Goal: Task Accomplishment & Management: Complete application form

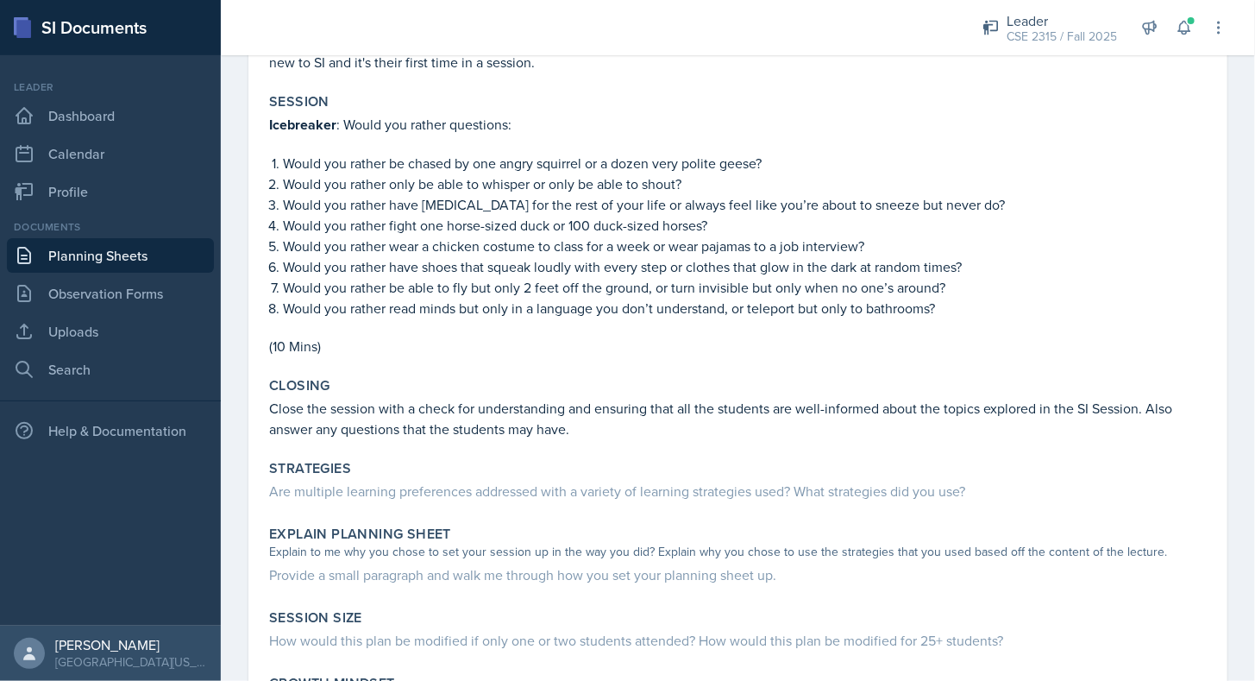
scroll to position [286, 0]
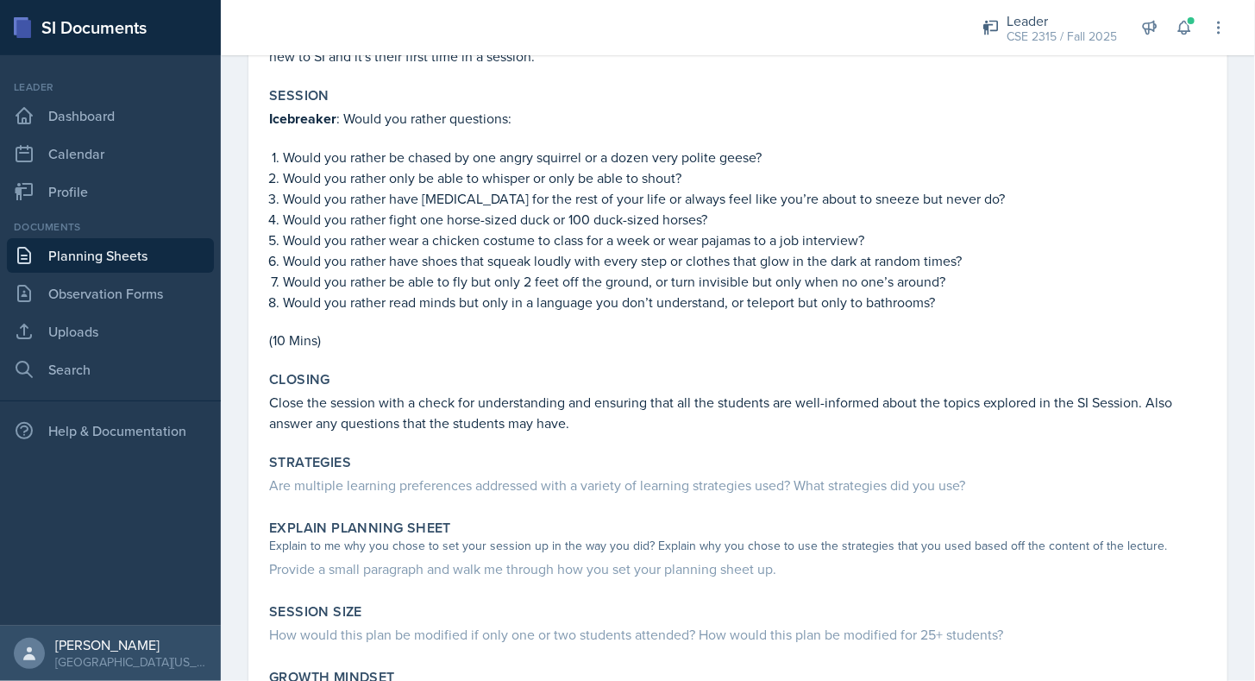
click at [114, 258] on link "Planning Sheets" at bounding box center [110, 255] width 207 height 35
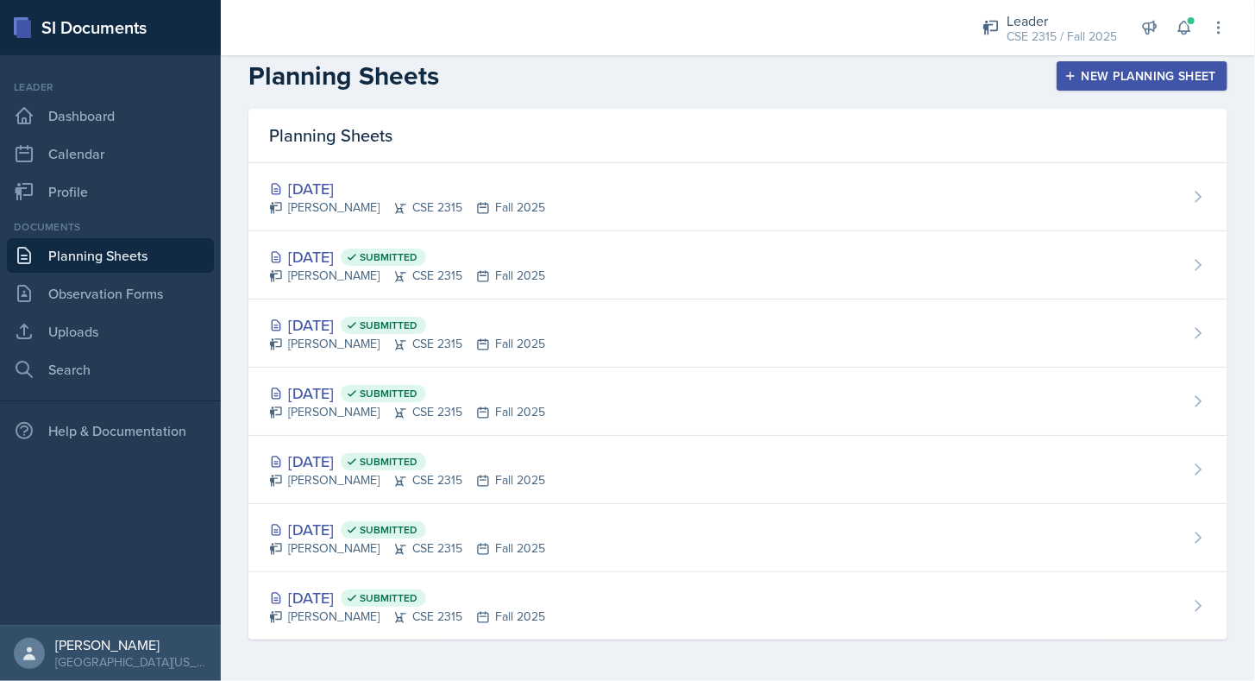
scroll to position [9, 0]
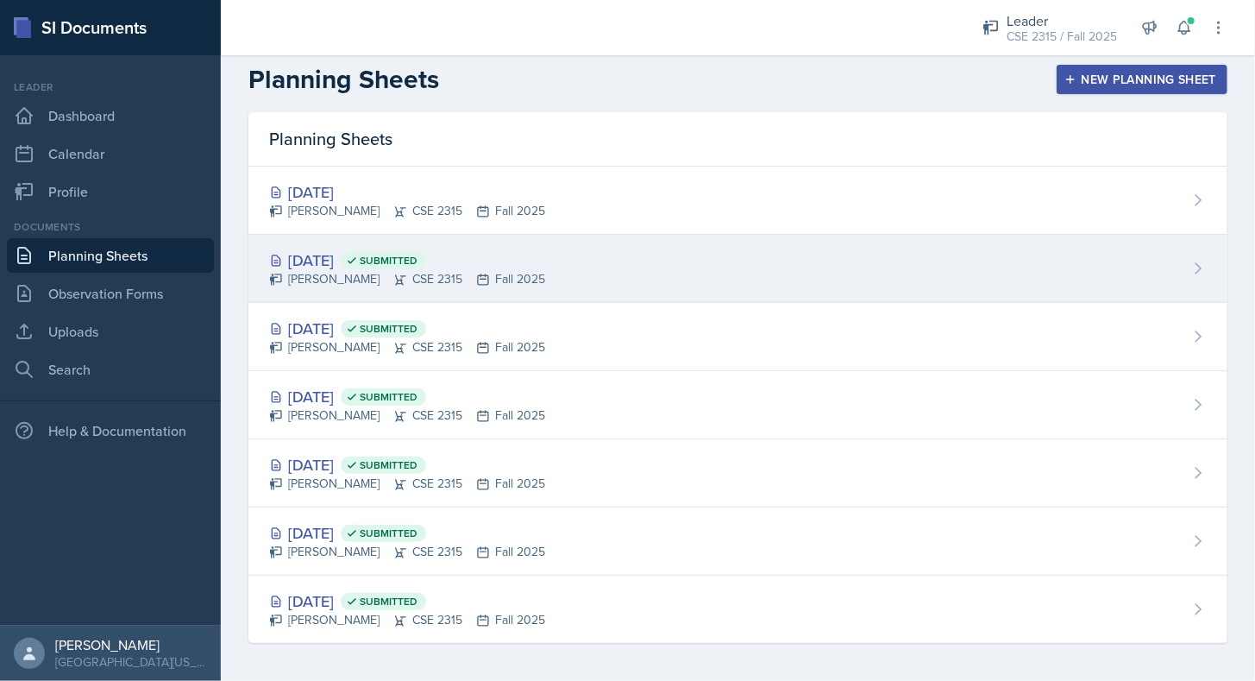
click at [357, 270] on div "[PERSON_NAME] CSE 2315 Fall 2025" at bounding box center [407, 279] width 276 height 18
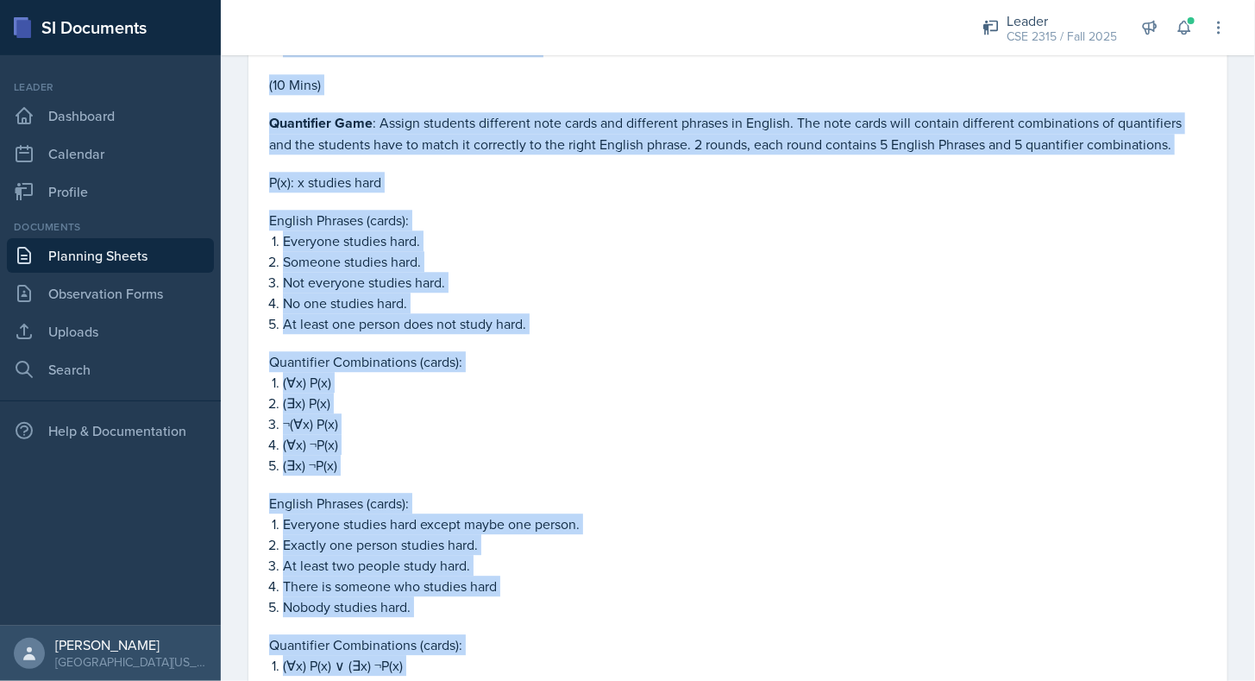
scroll to position [2068, 0]
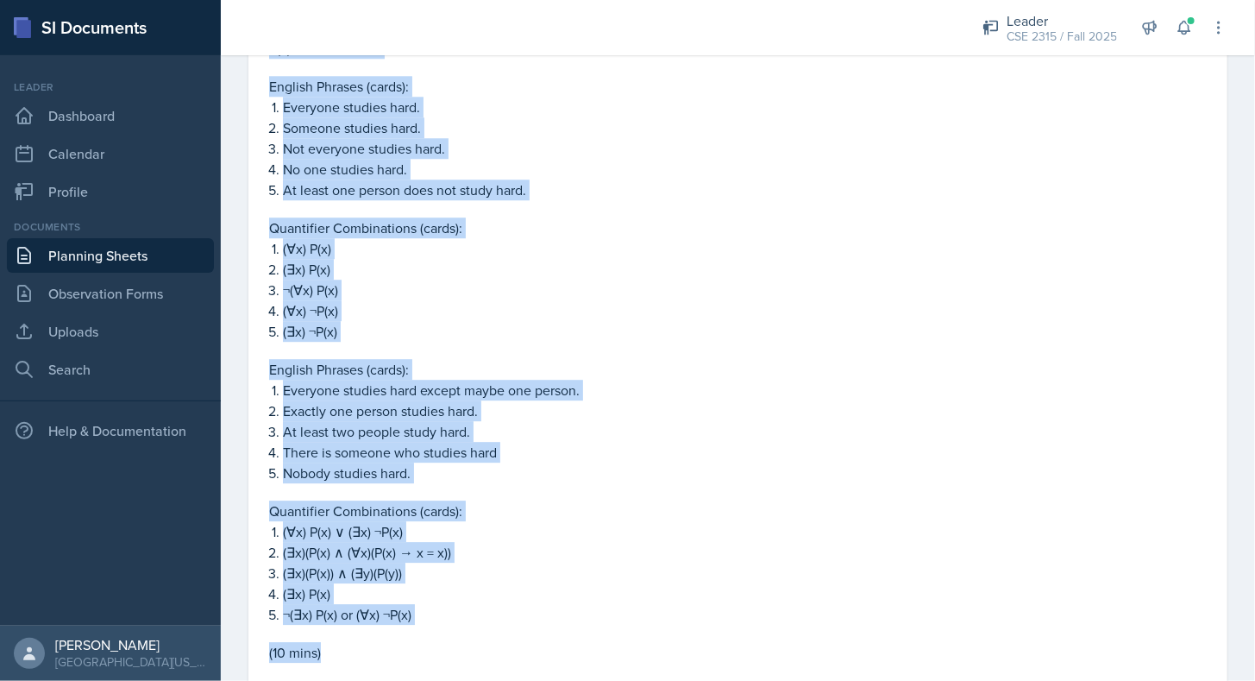
drag, startPoint x: 269, startPoint y: 287, endPoint x: 399, endPoint y: 644, distance: 379.1
copy div "Loremipsu dol Sitamet : Consect a elits doeiusm te inci utl etdolo ma ali enima…"
click at [398, 609] on p "¬(∃x) P(x) or (∀x) ¬P(x)" at bounding box center [745, 614] width 924 height 21
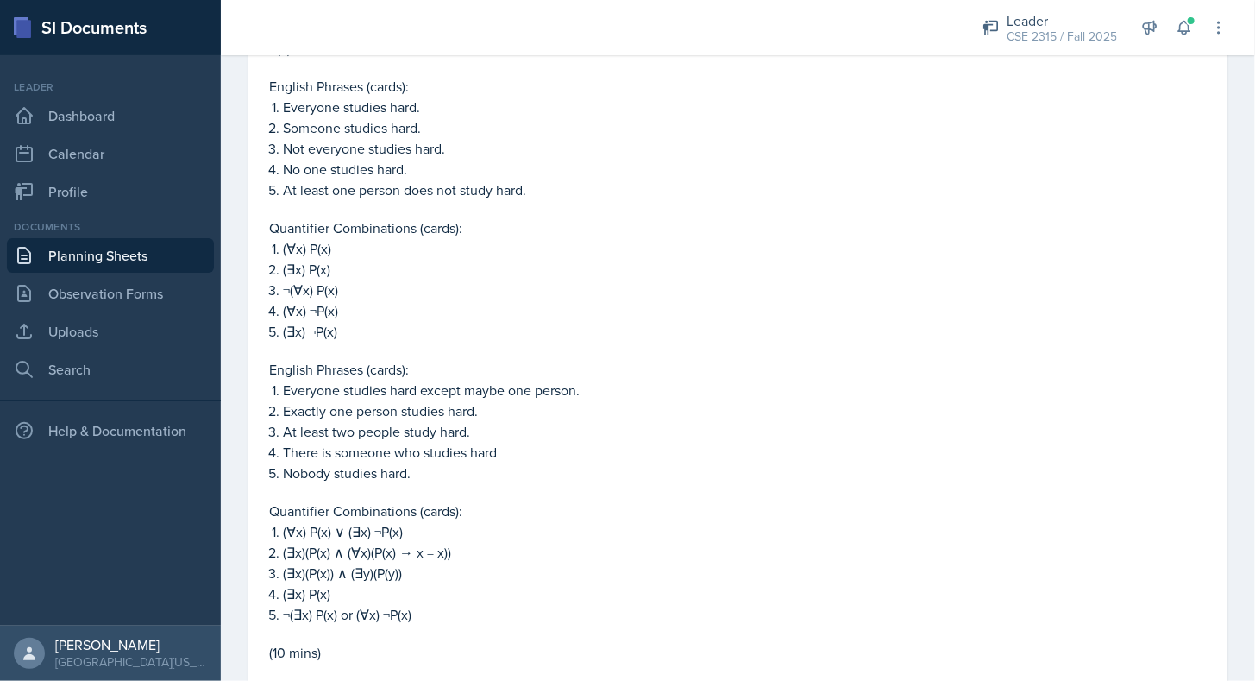
click at [184, 255] on link "Planning Sheets" at bounding box center [110, 255] width 207 height 35
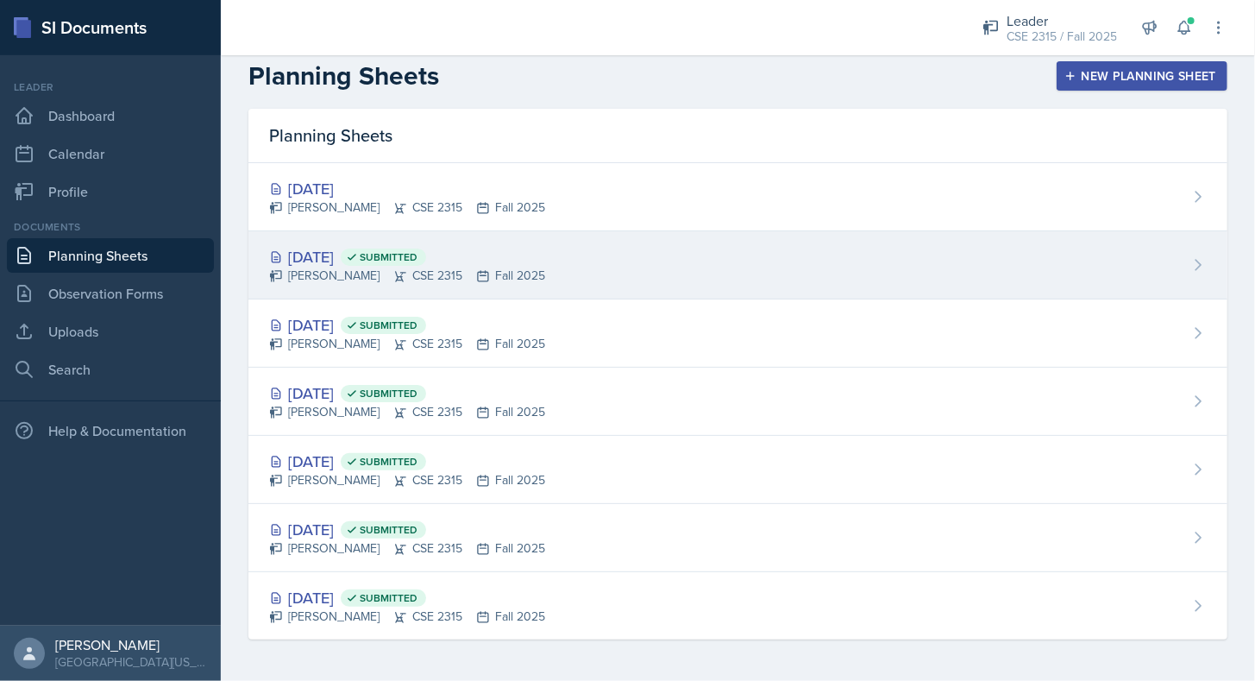
scroll to position [9, 0]
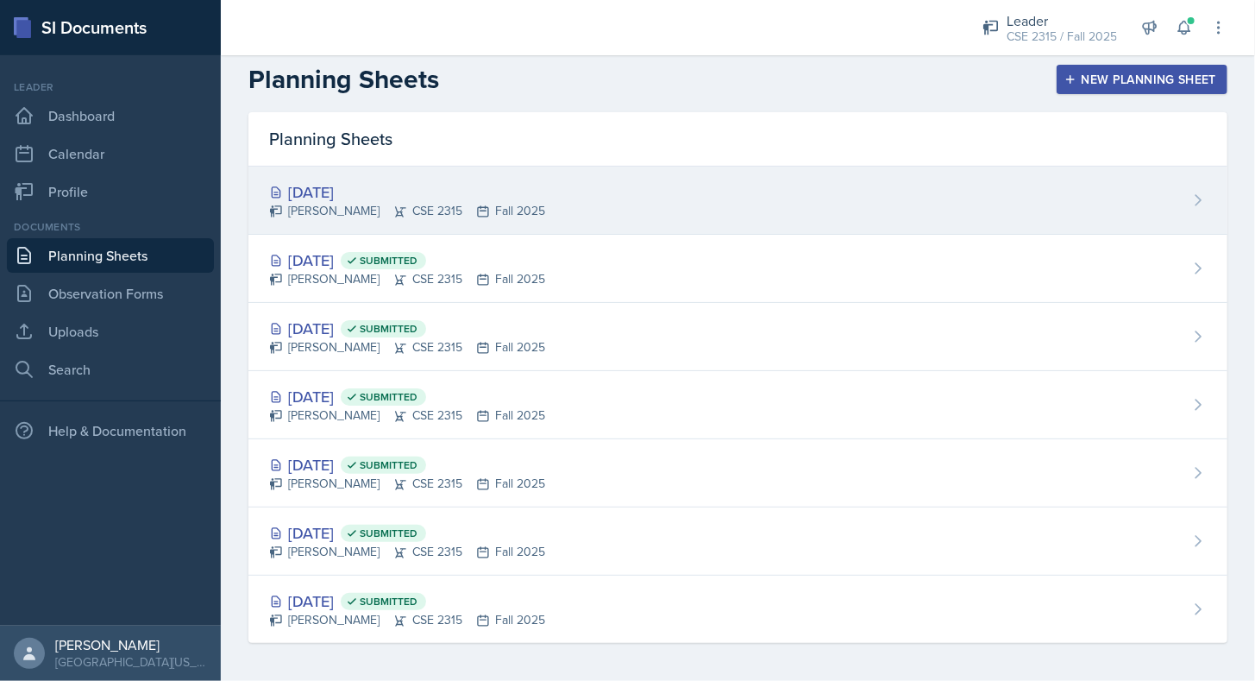
click at [355, 214] on div "[PERSON_NAME] CSE 2315 Fall 2025" at bounding box center [407, 211] width 276 height 18
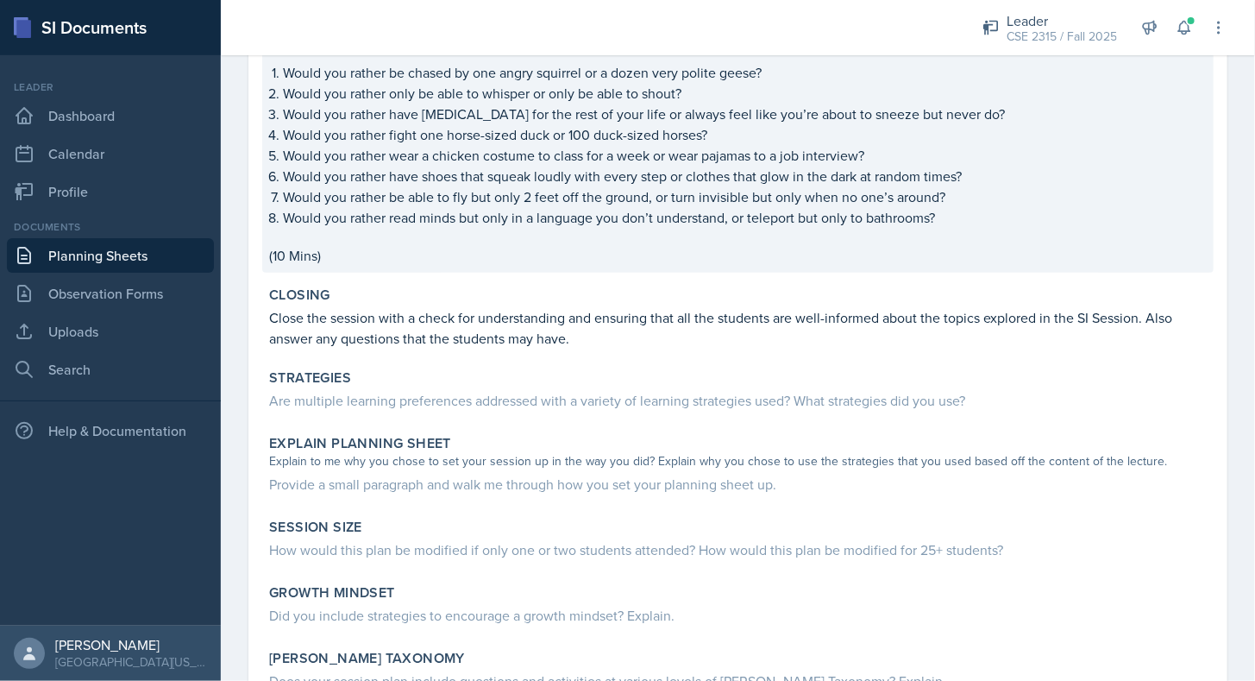
click at [389, 229] on p at bounding box center [738, 236] width 938 height 17
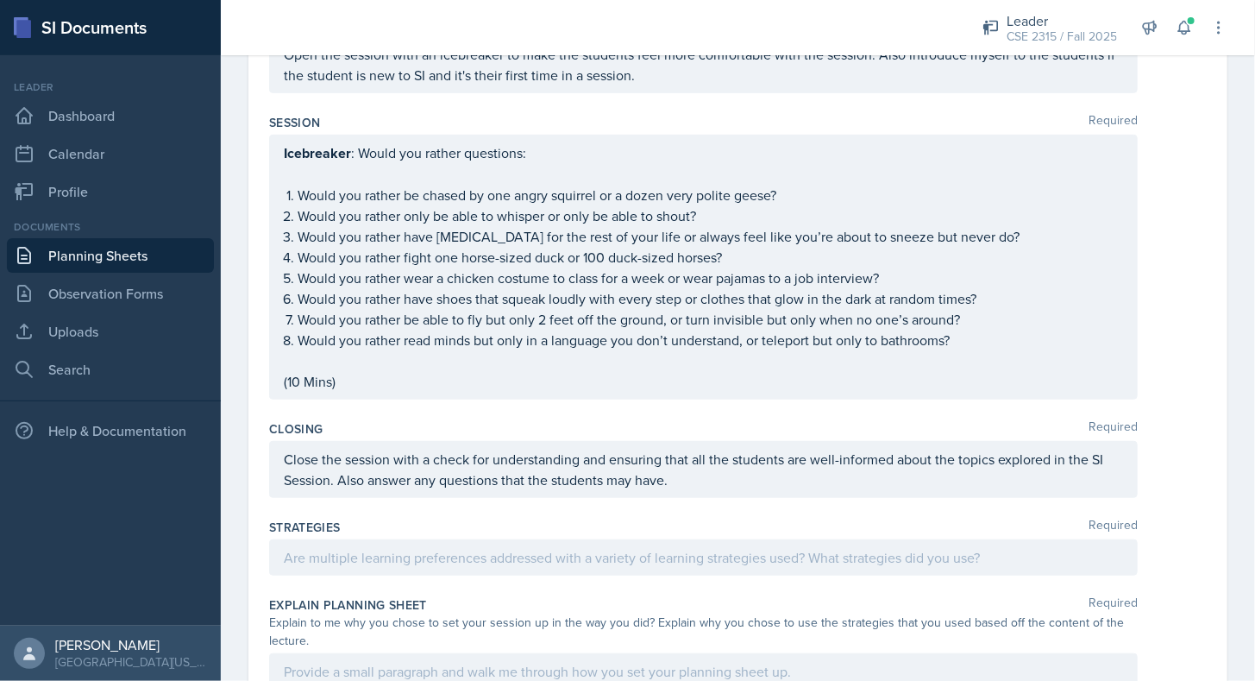
scroll to position [390, 0]
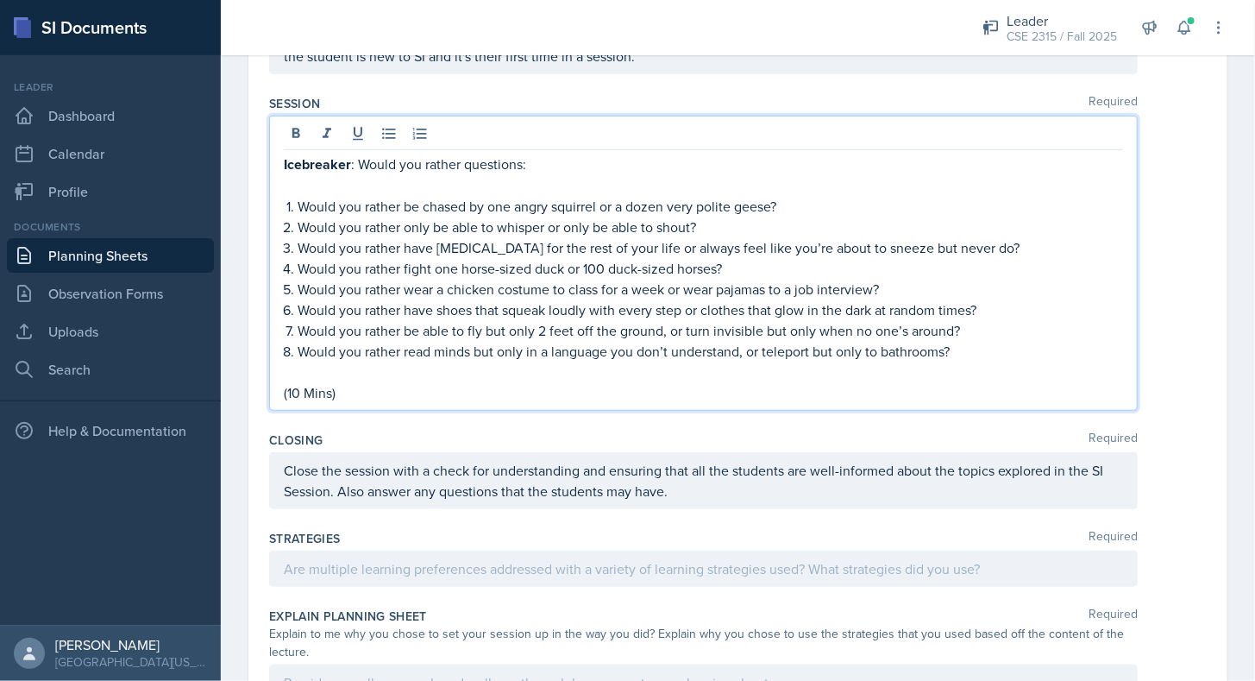
click at [387, 359] on div "Icebreaker : Would you rather questions: Would you rather be chased by one angr…" at bounding box center [703, 278] width 839 height 249
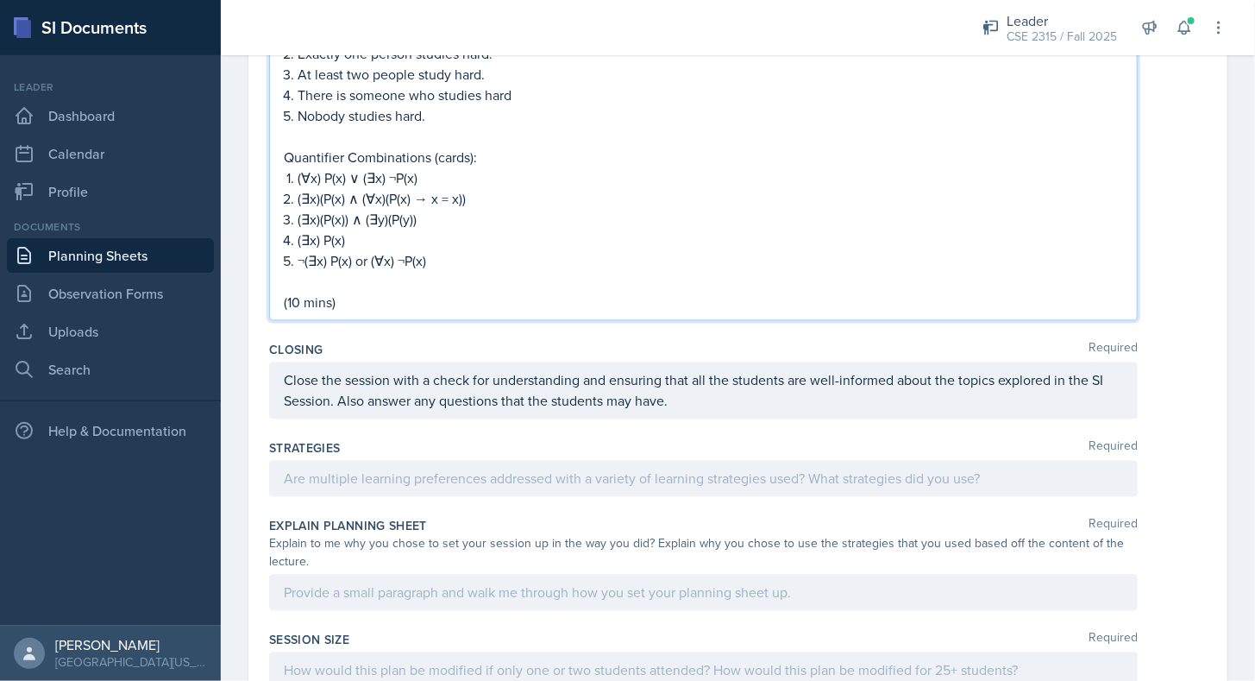
scroll to position [1474, 0]
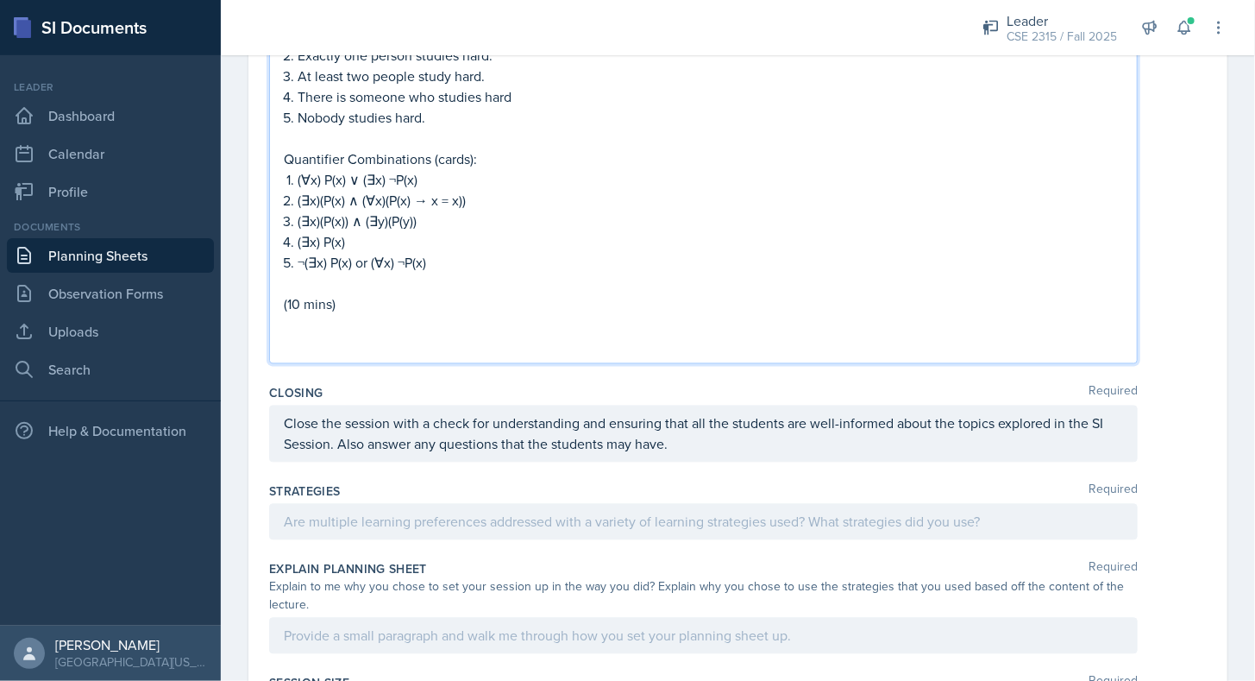
click at [381, 378] on div "Closing Required Close the session with a check for understanding and ensuring …" at bounding box center [738, 427] width 938 height 98
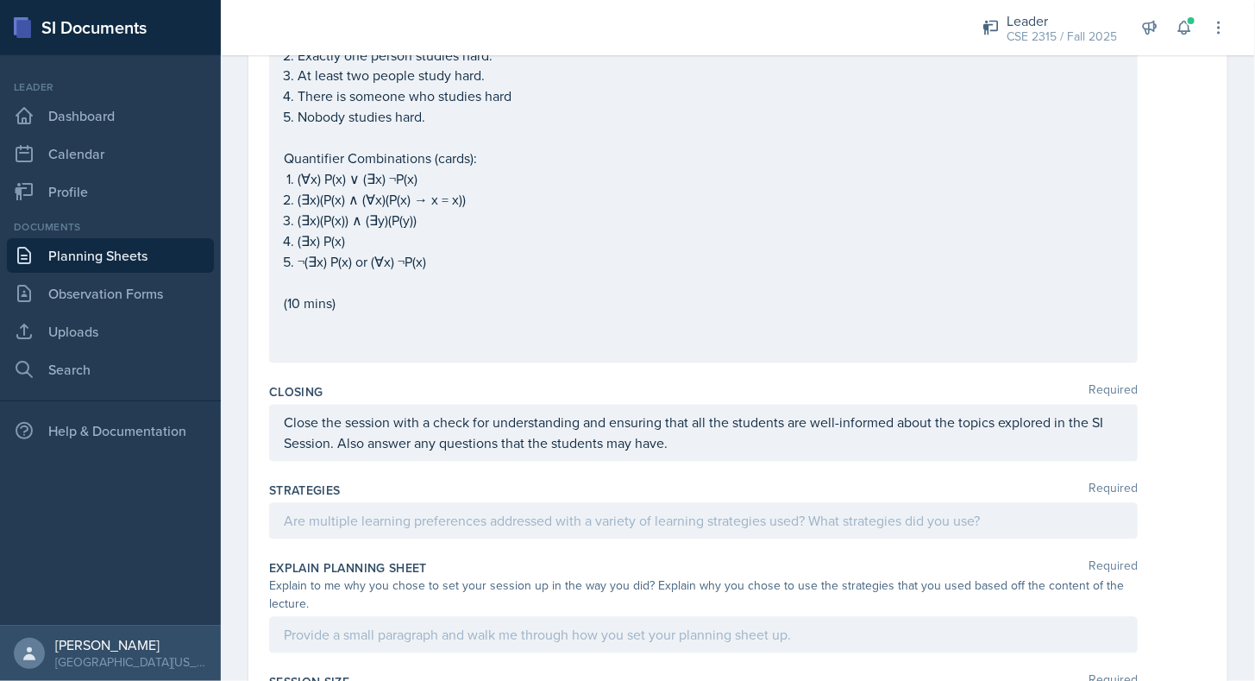
click at [140, 254] on link "Planning Sheets" at bounding box center [110, 255] width 207 height 35
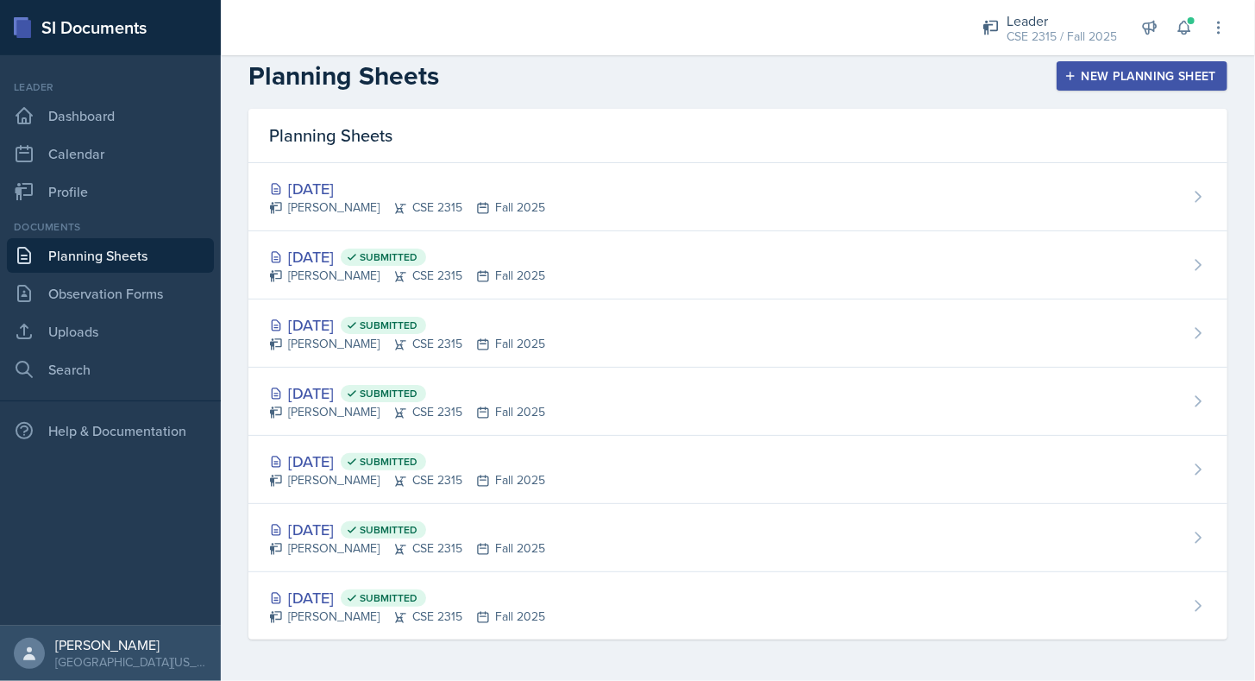
scroll to position [9, 0]
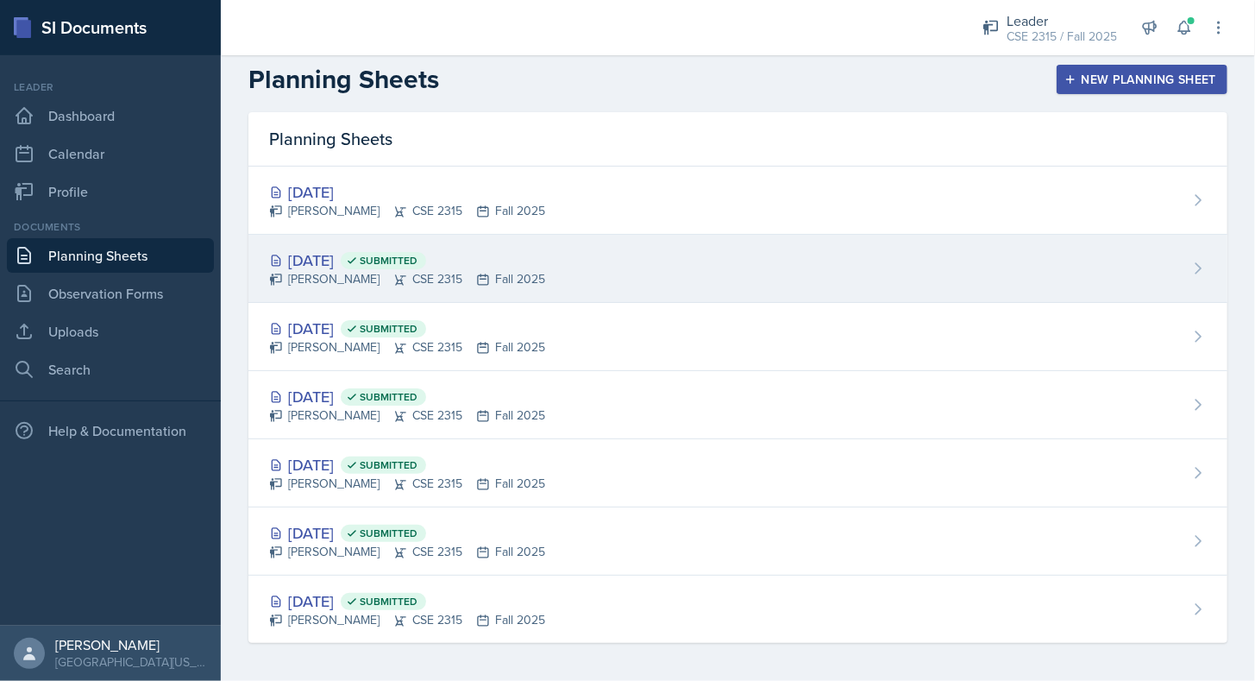
click at [346, 248] on div "[DATE] Submitted" at bounding box center [407, 259] width 276 height 23
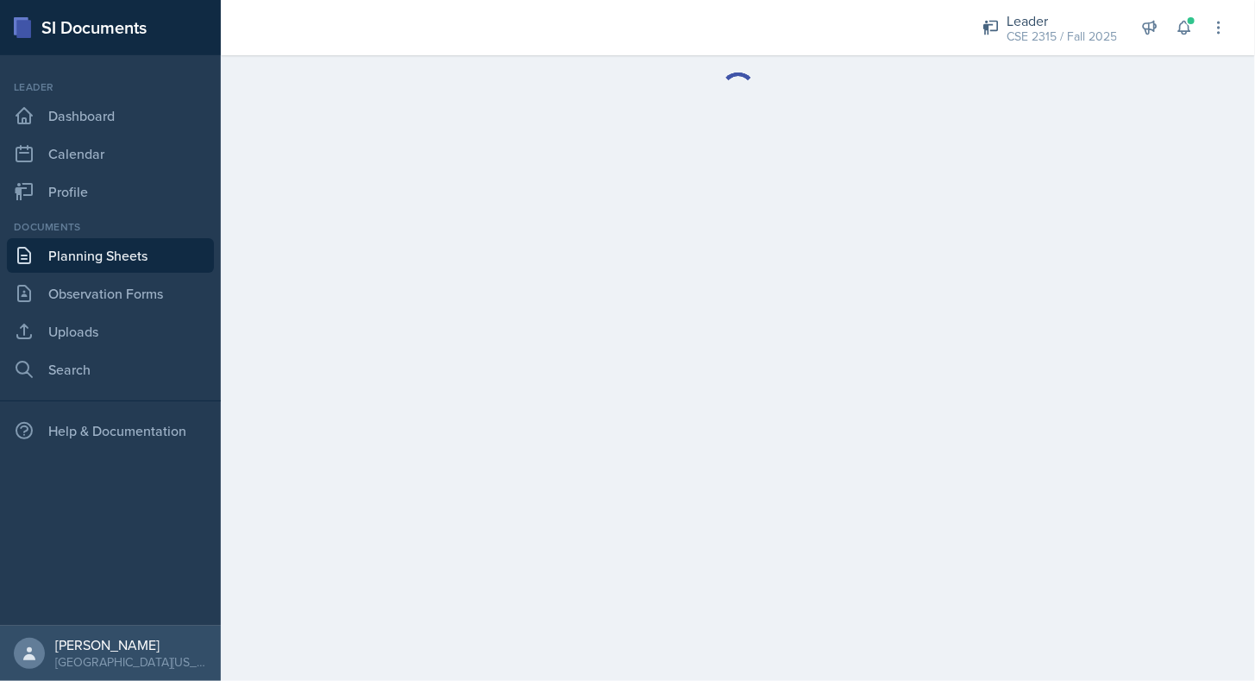
click at [179, 242] on link "Planning Sheets" at bounding box center [110, 255] width 207 height 35
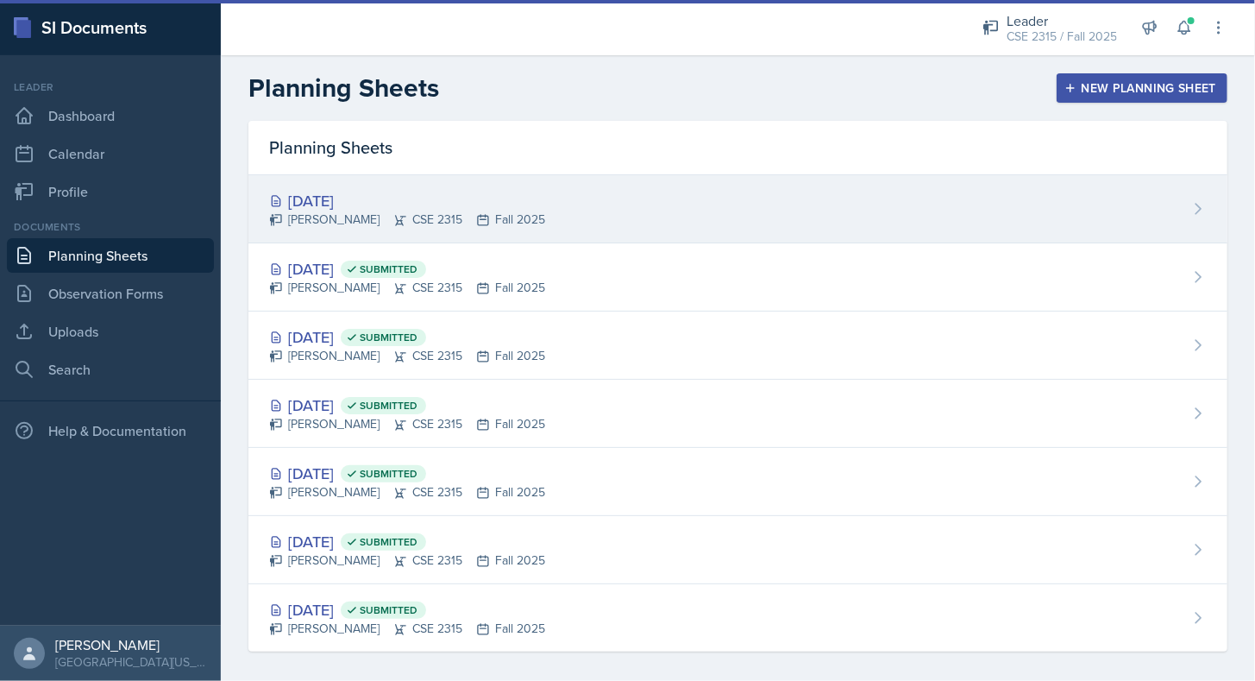
click at [374, 211] on div "[DATE]" at bounding box center [407, 200] width 276 height 23
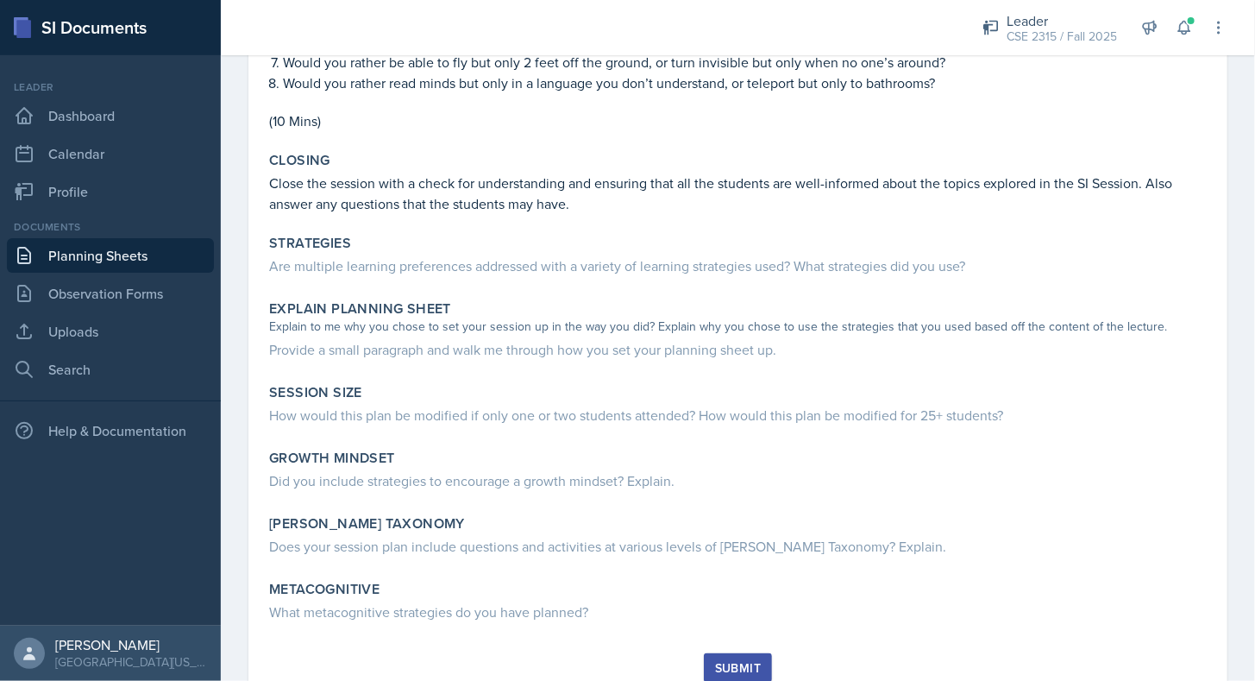
click at [116, 261] on link "Planning Sheets" at bounding box center [110, 255] width 207 height 35
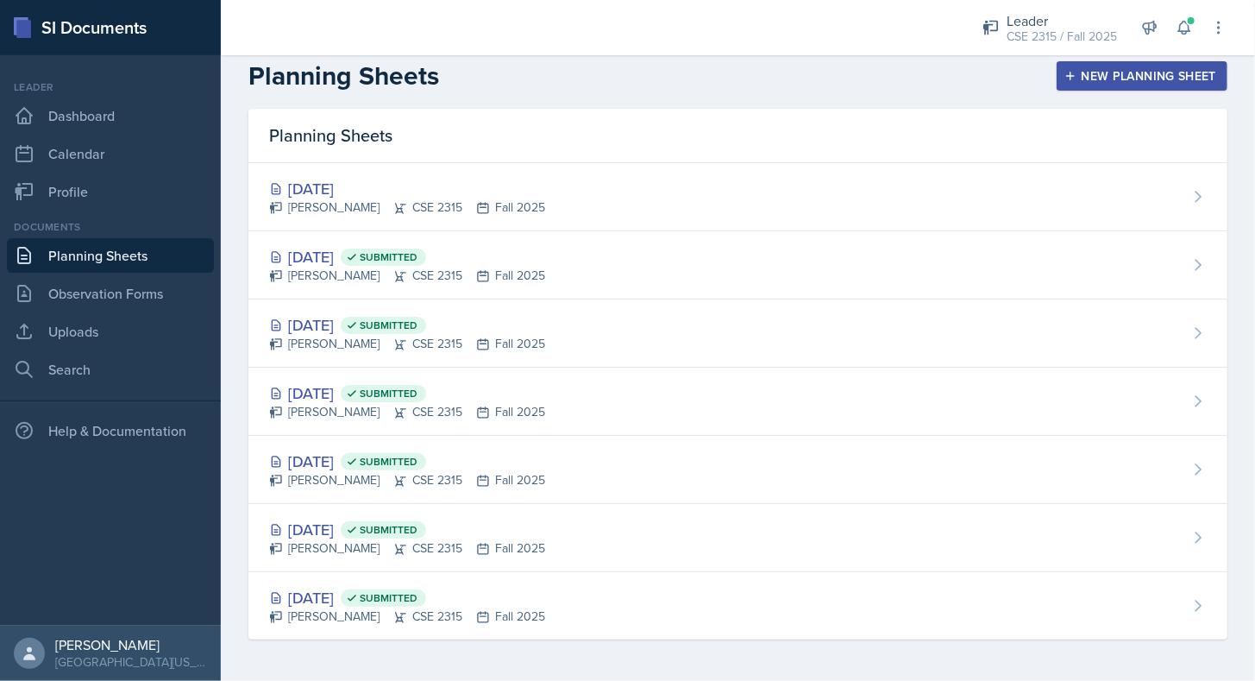
scroll to position [9, 0]
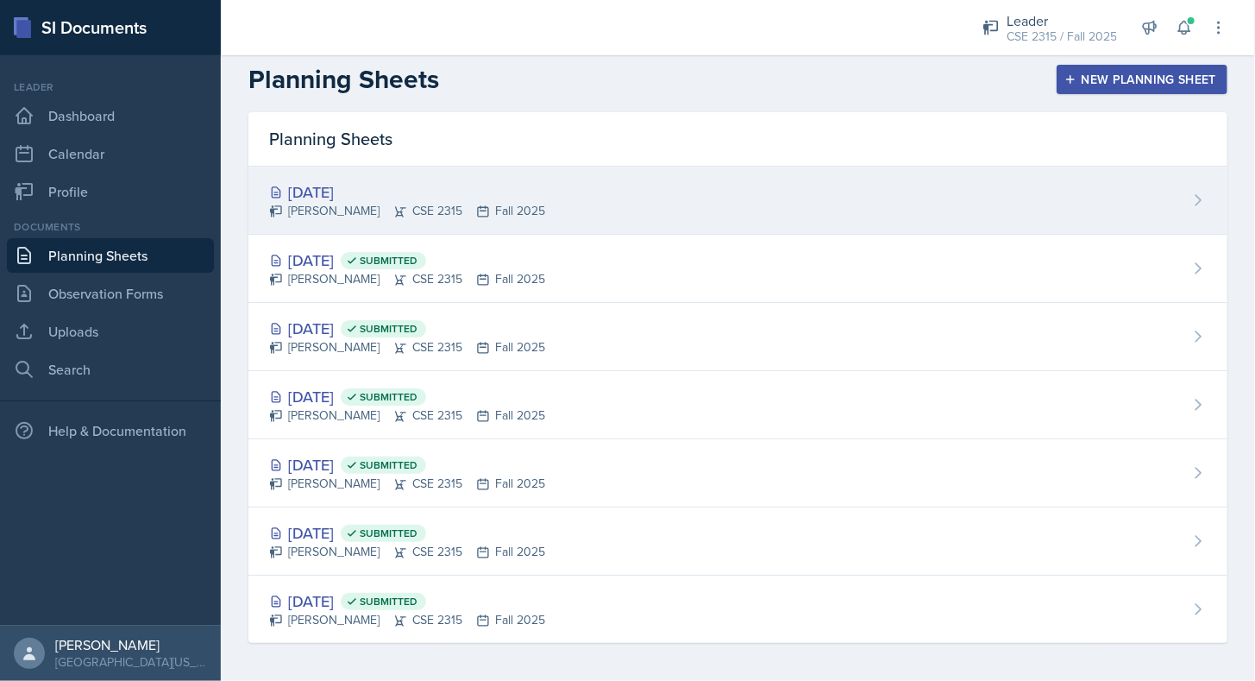
click at [340, 206] on div "[PERSON_NAME] CSE 2315 Fall 2025" at bounding box center [407, 211] width 276 height 18
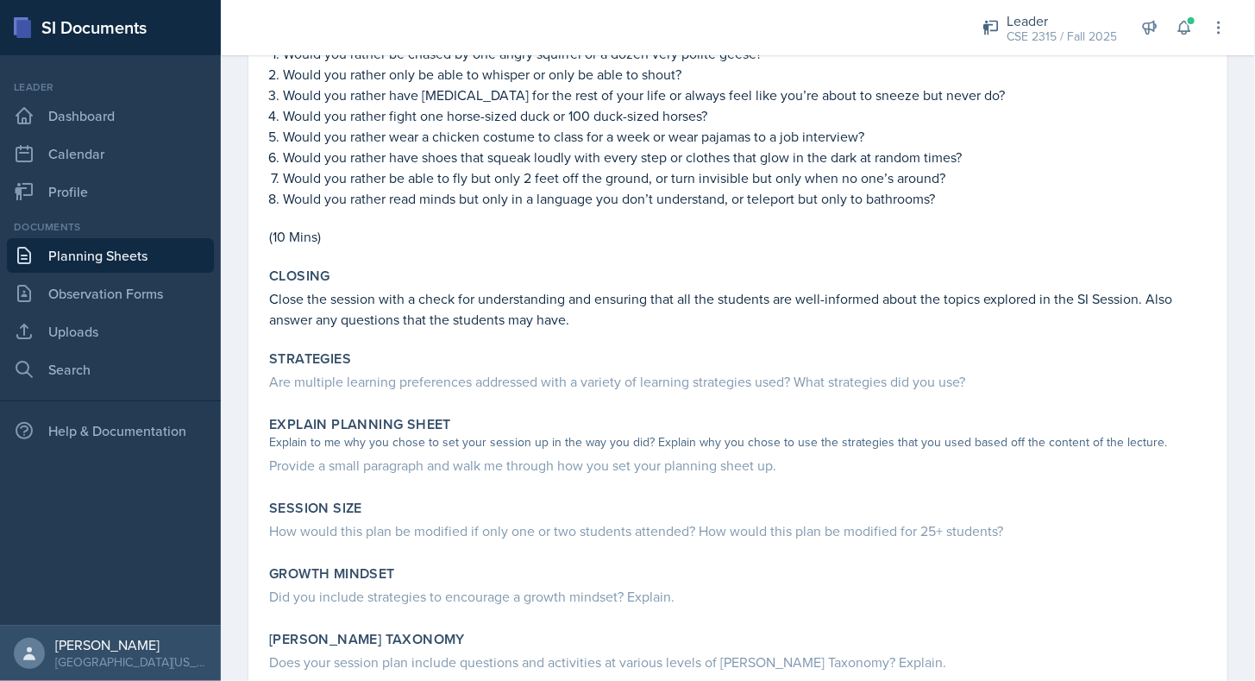
scroll to position [377, 0]
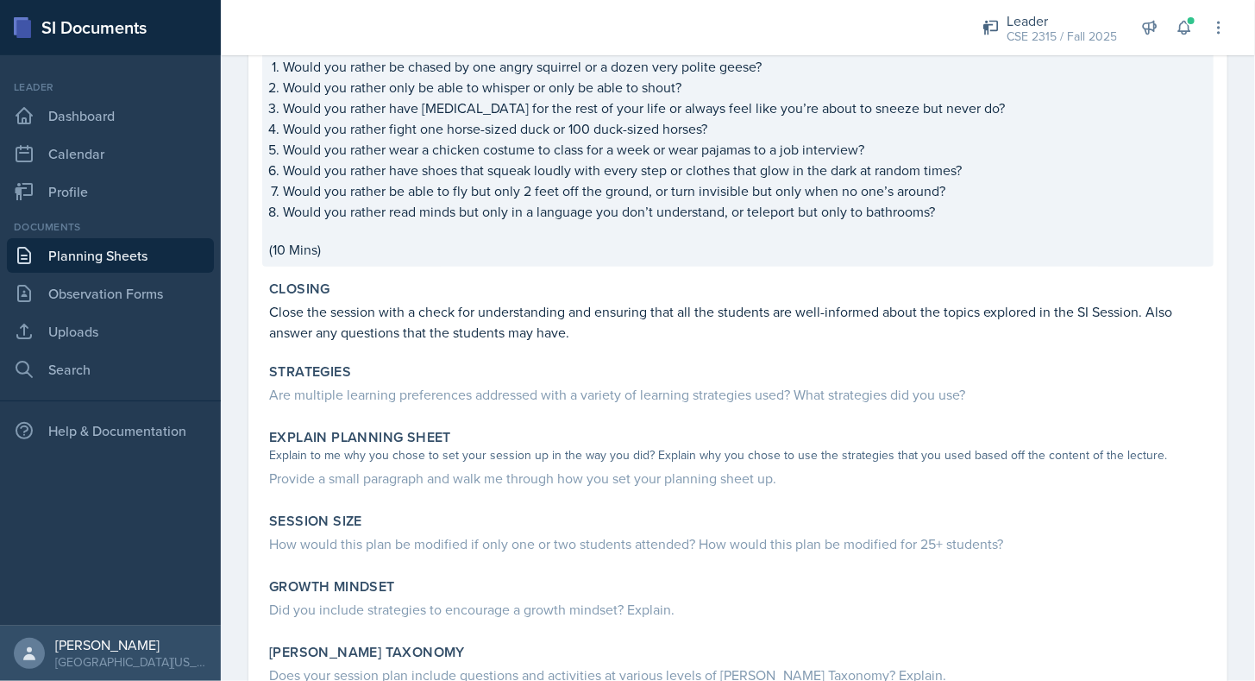
click at [393, 261] on div "Session Icebreaker : Would you rather questions: Would you rather be chased by …" at bounding box center [738, 128] width 952 height 277
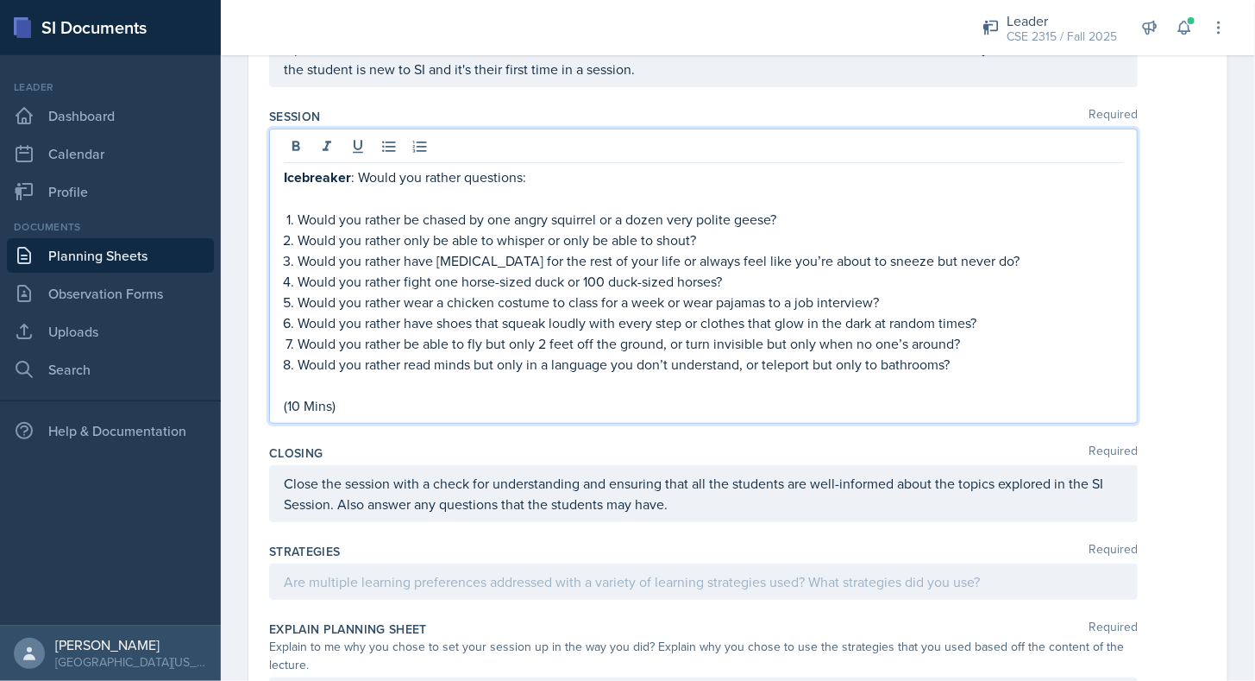
click at [373, 368] on div "Icebreaker : Would you rather questions: Would you rather be chased by one angr…" at bounding box center [703, 291] width 839 height 249
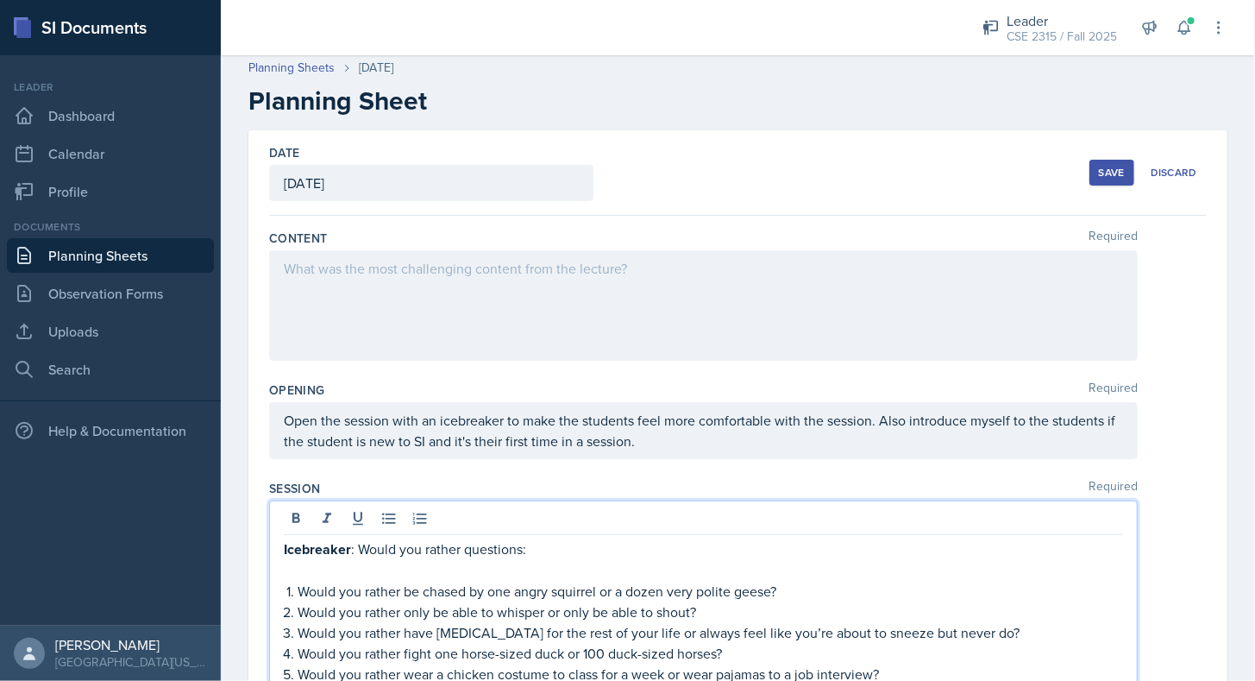
scroll to position [0, 0]
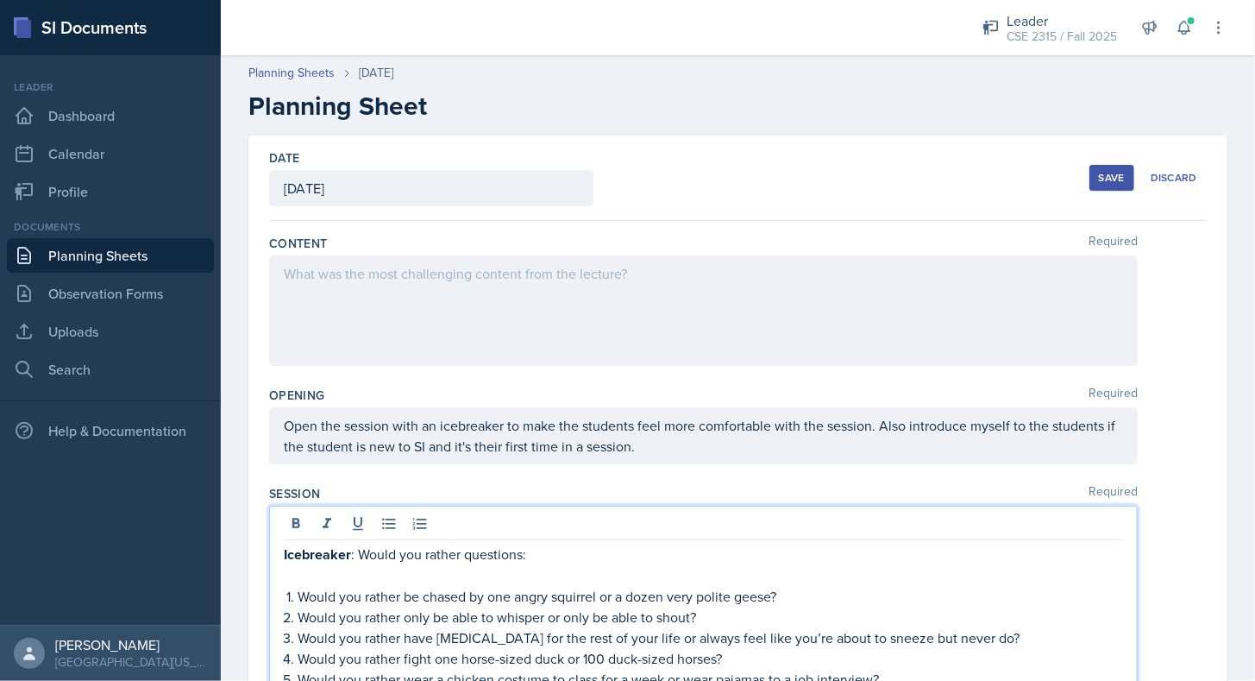
click at [1094, 185] on button "Save" at bounding box center [1112, 178] width 45 height 26
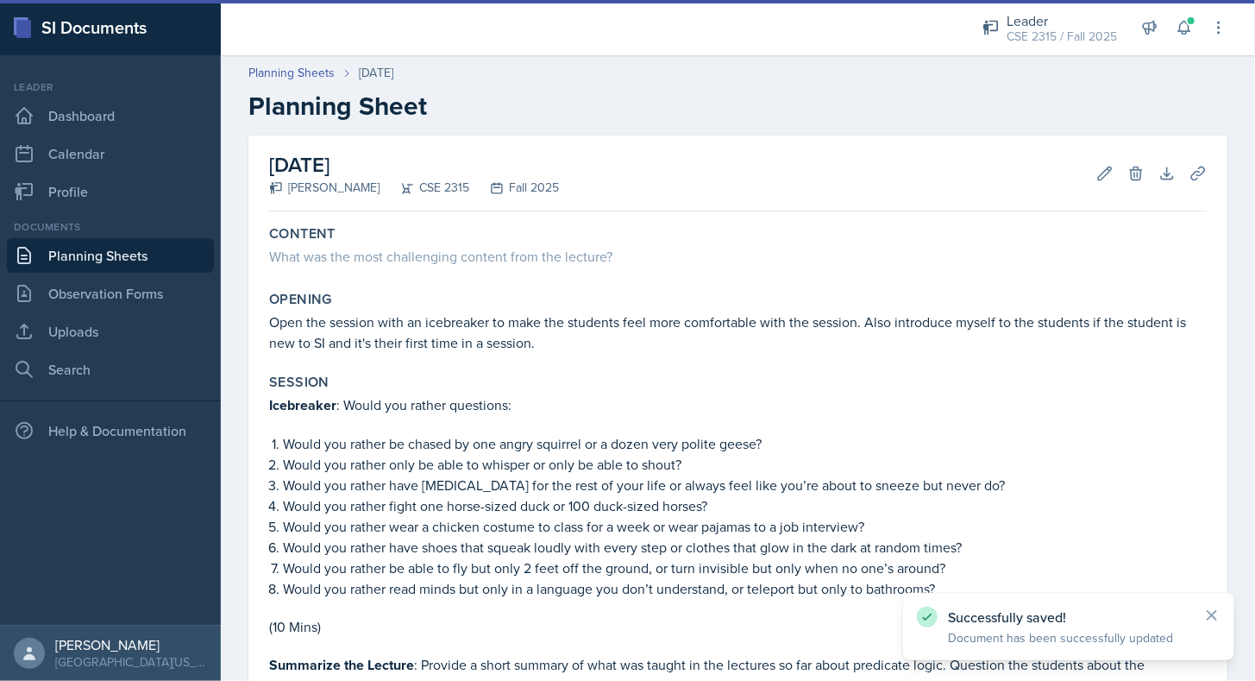
click at [148, 255] on link "Planning Sheets" at bounding box center [110, 255] width 207 height 35
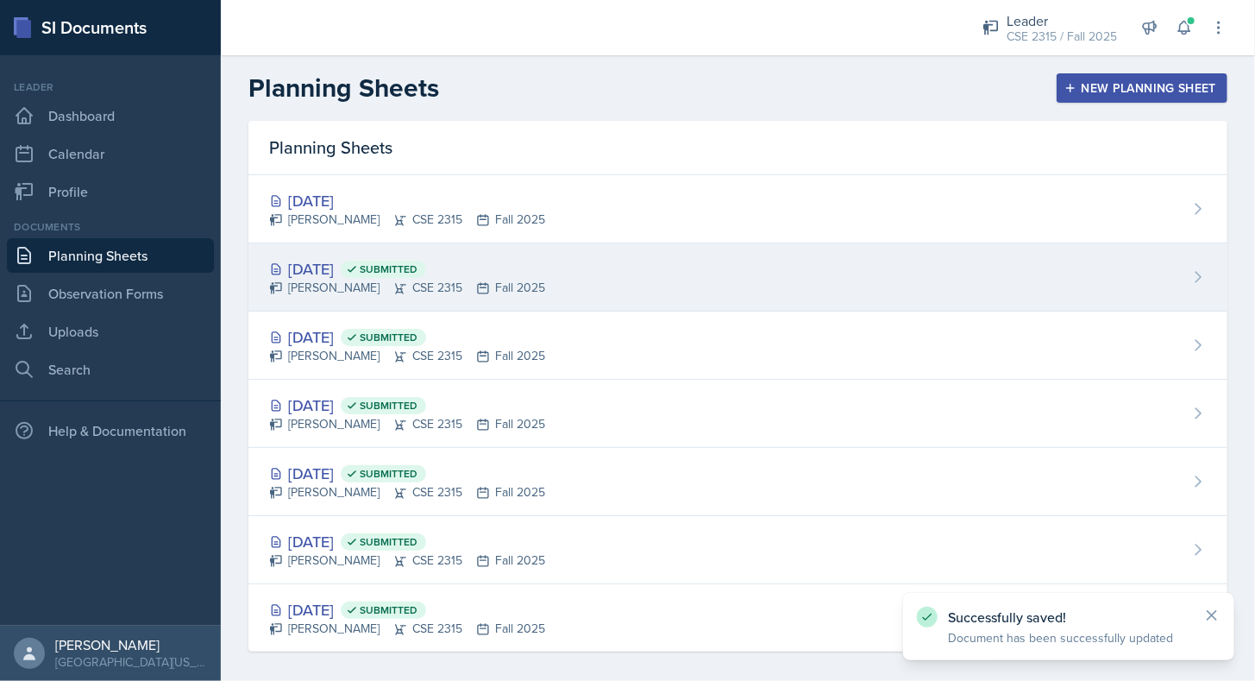
click at [346, 266] on div "[DATE] Submitted" at bounding box center [407, 268] width 276 height 23
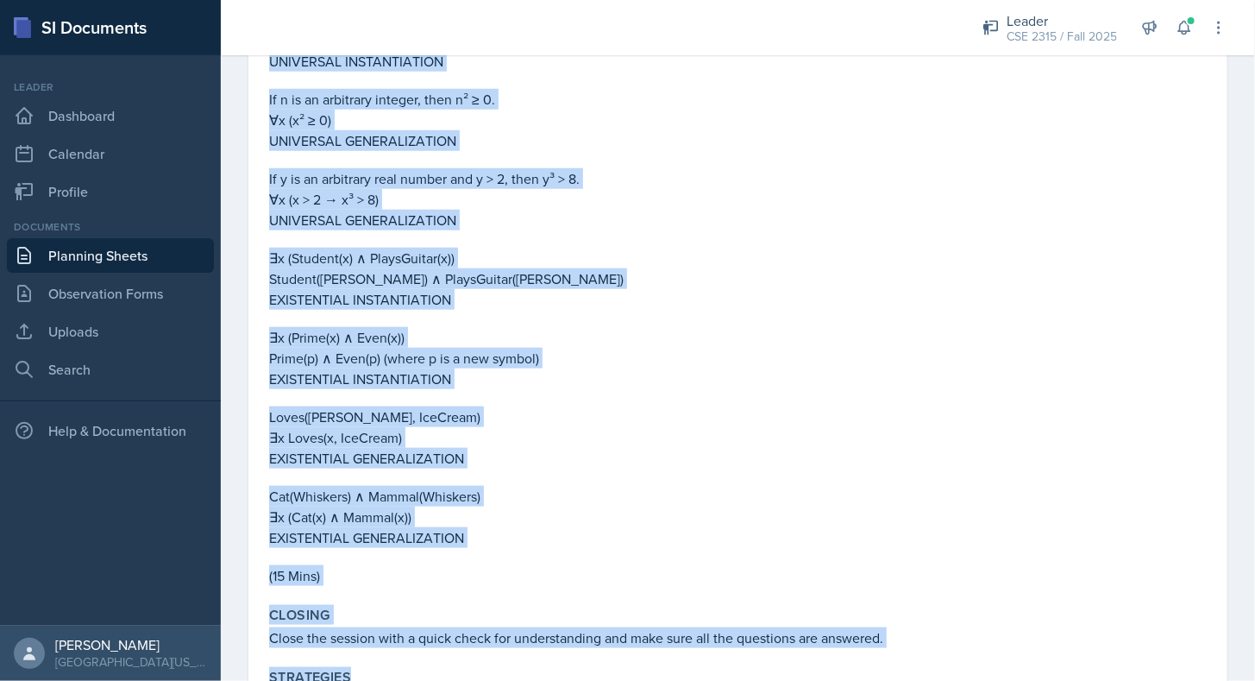
scroll to position [3677, 0]
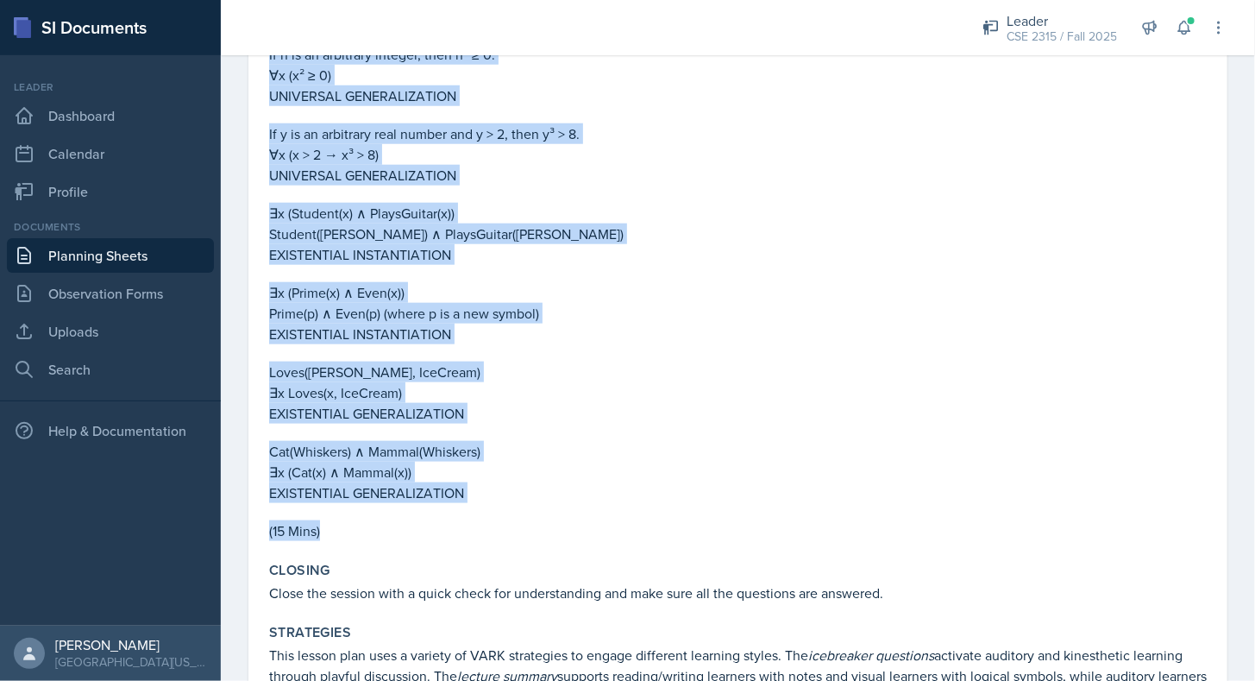
drag, startPoint x: 270, startPoint y: 171, endPoint x: 456, endPoint y: 530, distance: 404.0
copy div "Loremipsum Dolor si Ametcons adip : Elit seddoeius temp ∀ (inc) ut ∃ (labo). Et…"
click at [453, 523] on p "(15 Mins)" at bounding box center [738, 530] width 938 height 21
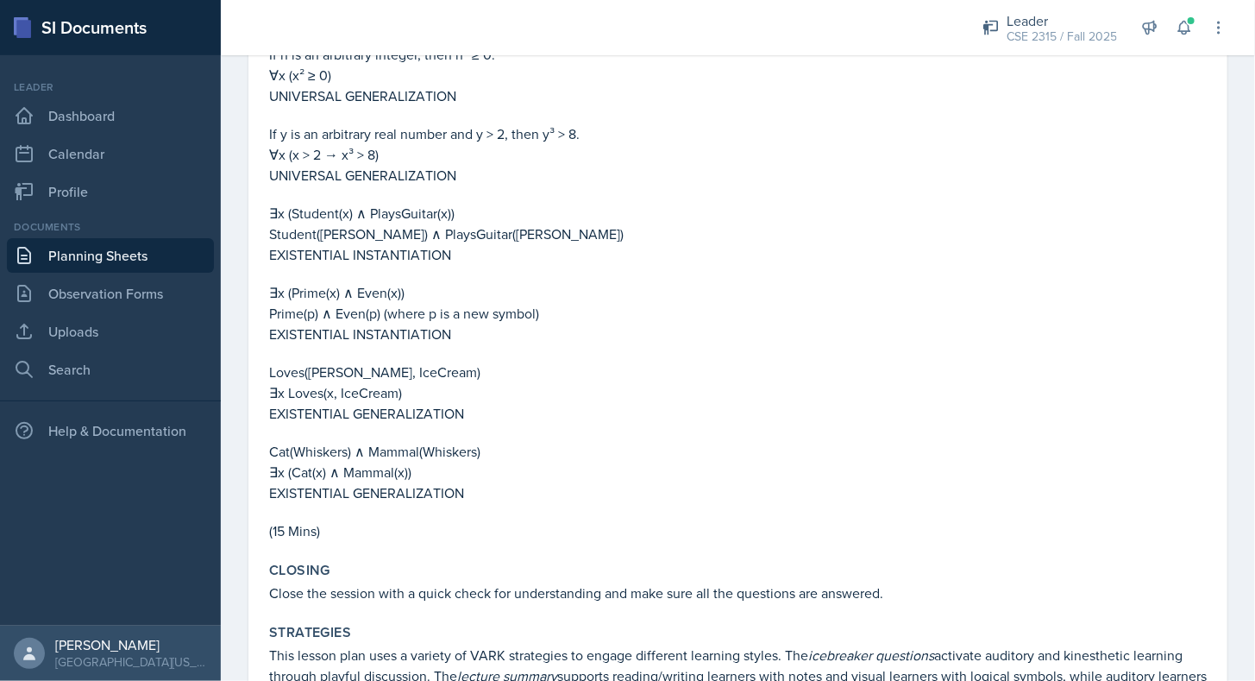
click at [160, 261] on link "Planning Sheets" at bounding box center [110, 255] width 207 height 35
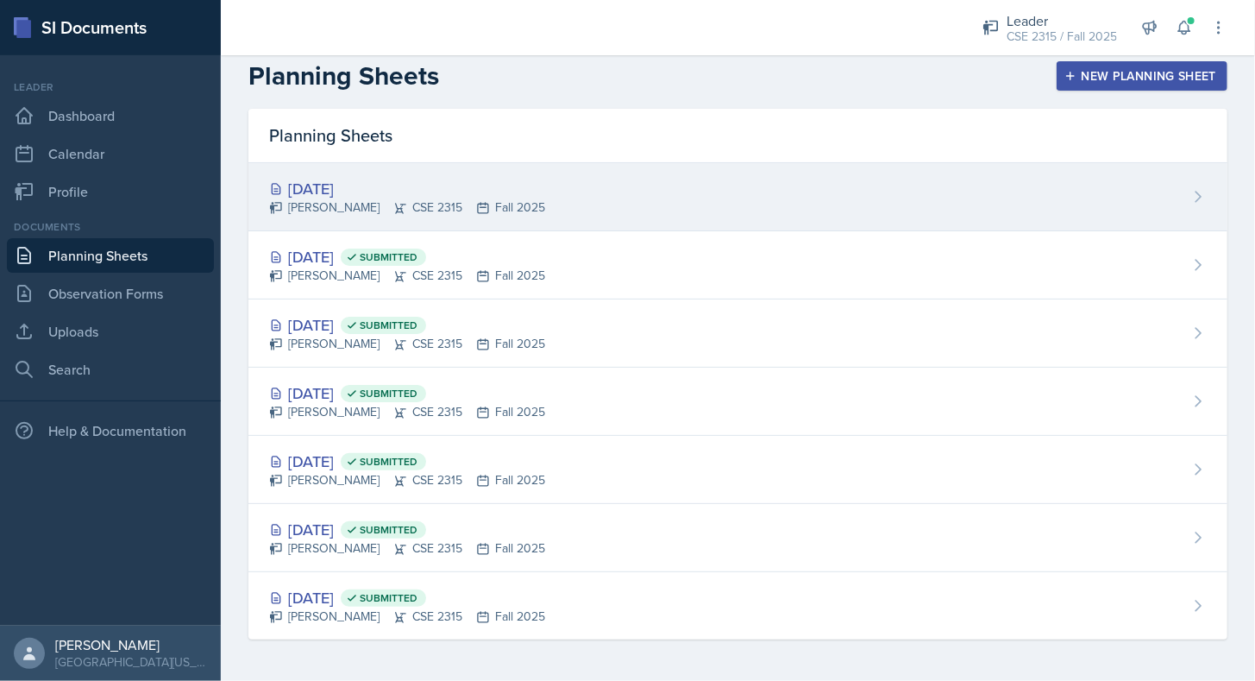
scroll to position [9, 0]
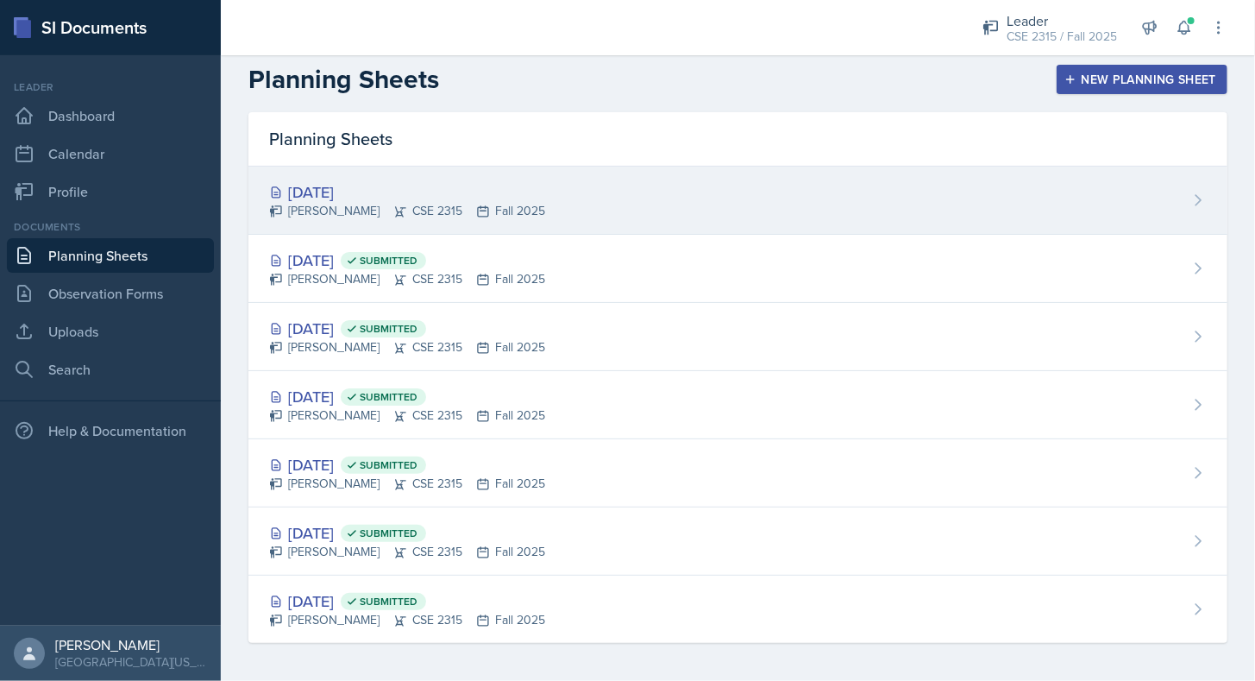
click at [342, 212] on div "[PERSON_NAME] CSE 2315 Fall 2025" at bounding box center [407, 211] width 276 height 18
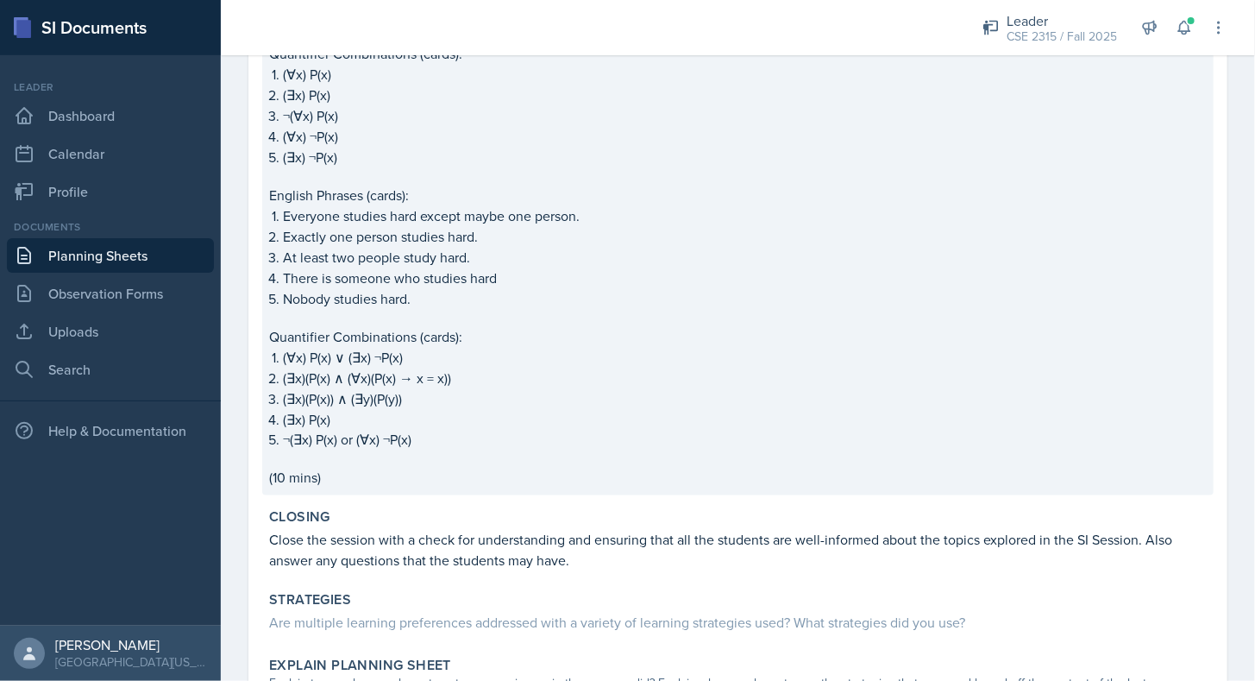
click at [378, 478] on p "(10 mins)" at bounding box center [738, 478] width 938 height 21
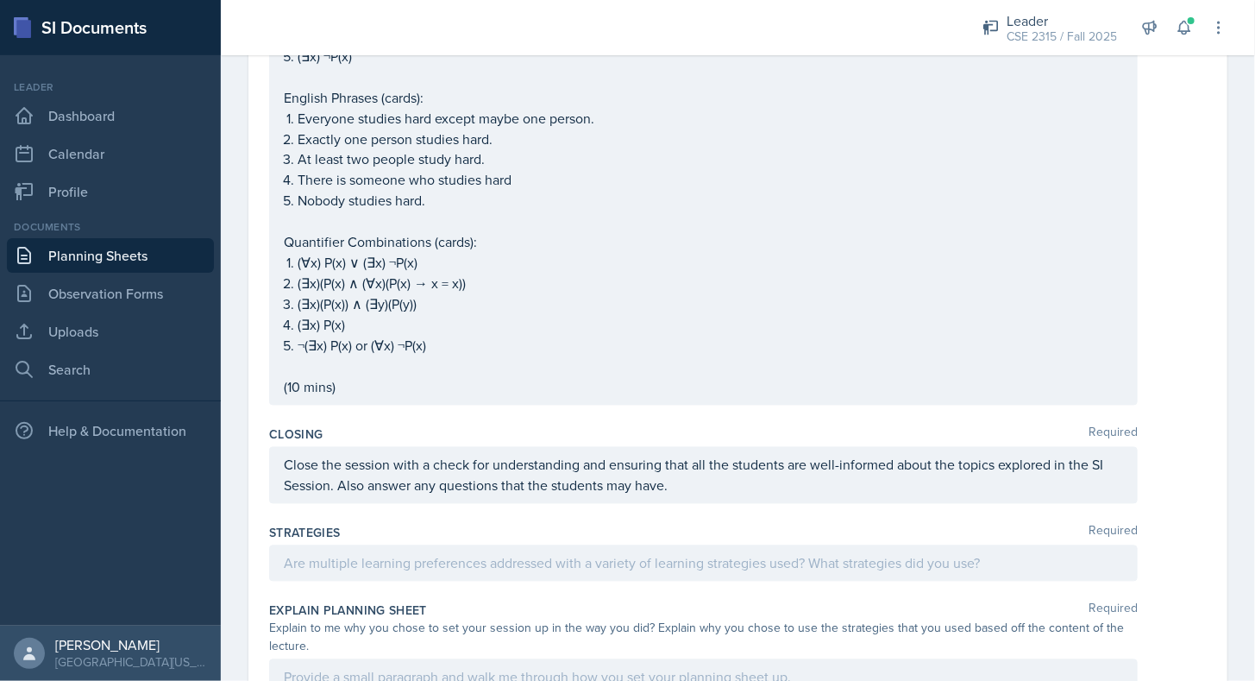
click at [418, 364] on p at bounding box center [703, 366] width 839 height 21
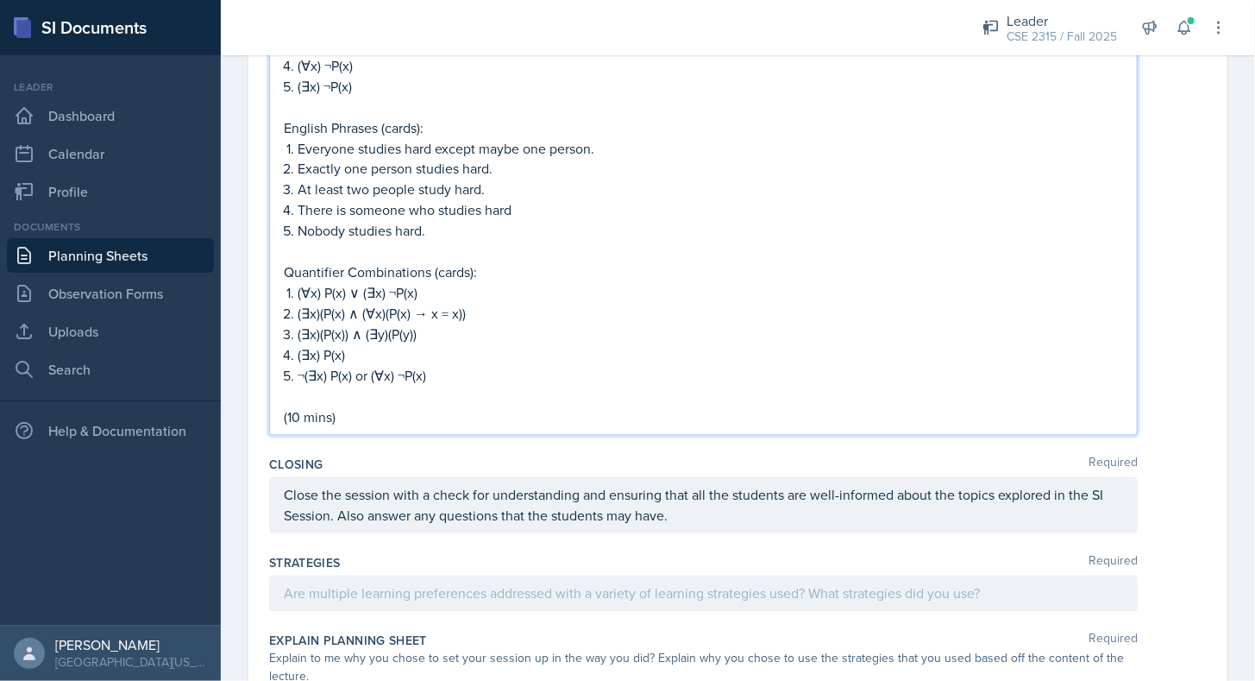
scroll to position [1391, 0]
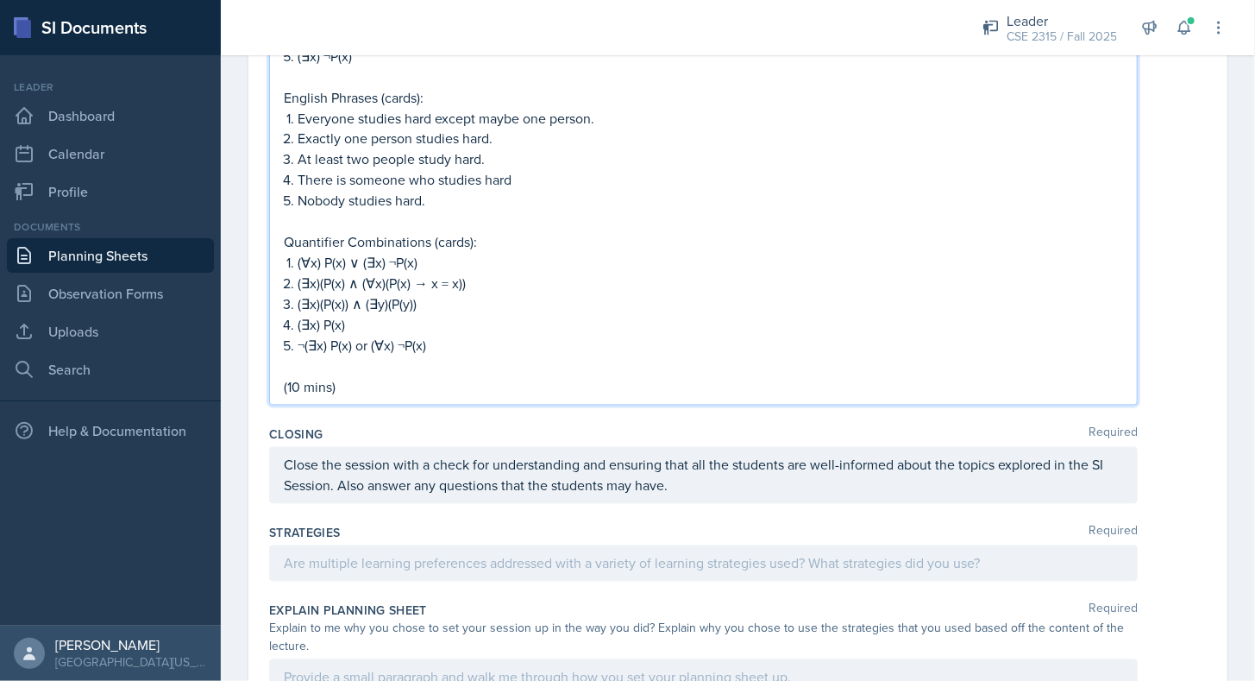
click at [401, 385] on p "(10 mins)" at bounding box center [703, 387] width 839 height 21
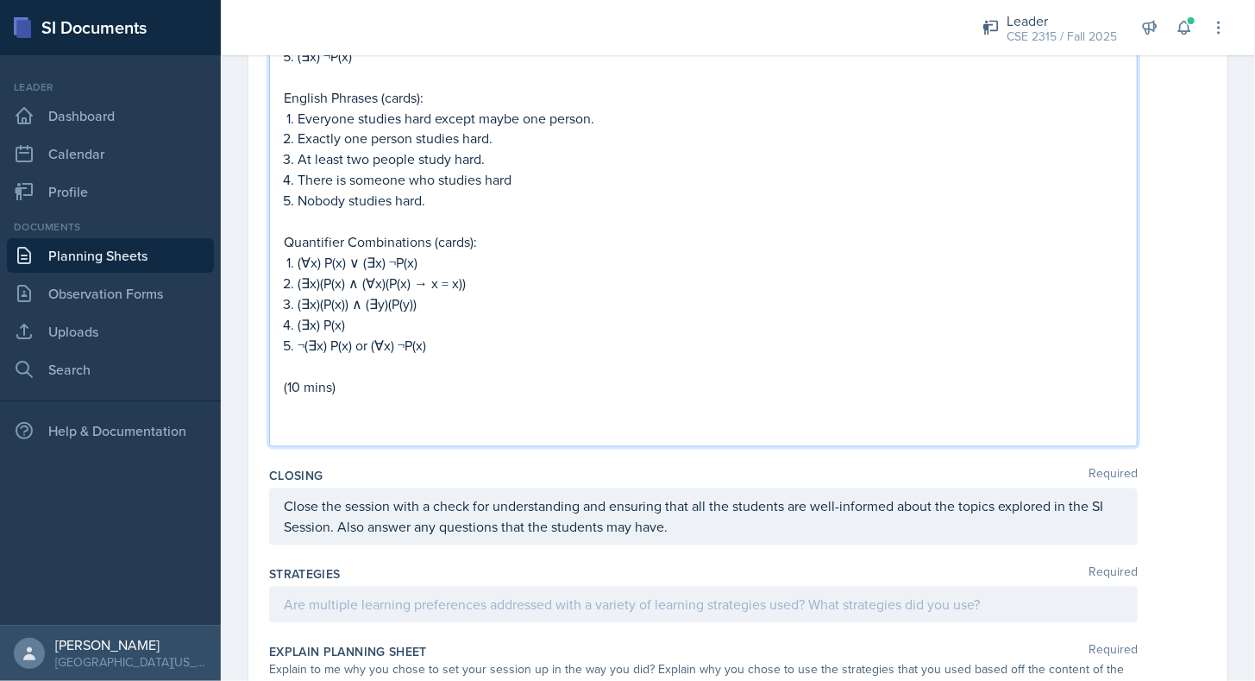
scroll to position [2223, 0]
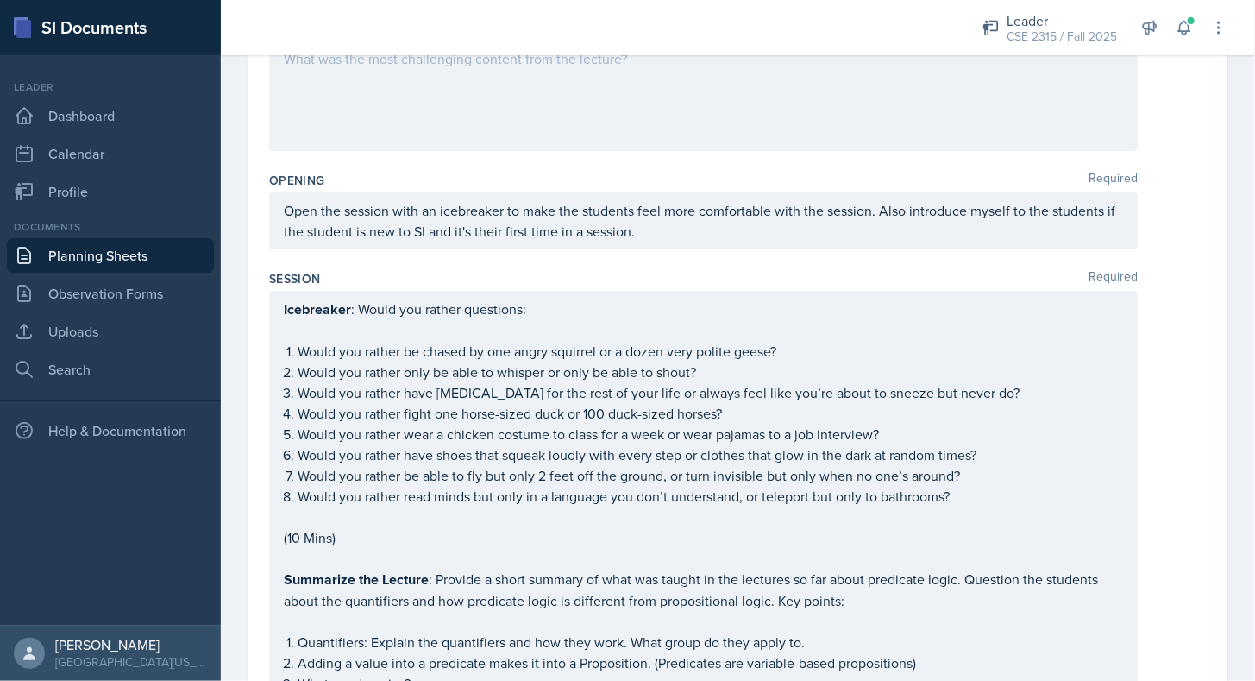
scroll to position [0, 0]
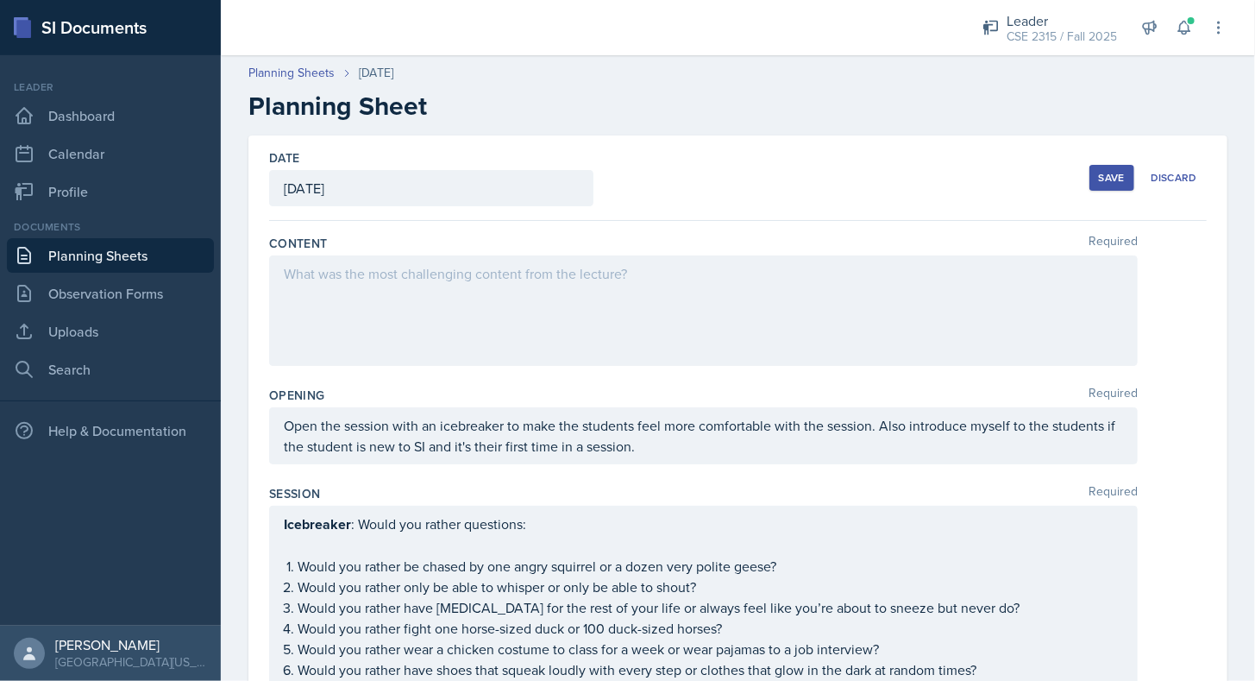
click at [1091, 168] on button "Save" at bounding box center [1112, 178] width 45 height 26
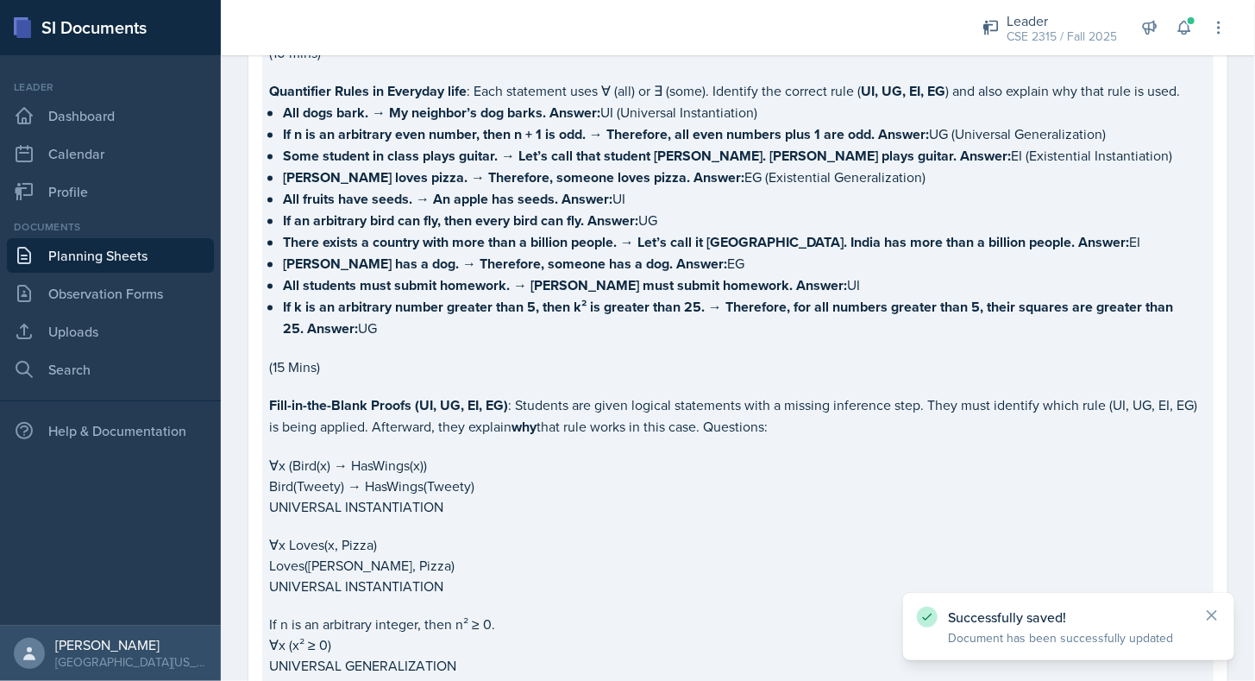
scroll to position [1515, 0]
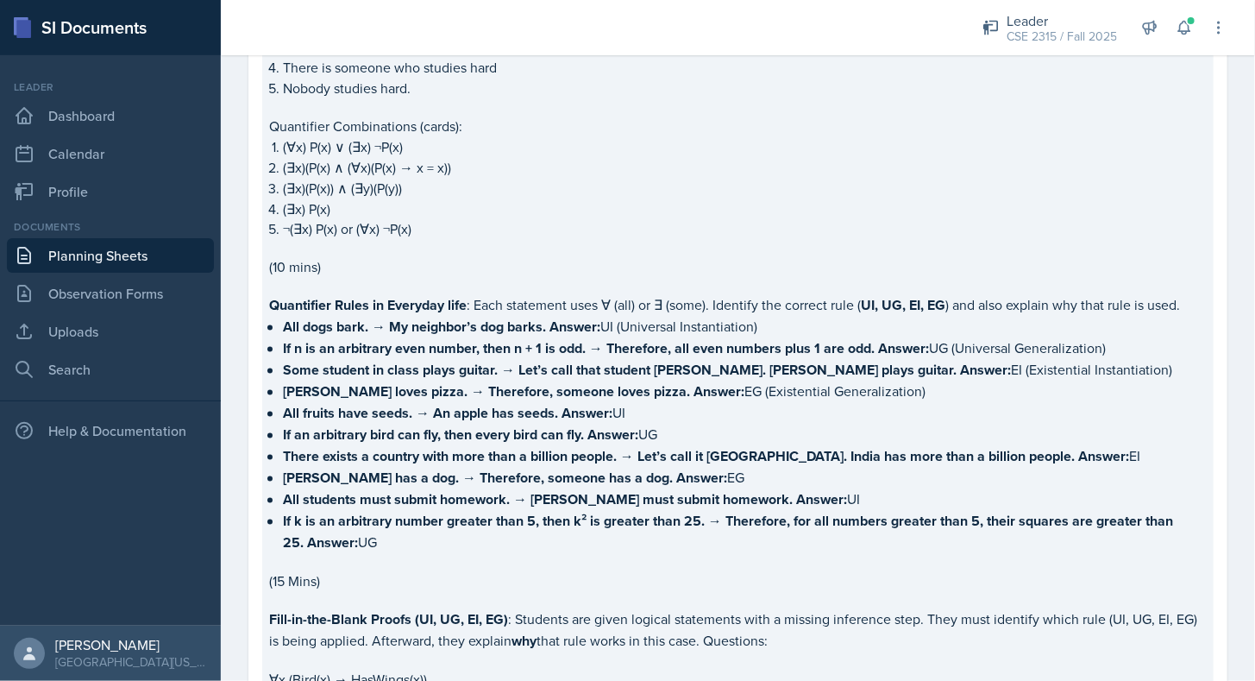
click at [583, 427] on strong "If an arbitrary bird can fly, then every bird can fly." at bounding box center [433, 435] width 301 height 20
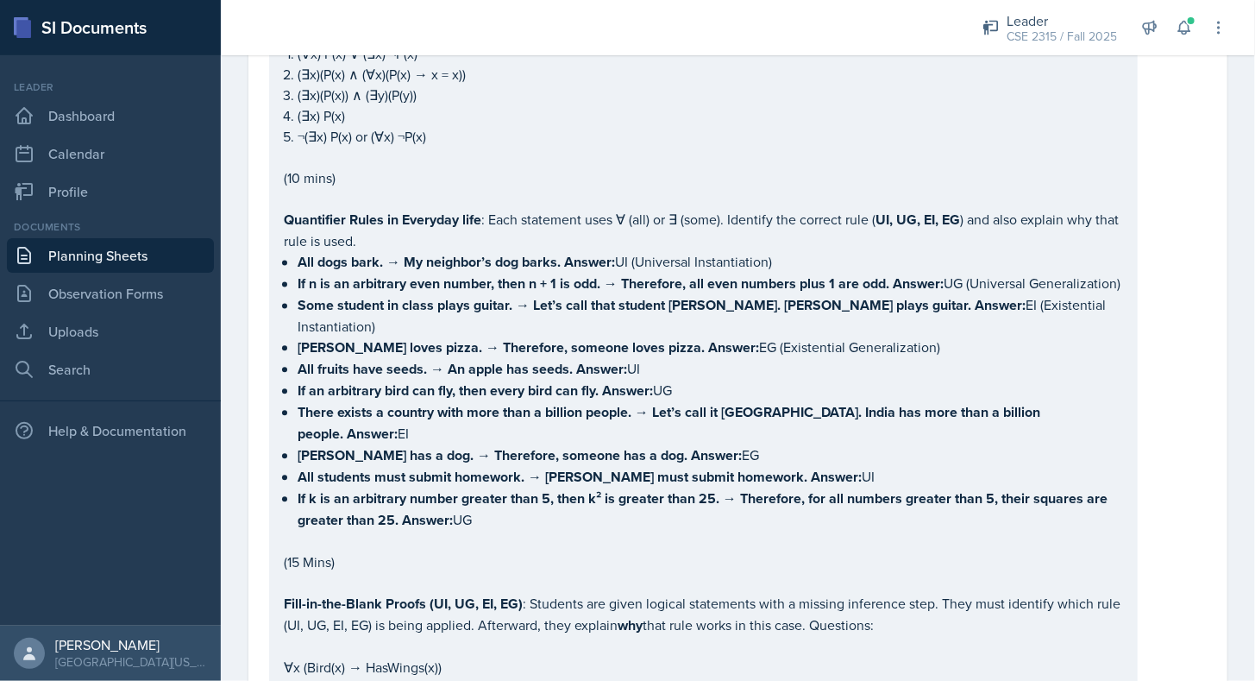
scroll to position [1600, 0]
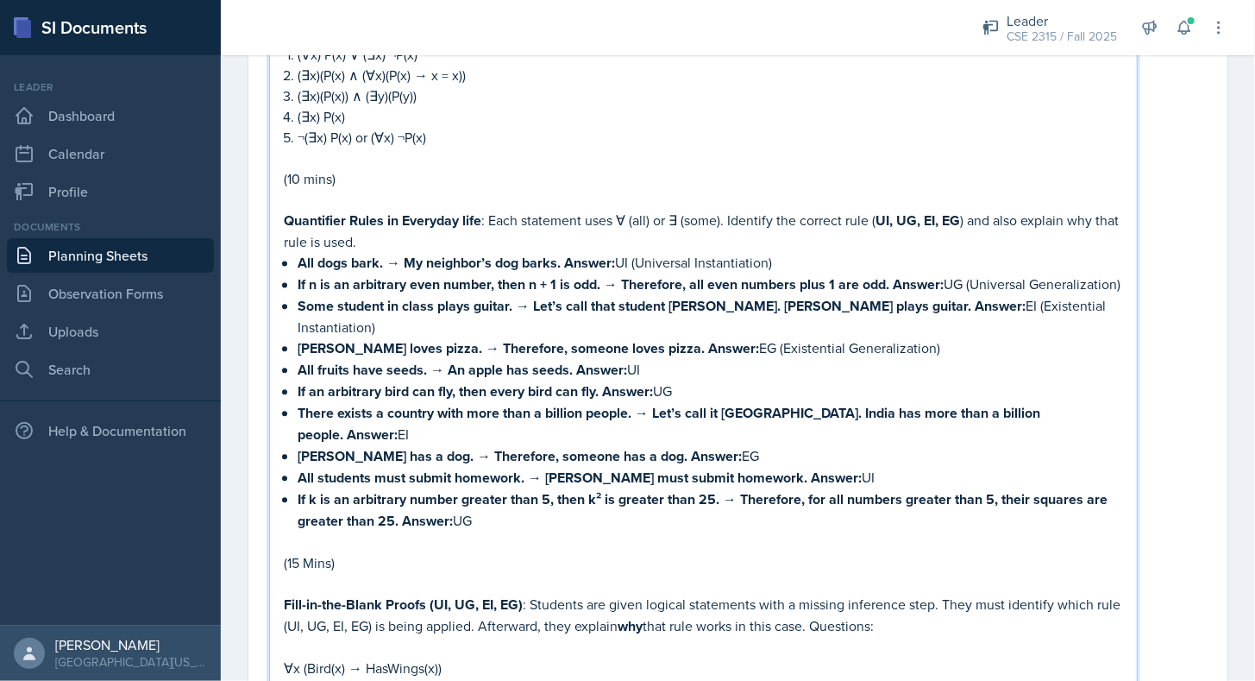
drag, startPoint x: 297, startPoint y: 258, endPoint x: 743, endPoint y: 475, distance: 496.2
click at [743, 475] on ul "All dogs bark. → My neighbor’s dog barks. Answer: UI (Universal Instantiation) …" at bounding box center [711, 392] width 826 height 280
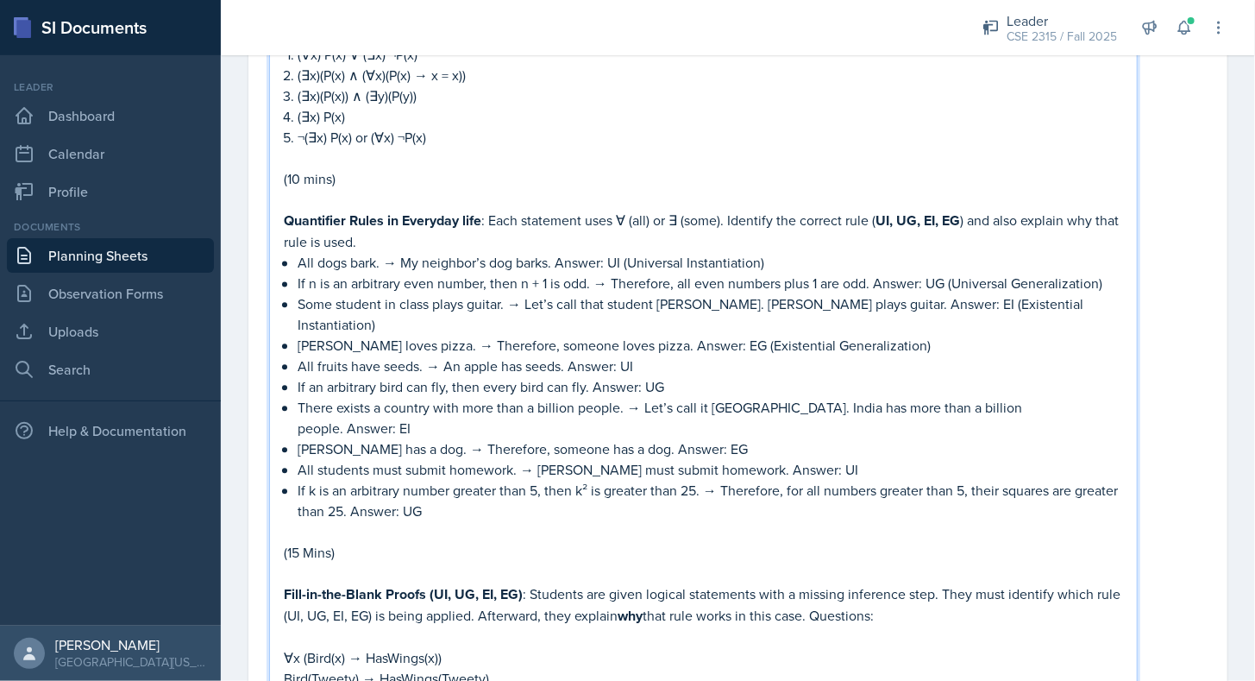
click at [742, 480] on p "If k is an arbitrary number greater than 5, then k² is greater than 25. → There…" at bounding box center [711, 500] width 826 height 41
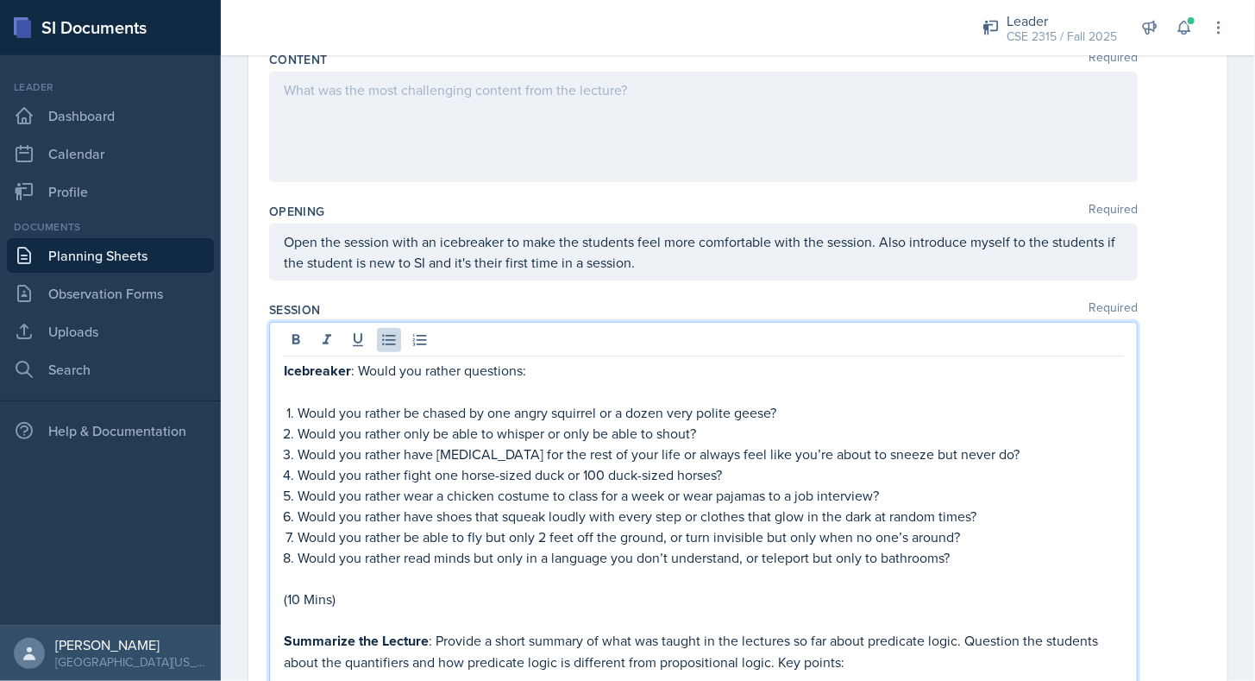
scroll to position [33, 0]
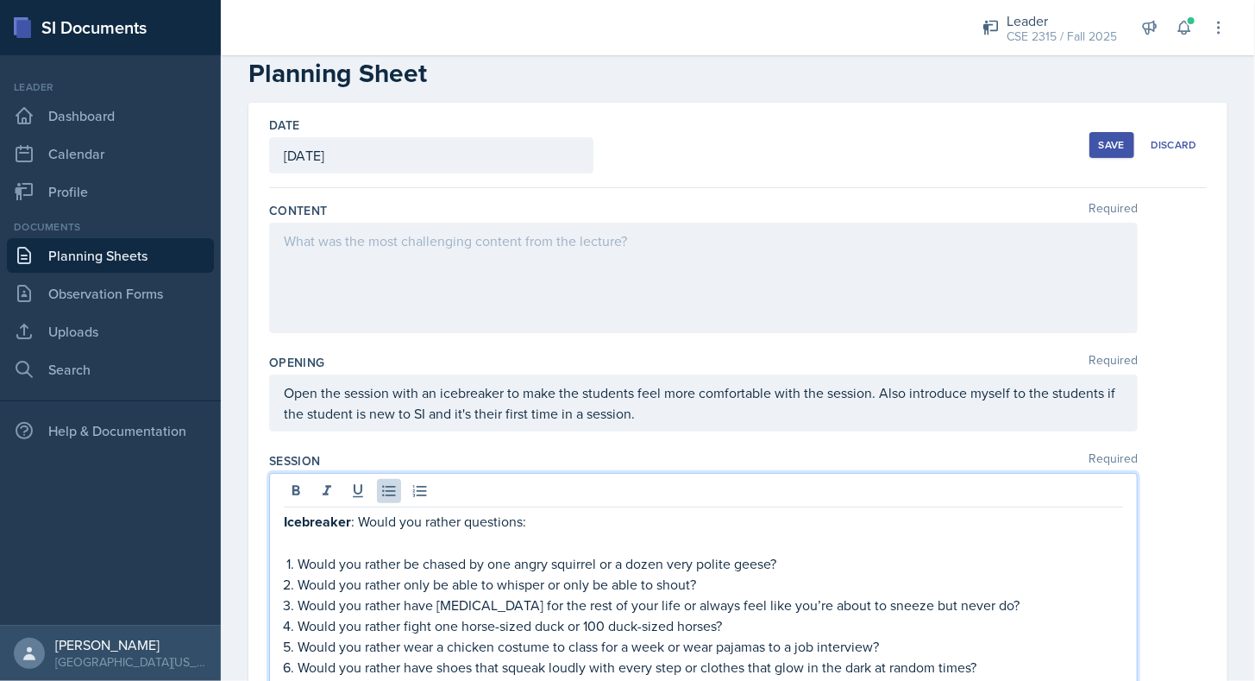
click at [1099, 150] on div "Save" at bounding box center [1112, 145] width 26 height 14
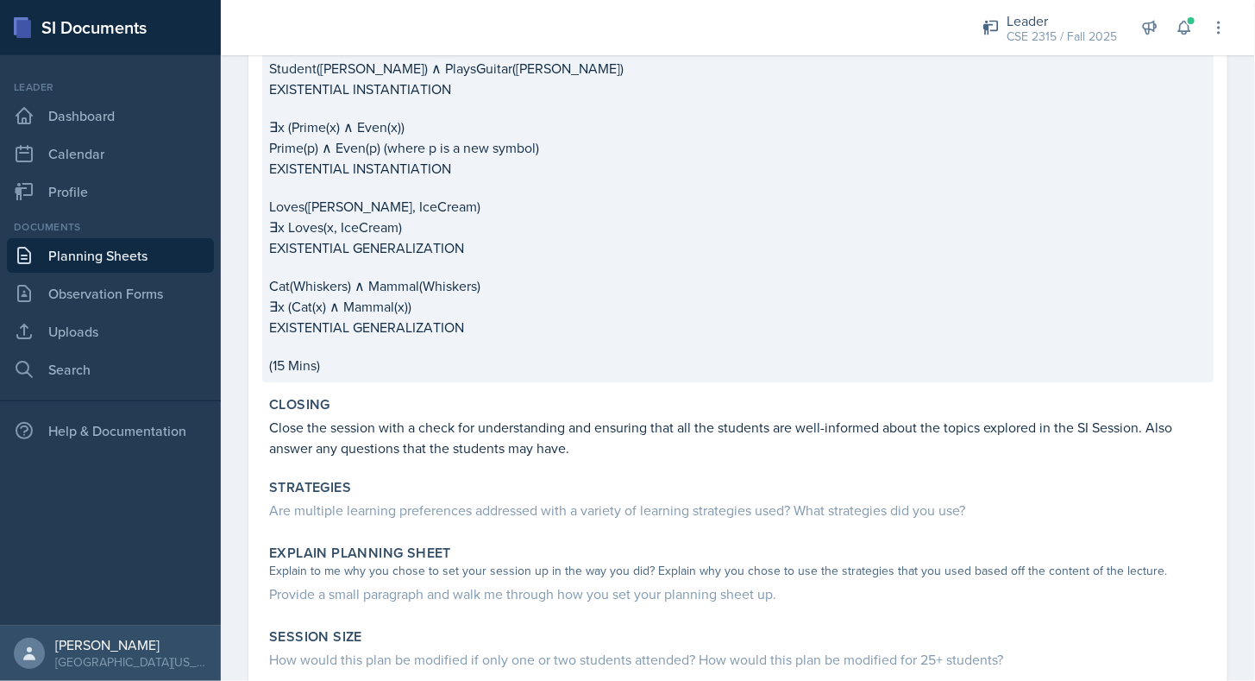
scroll to position [2244, 0]
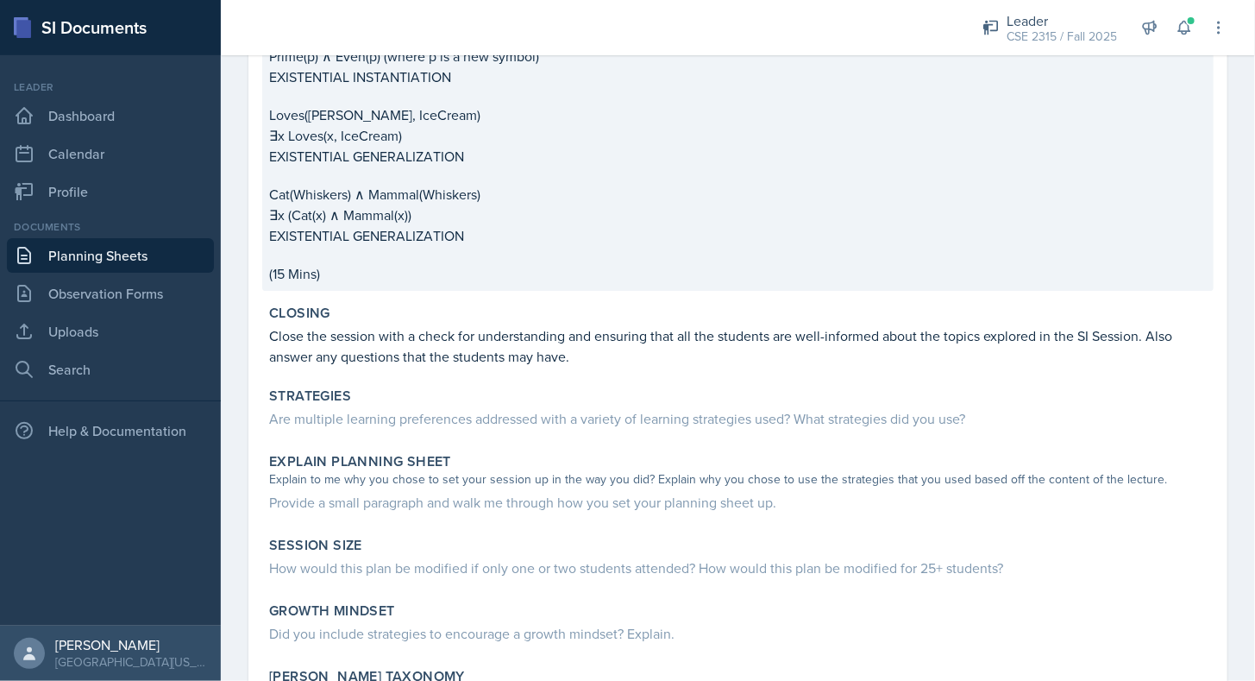
click at [353, 268] on p "(15 Mins)" at bounding box center [738, 273] width 938 height 21
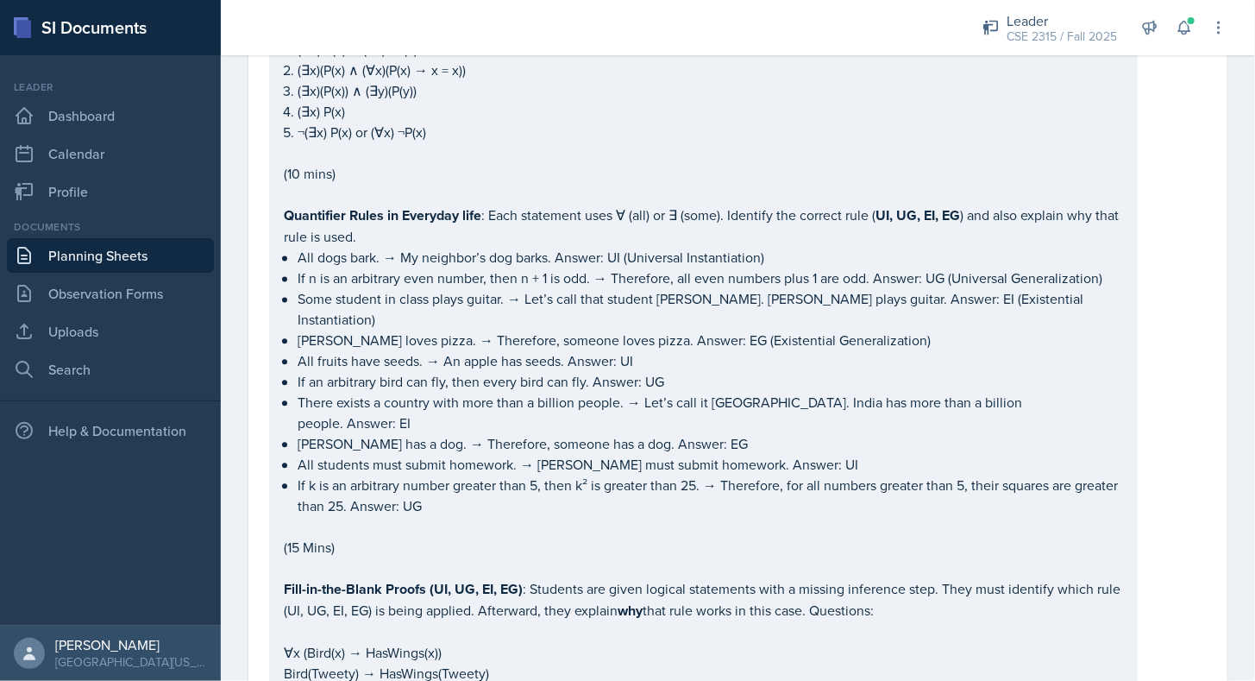
scroll to position [1576, 0]
click at [253, 377] on div "Date [DATE] [DATE] 31 1 2 3 4 5 6 7 8 9 10 11 12 13 14 15 16 17 18 19 20 21 22 …" at bounding box center [737, 259] width 979 height 3400
click at [1141, 360] on div "Icebreaker : Would you rather questions: Would you rather be chased by one angr…" at bounding box center [738, 130] width 938 height 2402
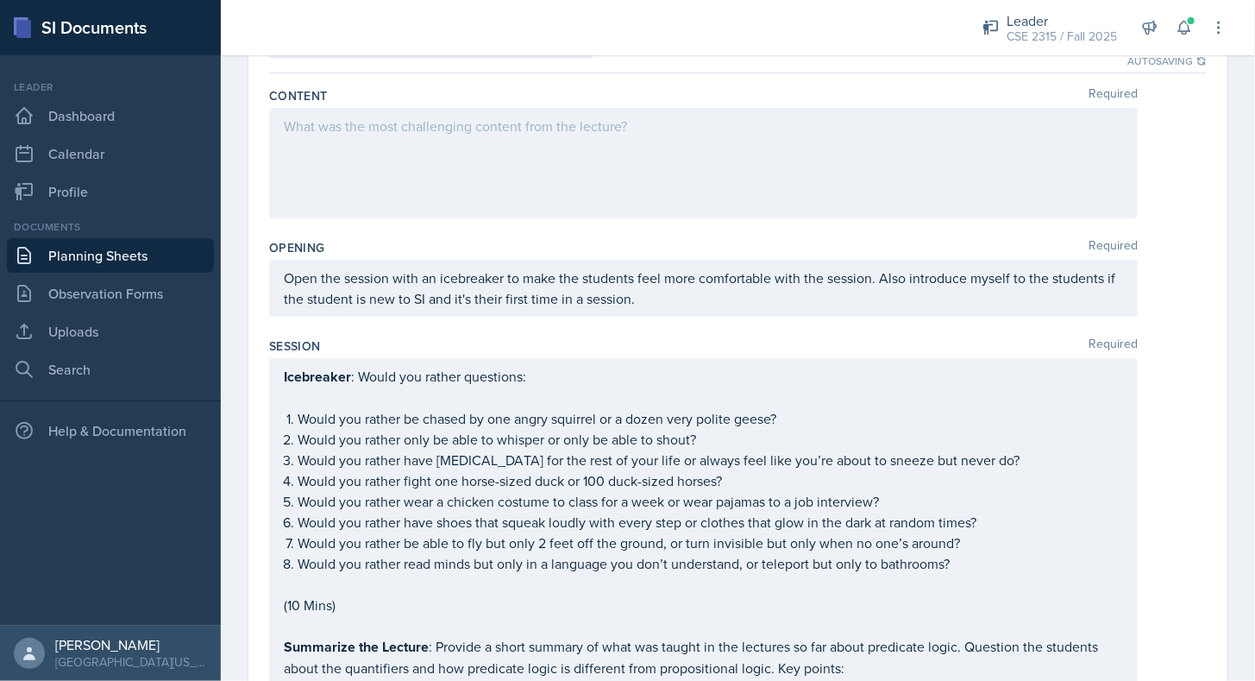
scroll to position [0, 0]
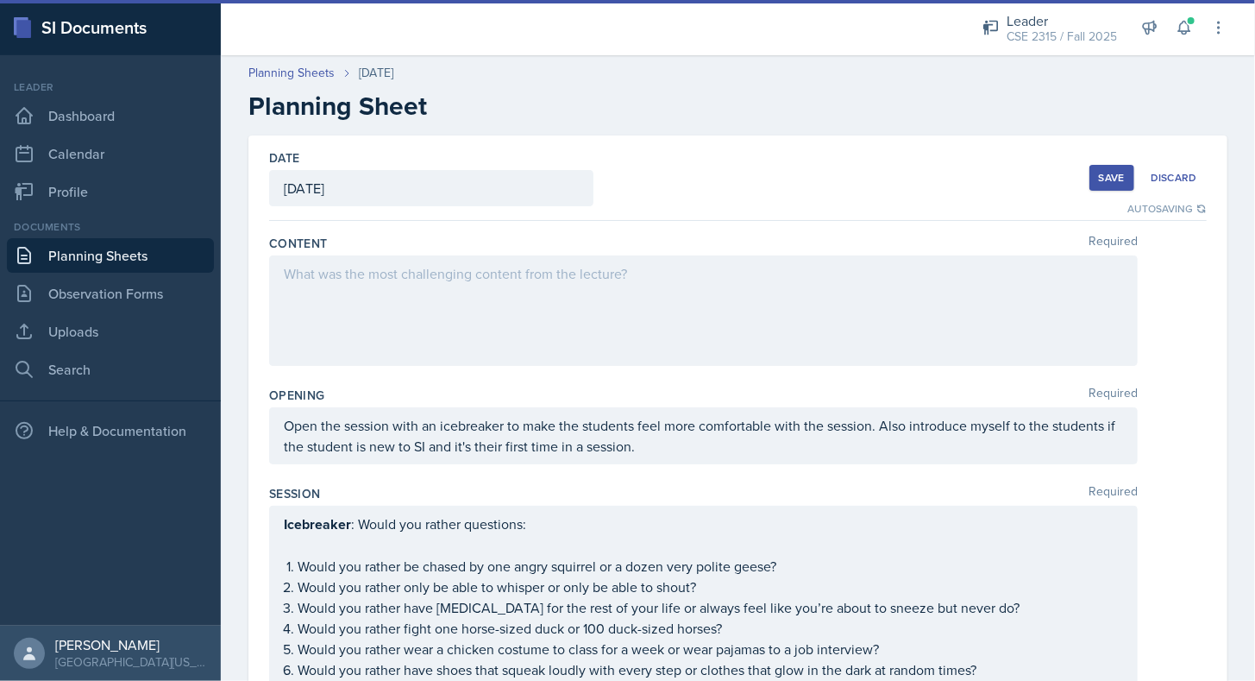
click at [1103, 188] on button "Save" at bounding box center [1112, 178] width 45 height 26
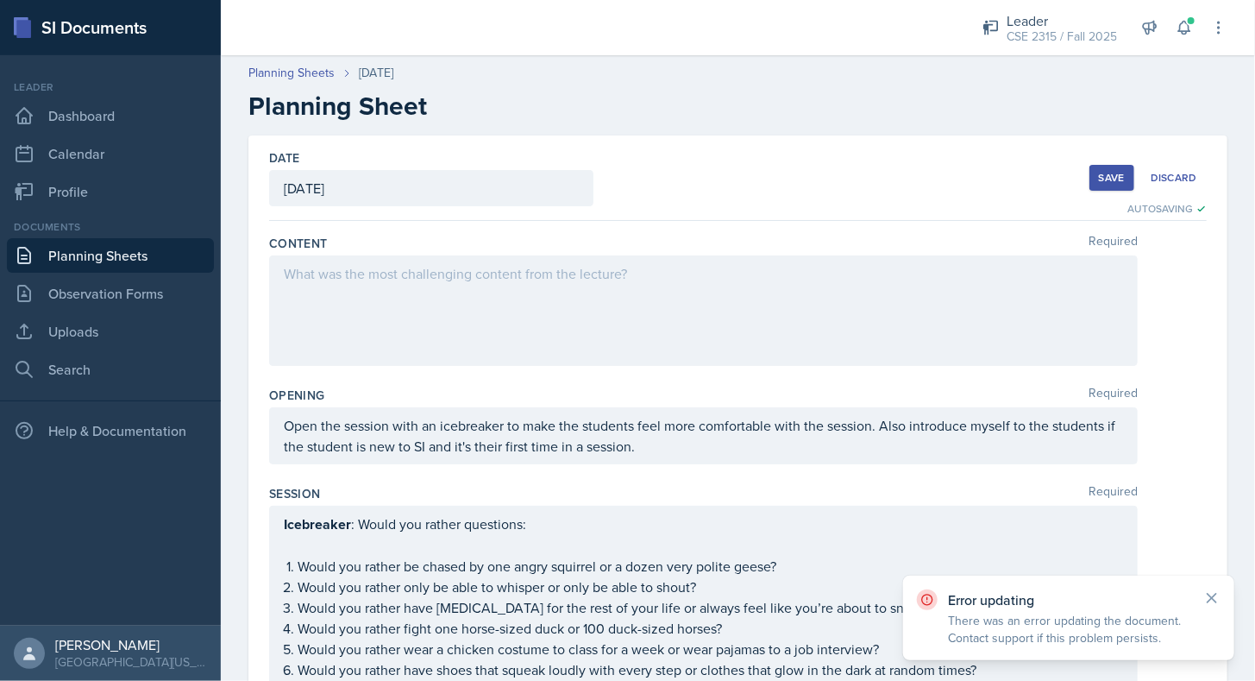
click at [156, 257] on link "Planning Sheets" at bounding box center [110, 255] width 207 height 35
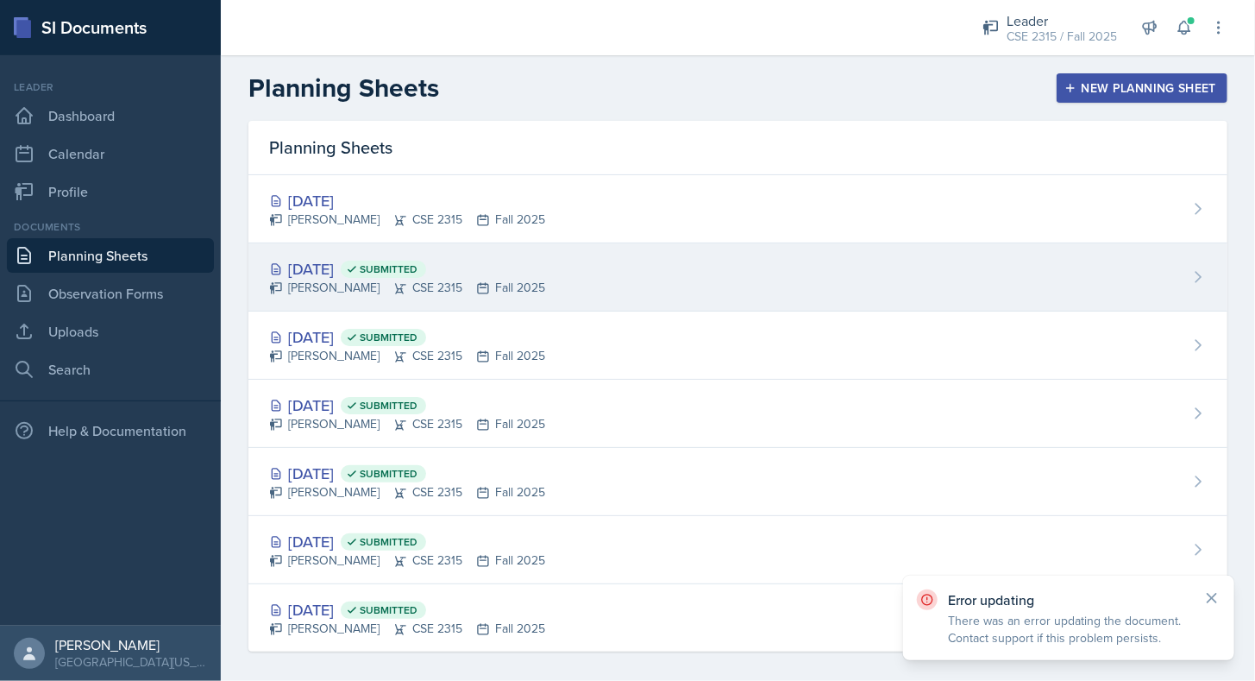
click at [361, 261] on div "[DATE] Submitted" at bounding box center [407, 268] width 276 height 23
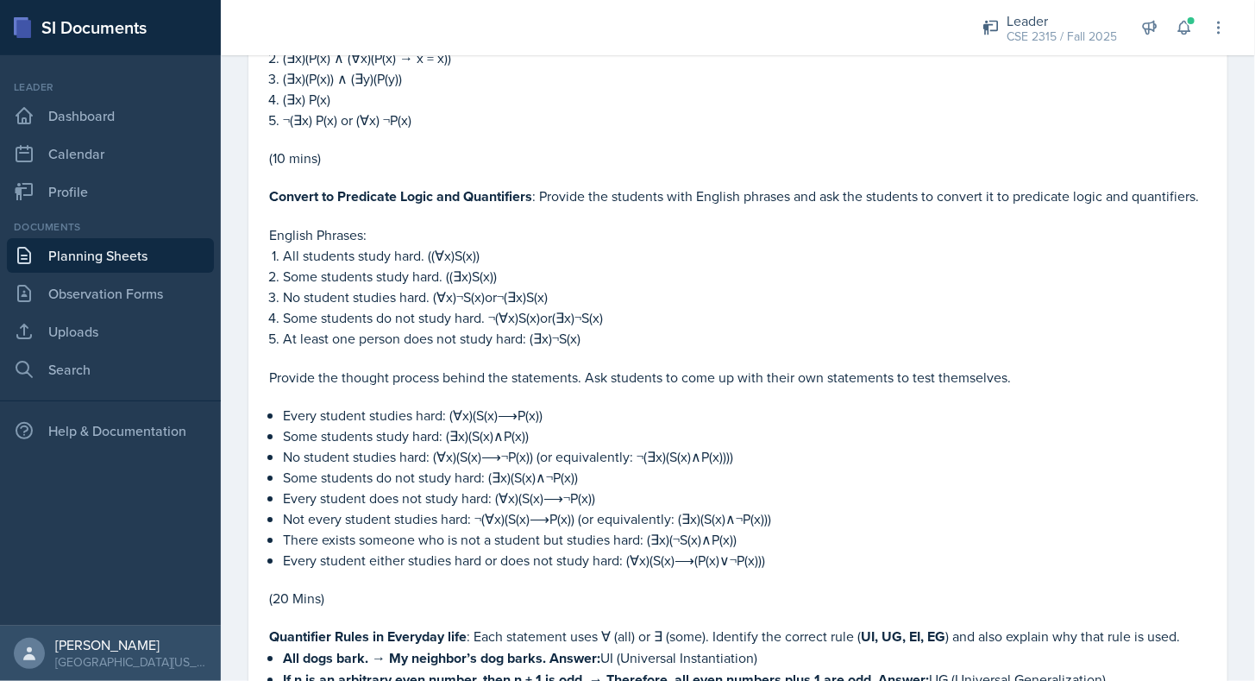
scroll to position [2568, 0]
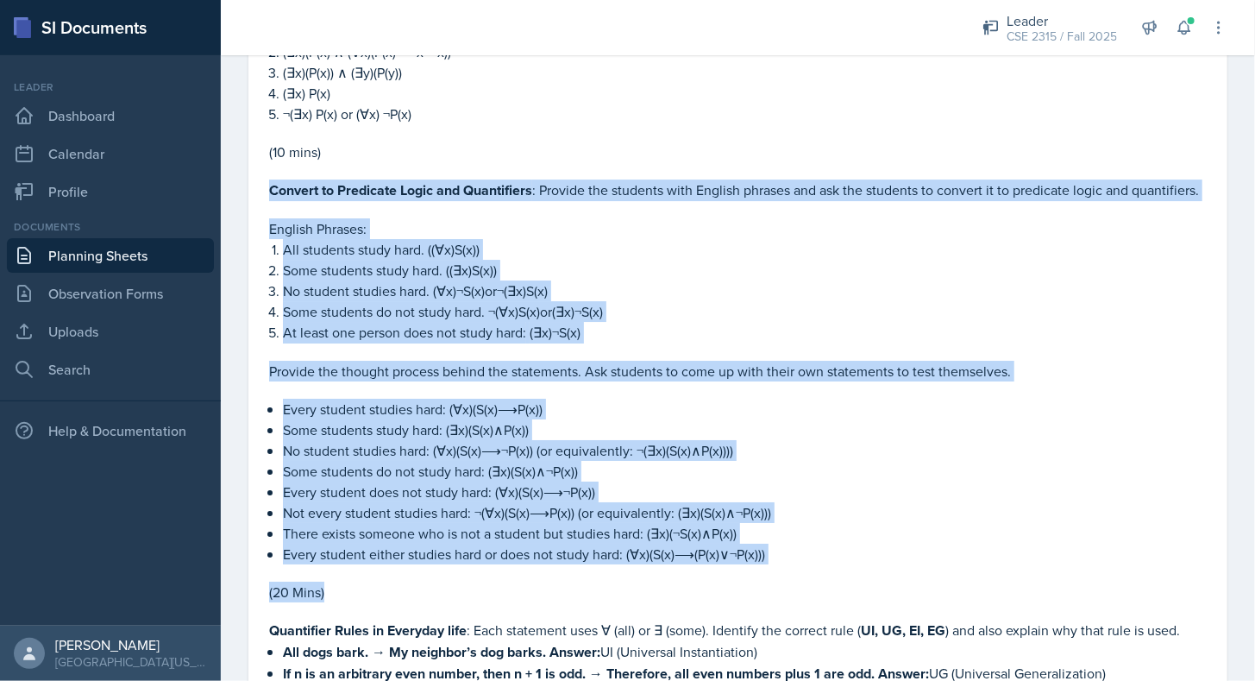
drag, startPoint x: 273, startPoint y: 173, endPoint x: 469, endPoint y: 595, distance: 465.5
click at [469, 595] on div "Icebreaker : Would you rather questions: Would you rather be chased by one angr…" at bounding box center [738, 314] width 938 height 2670
copy div "Loremip do Sitametco Adipi eli Seddoeiusmo : Tempori utl etdolore magn Aliquae …"
click at [404, 496] on p "Every student does not study hard: (∀x)(S(x)⟶¬P(x))" at bounding box center [745, 491] width 924 height 21
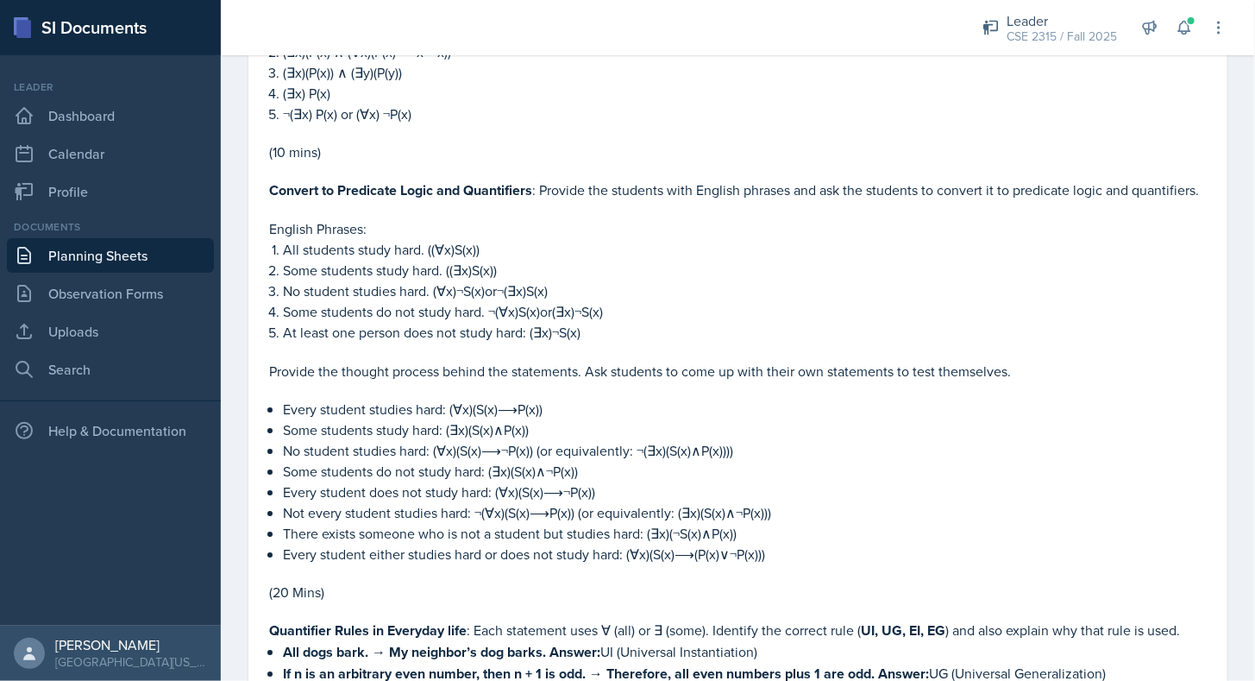
click at [123, 258] on link "Planning Sheets" at bounding box center [110, 255] width 207 height 35
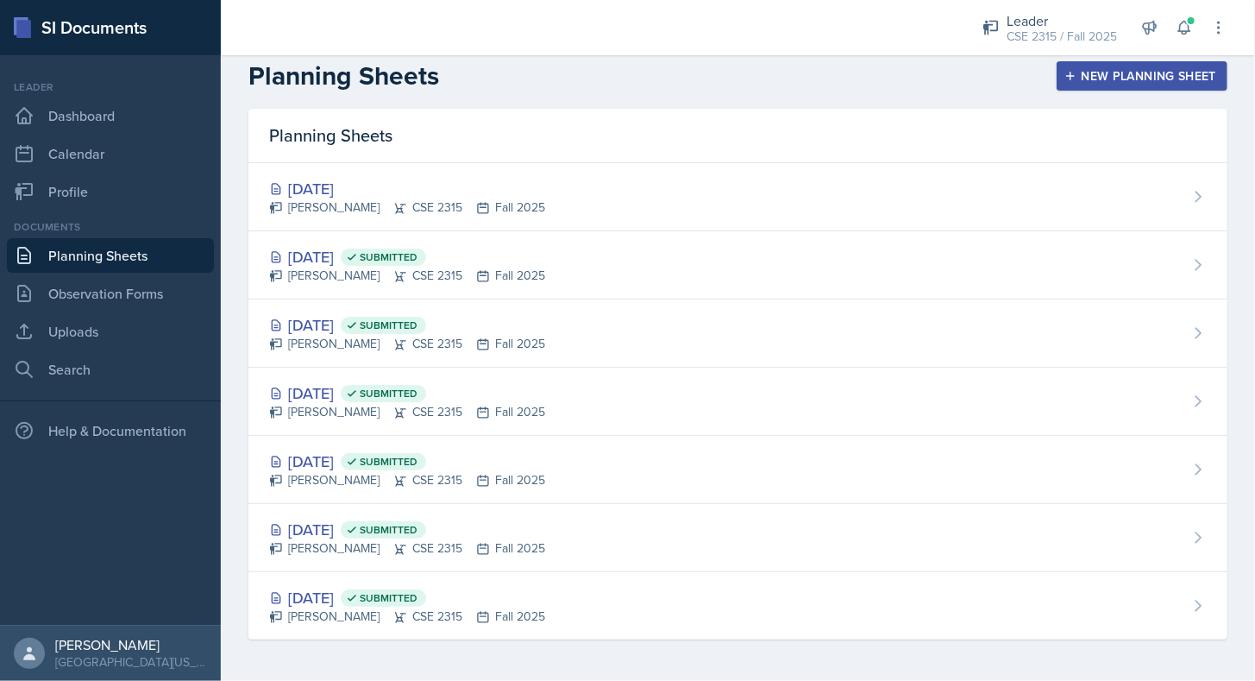
scroll to position [9, 0]
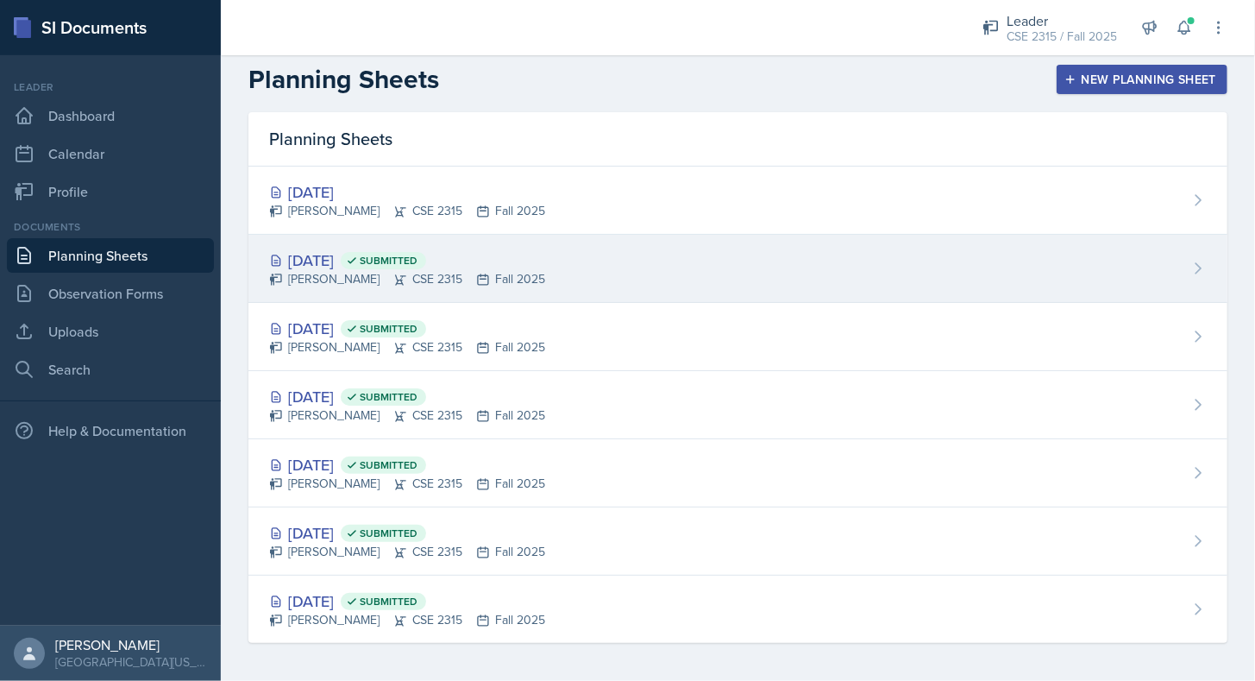
click at [329, 255] on div "[DATE] Submitted" at bounding box center [407, 259] width 276 height 23
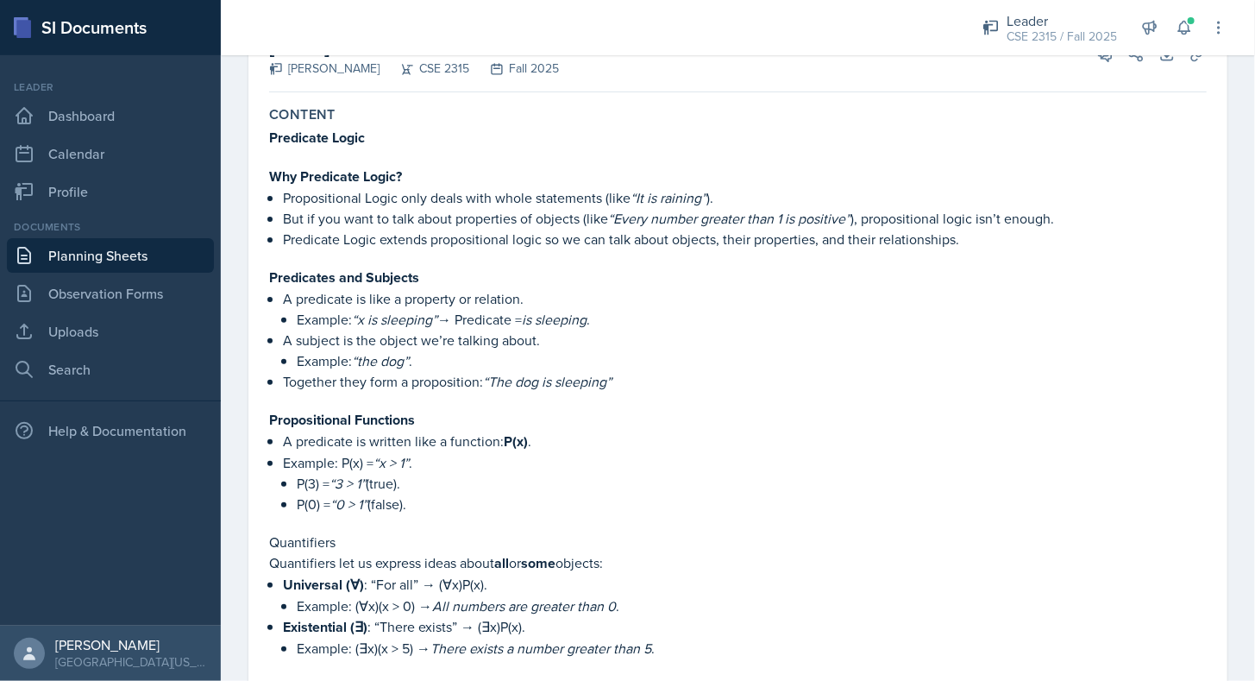
click at [157, 242] on link "Planning Sheets" at bounding box center [110, 255] width 207 height 35
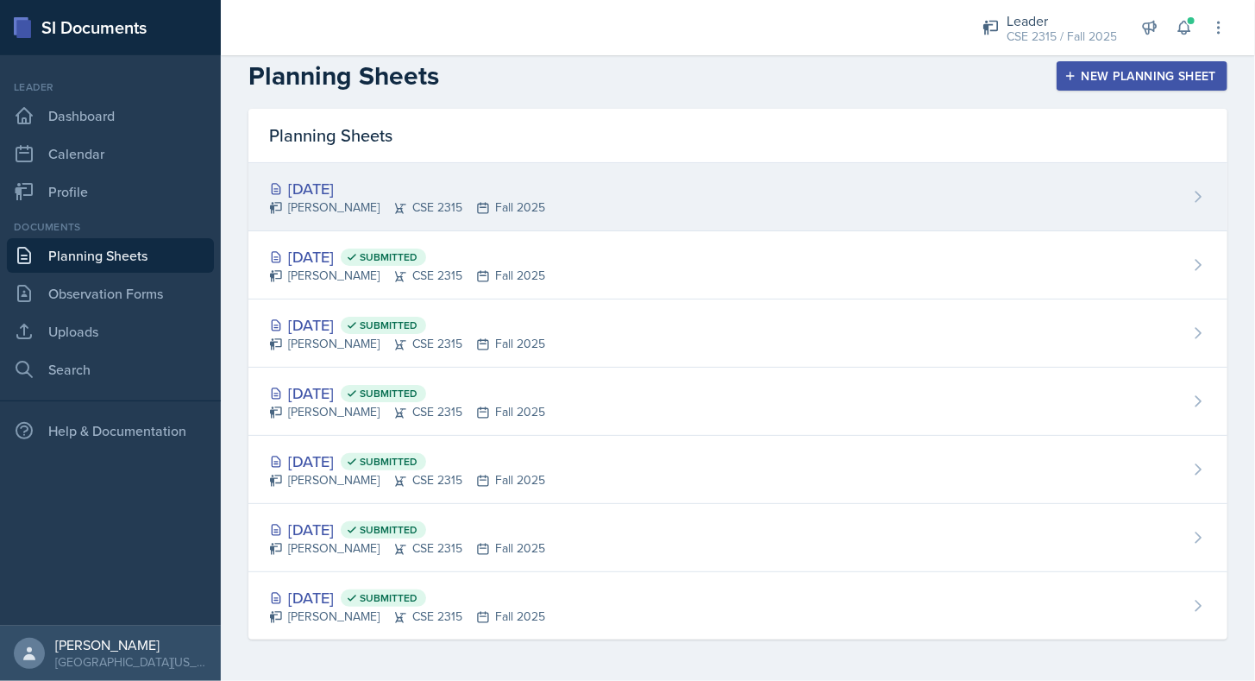
scroll to position [9, 0]
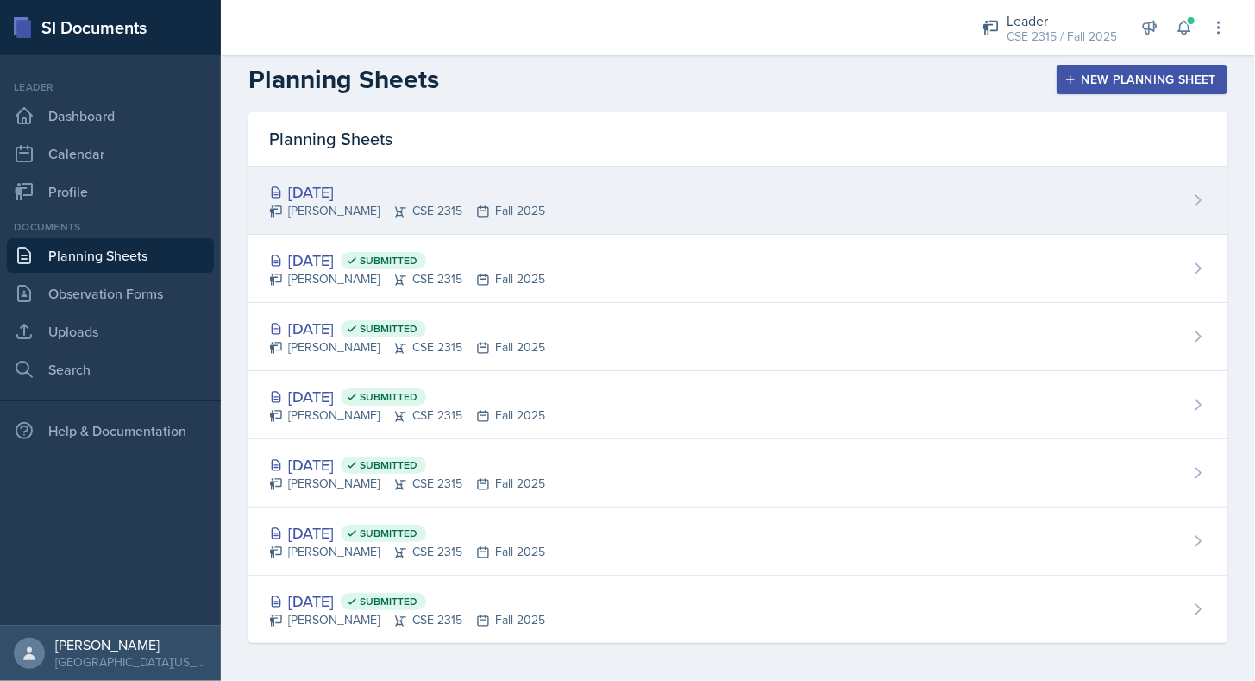
click at [357, 177] on div "[DATE] [PERSON_NAME] CSE 2315 Fall 2025" at bounding box center [737, 201] width 979 height 68
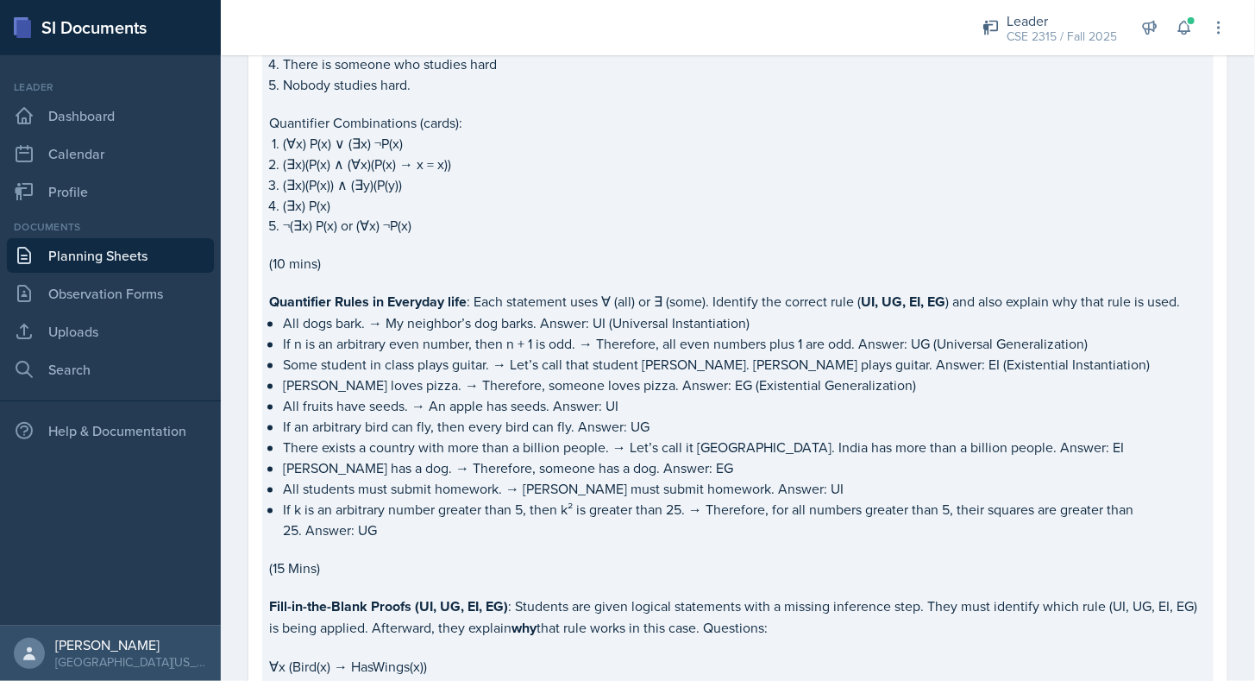
click at [405, 306] on strong "Quantifier Rules in Everyday life" at bounding box center [368, 302] width 198 height 20
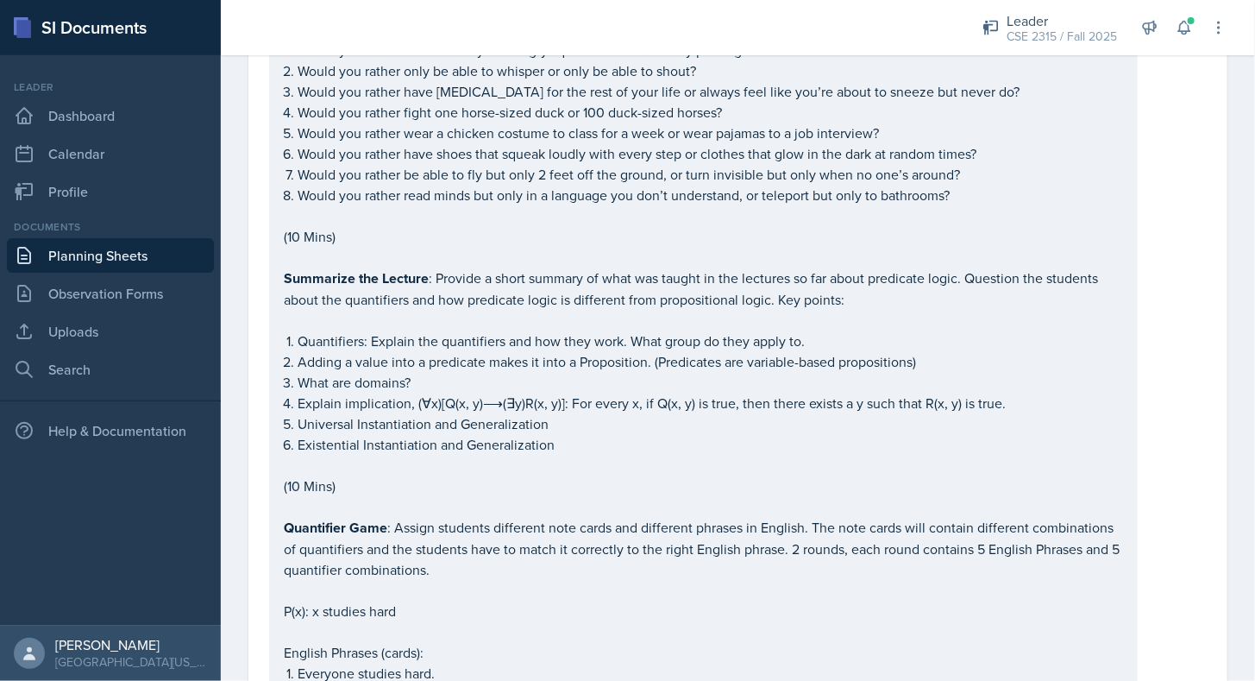
scroll to position [469, 0]
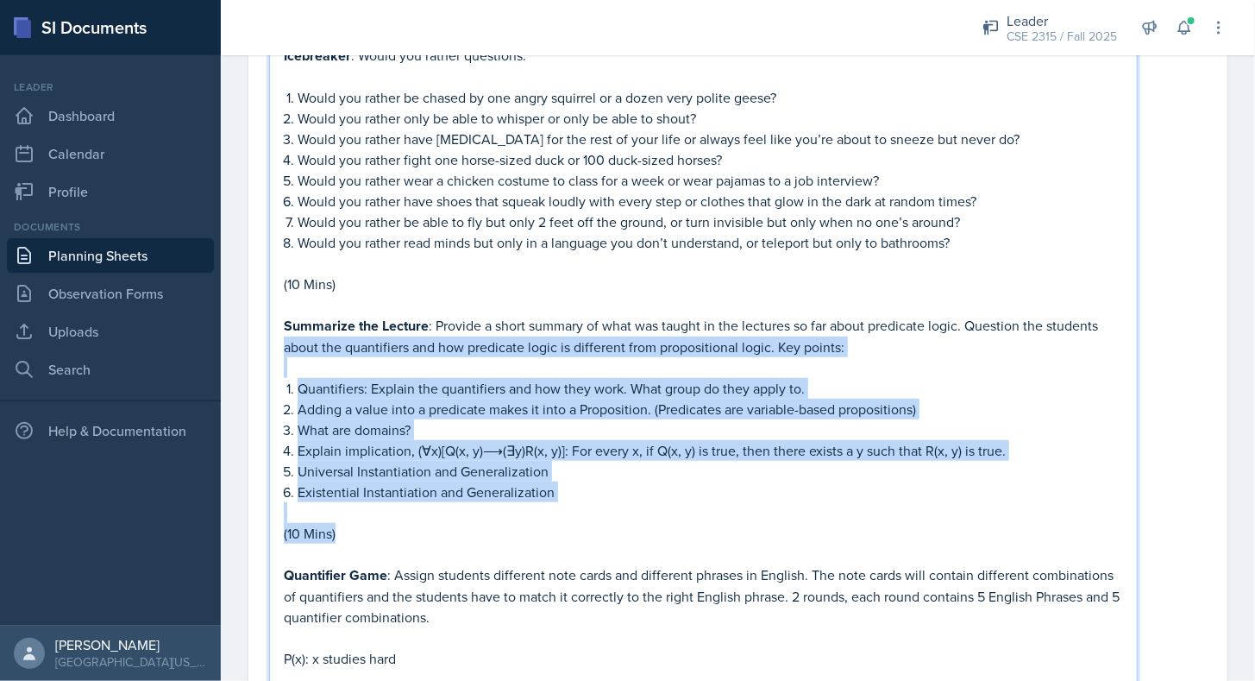
drag, startPoint x: 357, startPoint y: 528, endPoint x: 264, endPoint y: 336, distance: 213.0
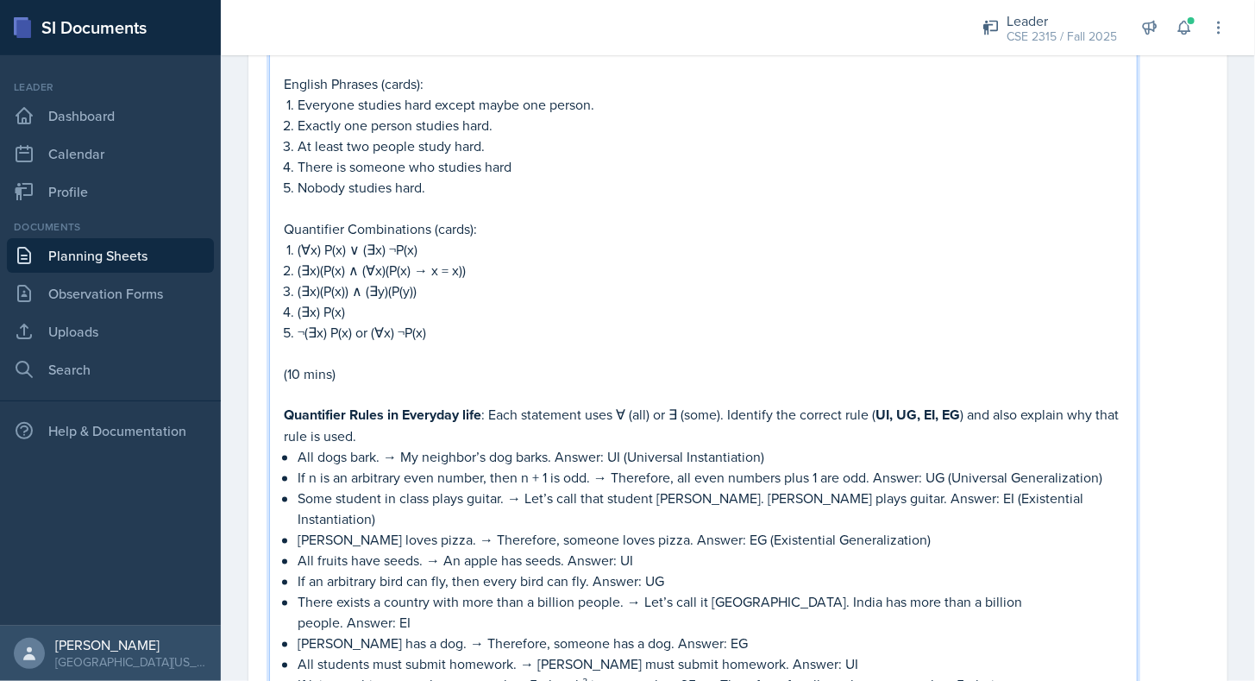
scroll to position [1130, 0]
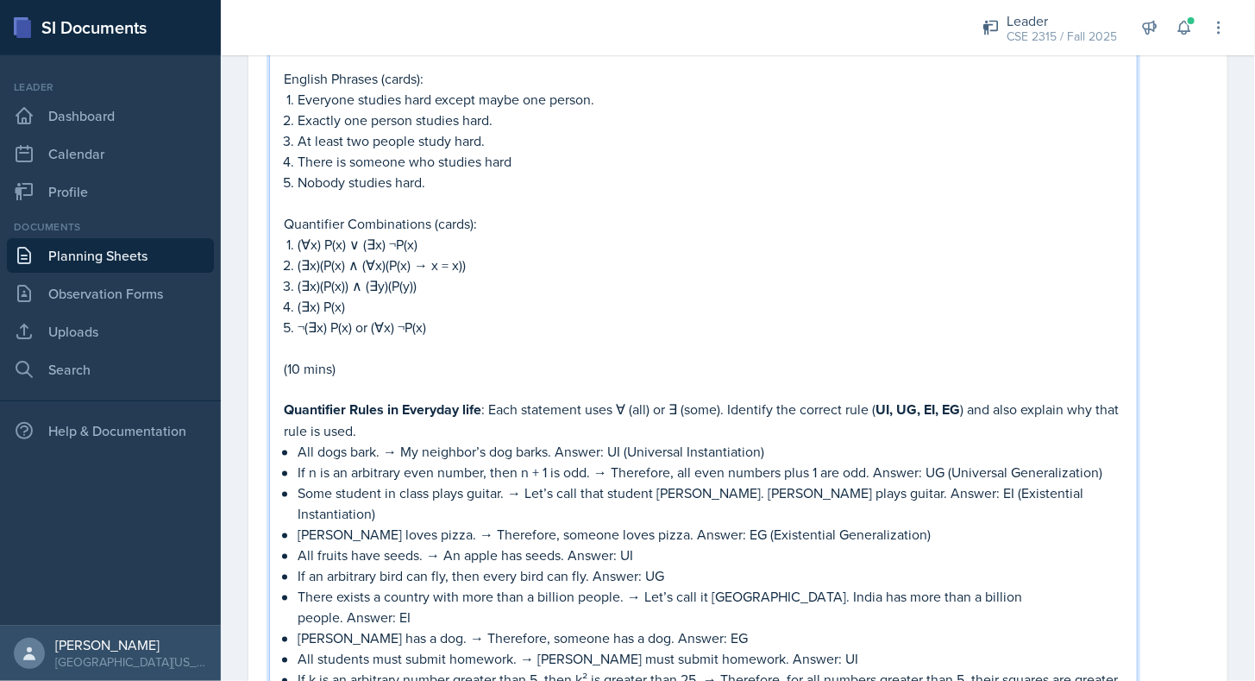
click at [368, 366] on p "(10 mins)" at bounding box center [703, 368] width 839 height 21
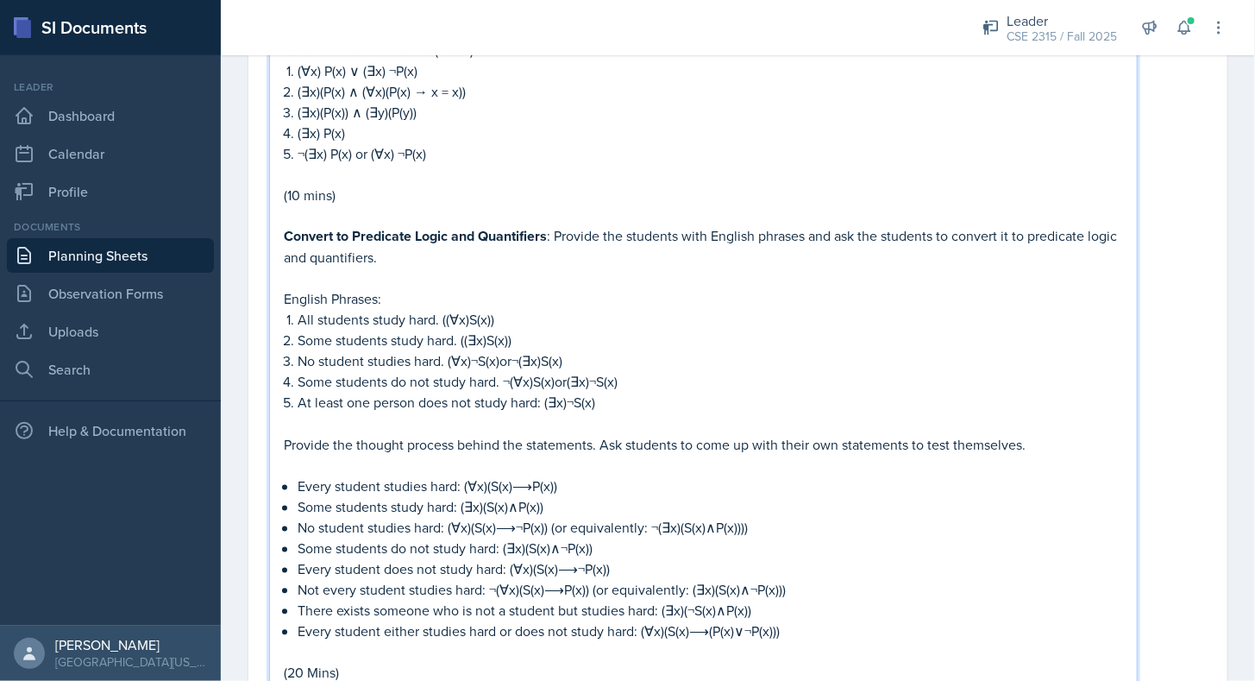
scroll to position [1594, 0]
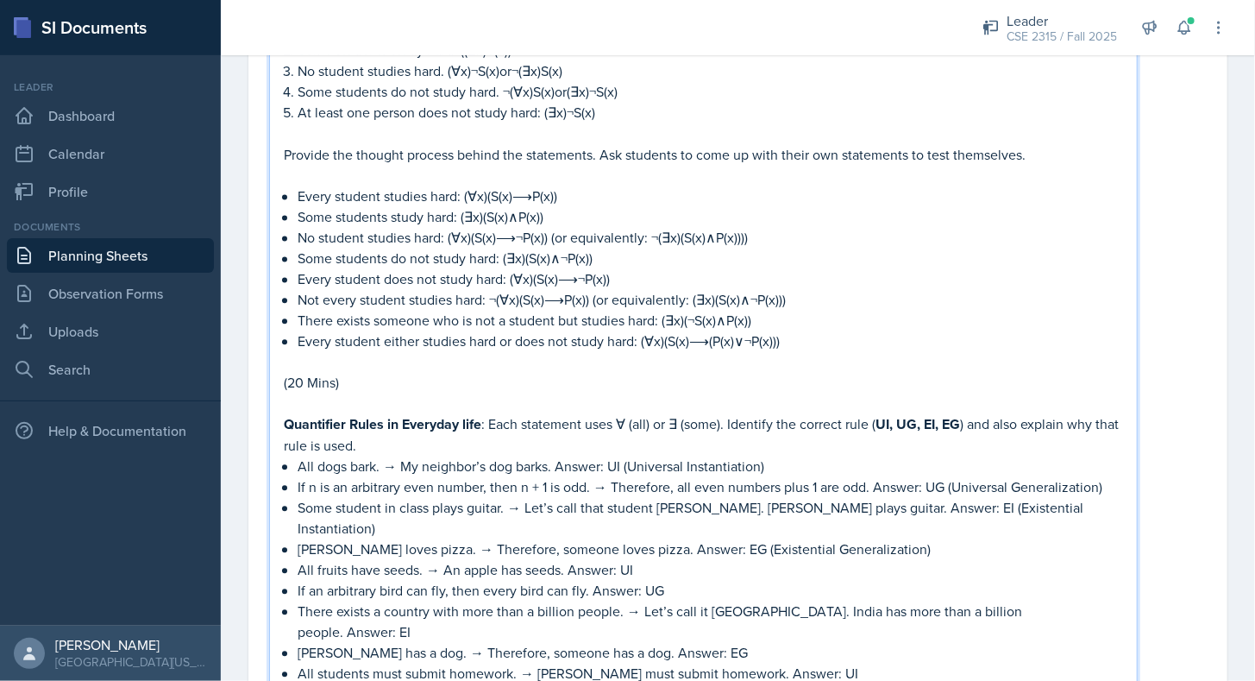
click at [300, 372] on p "(20 Mins)" at bounding box center [703, 382] width 839 height 21
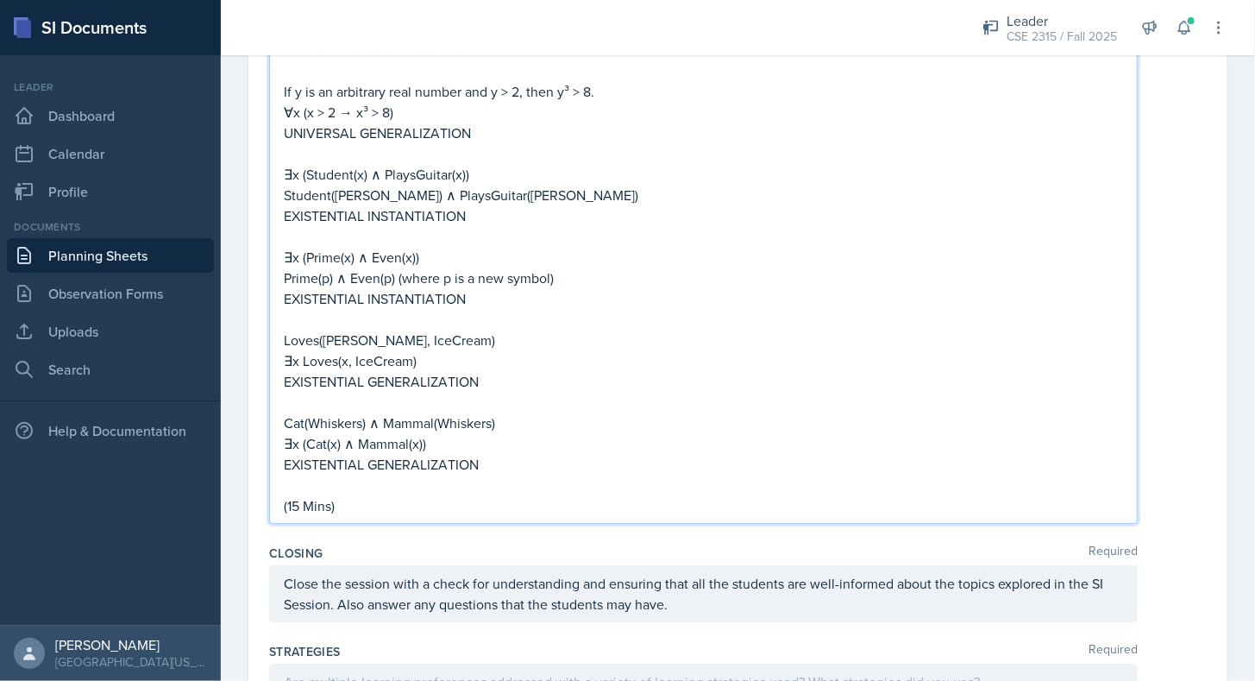
scroll to position [2657, 0]
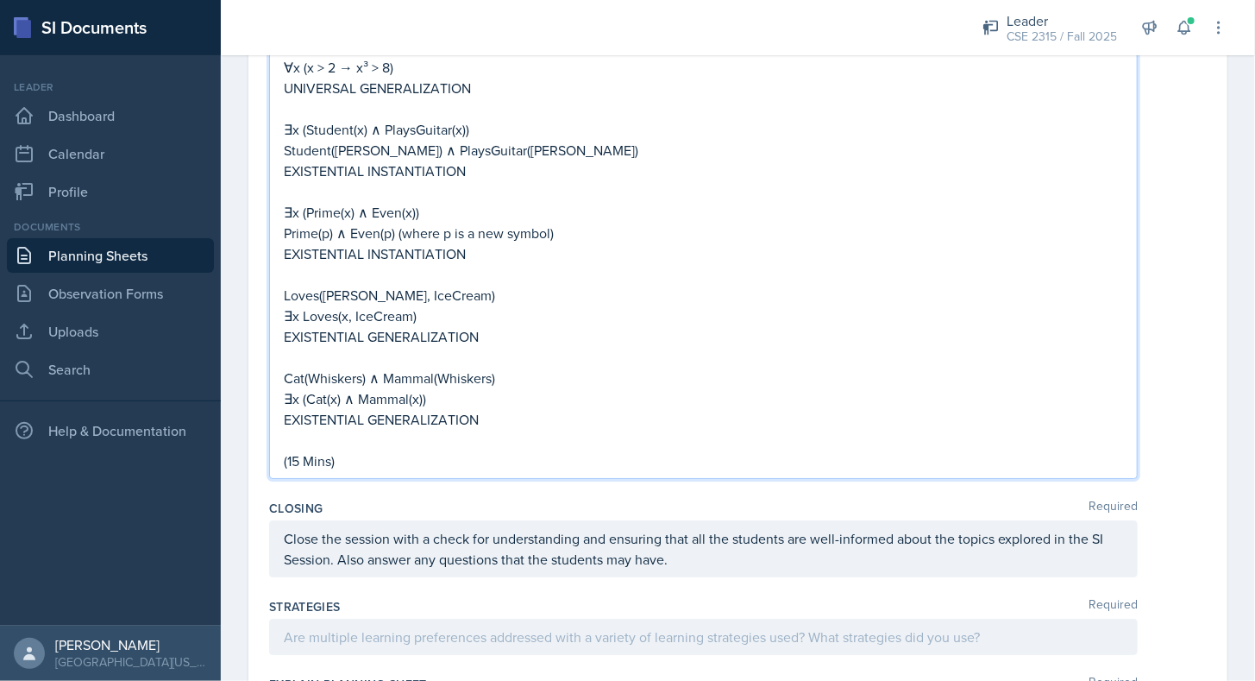
click at [380, 450] on p "(15 Mins)" at bounding box center [703, 460] width 839 height 21
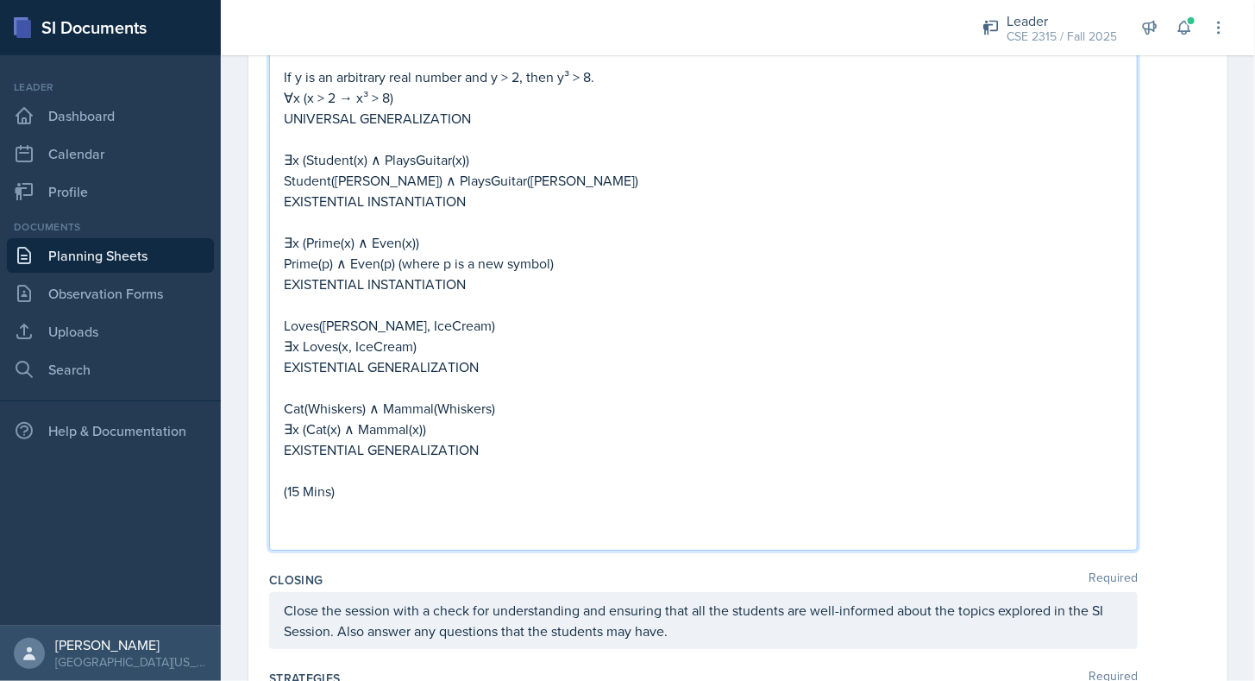
scroll to position [2687, 0]
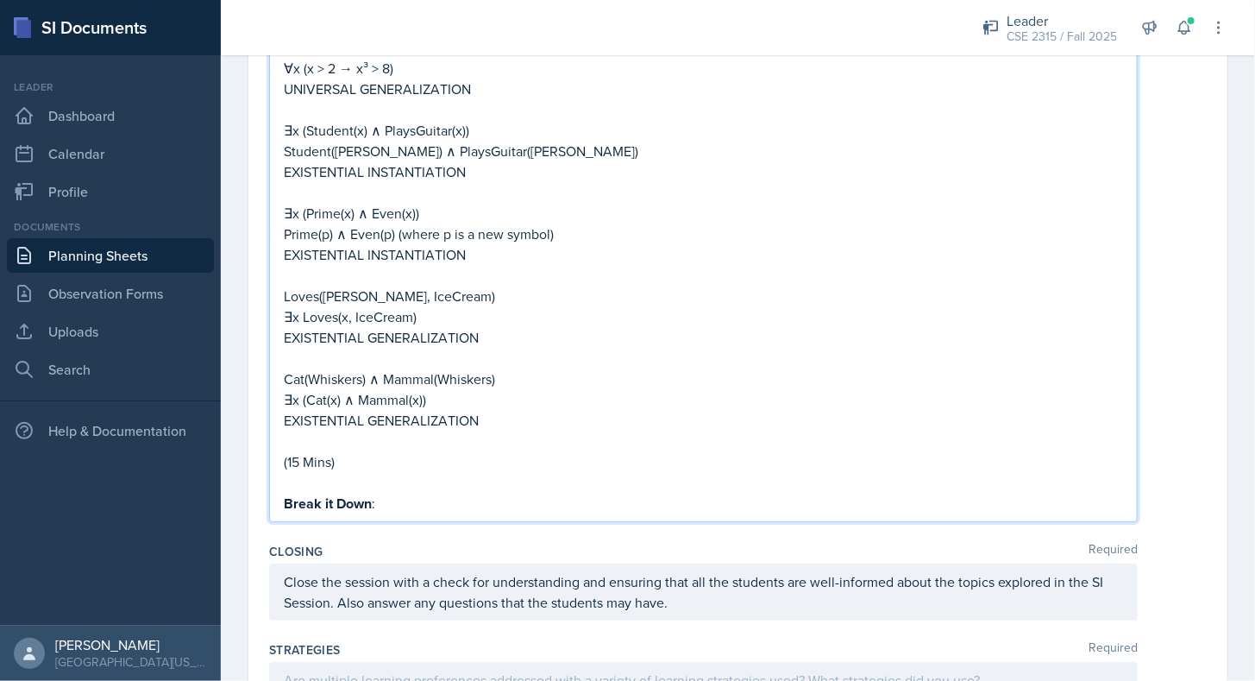
click at [450, 493] on p "Break it Down :" at bounding box center [703, 504] width 839 height 22
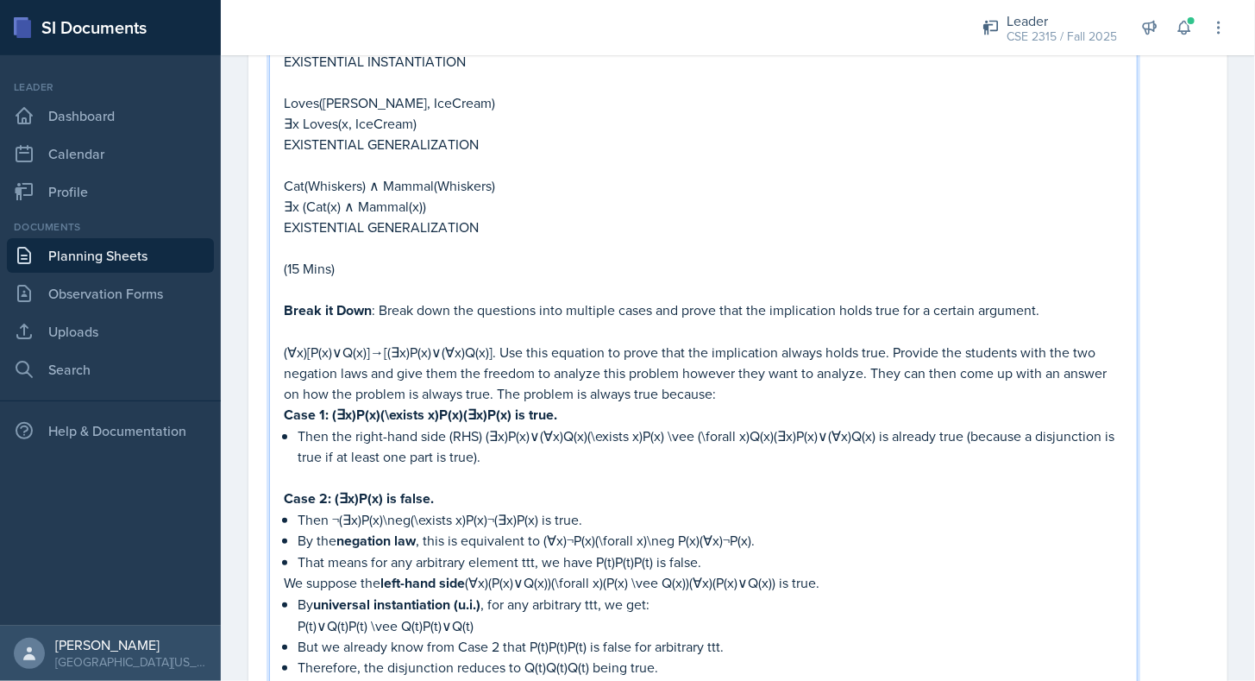
scroll to position [2876, 0]
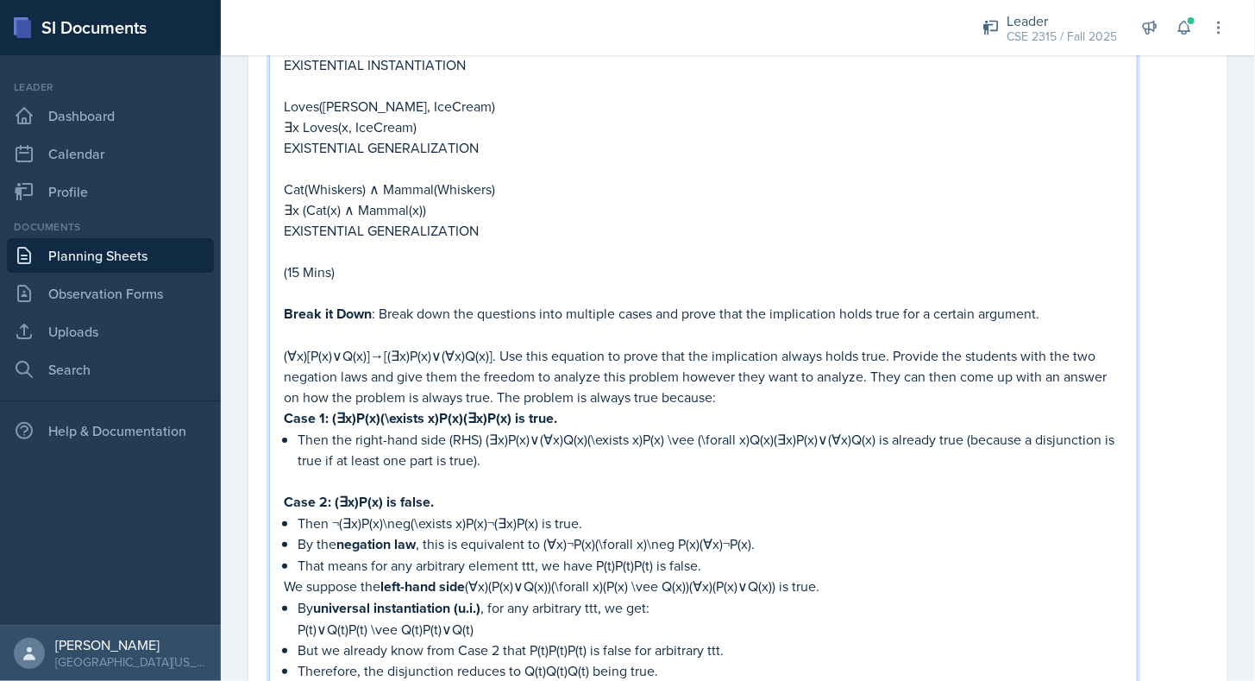
click at [460, 408] on strong "Case 1: (∃x)P(x)(\exists x)P(x)(∃x)P(x) is true." at bounding box center [420, 418] width 273 height 20
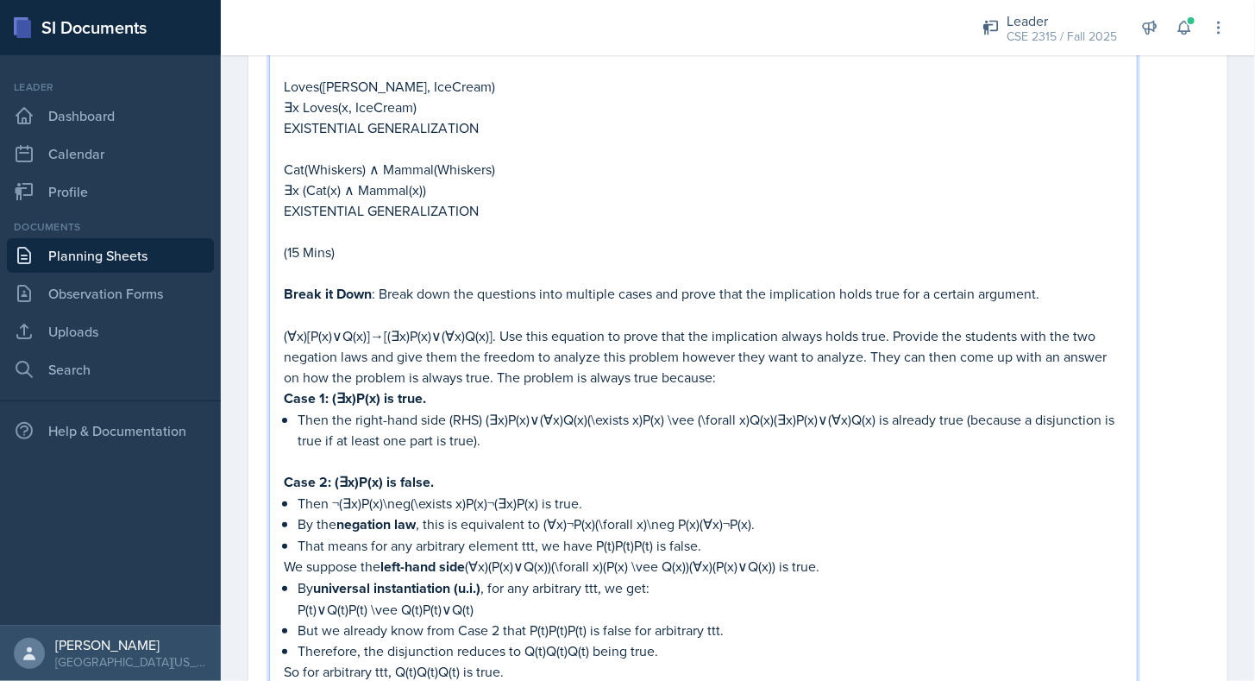
scroll to position [2902, 0]
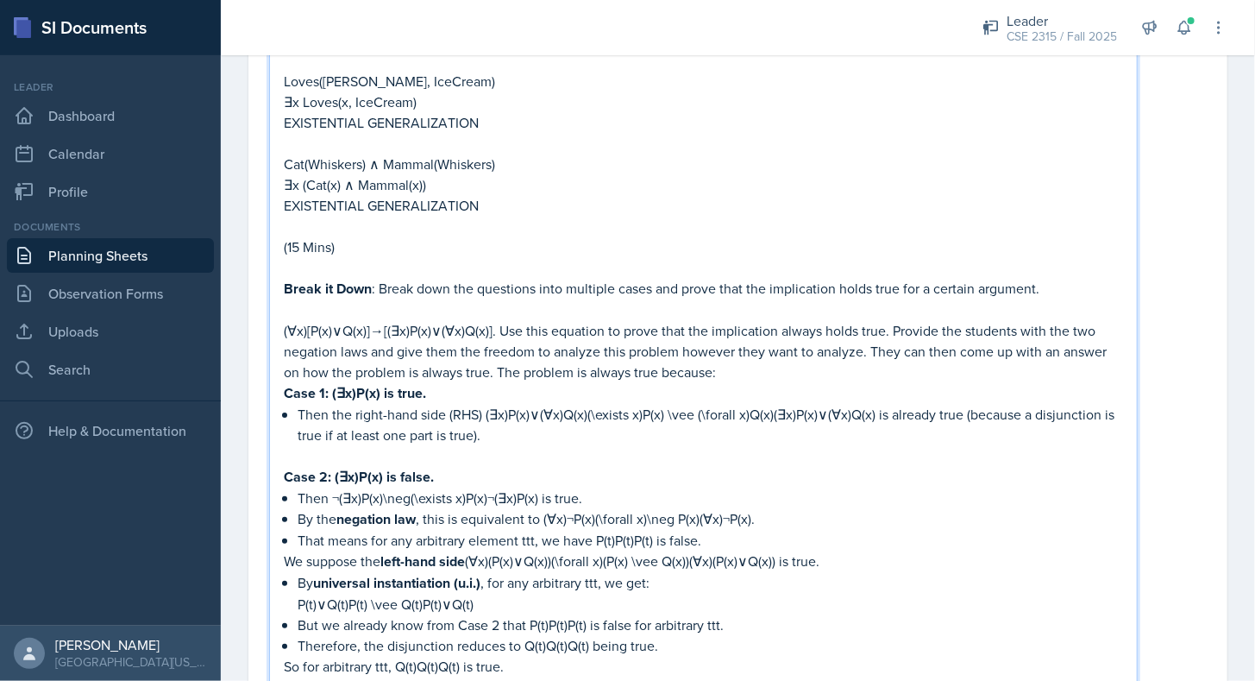
click at [773, 404] on p "Then the right-hand side (RHS) (∃x)P(x)∨(∀x)Q(x)(\exists x)P(x) \vee (\forall x…" at bounding box center [711, 424] width 826 height 41
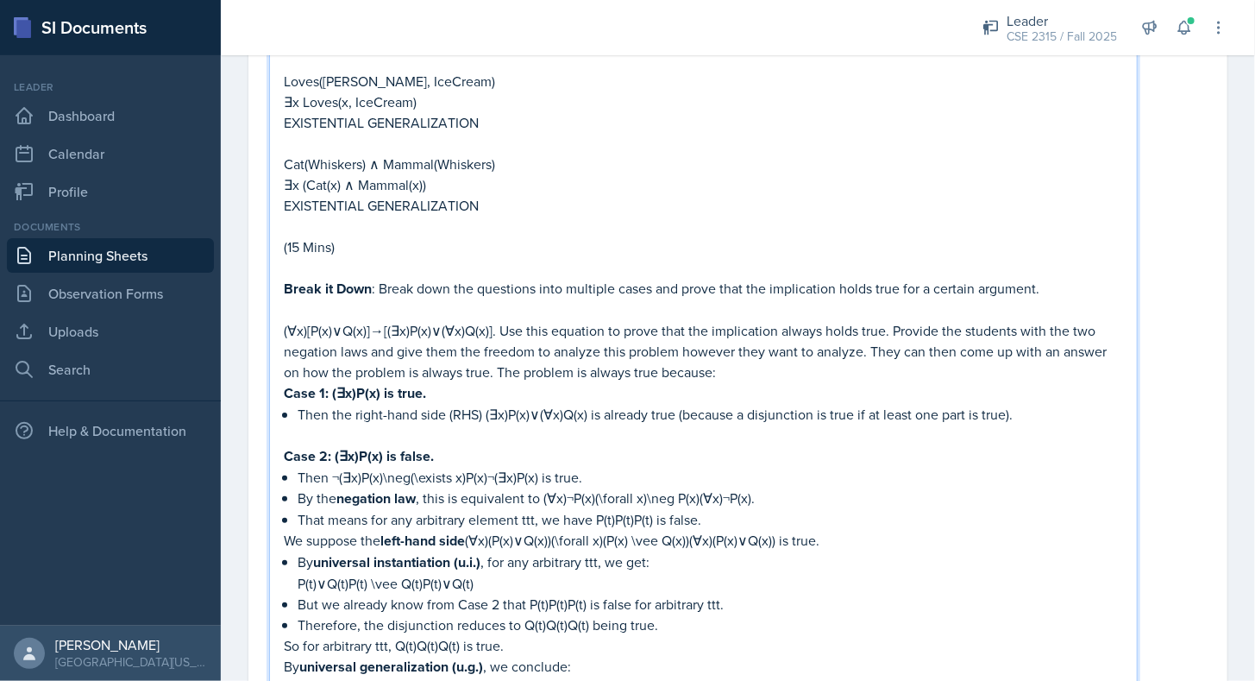
click at [487, 467] on p "Then ¬(∃x)P(x)\neg(\exists x)P(x)¬(∃x)P(x) is true." at bounding box center [711, 477] width 826 height 21
click at [704, 487] on p "By the negation law , this is equivalent to (∀x)¬P(x)(\forall x)\neg P(x)(∀x)¬P…" at bounding box center [711, 498] width 826 height 22
click at [650, 509] on p "That means for any arbitrary element ttt, we have P(t)P(t)P(t) is false." at bounding box center [711, 519] width 826 height 21
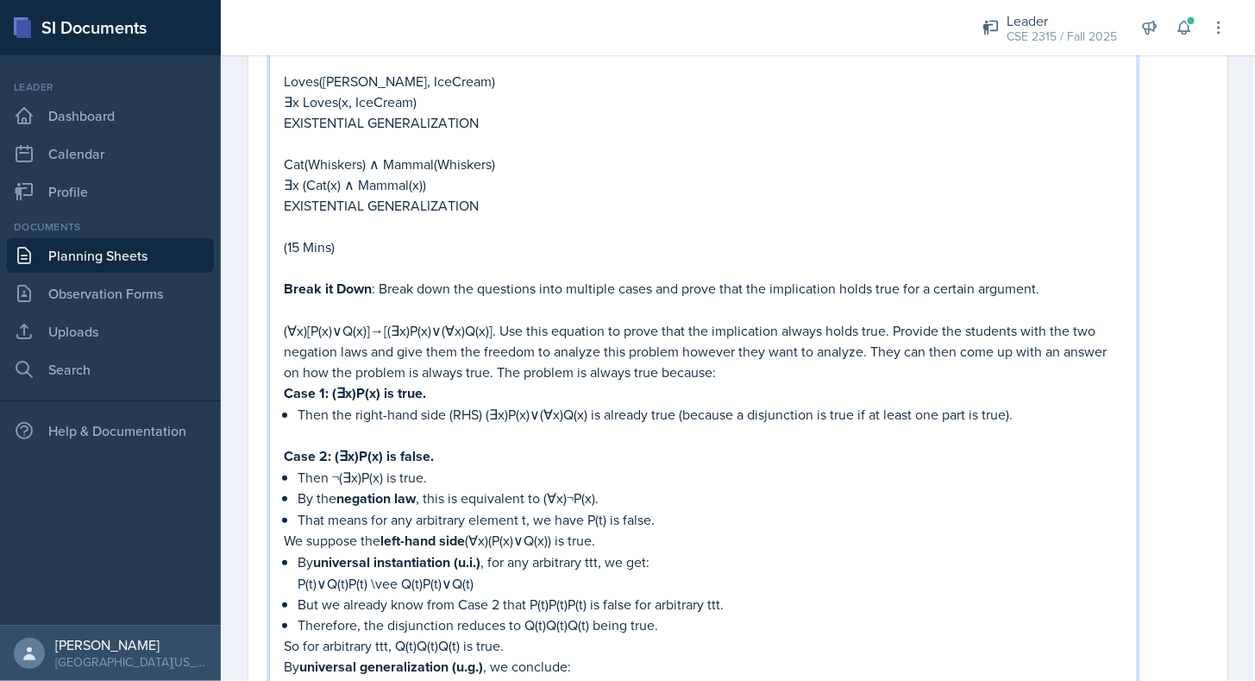
click at [670, 530] on p "We suppose the left-hand side (∀x)(P(x)∨Q(x)) is true." at bounding box center [703, 541] width 839 height 22
click at [421, 573] on p "P(t)∨Q(t)P(t) \vee Q(t)P(t)∨Q(t)" at bounding box center [711, 583] width 826 height 21
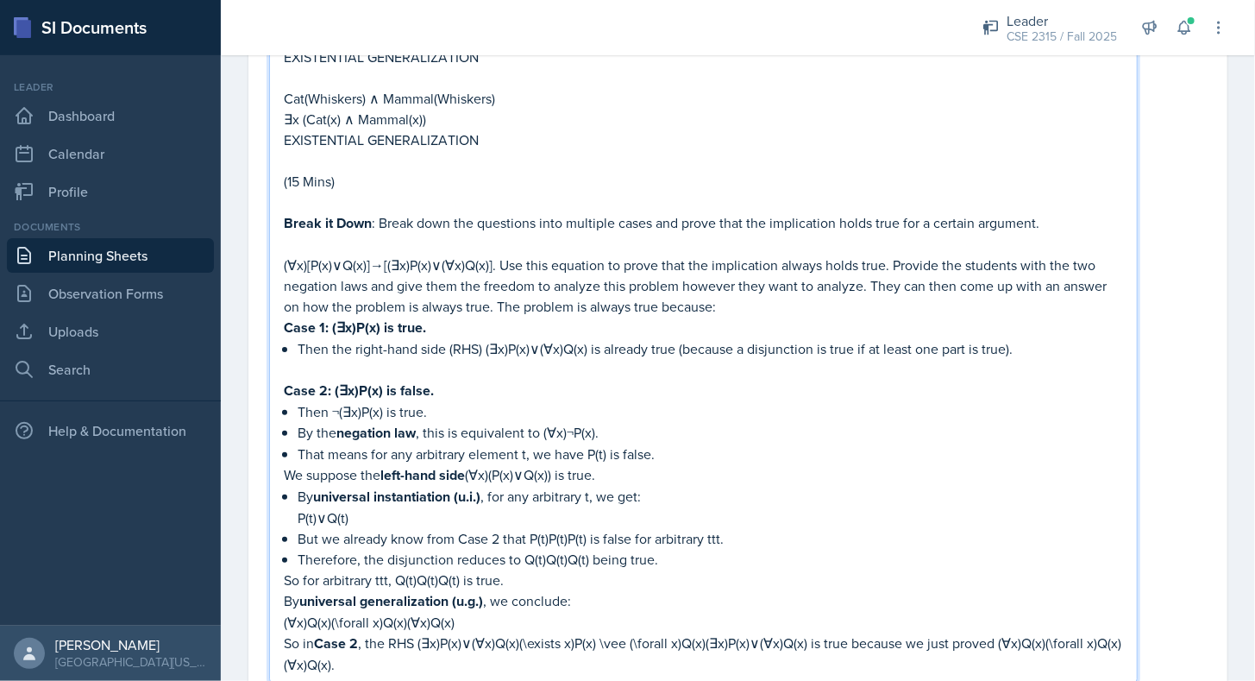
scroll to position [2972, 0]
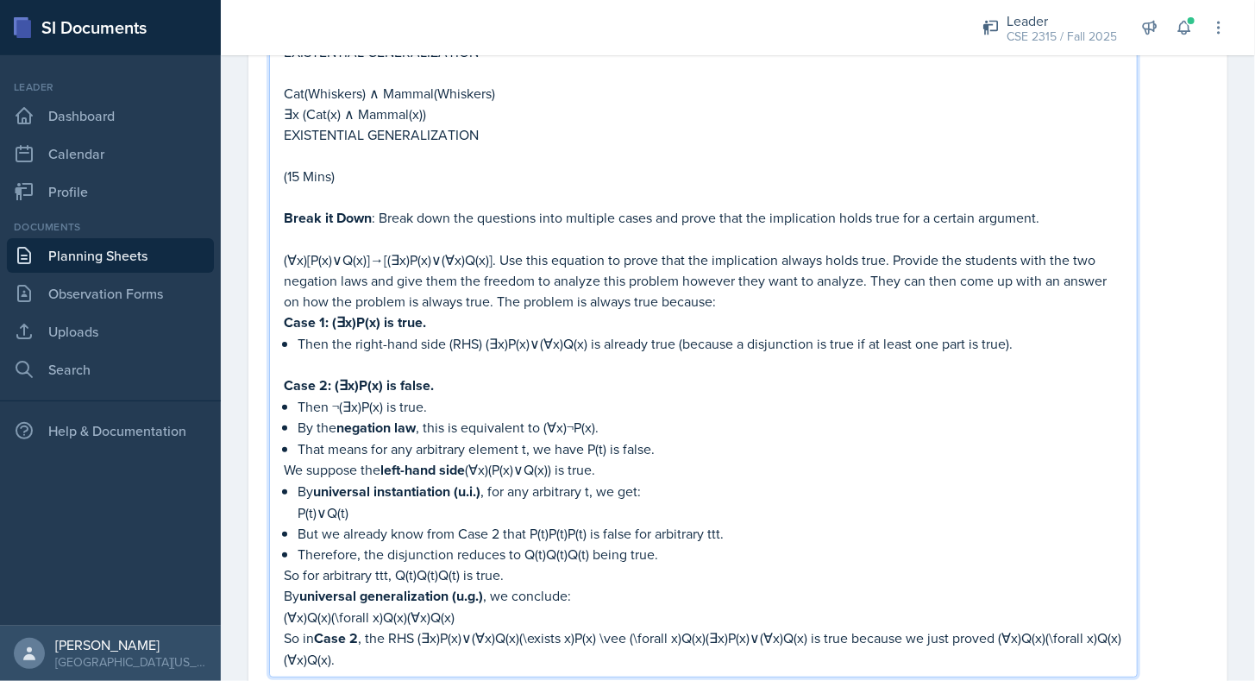
click at [588, 523] on p "But we already know from Case 2 that P(t)P(t)P(t) is false for arbitrary ttt." at bounding box center [711, 533] width 826 height 21
click at [590, 544] on p "Therefore, the disjunction reduces to Q(t)Q(t)Q(t) being true." at bounding box center [711, 554] width 826 height 21
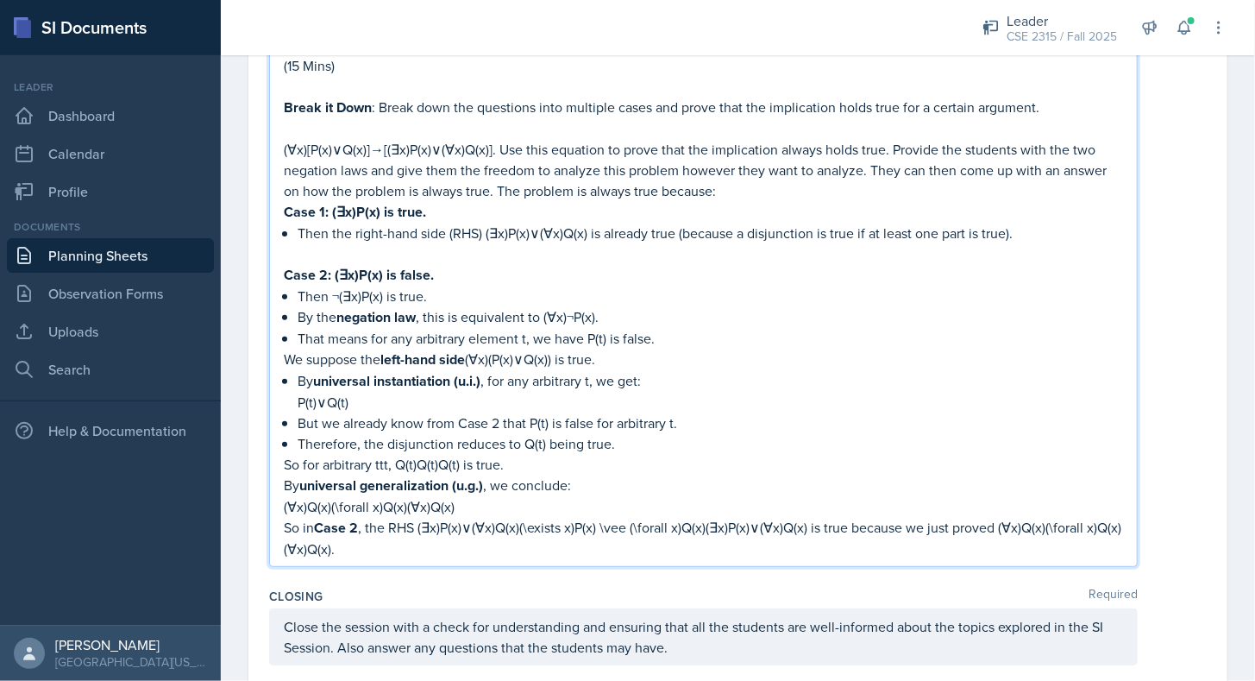
scroll to position [3084, 0]
click at [456, 453] on p "So for arbitrary t, Q(t)Q(t)Q(t) is true." at bounding box center [703, 463] width 839 height 21
click at [407, 495] on p "(∀x)Q(x)(\forall x)Q(x)(∀x)Q(x)" at bounding box center [703, 505] width 839 height 21
click at [712, 516] on p "So in Case 2 , the RHS (∃x)P(x)∨(∀x)Q(x)(\exists x)P(x) \vee (\forall x)Q(x)(∃x…" at bounding box center [703, 537] width 839 height 42
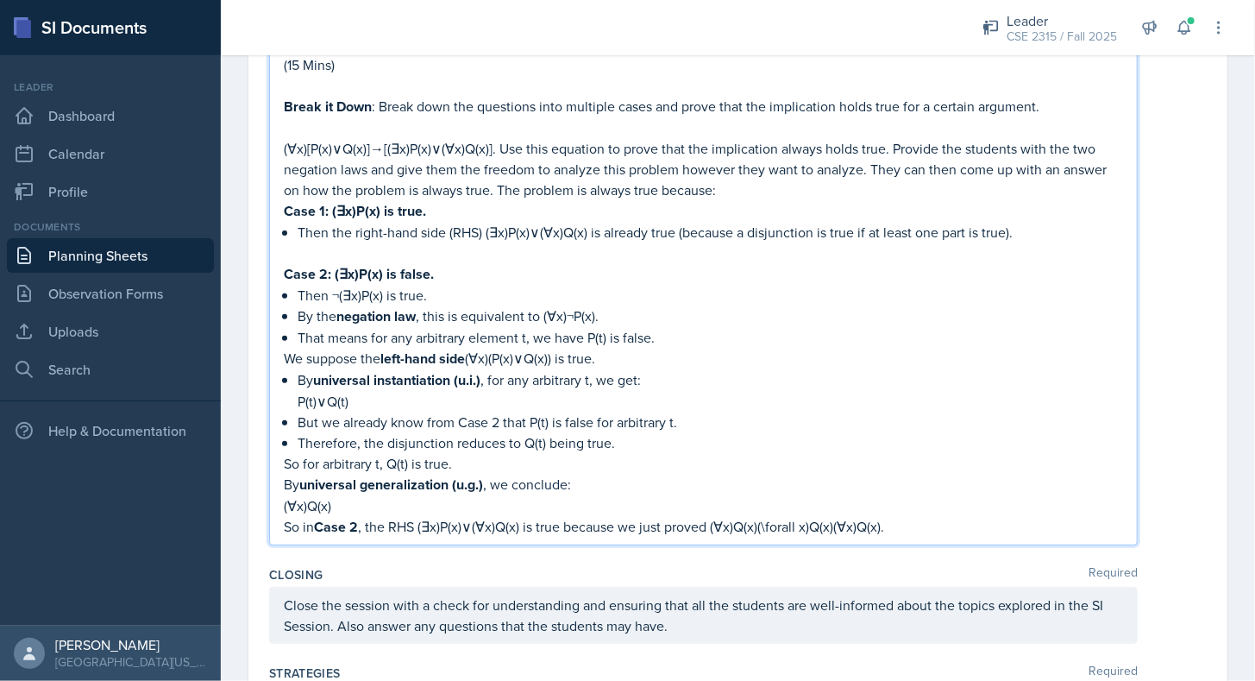
click at [841, 516] on p "So in Case 2 , the RHS (∃x)P(x)∨(∀x)Q(x) is true because we just proved (∀x)Q(x…" at bounding box center [703, 527] width 839 height 22
click at [746, 432] on p "Therefore, the disjunction reduces to Q(t) being true." at bounding box center [711, 442] width 826 height 21
click at [816, 516] on p "So in Case 2 , the RHS (∃x)P(x)∨(∀x)Q(x) is true because we just proved (∀x)Q(x…" at bounding box center [703, 527] width 839 height 22
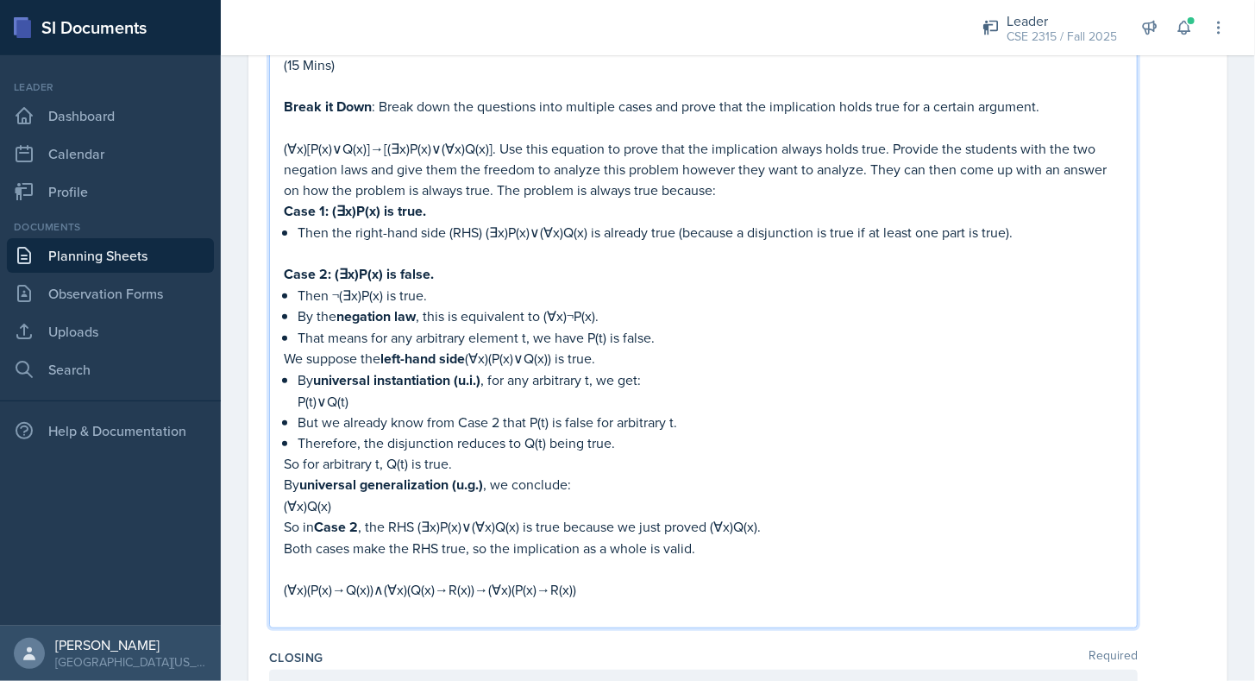
click at [720, 538] on p "Both cases make the RHS true, so the implication as a whole is valid." at bounding box center [703, 548] width 839 height 21
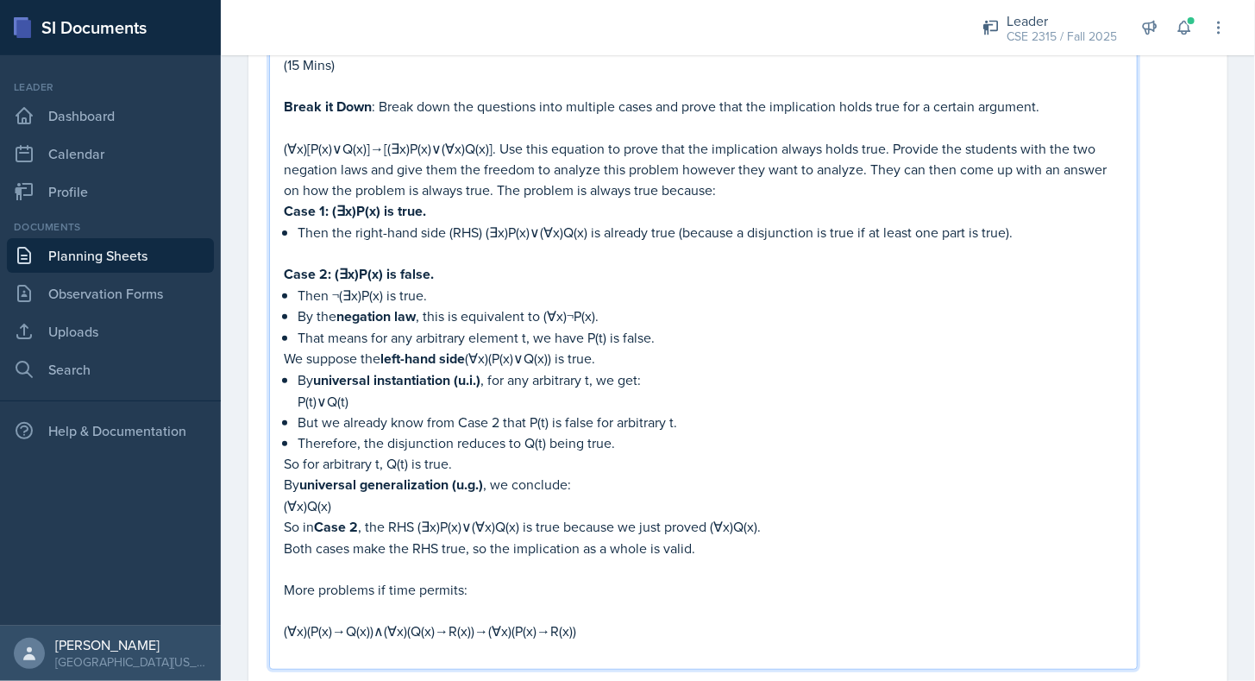
click at [585, 620] on p "(∀x)(P(x)→Q(x))∧(∀x)(Q(x)→R(x))→(∀x)(P(x)→R(x))" at bounding box center [703, 630] width 839 height 21
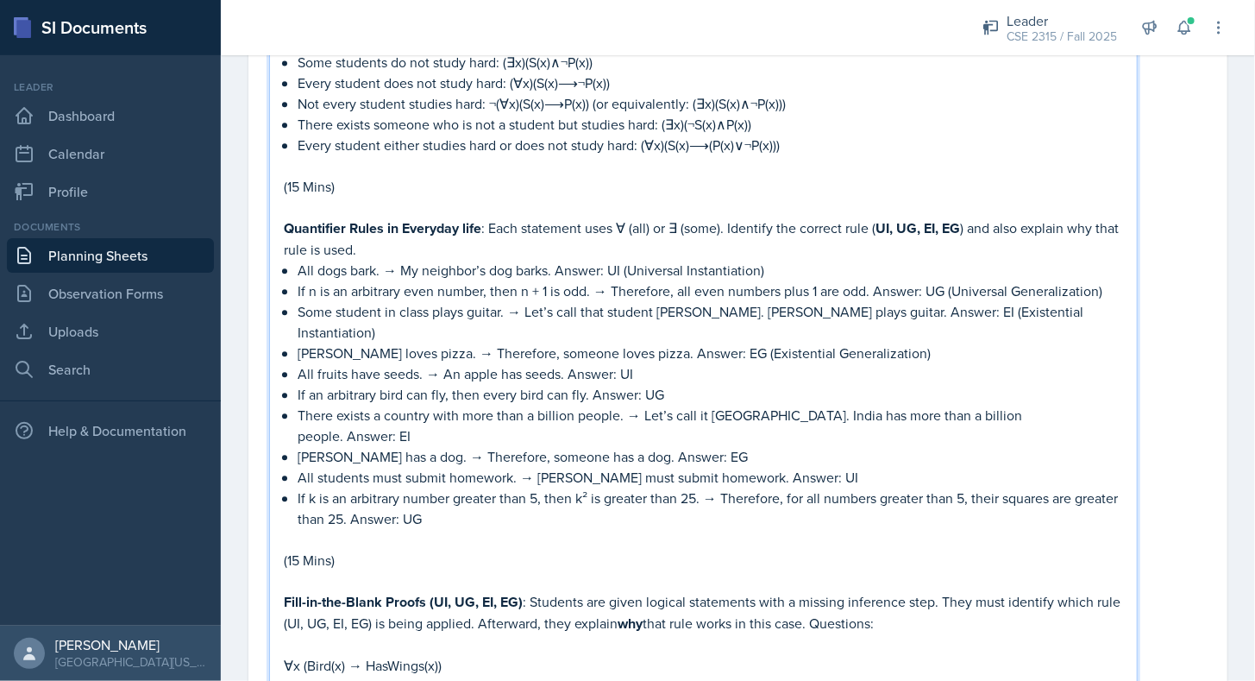
scroll to position [1820, 0]
click at [298, 550] on p "(15 Mins)" at bounding box center [703, 560] width 839 height 21
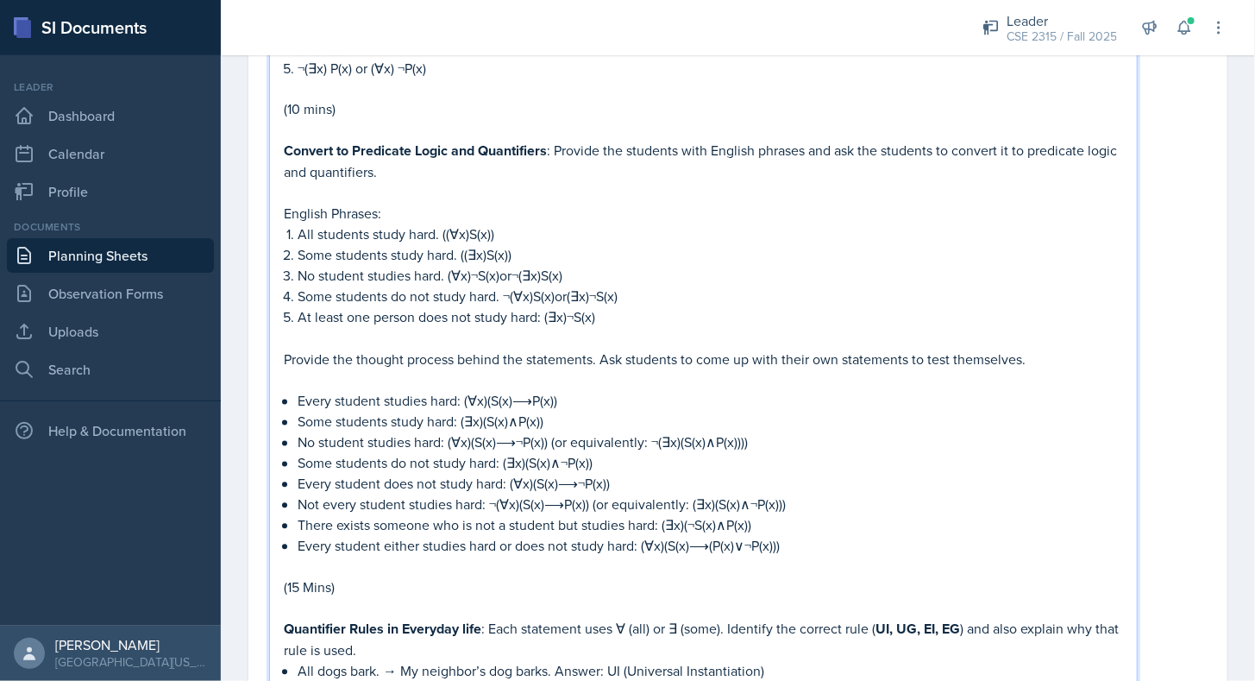
scroll to position [1418, 0]
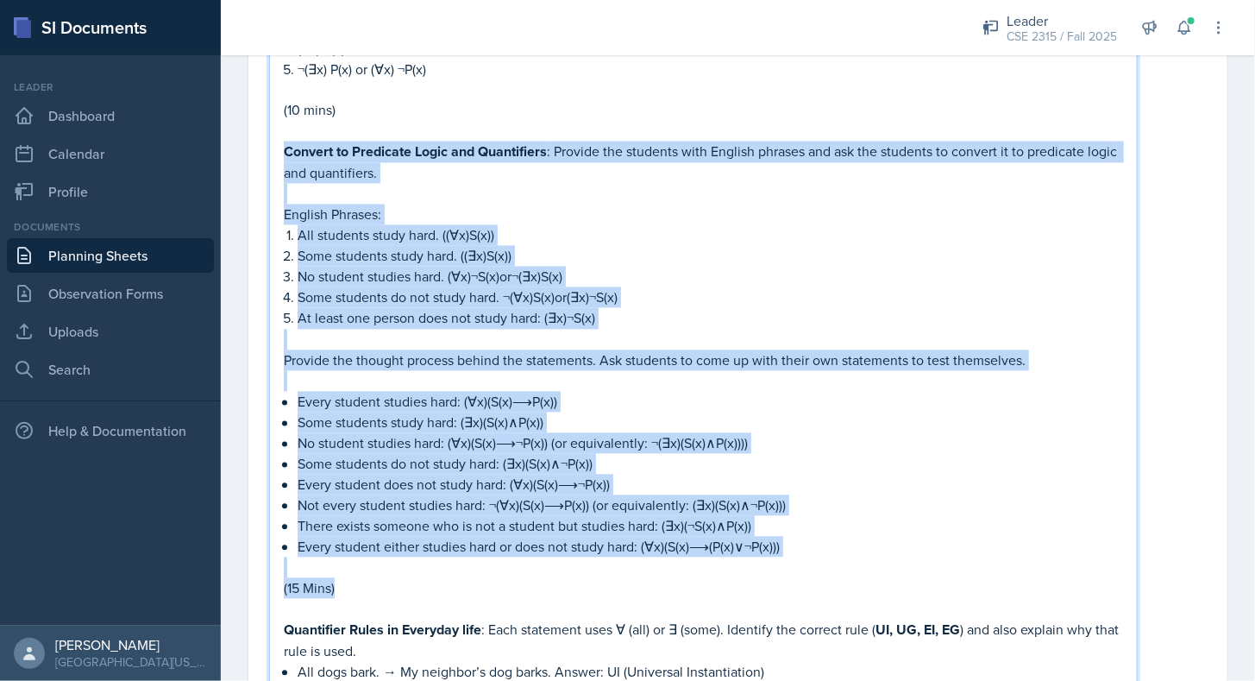
drag, startPoint x: 356, startPoint y: 584, endPoint x: 242, endPoint y: 150, distance: 448.7
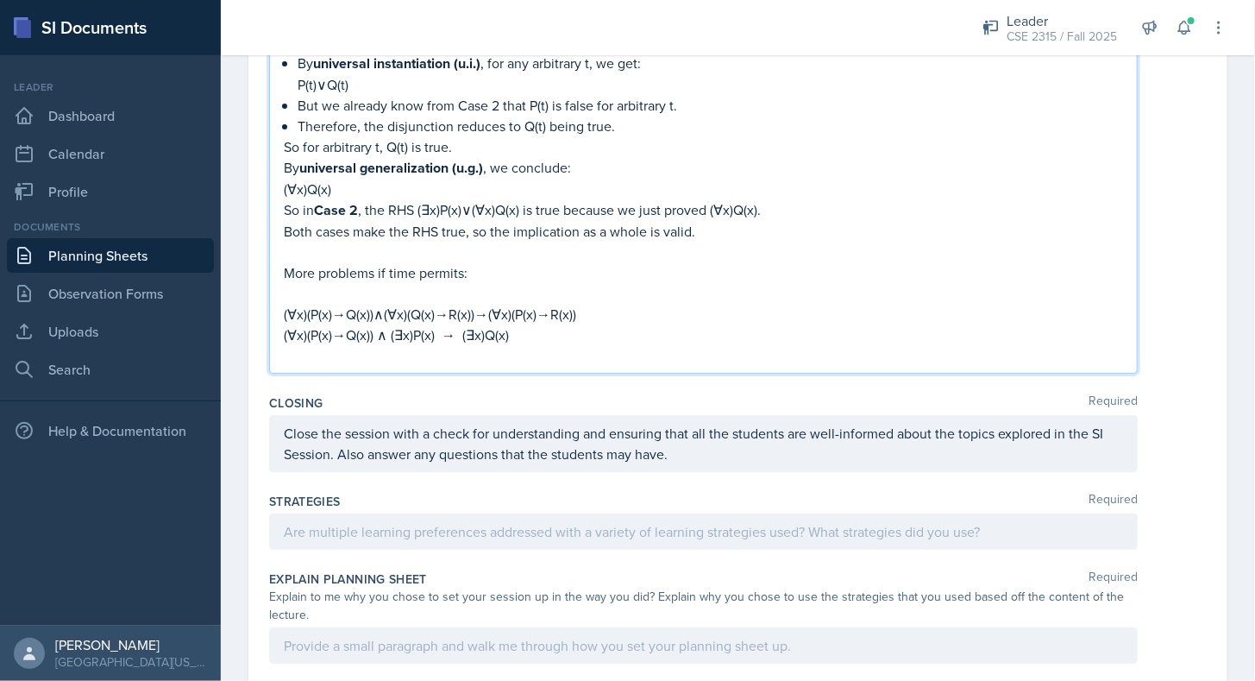
scroll to position [2889, 0]
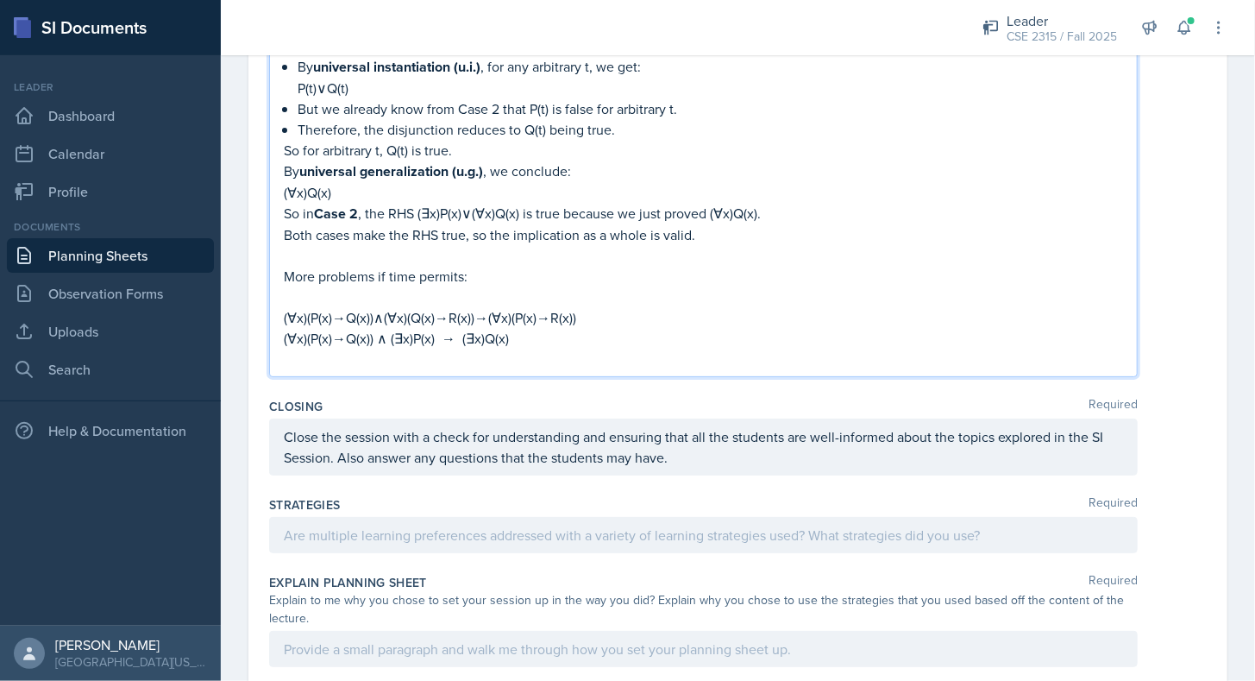
click at [510, 328] on p "(∀x)(P(x)→Q(x)) ∧ (∃x)P(x) → (∃x)Q(x)" at bounding box center [703, 338] width 839 height 21
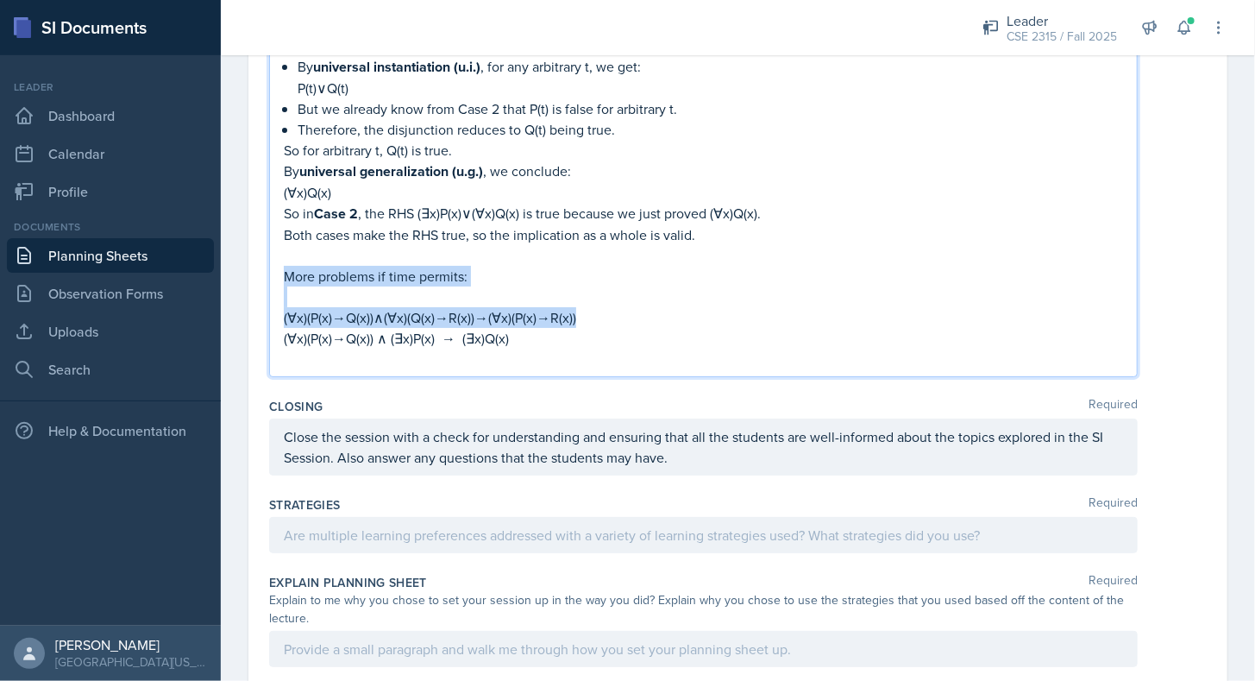
drag, startPoint x: 587, startPoint y: 260, endPoint x: 276, endPoint y: 219, distance: 313.2
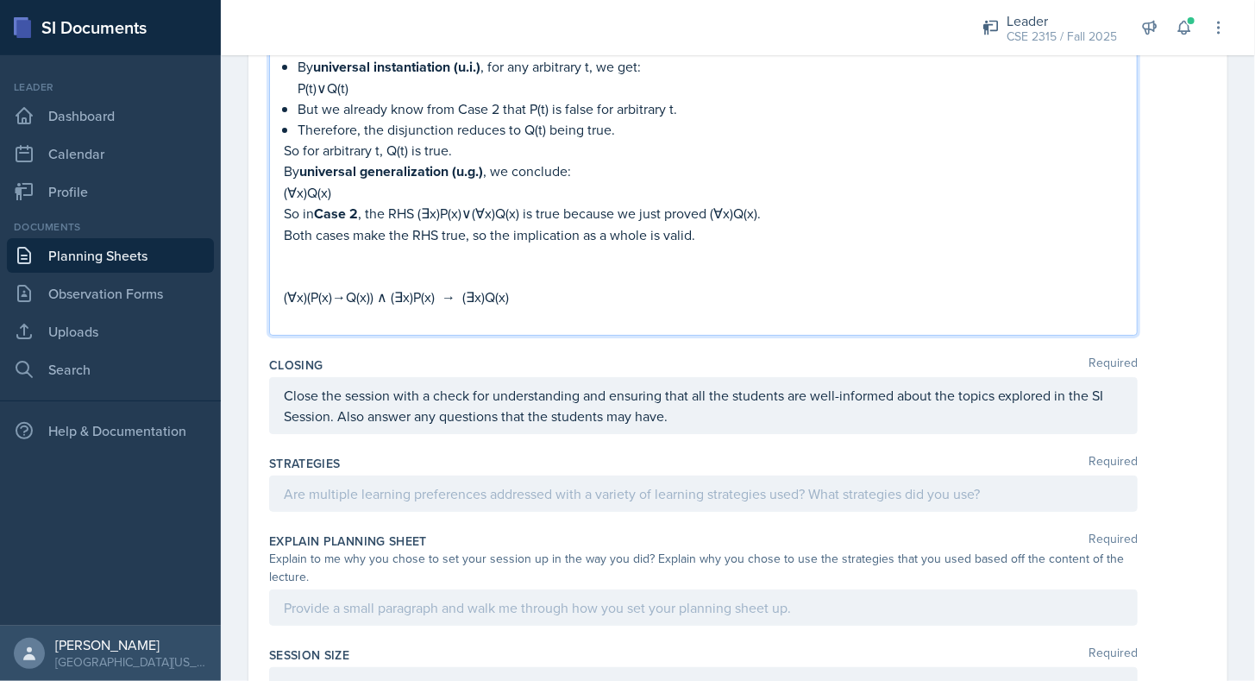
click at [501, 307] on p at bounding box center [703, 317] width 839 height 21
click at [529, 286] on p "(∀x)(P(x)→Q(x)) ∧ (∃x)P(x) → (∃x)Q(x)" at bounding box center [703, 296] width 839 height 21
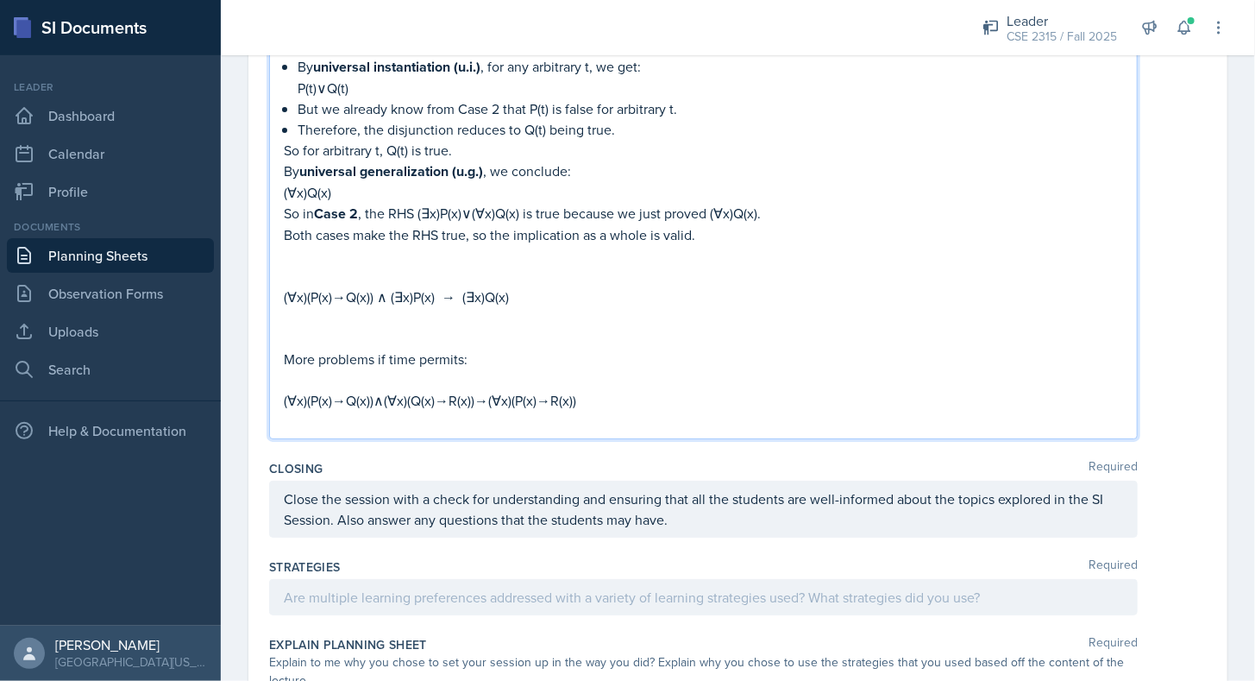
click at [529, 286] on p "(∀x)(P(x)→Q(x)) ∧ (∃x)P(x) → (∃x)Q(x)" at bounding box center [703, 296] width 839 height 21
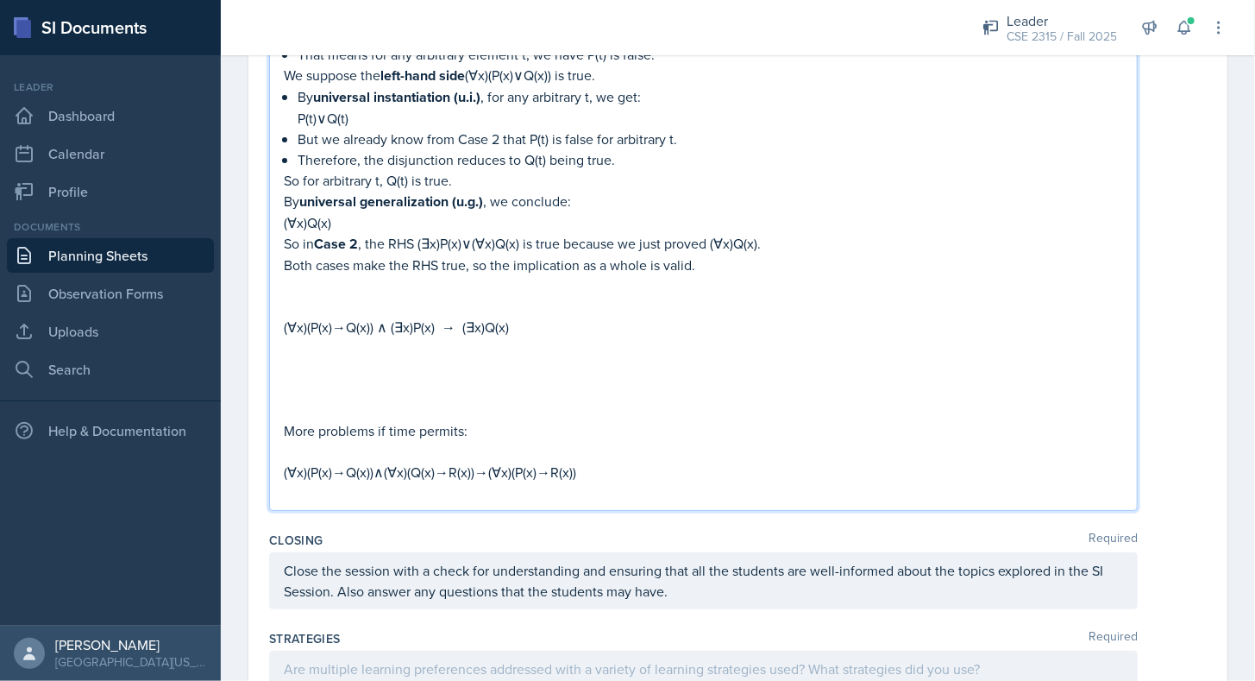
scroll to position [2918, 0]
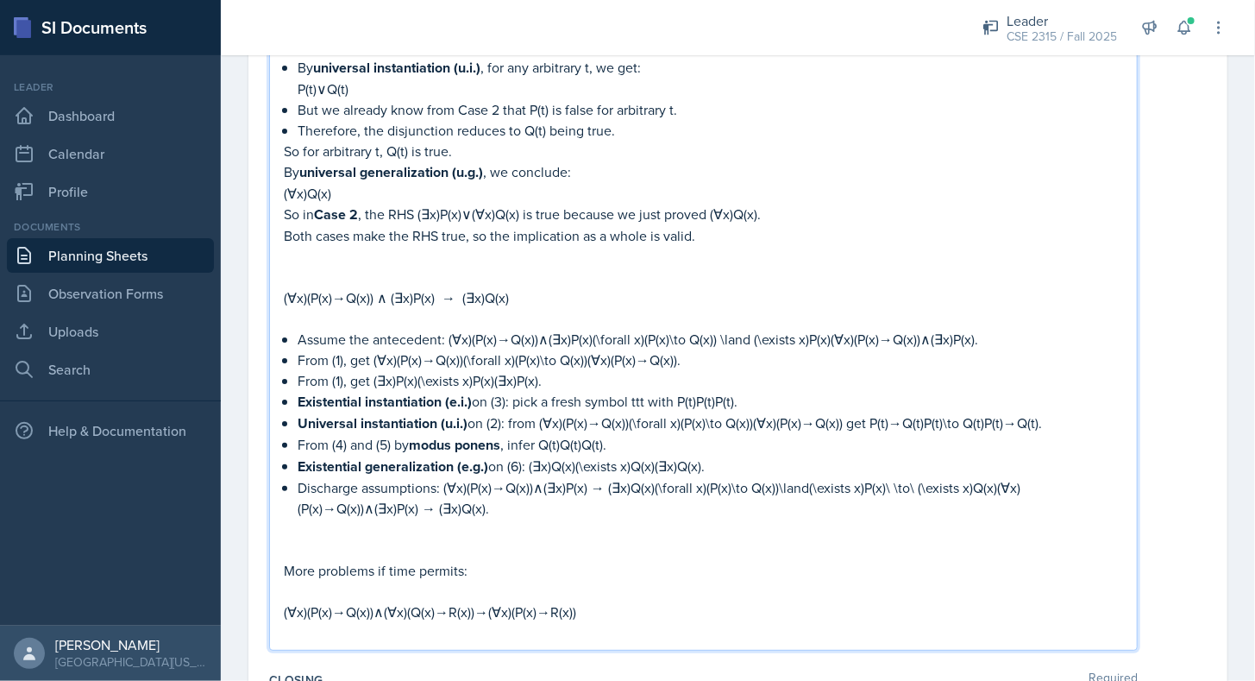
click at [647, 329] on p "Assume the antecedent: (∀x)(P(x)→Q(x))∧(∃x)P(x)(\forall x)(P(x)\to Q(x)) \land …" at bounding box center [711, 339] width 826 height 21
click at [827, 329] on p "Assume the antecedent: (∀x)(P(x)→Q(x))∧(∃x)P(x)(\forall x)(P(x)\to Q(x)) \land …" at bounding box center [711, 339] width 826 height 21
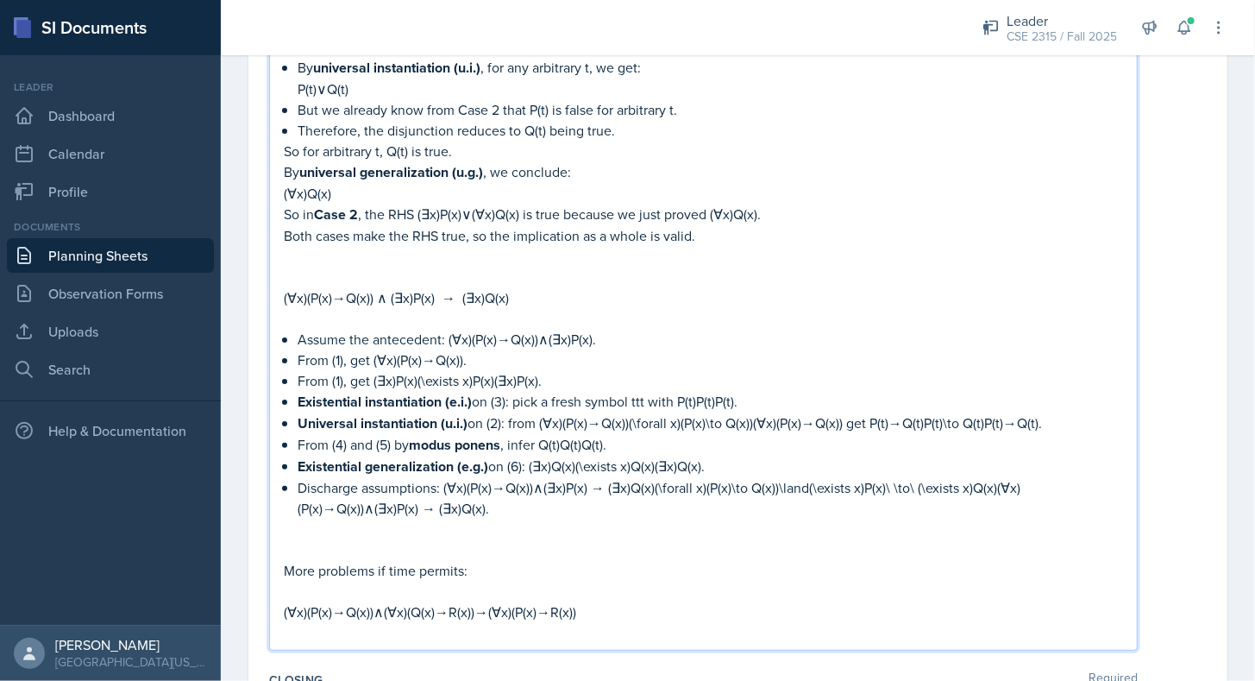
click at [494, 370] on p "From (1), get (∃x)P(x)(\exists x)P(x)(∃x)P(x)." at bounding box center [711, 380] width 826 height 21
click at [737, 391] on p "Existential instantiation (e.i.) on (3): pick a fresh symbol ttt with P(t)P(t)P…" at bounding box center [711, 402] width 826 height 22
click at [985, 412] on p "Universal instantiation (u.i.) on (2): from (∀x)(P(x)→Q(x))(\forall x)(P(x)\to …" at bounding box center [711, 423] width 826 height 22
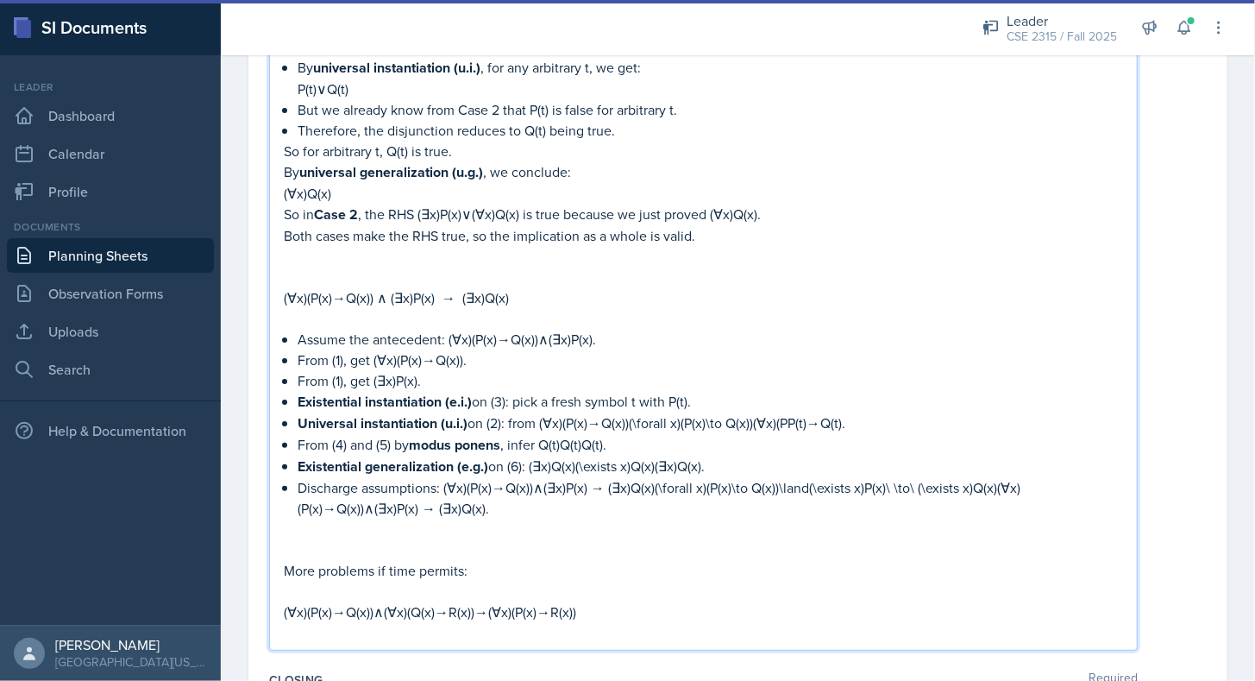
drag, startPoint x: 542, startPoint y: 371, endPoint x: 877, endPoint y: 374, distance: 334.8
click at [877, 412] on p "Universal instantiation (u.i.) on (2): from (∀x)(P(x)→Q(x))(\forall x)(P(x)\to …" at bounding box center [711, 423] width 826 height 22
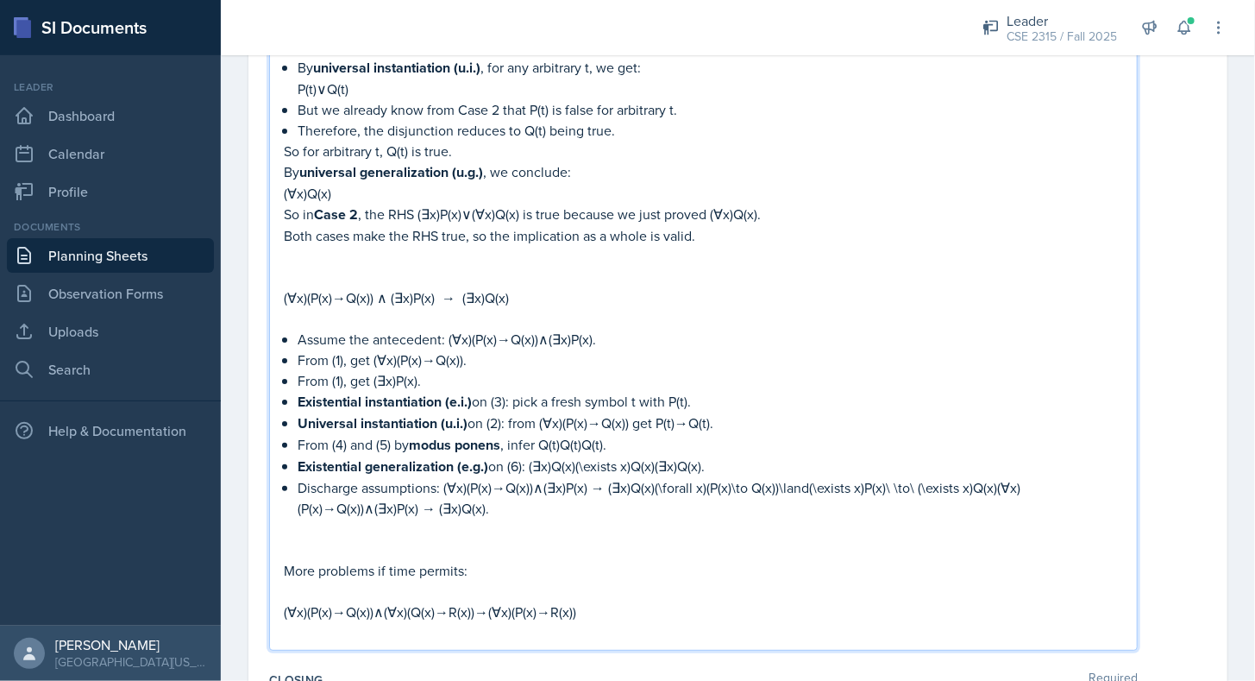
click at [604, 434] on p "From (4) and (5) by modus ponens , infer Q(t)Q(t)Q(t)." at bounding box center [711, 445] width 826 height 22
click at [656, 456] on p "Existential generalization (e.g.) on (6): (∃x)Q(x)(\exists x)Q(x)(∃x)Q(x)." at bounding box center [711, 467] width 826 height 22
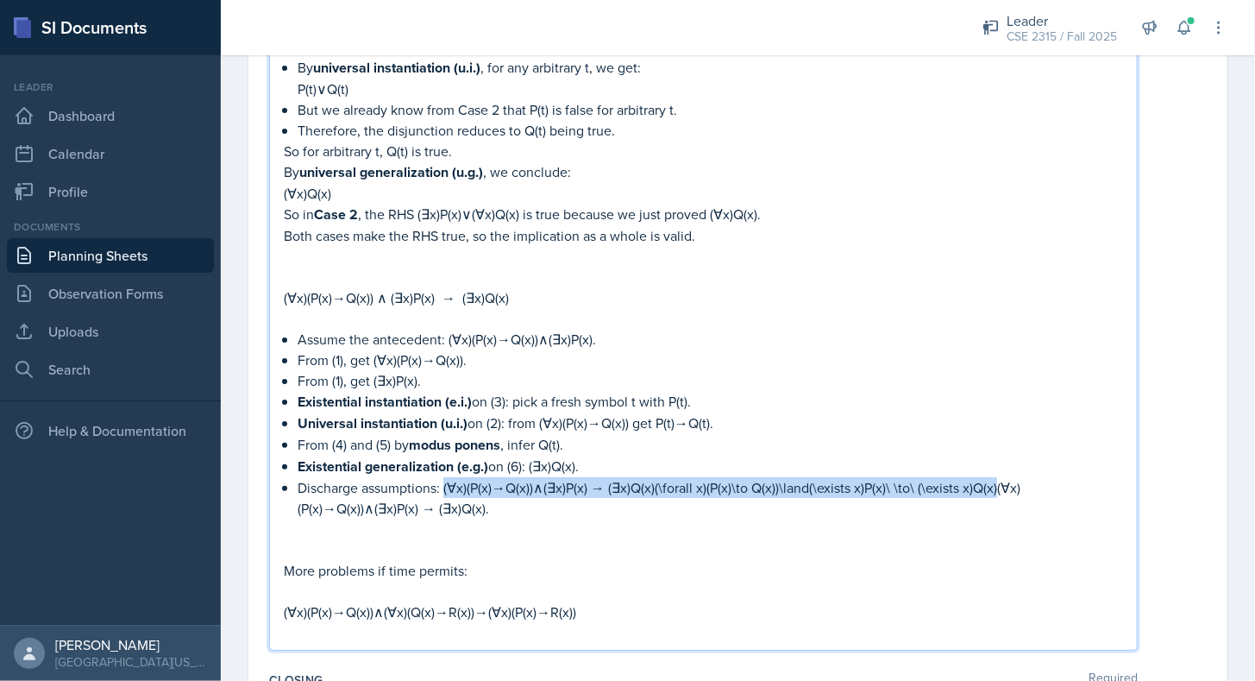
drag, startPoint x: 994, startPoint y: 433, endPoint x: 443, endPoint y: 437, distance: 550.5
click at [443, 477] on p "Discharge assumptions: (∀x)(P(x)→Q(x))∧(∃x)P(x) → (∃x)Q(x)(\forall x)(P(x)\to Q…" at bounding box center [711, 497] width 826 height 41
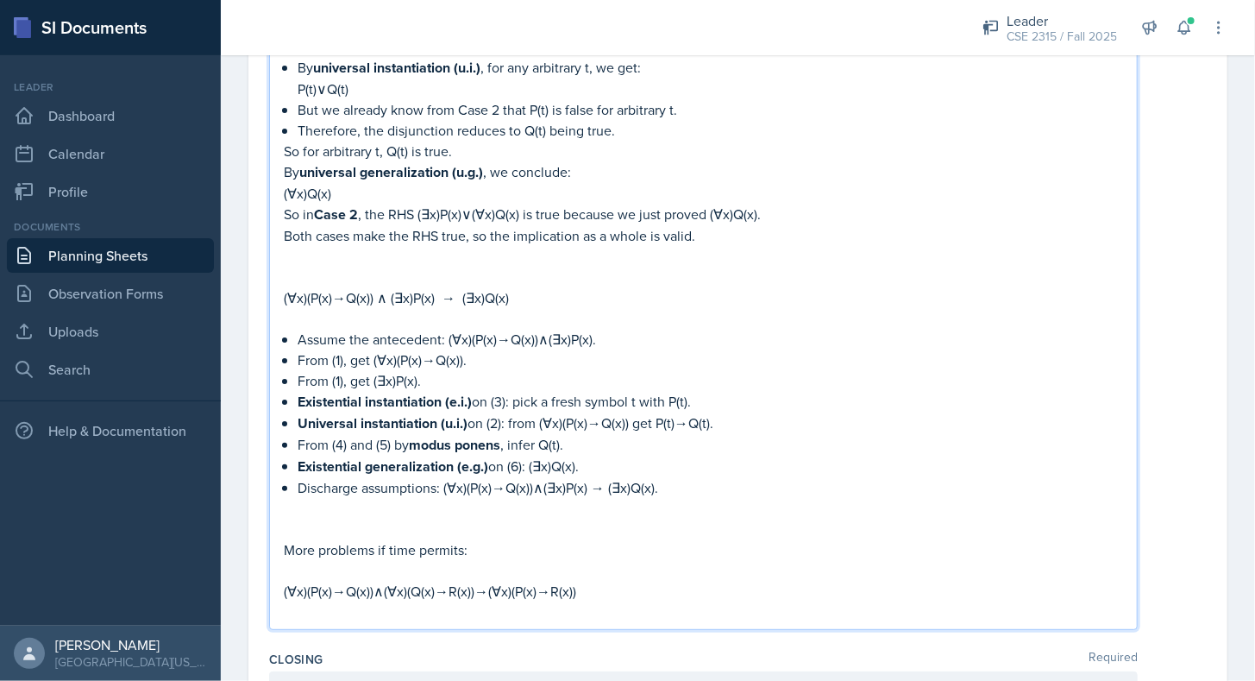
click at [739, 477] on p "Discharge assumptions: (∀x)(P(x)→Q(x))∧(∃x)P(x) → (∃x)Q(x)." at bounding box center [711, 487] width 826 height 21
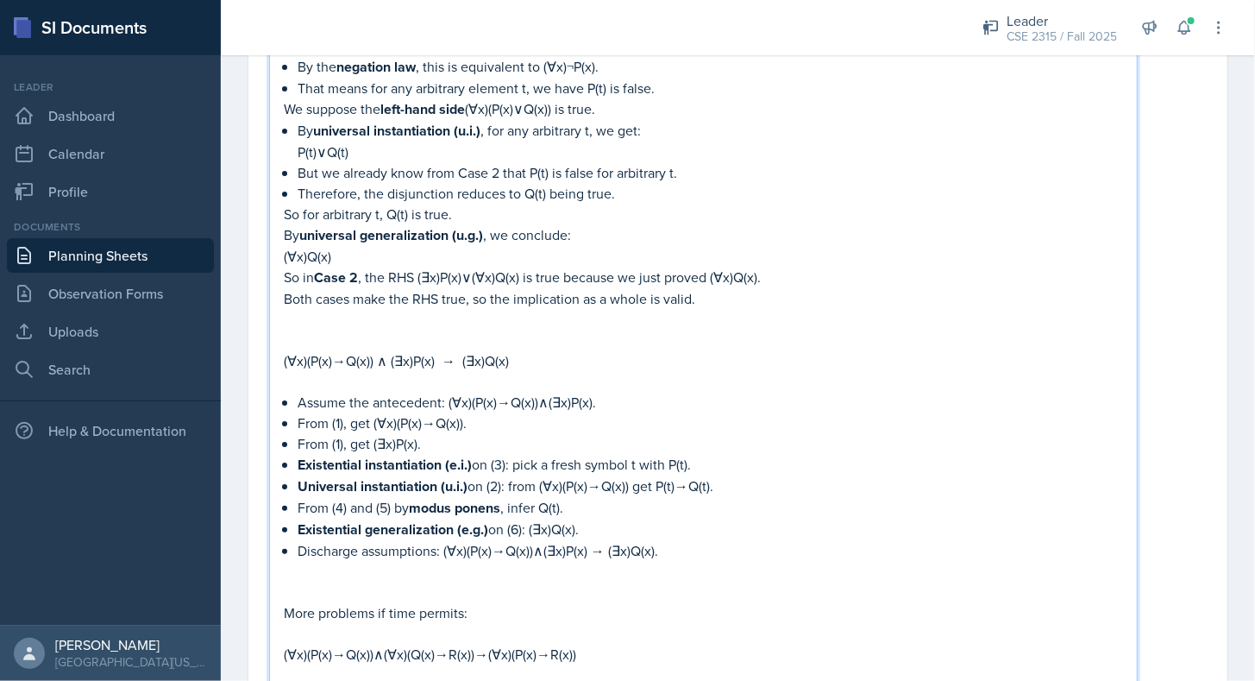
scroll to position [2856, 0]
click at [440, 349] on p "(∀x)(P(x)→Q(x)) ∧ (∃x)P(x) → (∃x)Q(x)" at bounding box center [703, 359] width 839 height 21
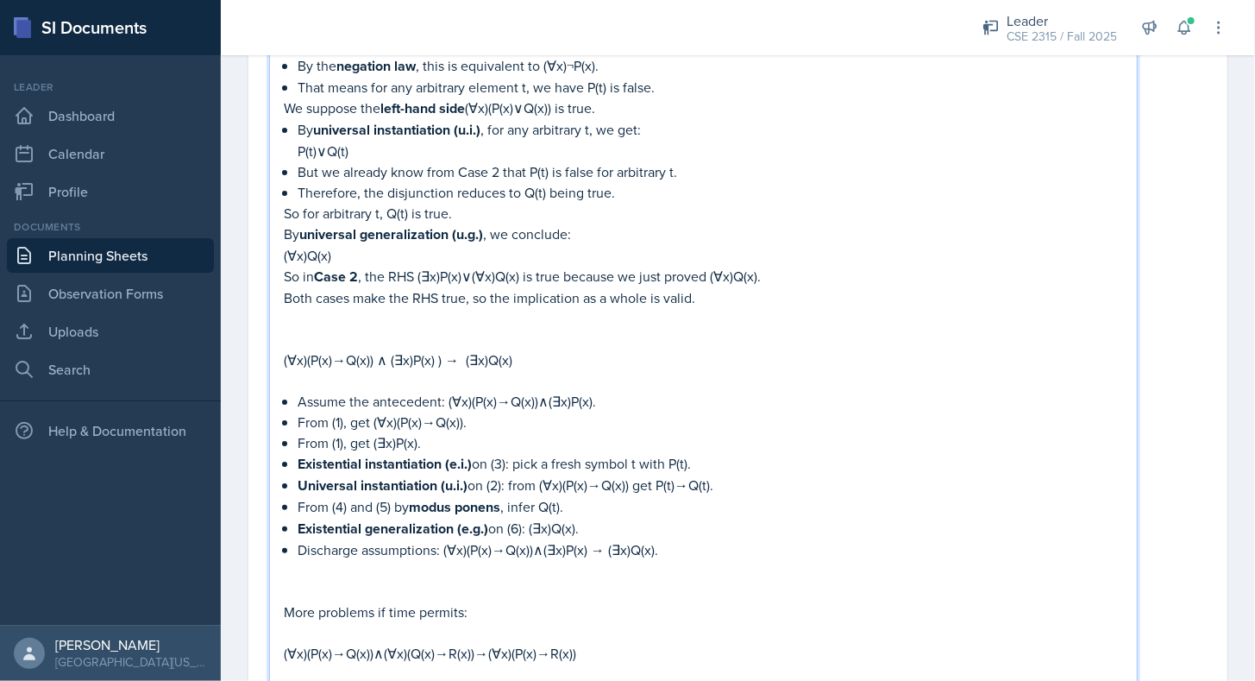
click at [286, 349] on p "(∀x)(P(x)→Q(x)) ∧ (∃x)P(x) ) → (∃x)Q(x)" at bounding box center [703, 359] width 839 height 21
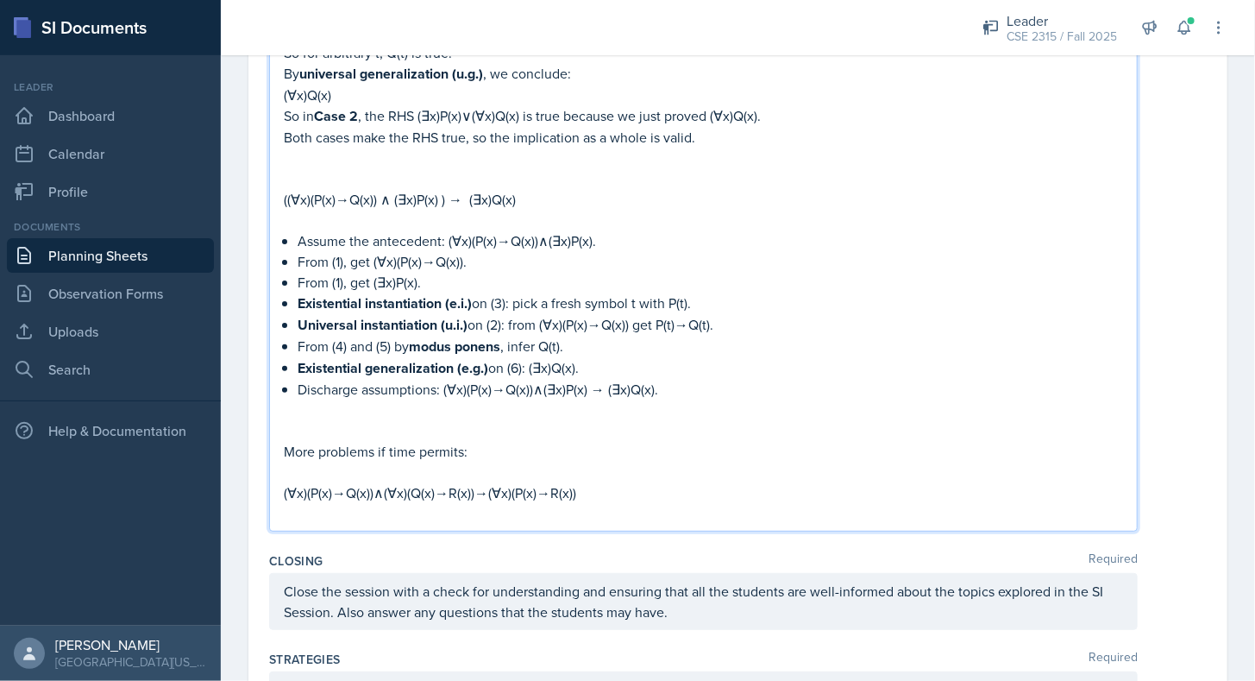
scroll to position [3020, 0]
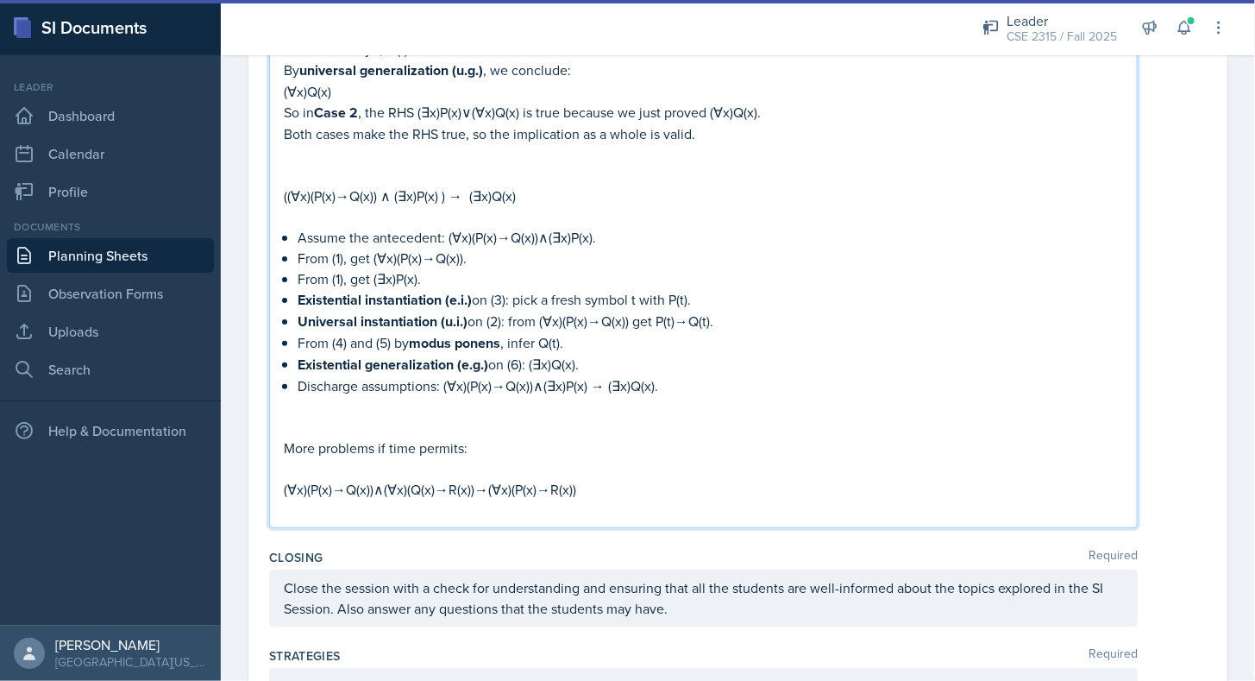
click at [639, 479] on p "(∀x)(P(x)→Q(x))∧(∀x)(Q(x)→R(x))→(∀x)(P(x)→R(x))" at bounding box center [703, 489] width 839 height 21
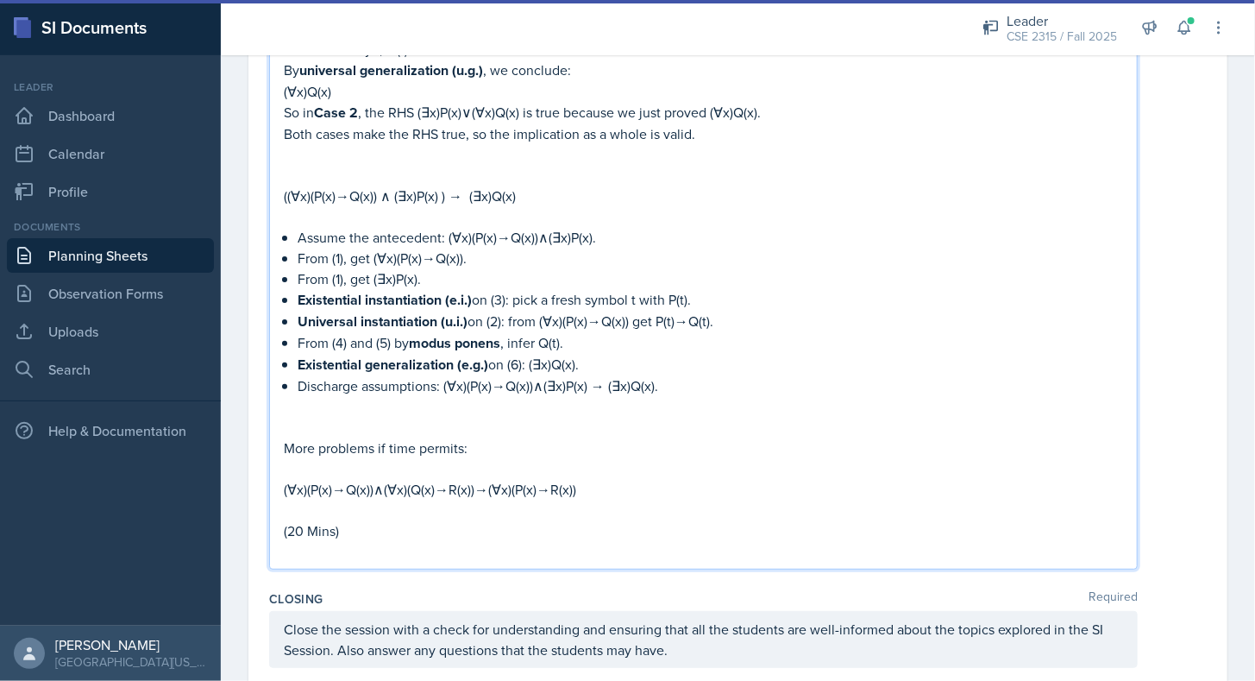
click at [535, 541] on p at bounding box center [703, 551] width 839 height 21
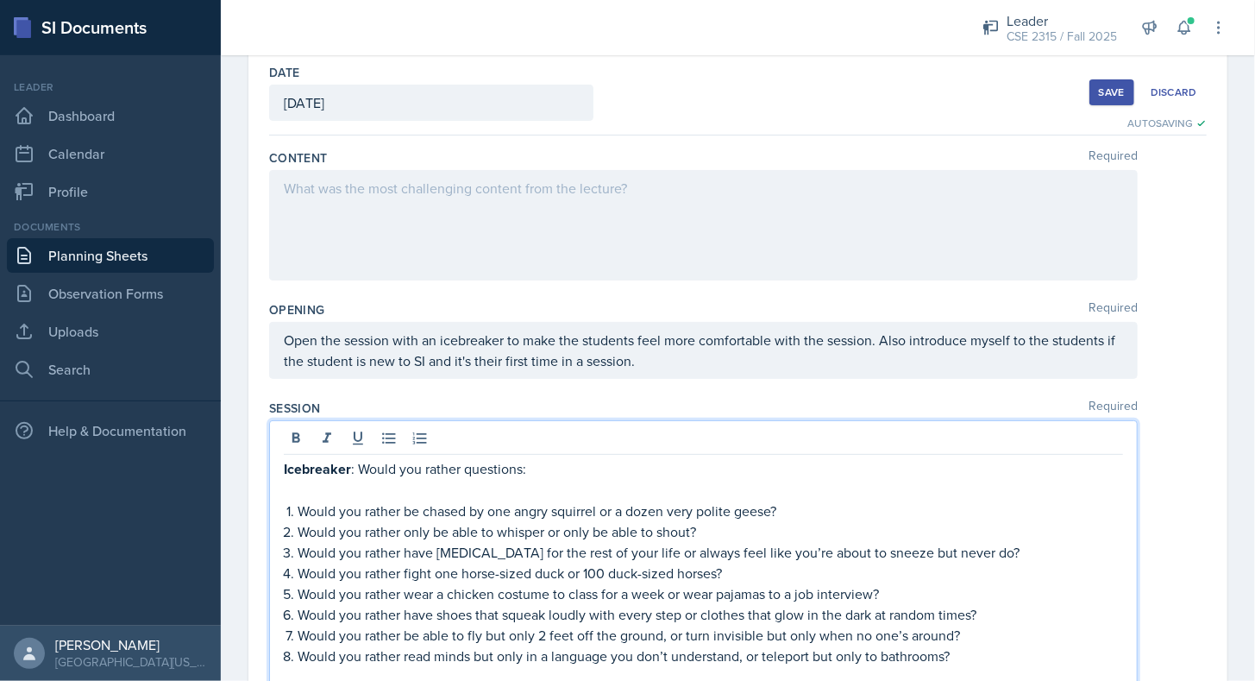
scroll to position [0, 0]
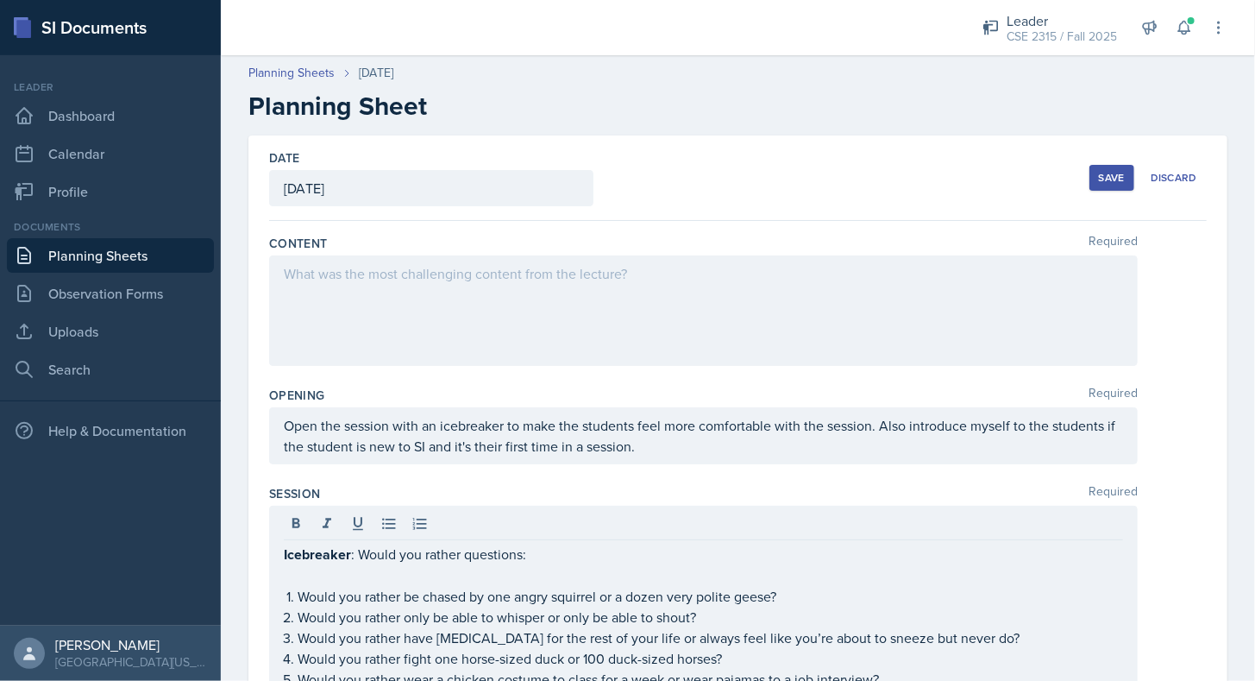
click at [1090, 170] on button "Save" at bounding box center [1112, 178] width 45 height 26
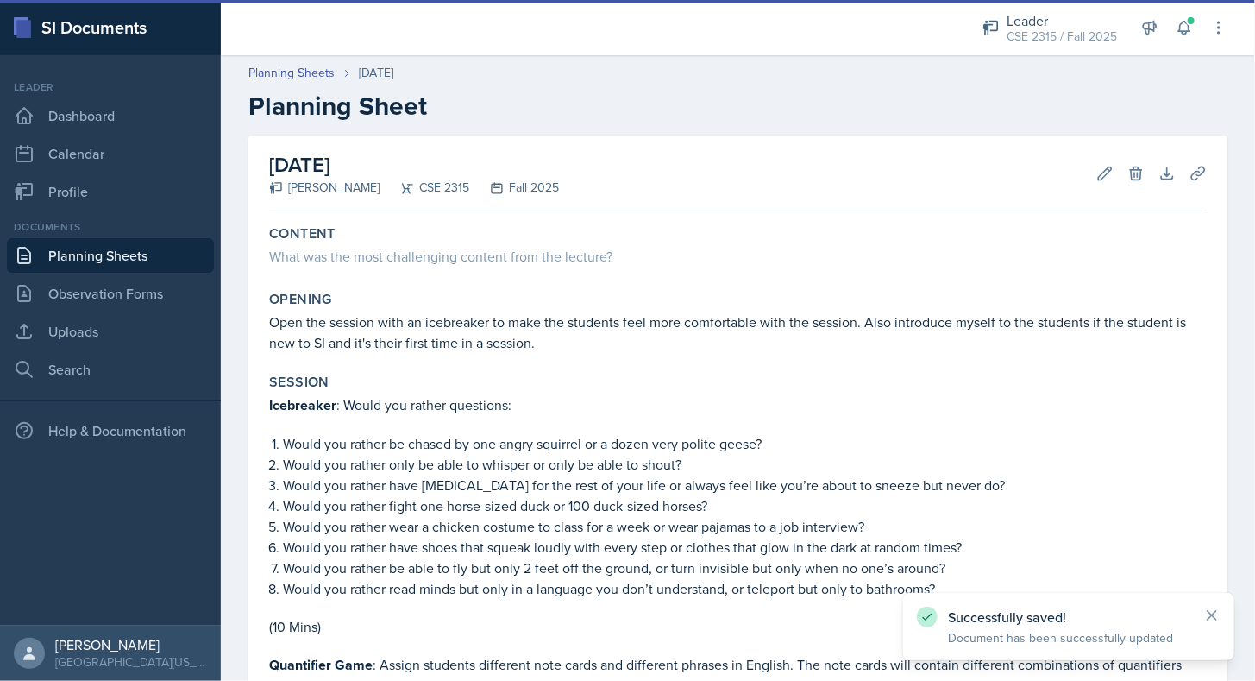
click at [160, 256] on link "Planning Sheets" at bounding box center [110, 255] width 207 height 35
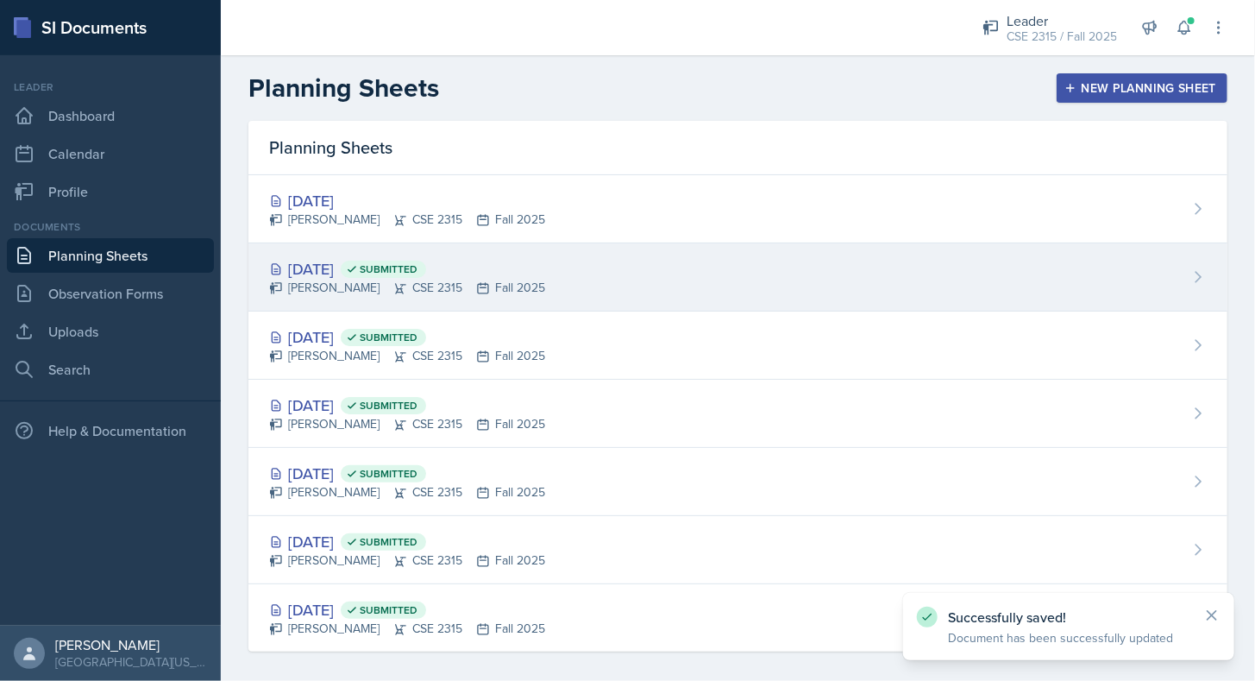
click at [349, 257] on div "[DATE] Submitted" at bounding box center [407, 268] width 276 height 23
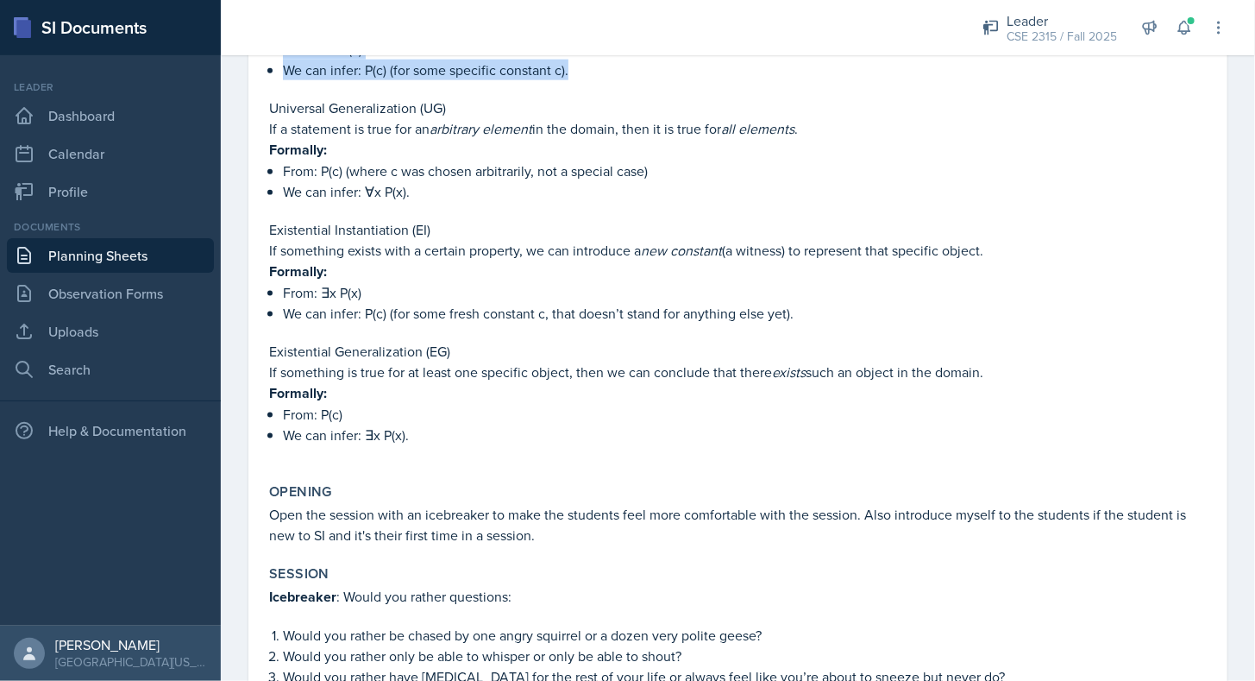
scroll to position [957, 0]
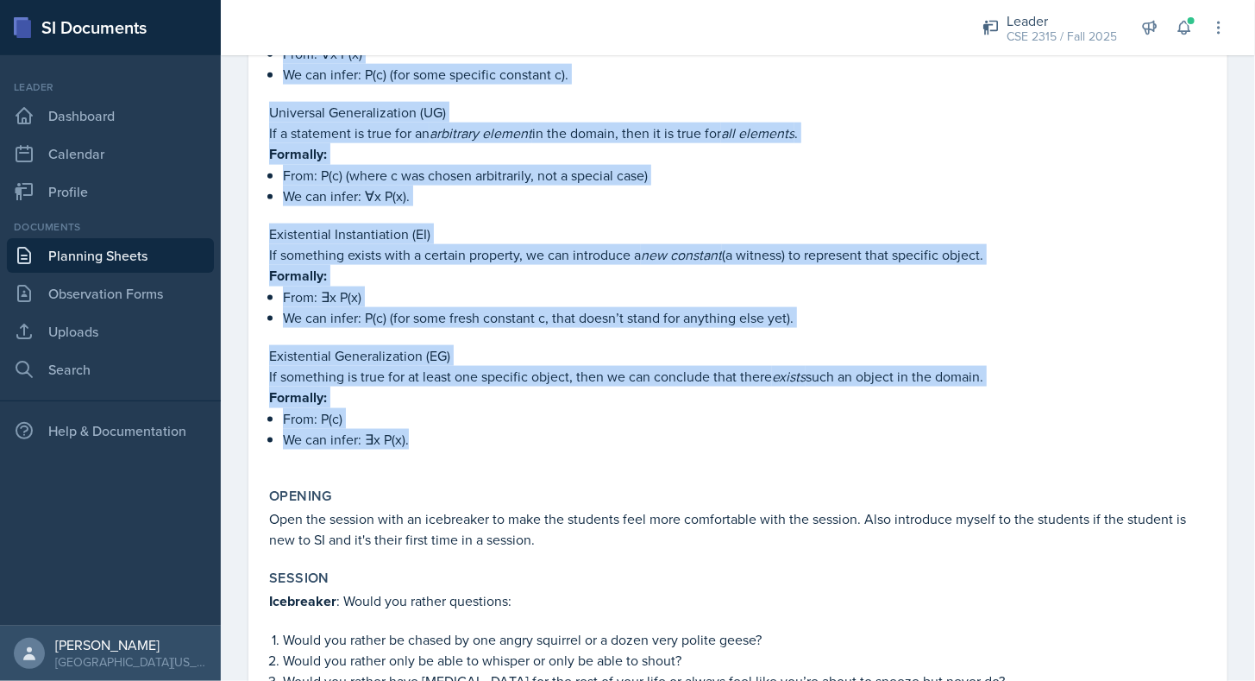
drag, startPoint x: 271, startPoint y: 257, endPoint x: 511, endPoint y: 422, distance: 291.0
copy div "Loremipsu Dolor Sit Ametconse Adipi? Elitseddoeius Tempo inci utlab etdo magna …"
click at [511, 429] on p "We can infer: ∃x P(x)." at bounding box center [745, 439] width 924 height 21
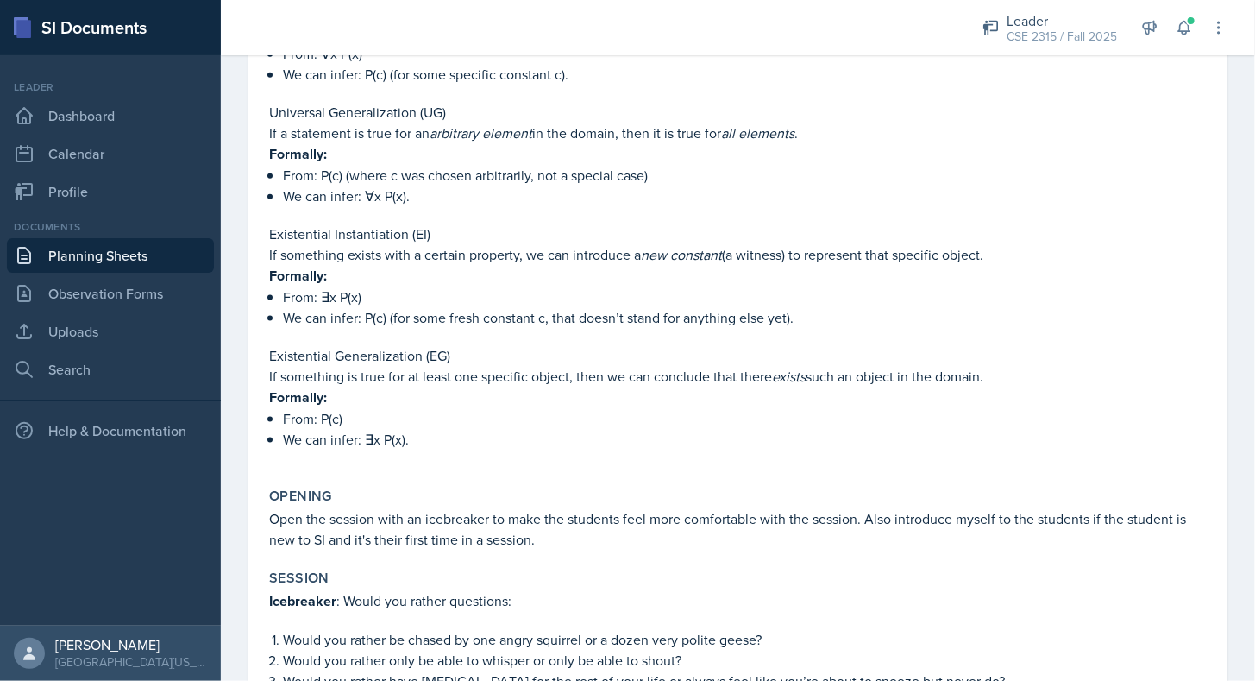
click at [155, 267] on link "Planning Sheets" at bounding box center [110, 255] width 207 height 35
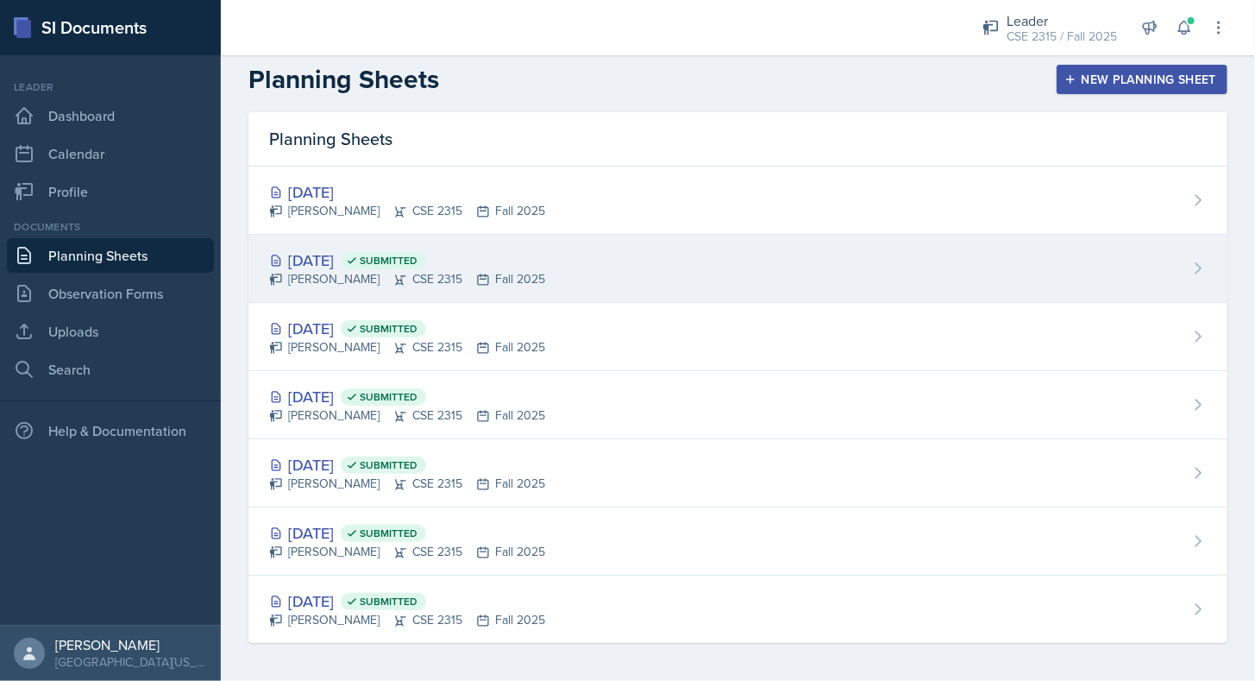
click at [330, 271] on div "[PERSON_NAME] CSE 2315 Fall 2025" at bounding box center [407, 279] width 276 height 18
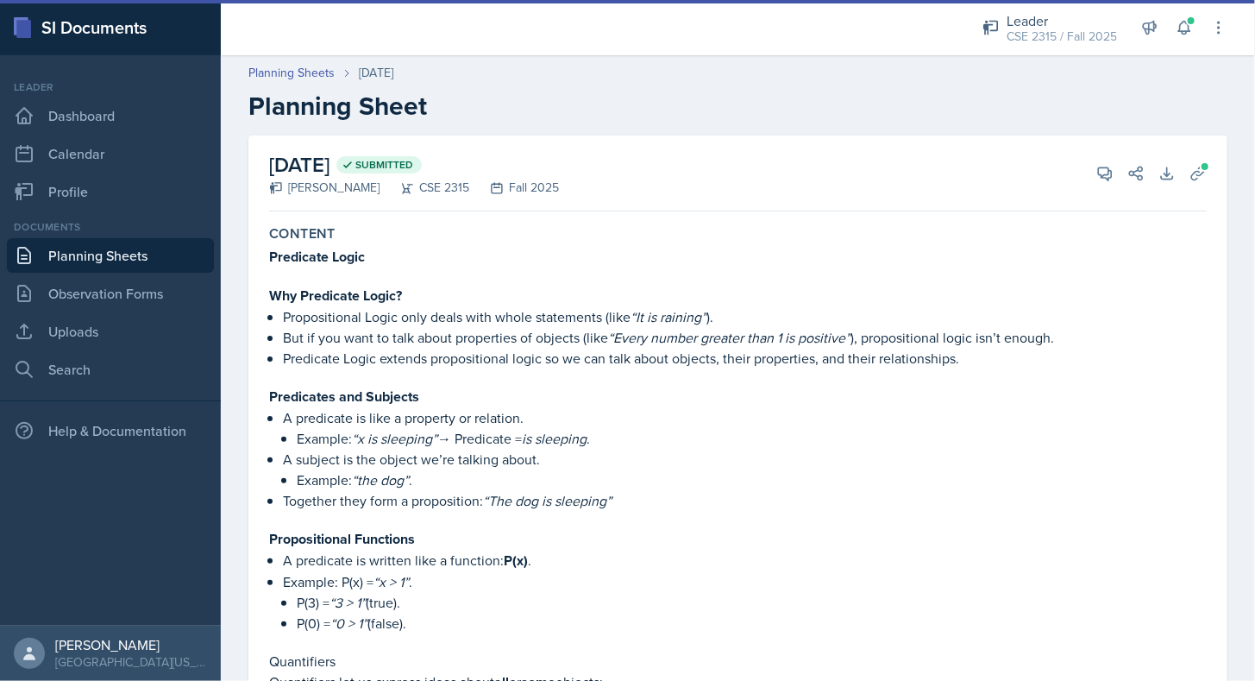
click at [143, 255] on link "Planning Sheets" at bounding box center [110, 255] width 207 height 35
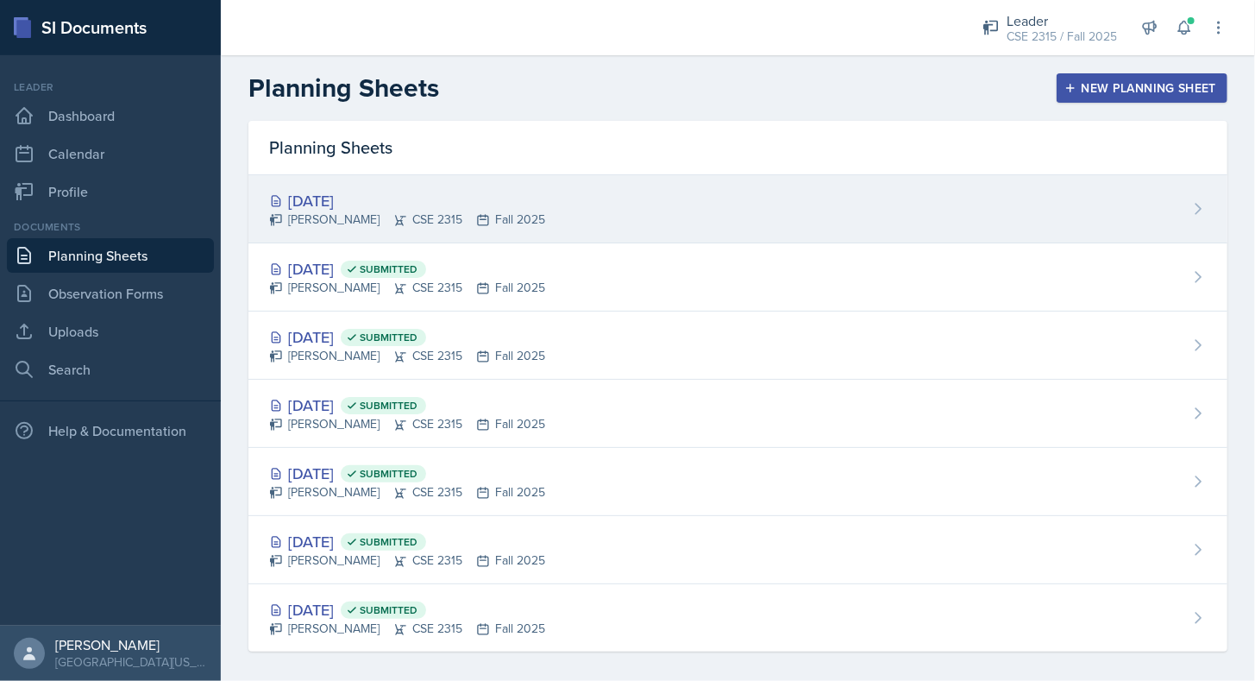
click at [315, 211] on div "[PERSON_NAME] CSE 2315 Fall 2025" at bounding box center [407, 220] width 276 height 18
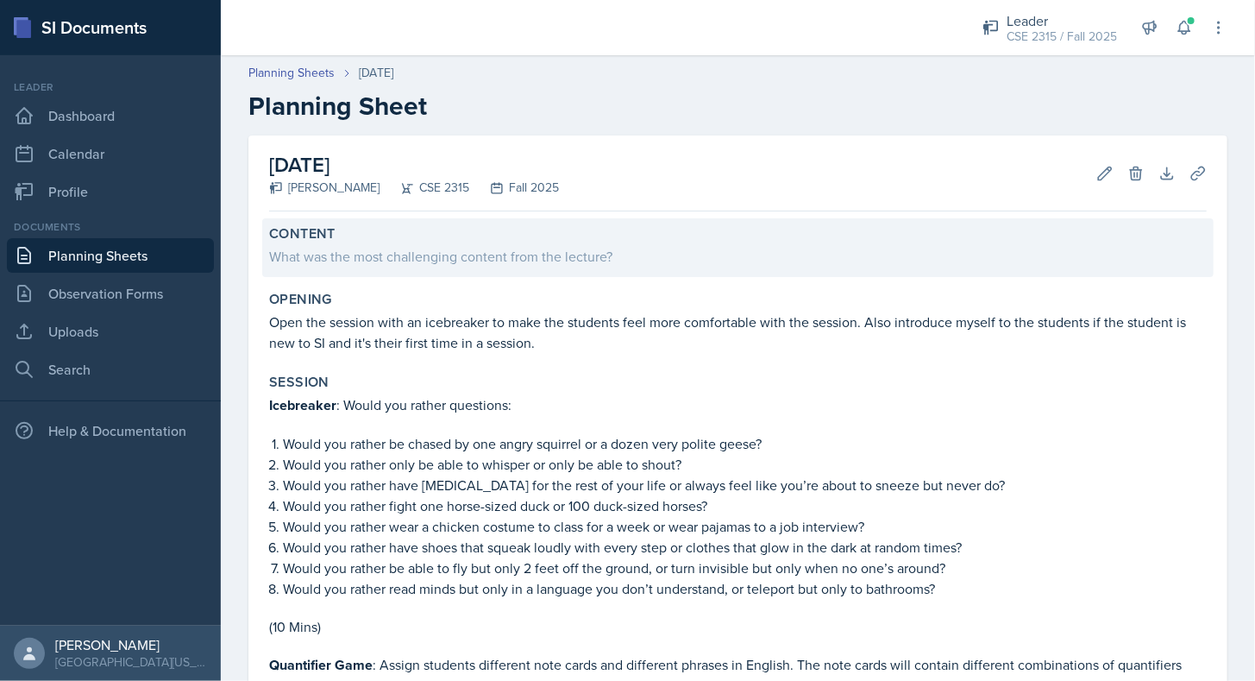
click at [338, 241] on div "Content" at bounding box center [738, 233] width 938 height 17
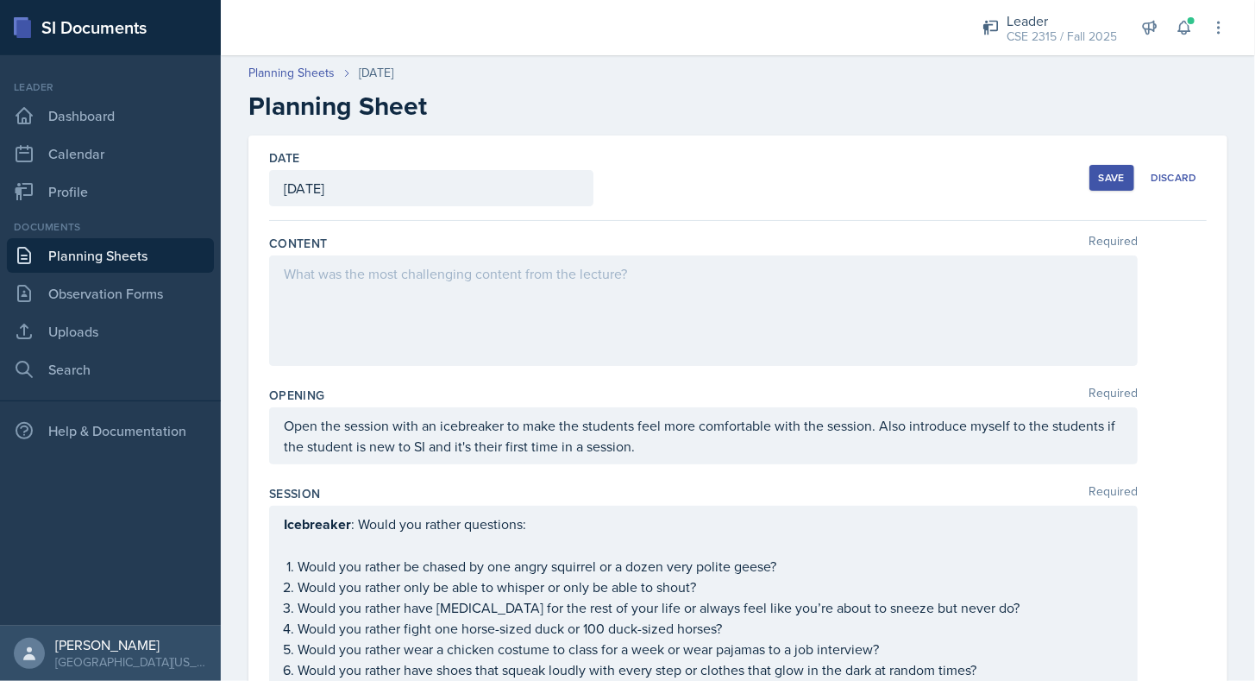
click at [347, 303] on div at bounding box center [703, 310] width 869 height 110
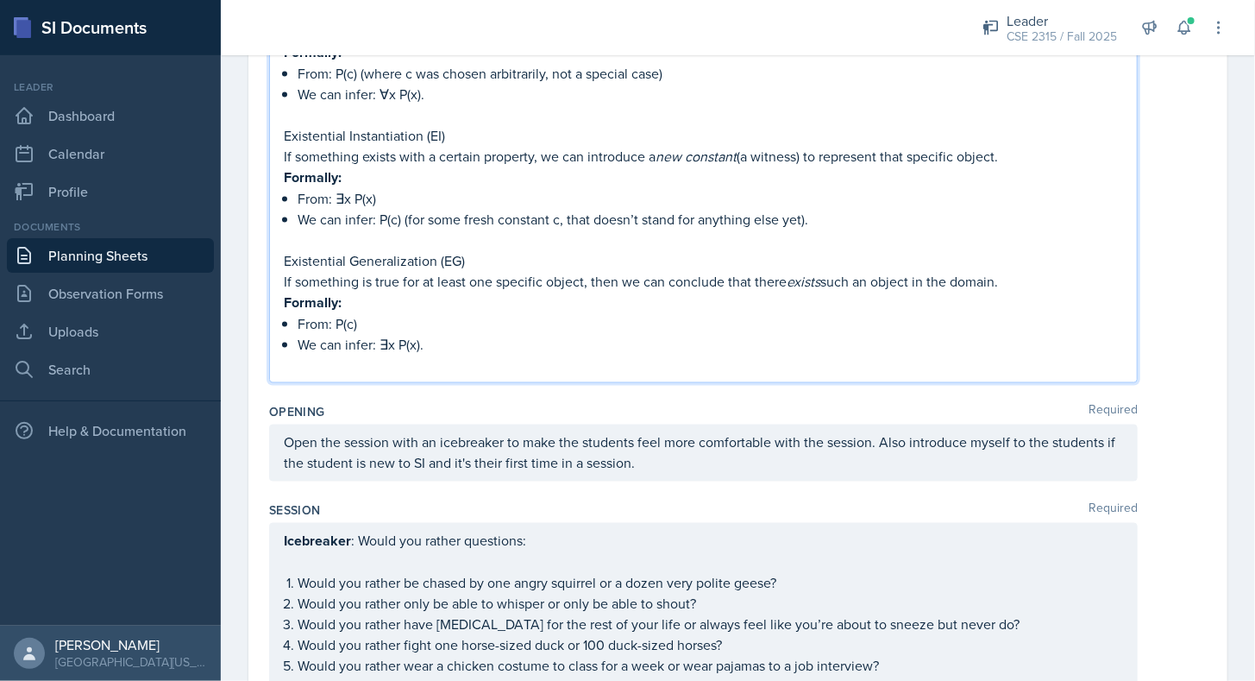
click at [354, 397] on div "Opening Required Open the session with an icebreaker to make the students feel …" at bounding box center [738, 446] width 938 height 98
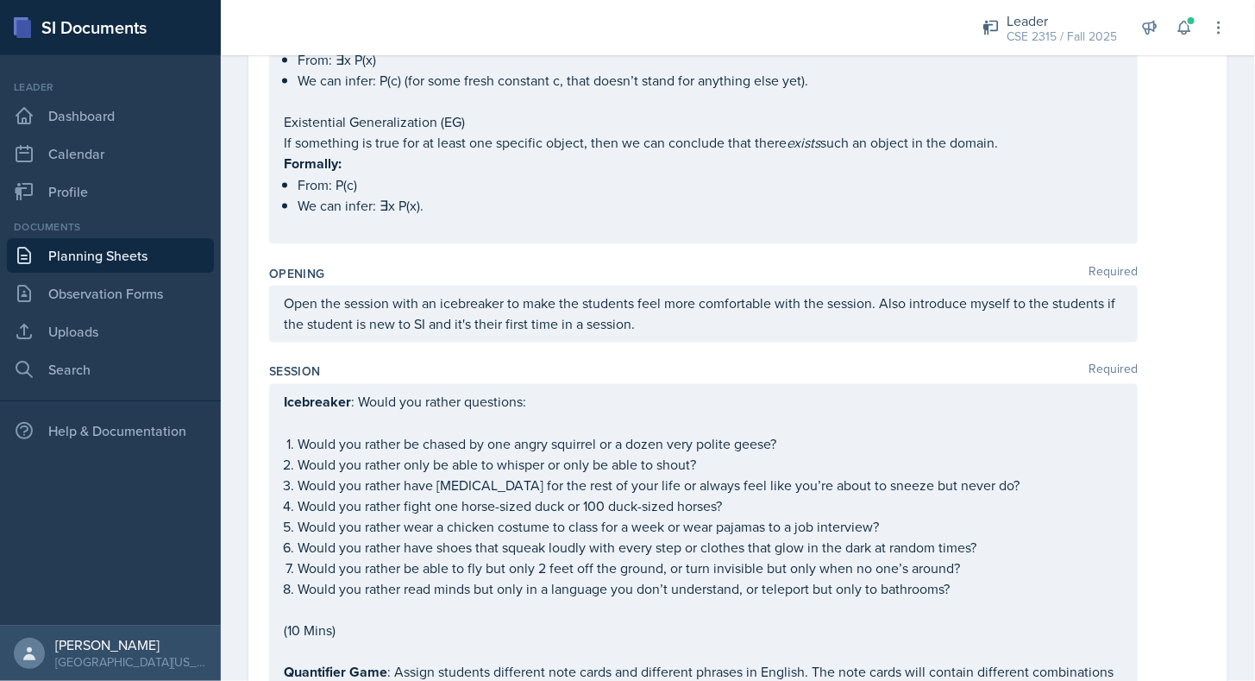
scroll to position [1246, 0]
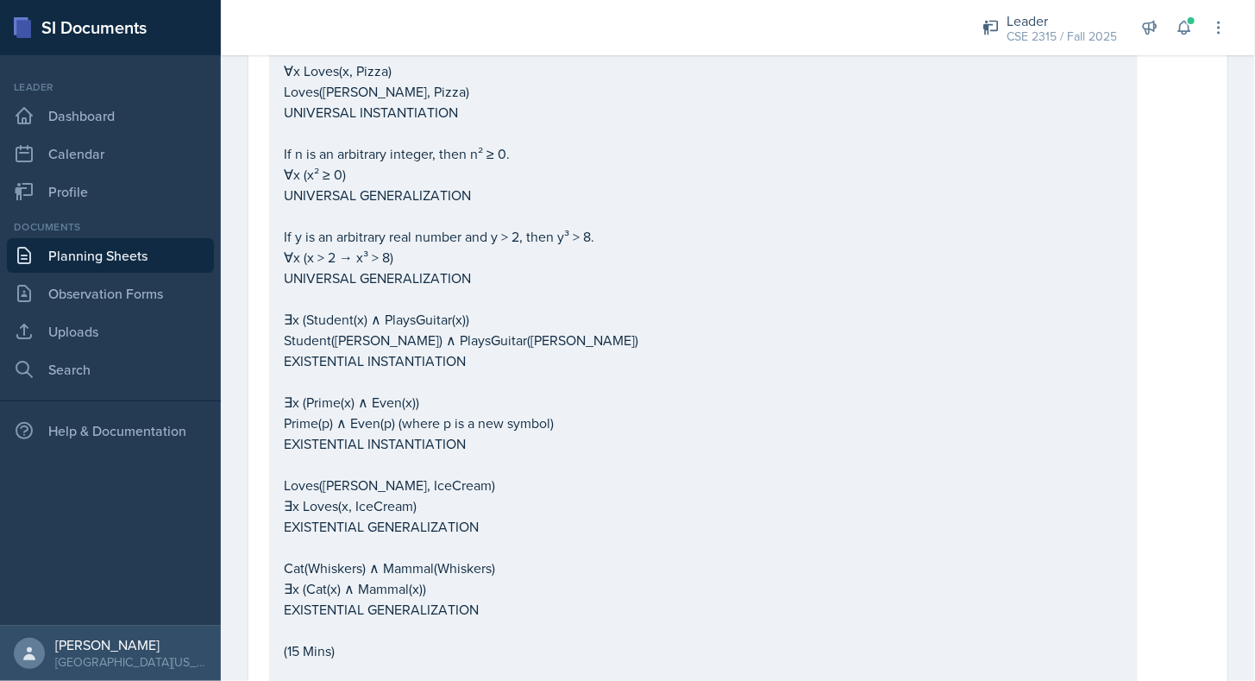
drag, startPoint x: 283, startPoint y: 381, endPoint x: 504, endPoint y: 724, distance: 407.6
click at [504, 680] on html "SI Documents Leader Dashboard Calendar Profile Documents Planning Sheets Observ…" at bounding box center [627, 340] width 1255 height 681
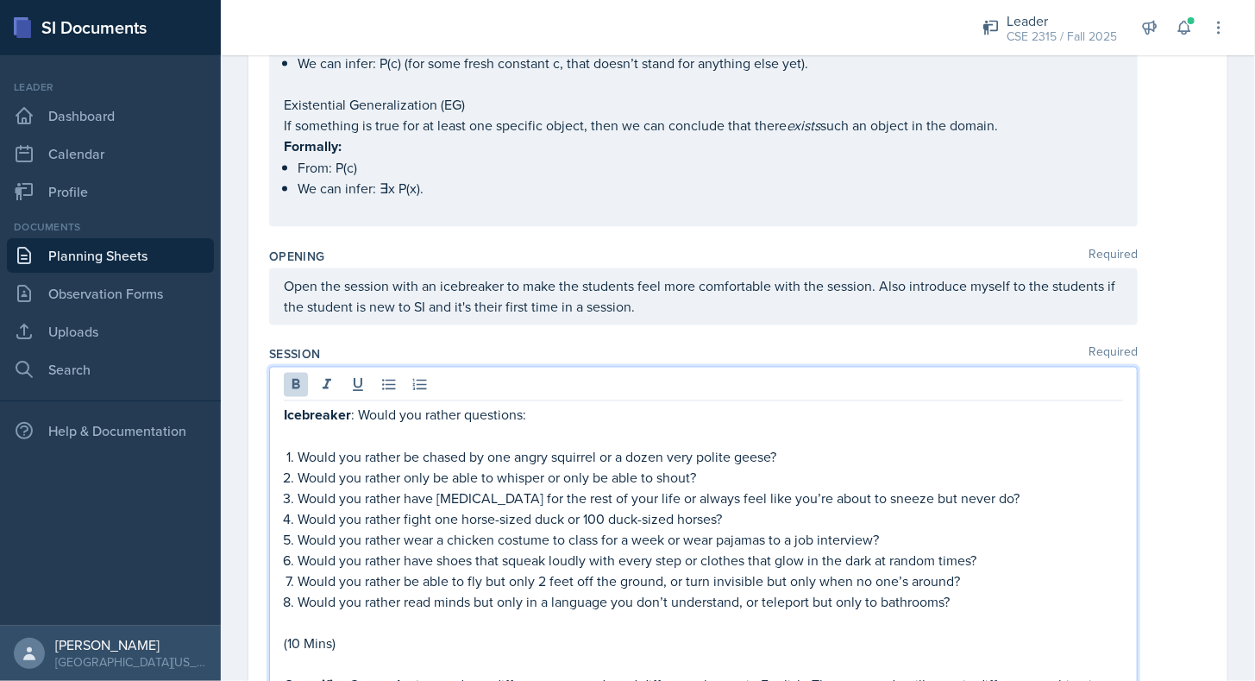
scroll to position [1367, 0]
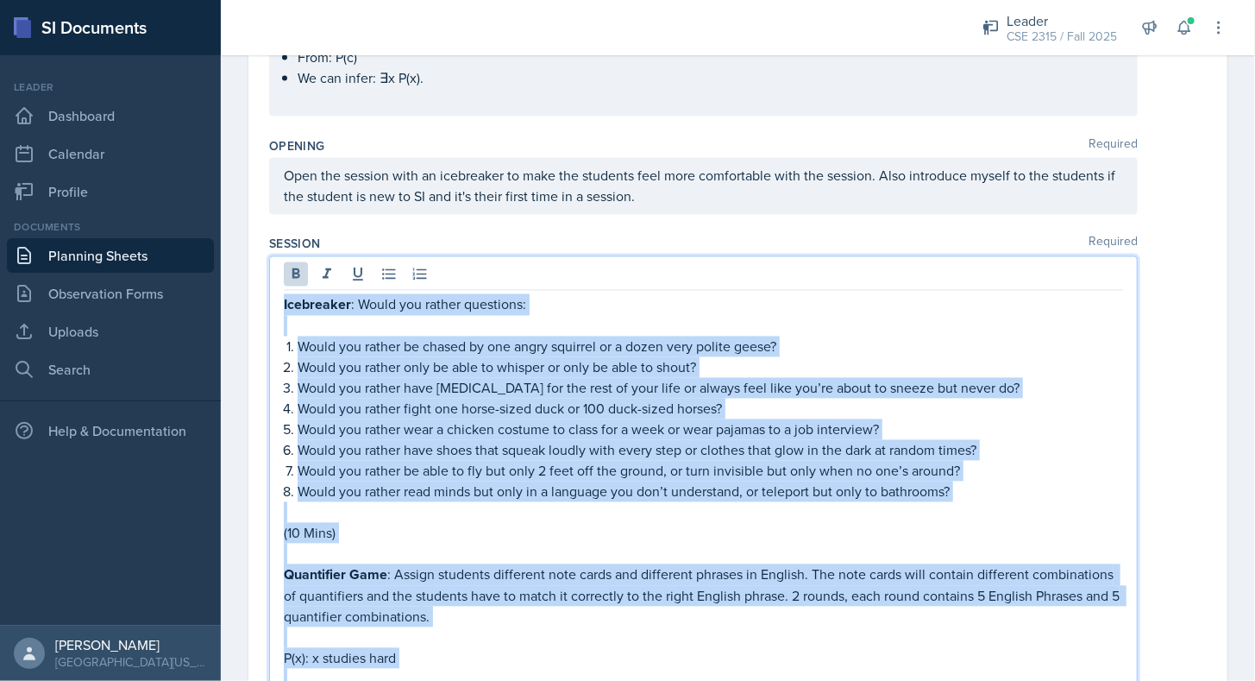
drag, startPoint x: 370, startPoint y: 513, endPoint x: 245, endPoint y: 285, distance: 260.6
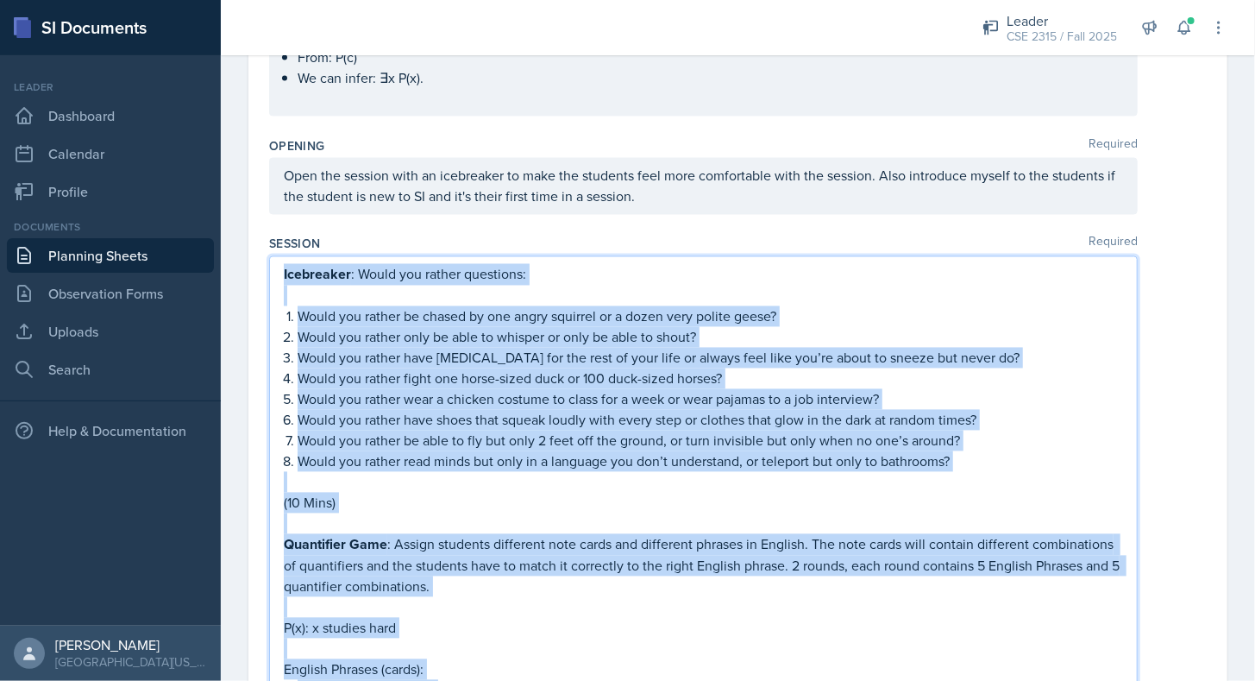
scroll to position [1337, 0]
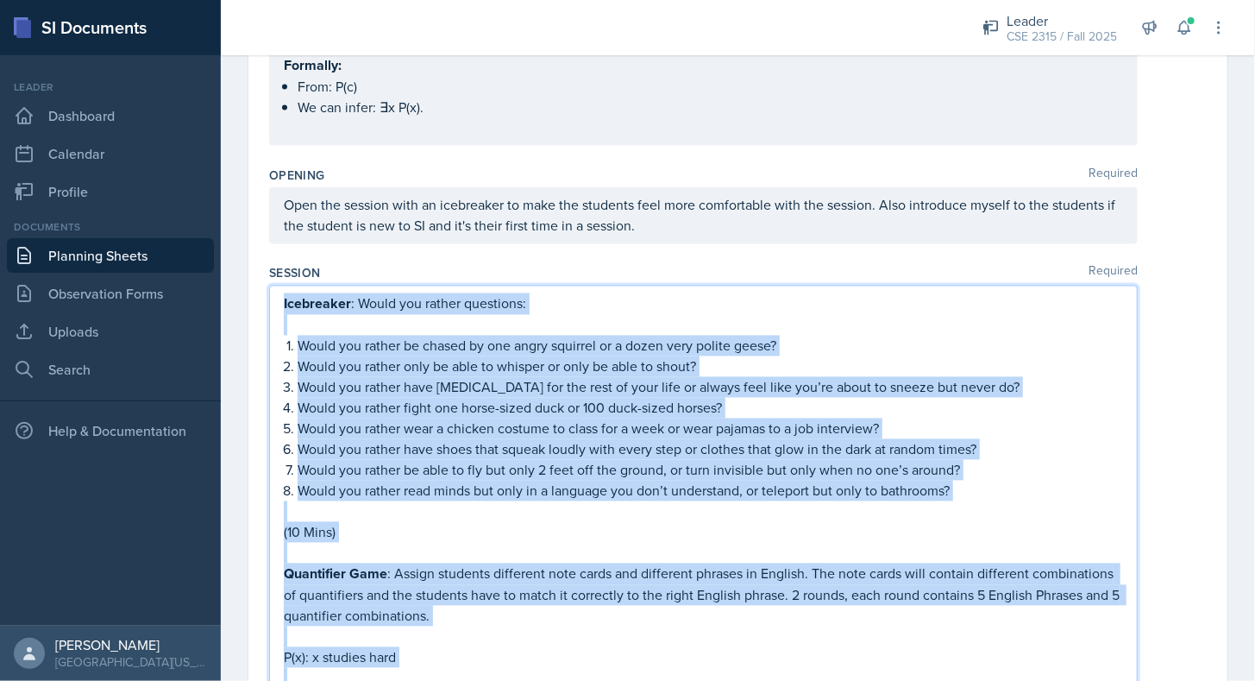
copy div "Loremipsum : Dolor sit ametco adipiscin: Elits doe tempor in utlabo et dol magn…"
click at [437, 336] on p "Would you rather be chased by one angry squirrel or a dozen very polite geese?" at bounding box center [711, 346] width 826 height 21
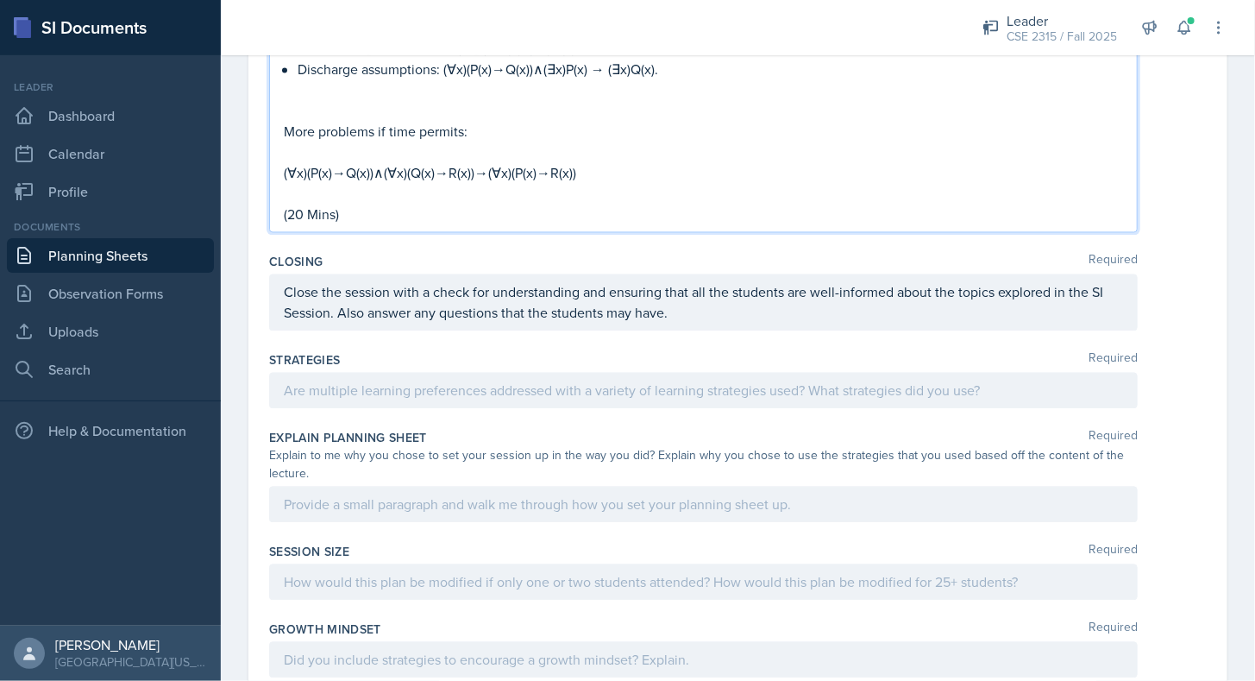
scroll to position [4431, 0]
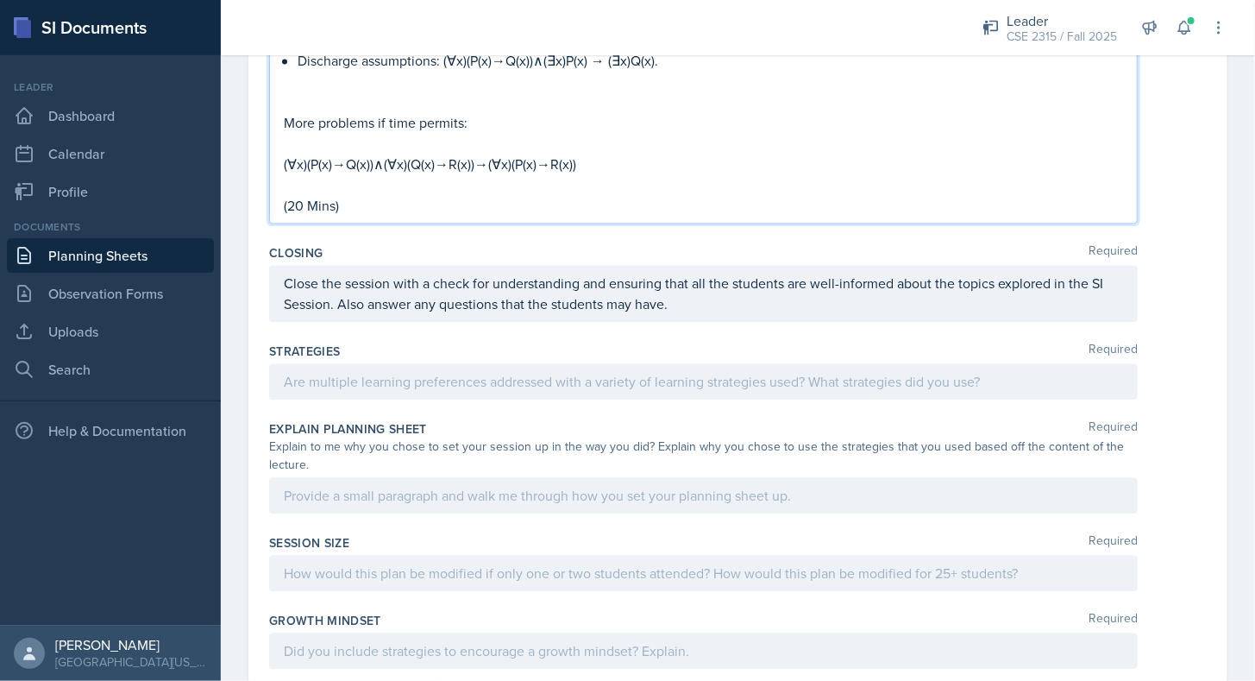
click at [402, 343] on div "Strategies Required" at bounding box center [738, 351] width 938 height 17
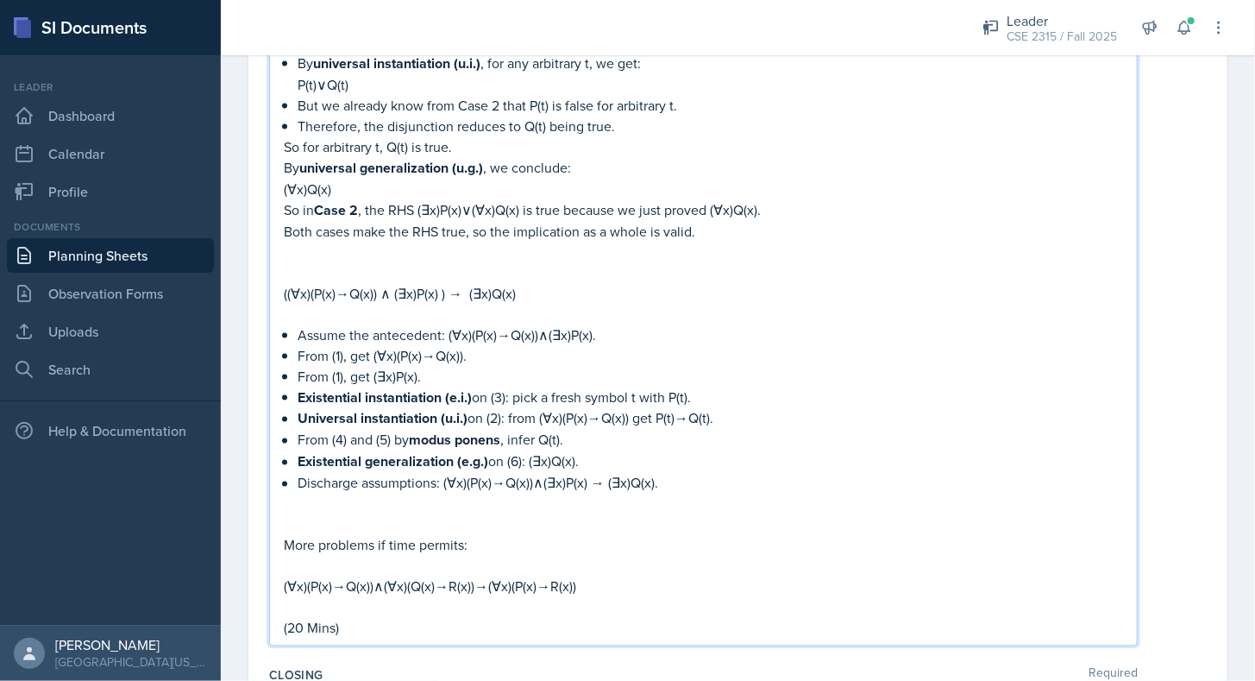
scroll to position [4069, 0]
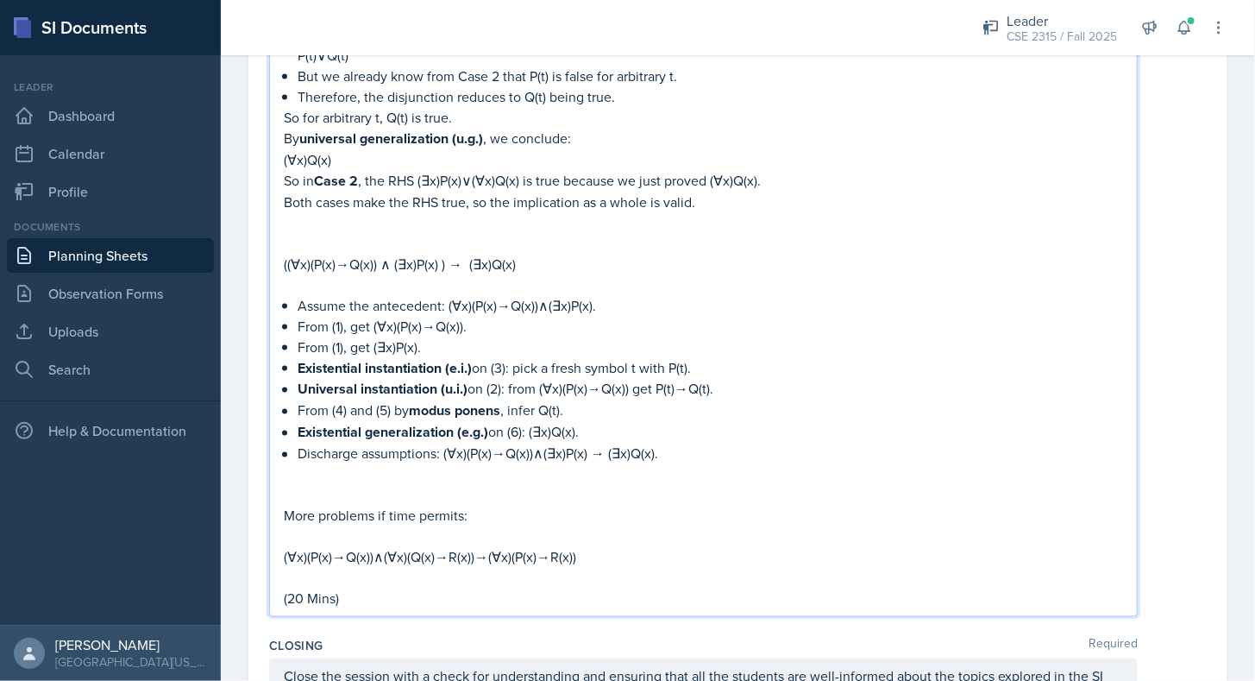
click at [290, 588] on p "(20 Mins)" at bounding box center [703, 598] width 839 height 21
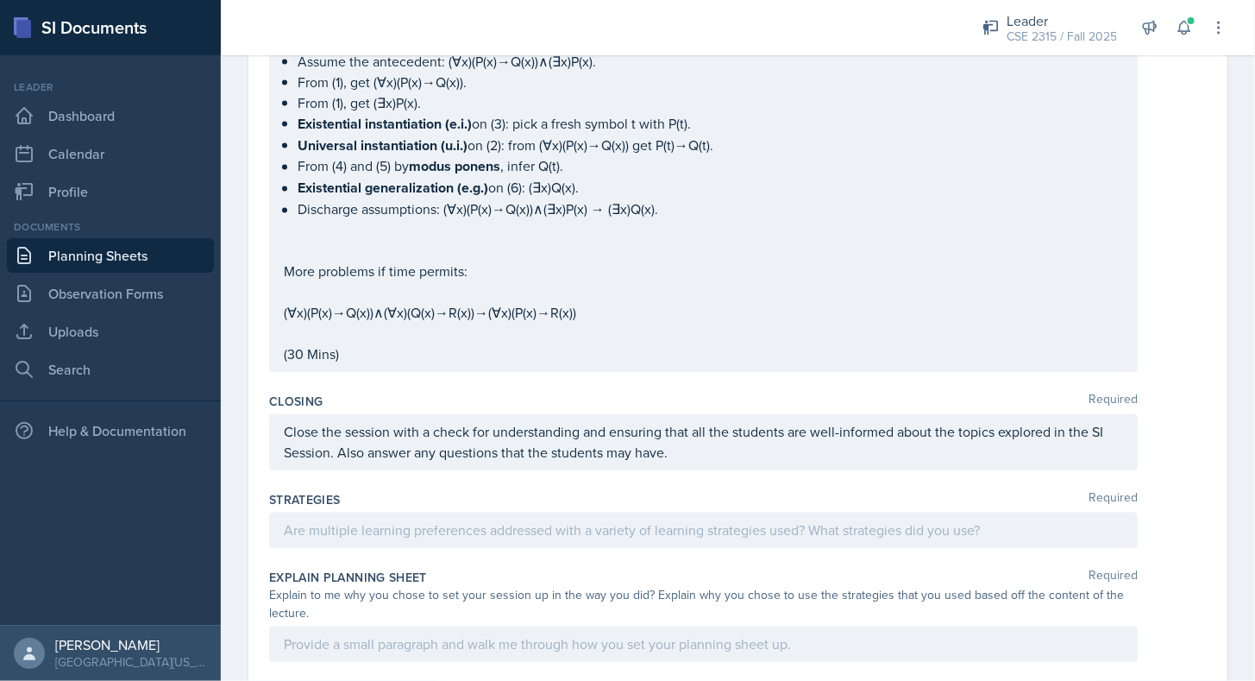
scroll to position [4301, 0]
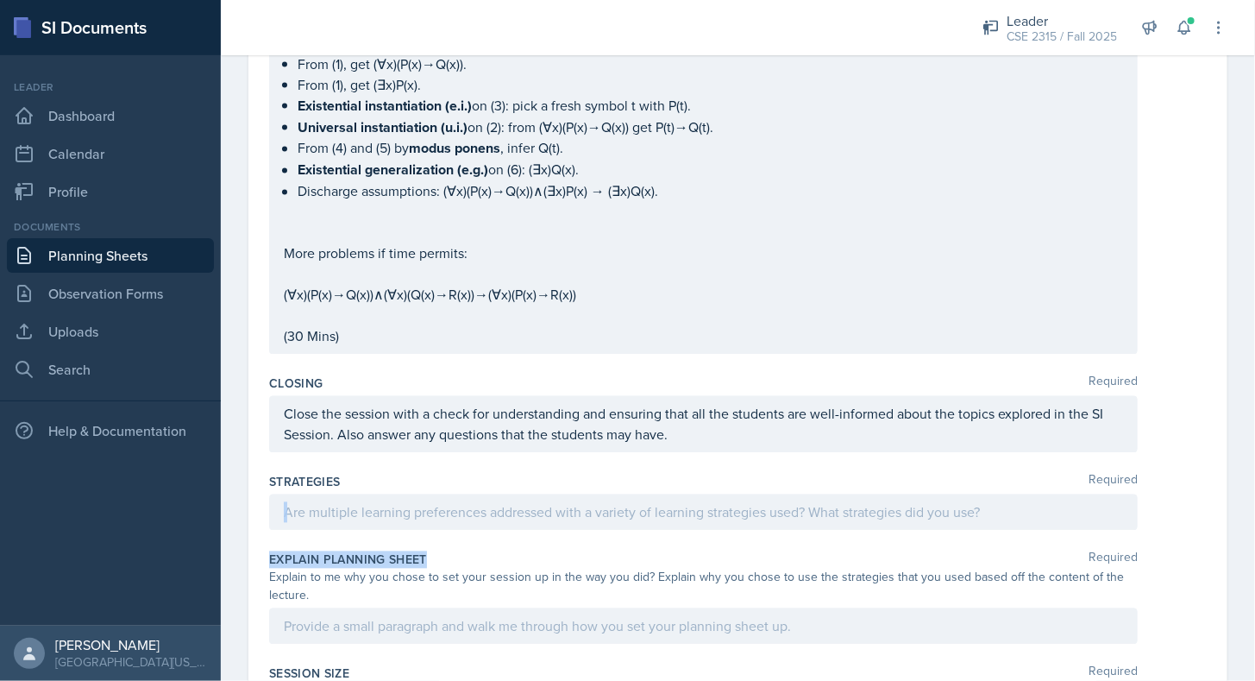
drag, startPoint x: 480, startPoint y: 475, endPoint x: 491, endPoint y: 458, distance: 19.9
click at [491, 467] on div "Strategies Required" at bounding box center [738, 506] width 938 height 78
click at [475, 502] on p at bounding box center [703, 512] width 839 height 21
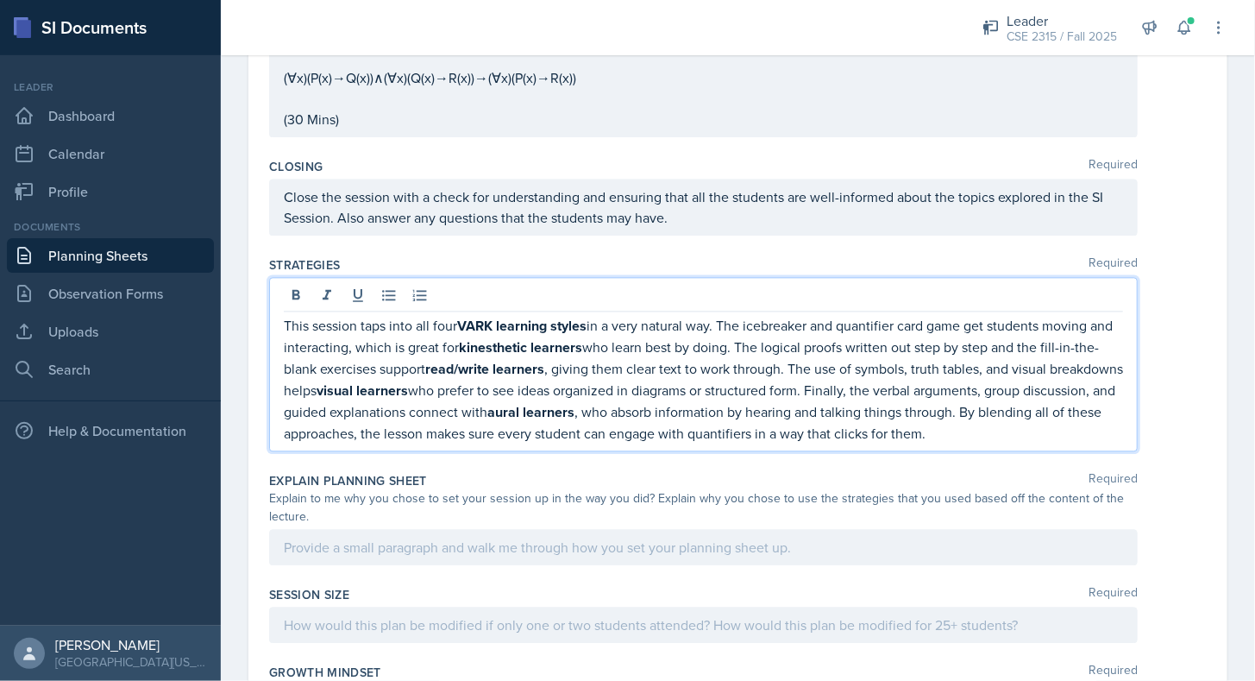
scroll to position [4524, 0]
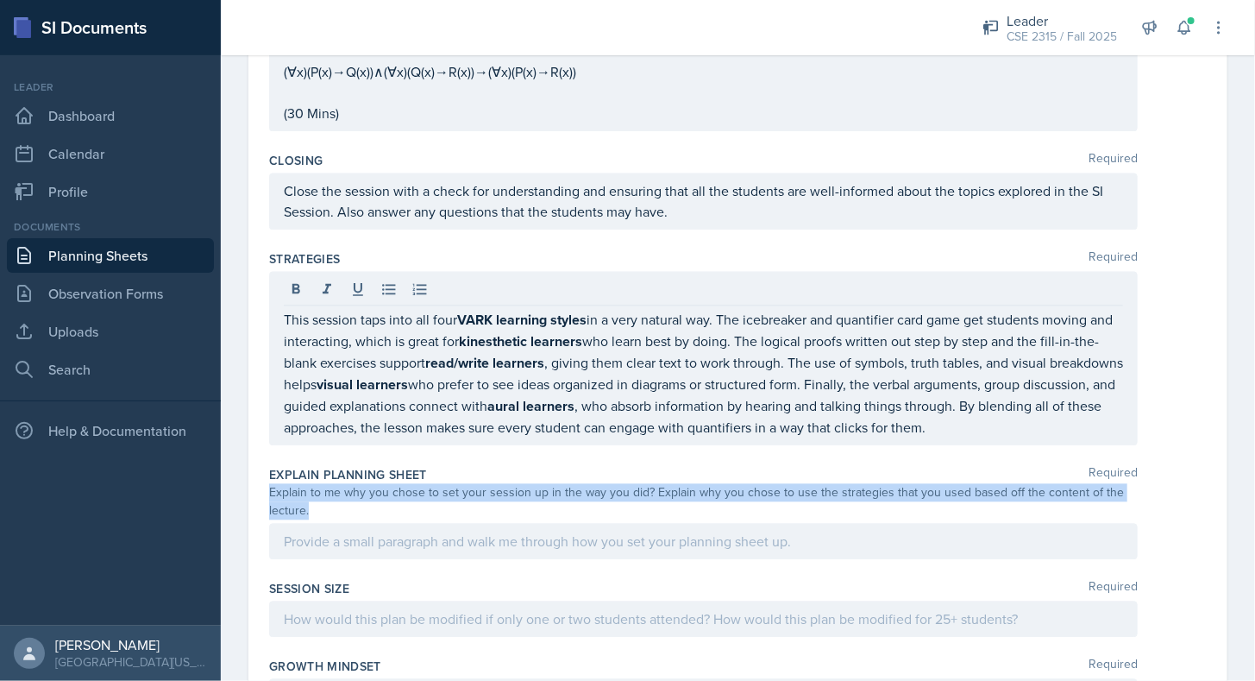
drag, startPoint x: 270, startPoint y: 418, endPoint x: 309, endPoint y: 434, distance: 42.1
click at [309, 483] on div "Explain to me why you chose to set your session up in the way you did? Explain …" at bounding box center [703, 501] width 869 height 36
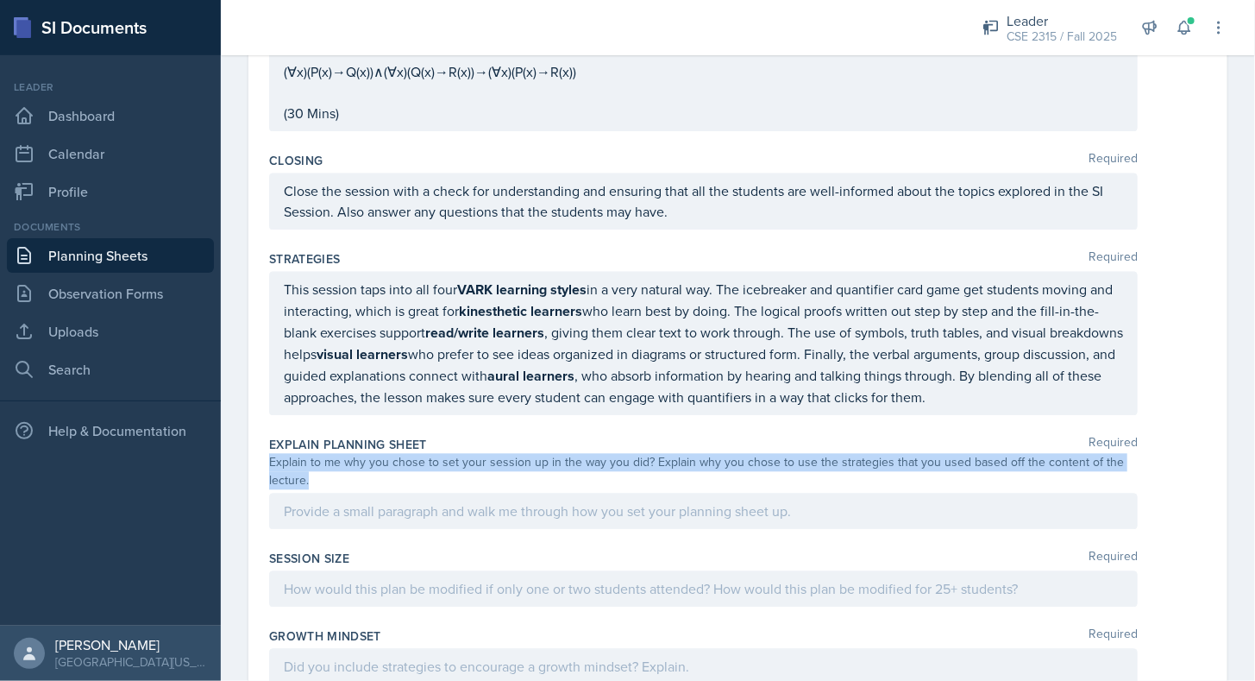
copy div "Explain to me why you chose to set your session up in the way you did? Explain …"
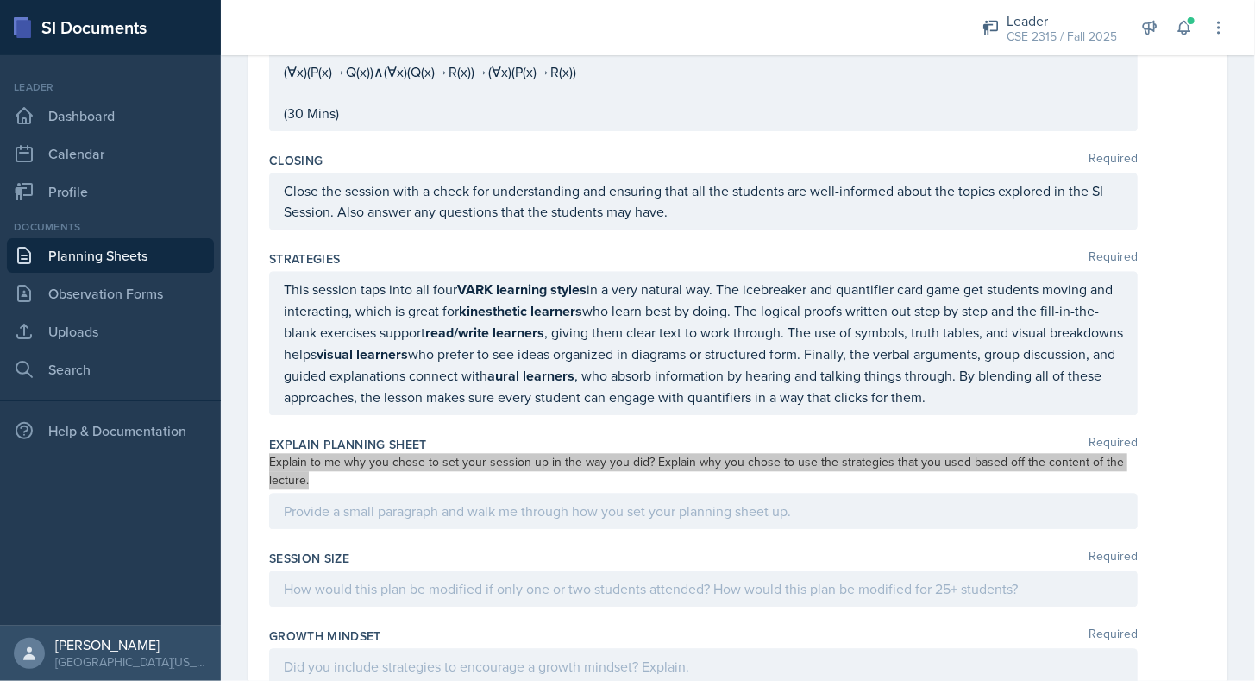
click at [313, 453] on div "Explain to me why you chose to set your session up in the way you did? Explain …" at bounding box center [703, 471] width 869 height 36
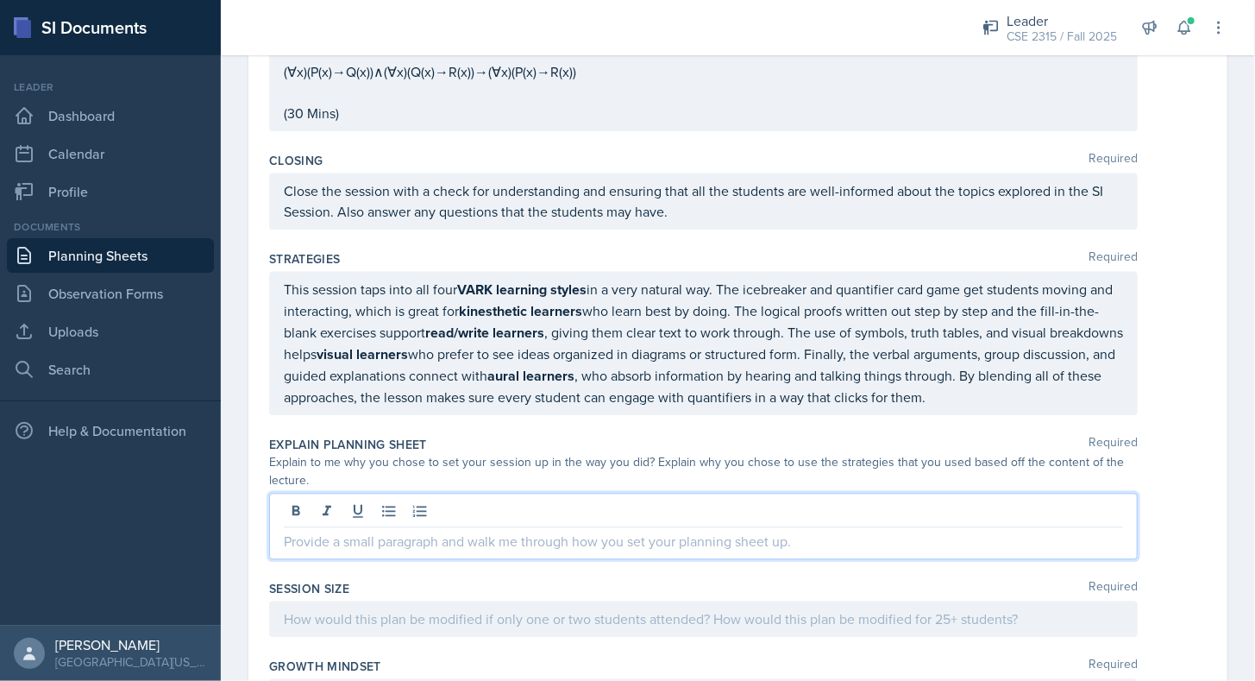
click at [562, 493] on div at bounding box center [703, 526] width 869 height 66
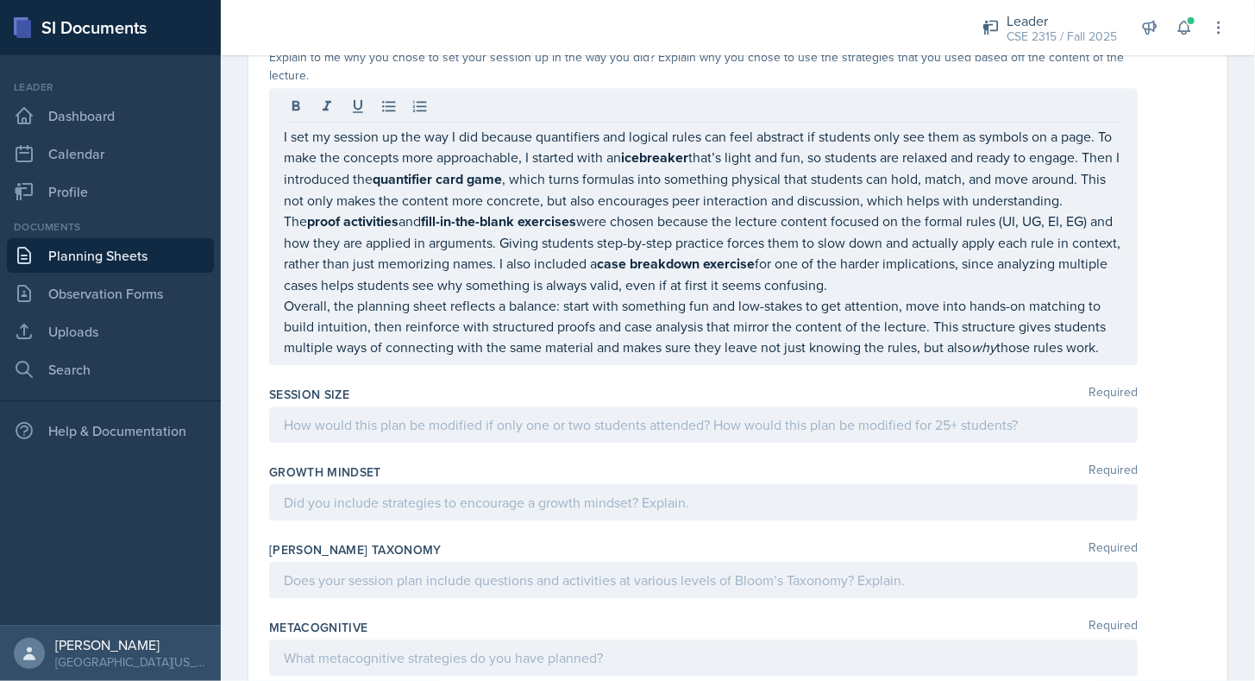
click at [509, 386] on div "Session Size Required" at bounding box center [738, 394] width 938 height 17
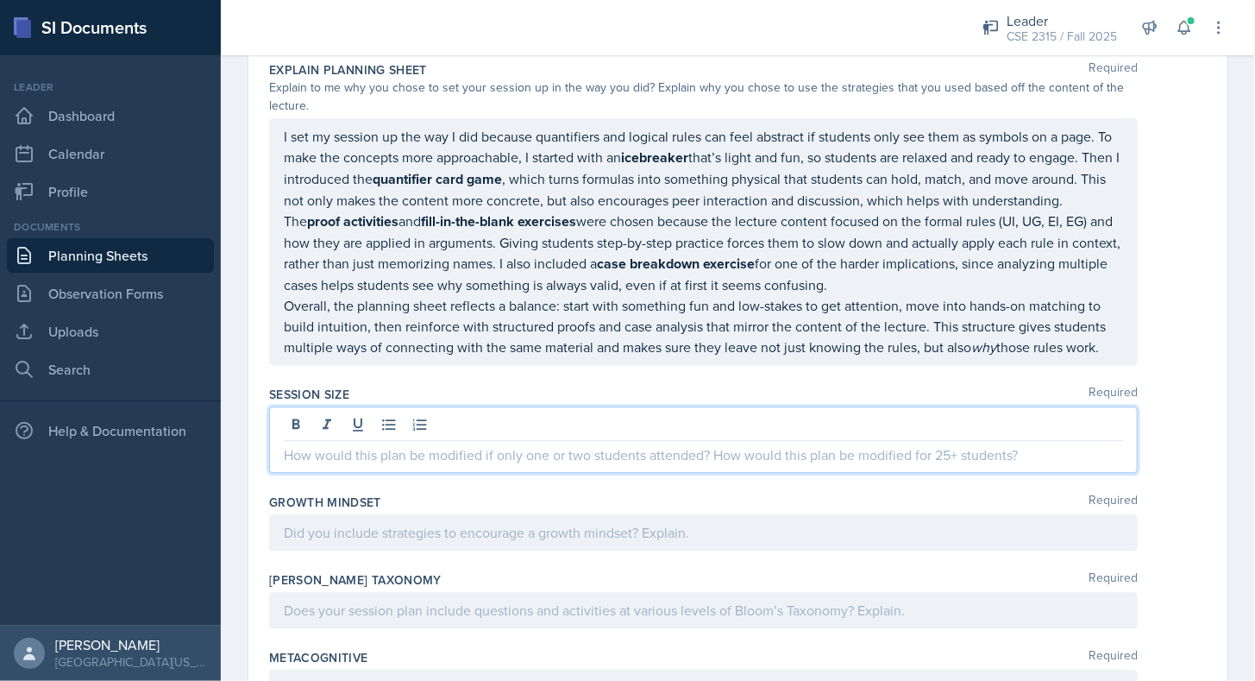
click at [556, 406] on div at bounding box center [703, 439] width 869 height 66
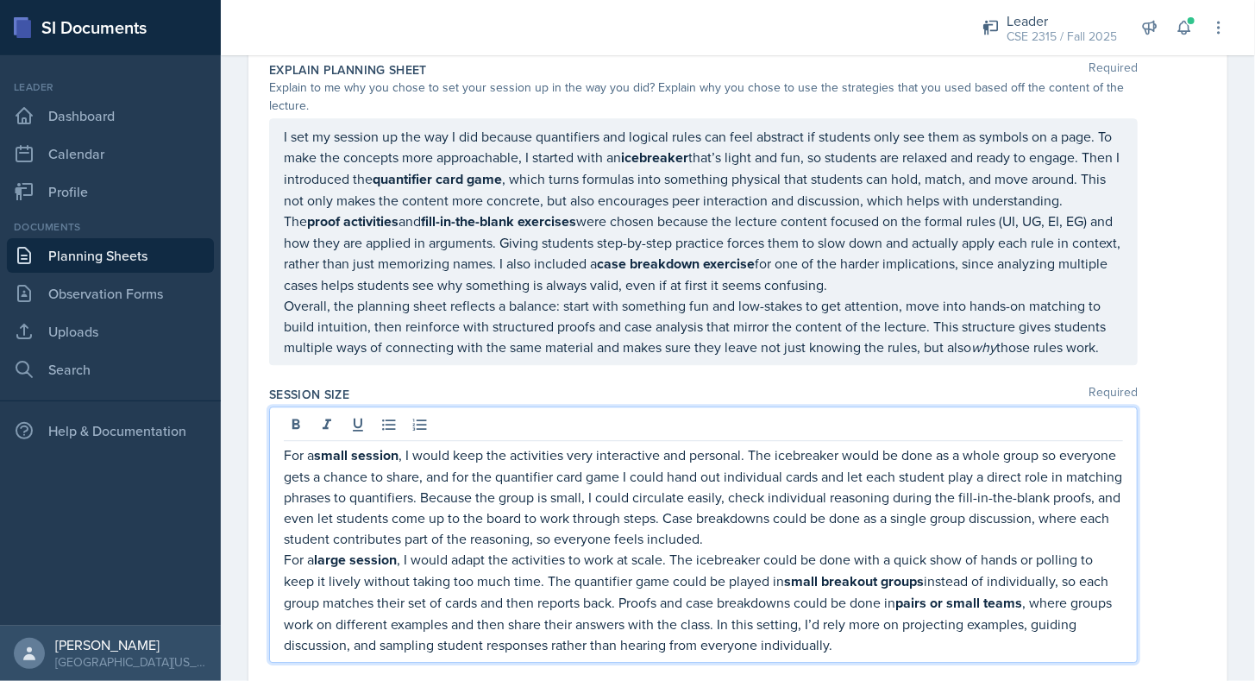
click at [582, 680] on div "Growth Mindset Required" at bounding box center [738, 691] width 938 height 17
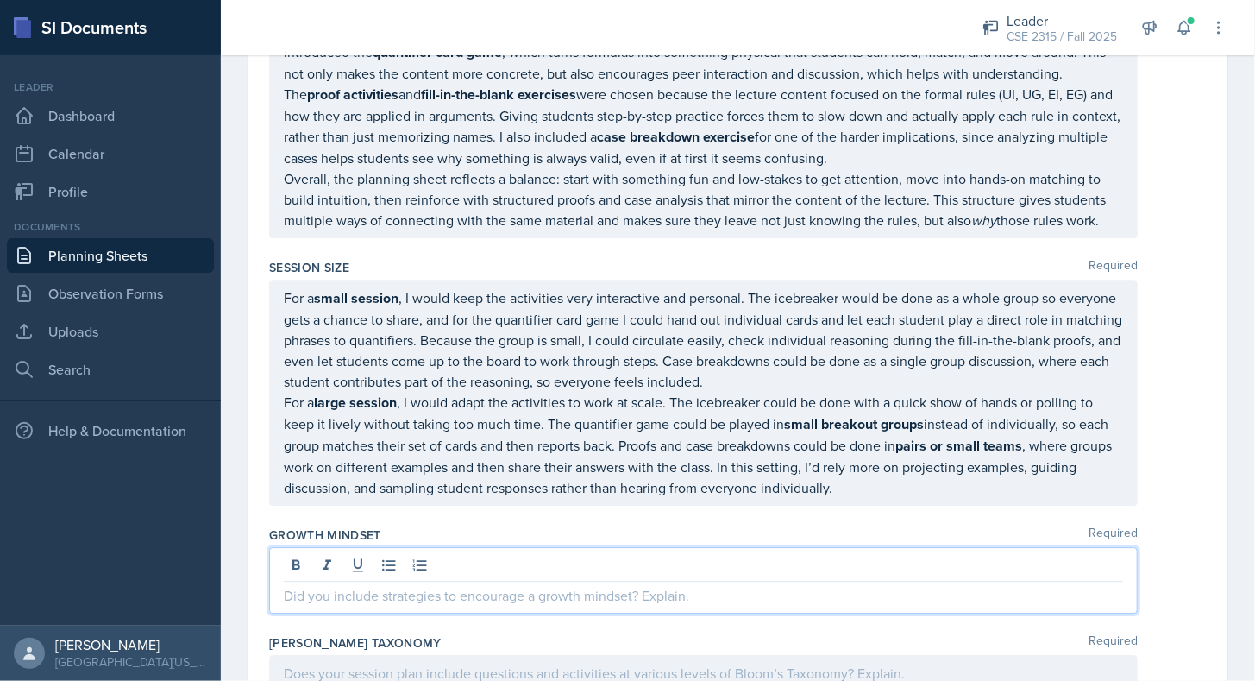
scroll to position [5056, 0]
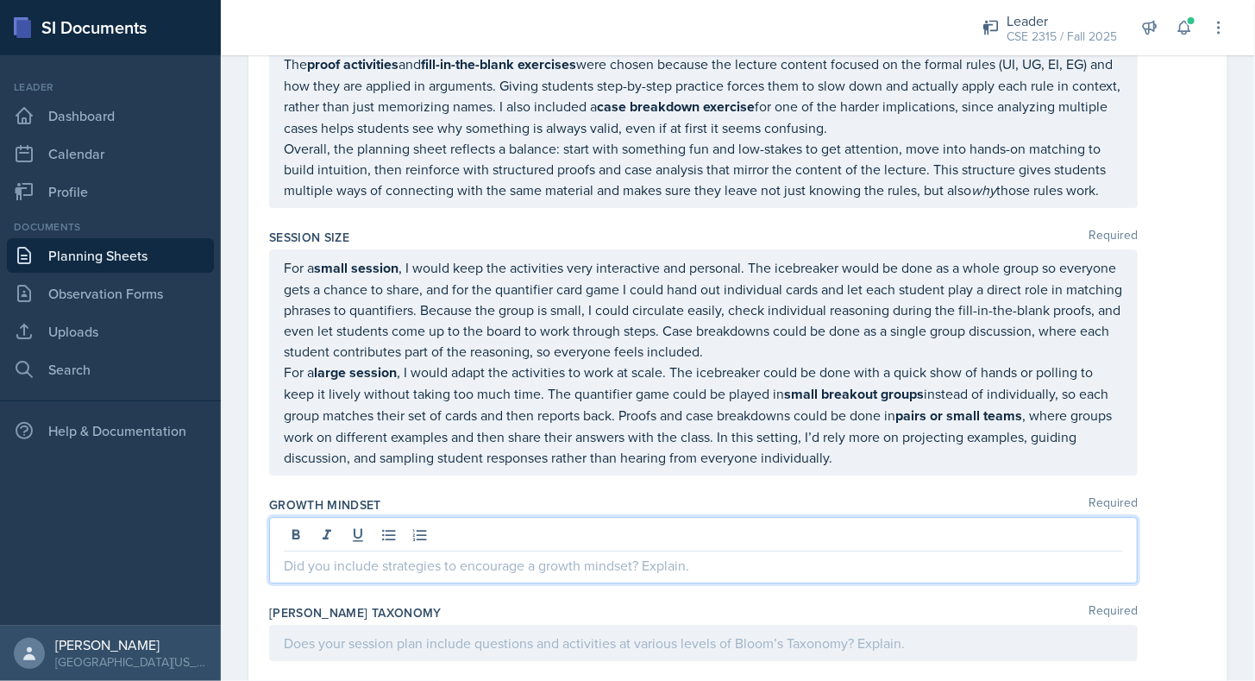
click at [540, 555] on p at bounding box center [703, 565] width 839 height 21
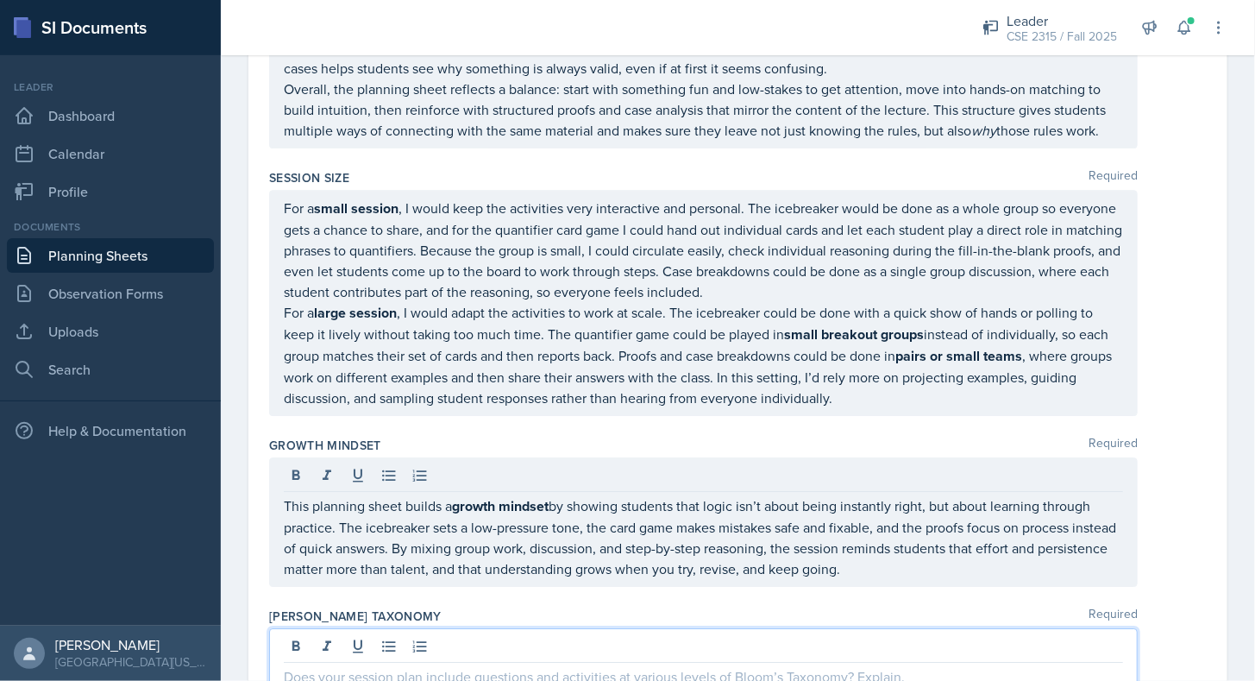
click at [481, 628] on div at bounding box center [703, 661] width 869 height 66
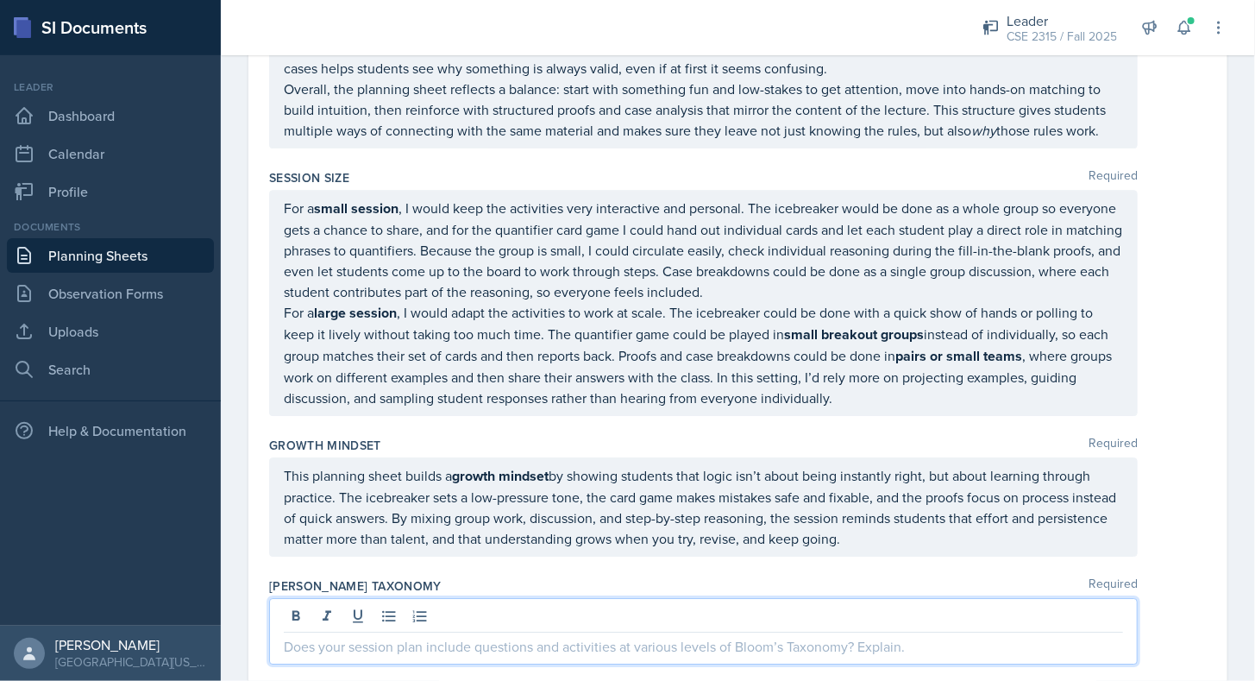
scroll to position [5086, 0]
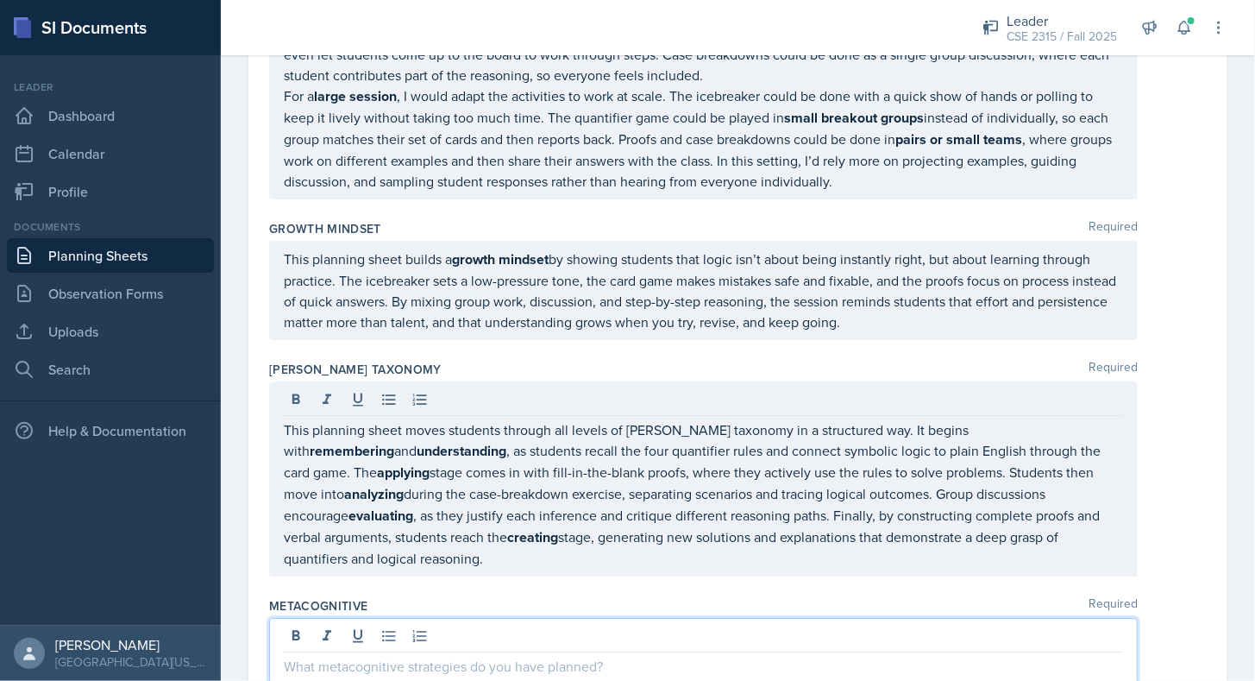
click at [487, 656] on p at bounding box center [703, 666] width 839 height 21
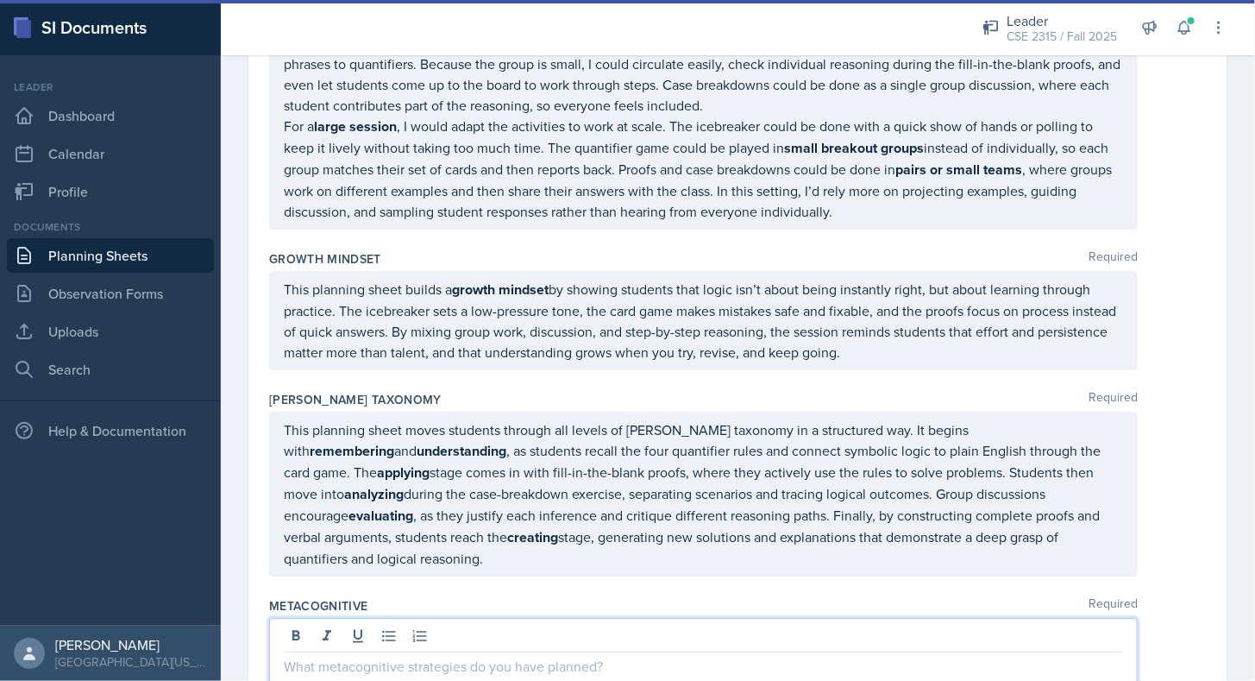
scroll to position [5312, 0]
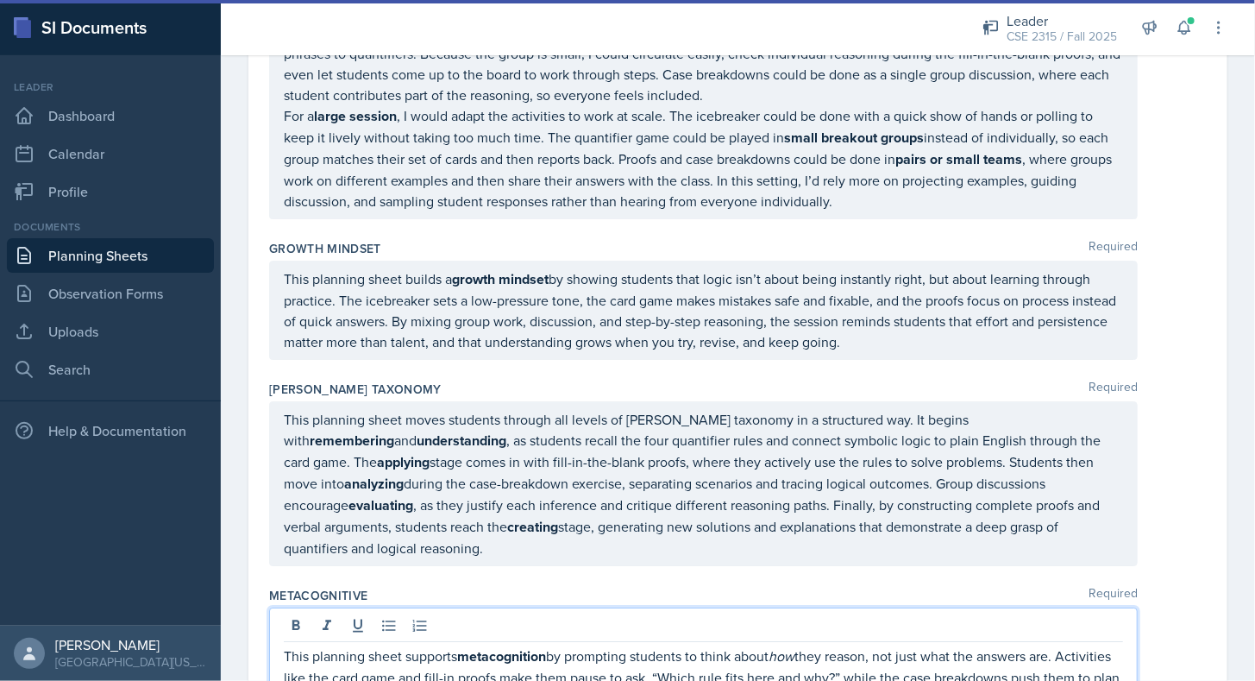
click at [613, 580] on div "Metacognitive Required This planning sheet supports metacognition by prompting …" at bounding box center [738, 676] width 938 height 192
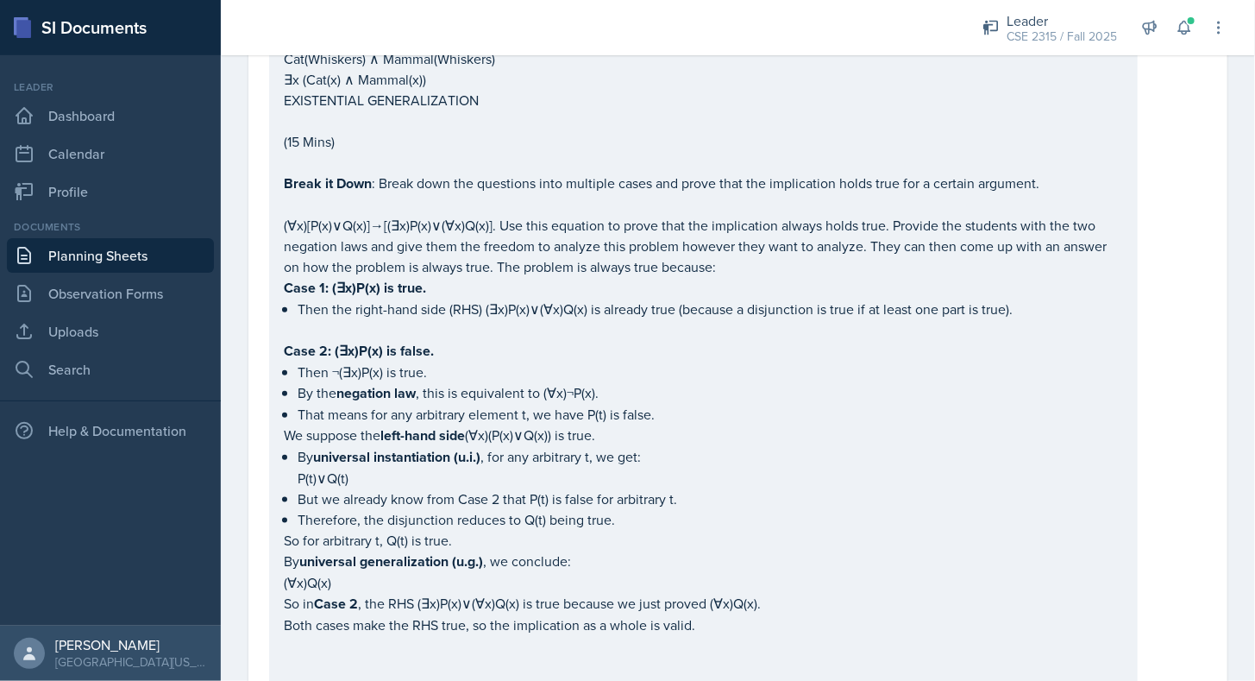
scroll to position [3645, 0]
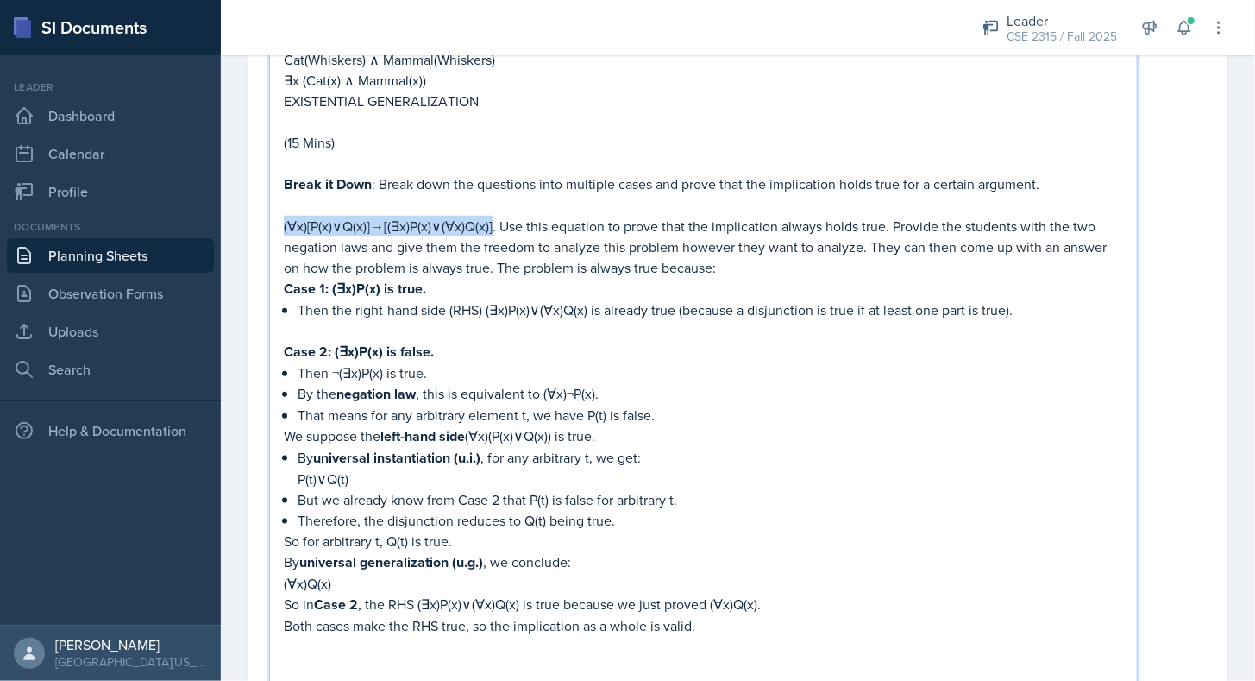
drag, startPoint x: 284, startPoint y: 165, endPoint x: 494, endPoint y: 161, distance: 209.7
click at [494, 216] on p "(∀x)[P(x)∨Q(x)]→[(∃x)P(x)∨(∀x)Q(x)]. Use this equation to prove that the implic…" at bounding box center [703, 247] width 839 height 62
copy p "(∀x)[P(x)∨Q(x)]→[(∃x)P(x)∨(∀x)Q(x)]"
click at [491, 216] on p "(∀x)[P(x)∨Q(x)]→[(∃x)P(x)∨(∀x)Q(x)]. Use this equation to prove that the implic…" at bounding box center [703, 247] width 839 height 62
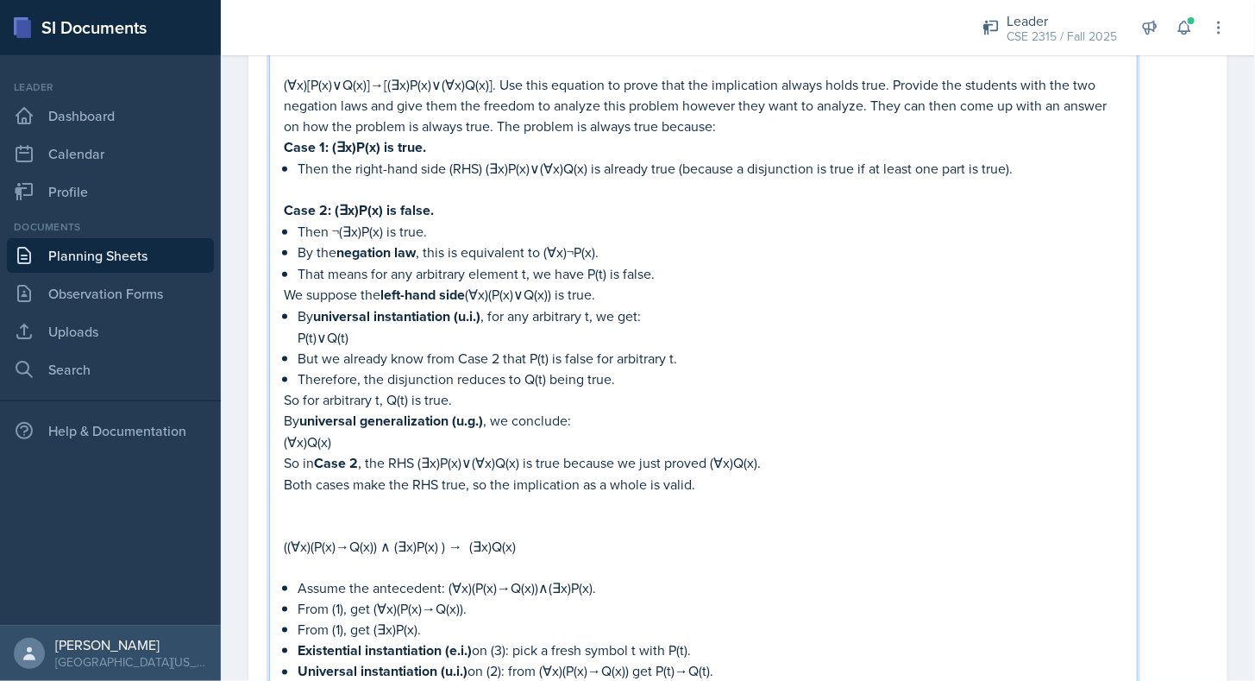
scroll to position [3788, 0]
drag, startPoint x: 525, startPoint y: 479, endPoint x: 269, endPoint y: 481, distance: 256.2
copy p "((∀x)(P(x)→Q(x)) ∧ (∃x)P(x) ) → (∃x)Q(x)"
click at [371, 535] on p "((∀x)(P(x)→Q(x)) ∧ (∃x)P(x) ) → (∃x)Q(x)" at bounding box center [703, 545] width 839 height 21
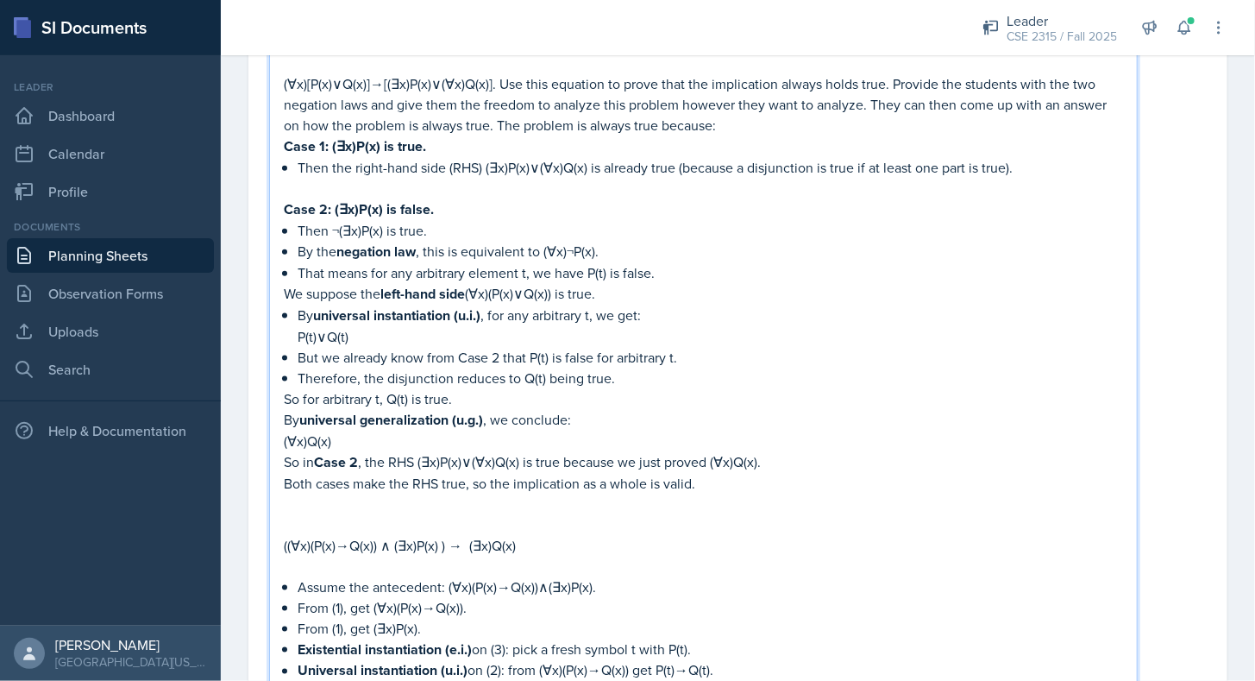
scroll to position [3997, 0]
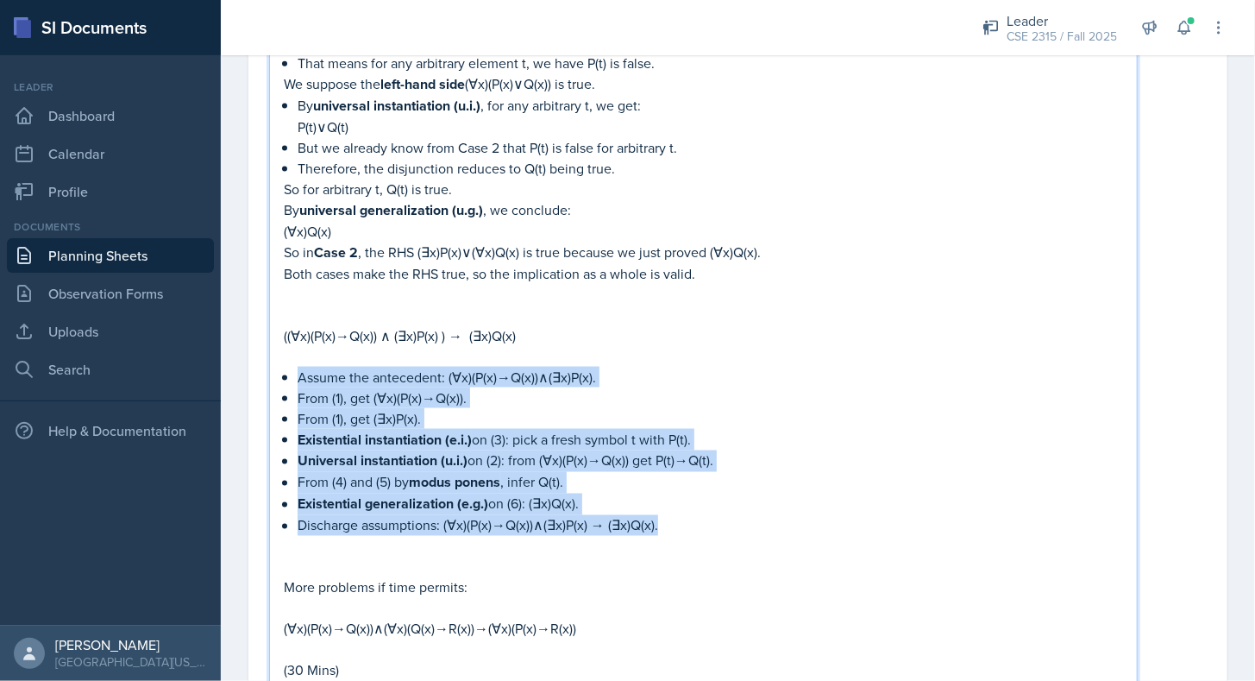
drag, startPoint x: 295, startPoint y: 310, endPoint x: 681, endPoint y: 460, distance: 413.8
copy ul "Assume the antecedent: (∀x)(P(x)→Q(x))∧(∃x)P(x). From (1), get (∀x)(P(x)→Q(x)).…"
click at [681, 515] on p "Discharge assumptions: (∀x)(P(x)→Q(x))∧(∃x)P(x) → (∃x)Q(x)." at bounding box center [711, 525] width 826 height 21
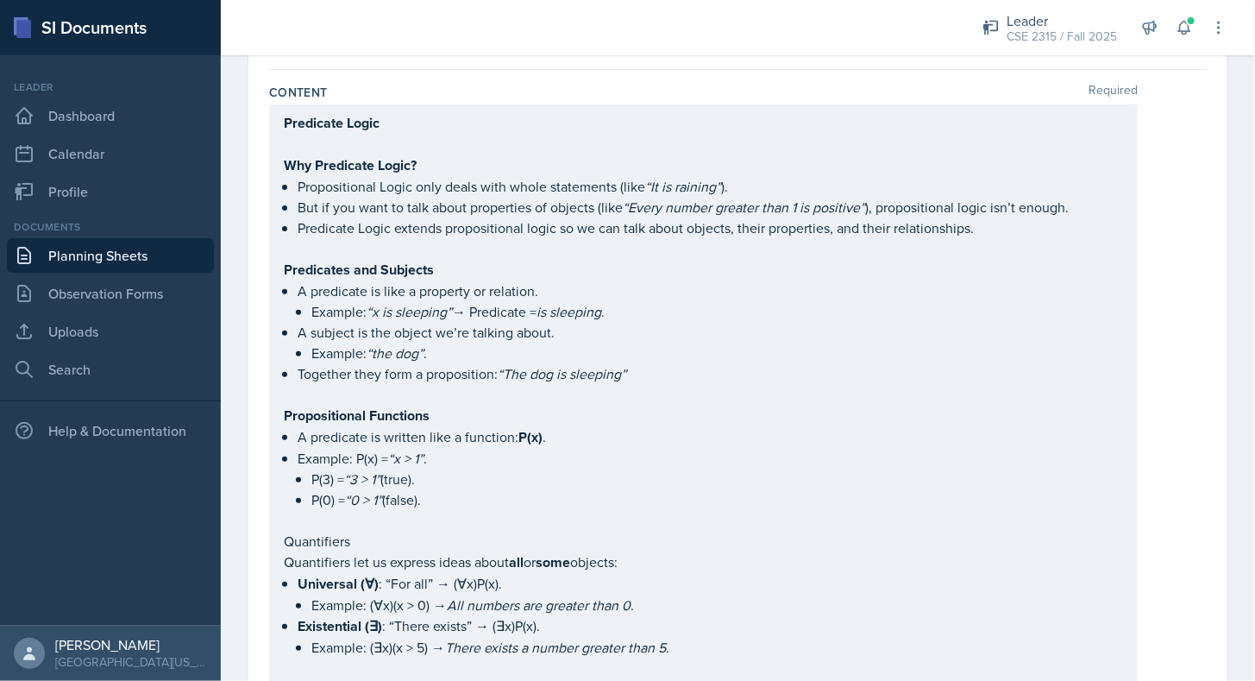
scroll to position [0, 0]
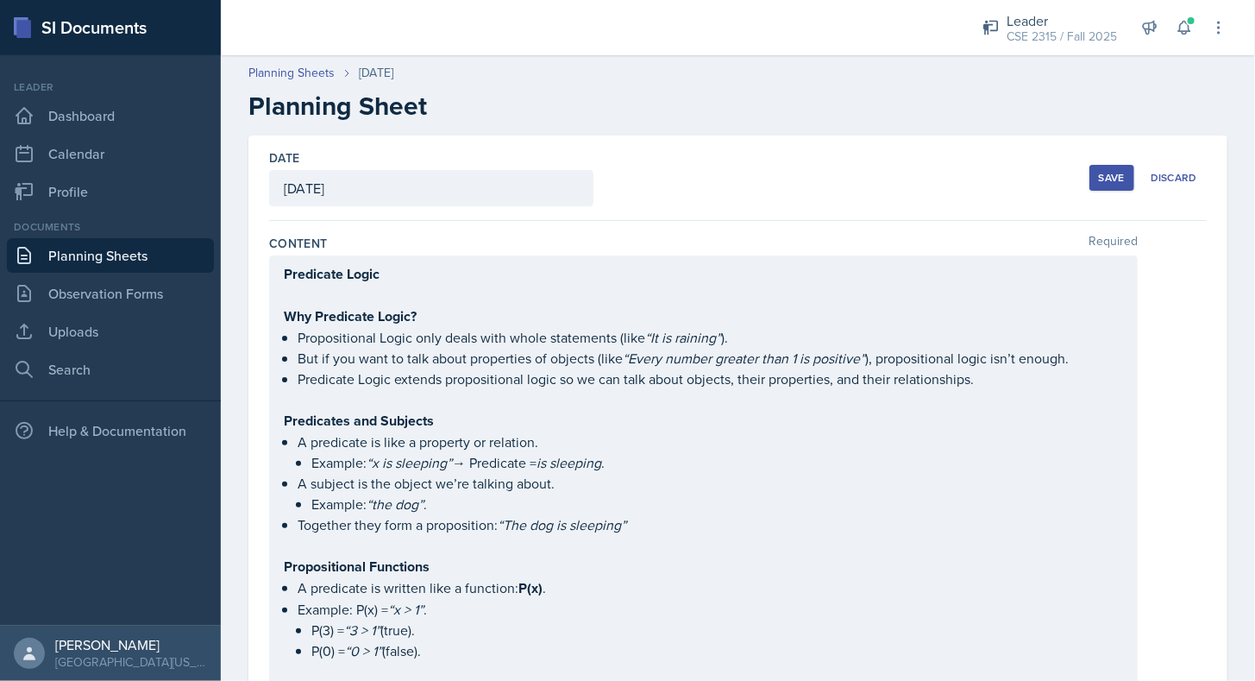
click at [1099, 174] on div "Save" at bounding box center [1112, 178] width 26 height 14
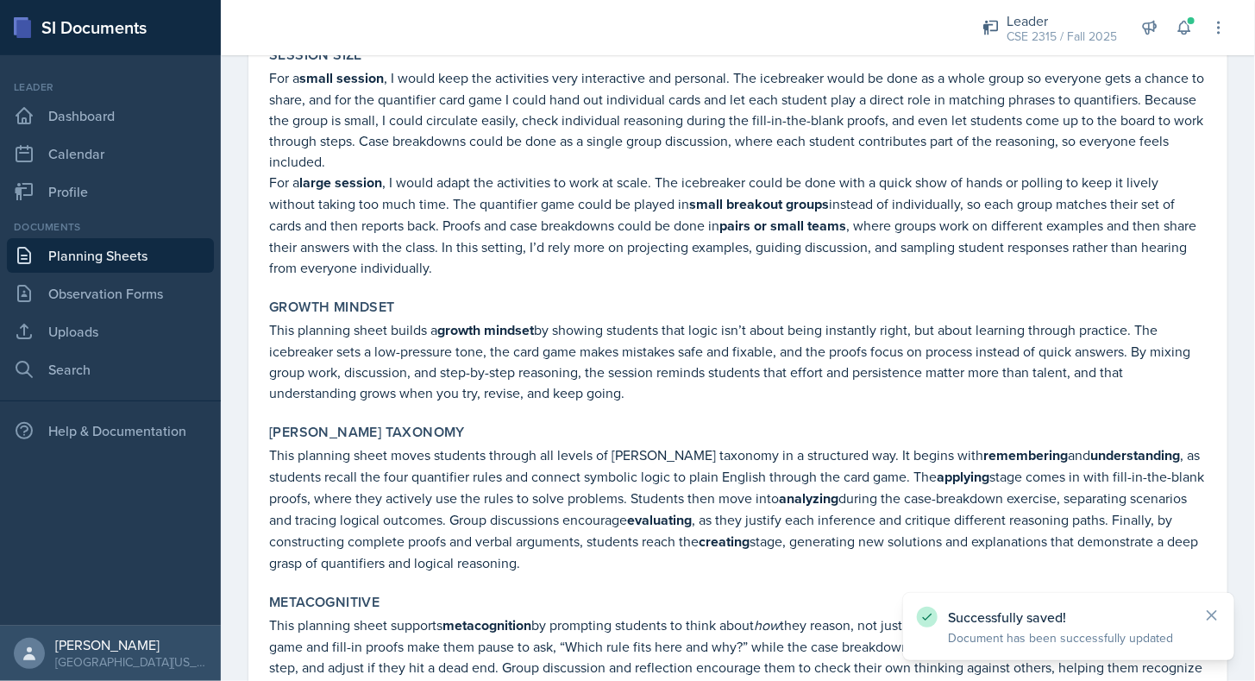
scroll to position [5005, 0]
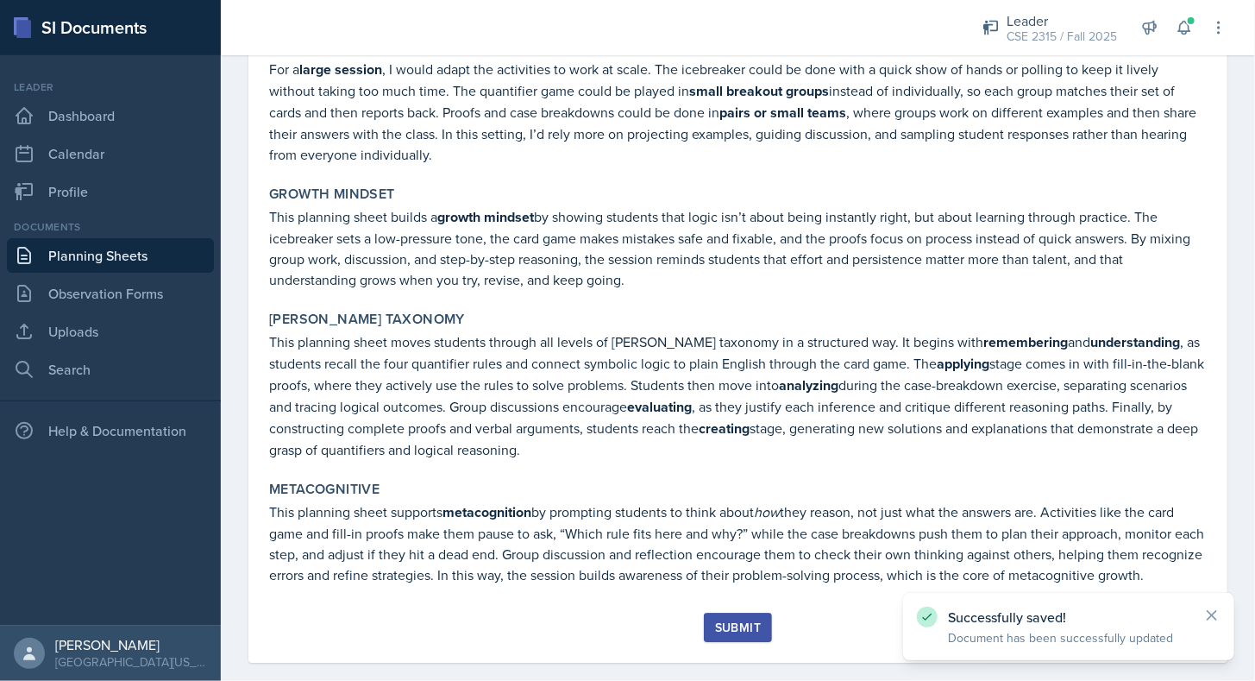
click at [721, 620] on div "Submit" at bounding box center [738, 627] width 46 height 14
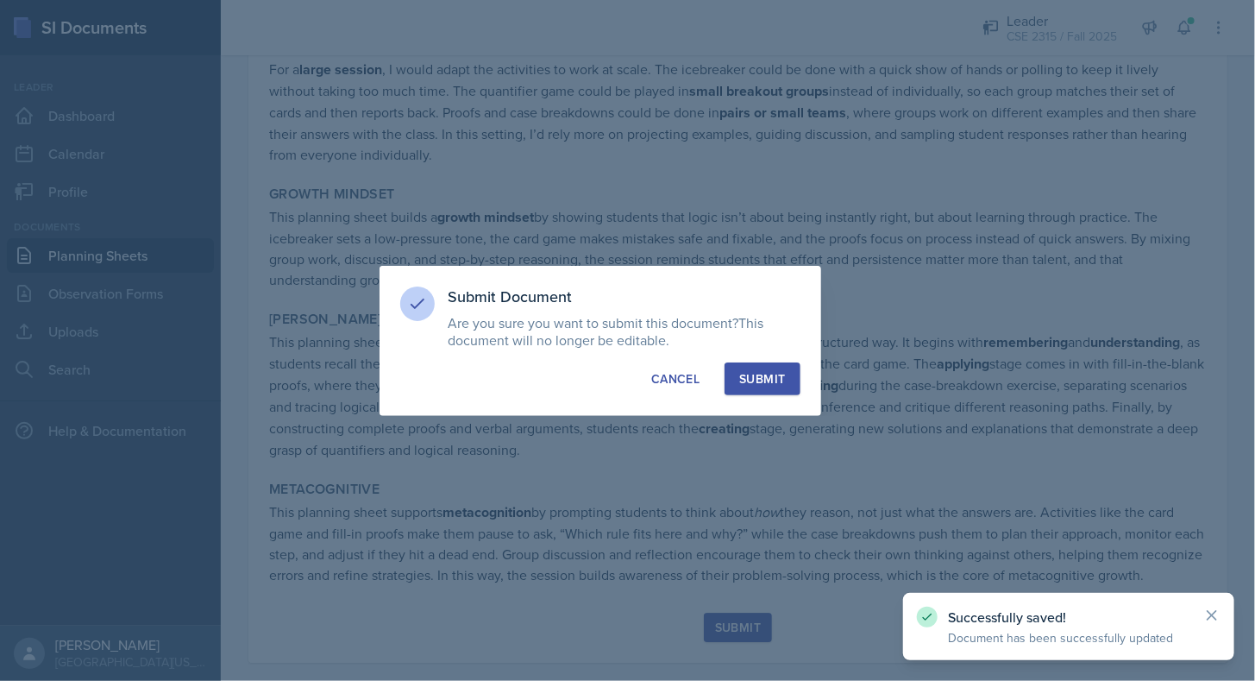
click at [765, 357] on div "Submit Document Are you sure you want to submit this document? This document wi…" at bounding box center [601, 341] width 442 height 150
click at [763, 372] on div "Submit" at bounding box center [762, 378] width 46 height 17
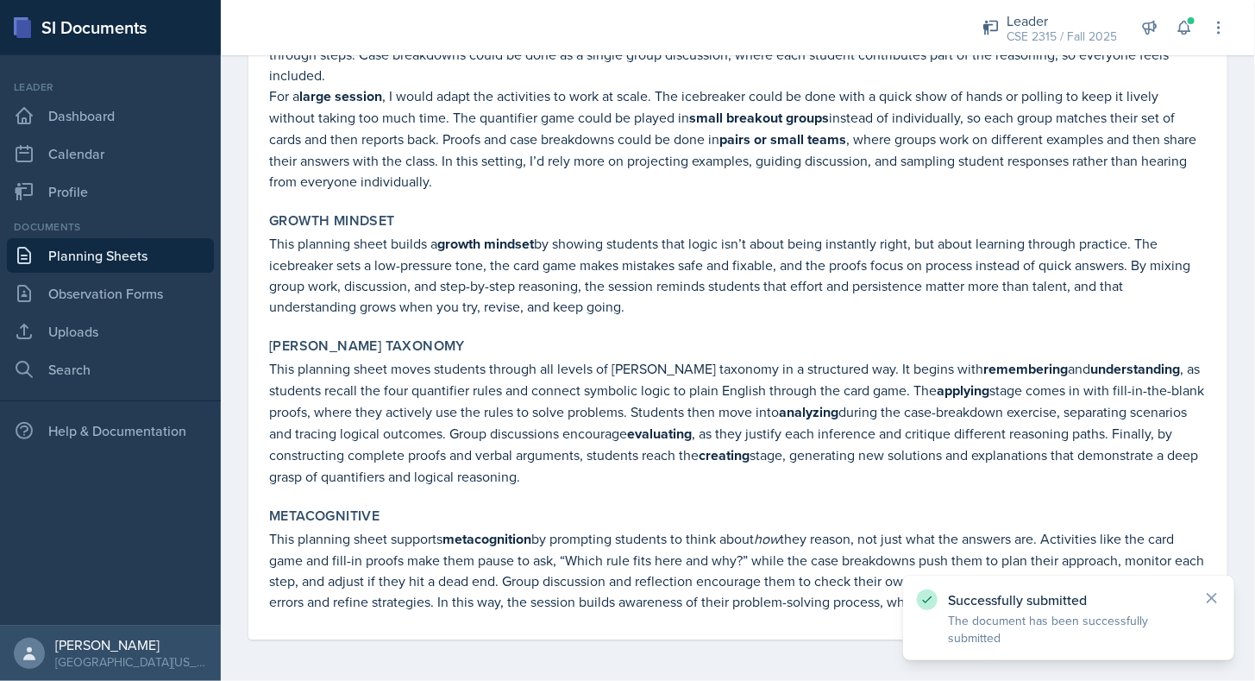
scroll to position [4956, 0]
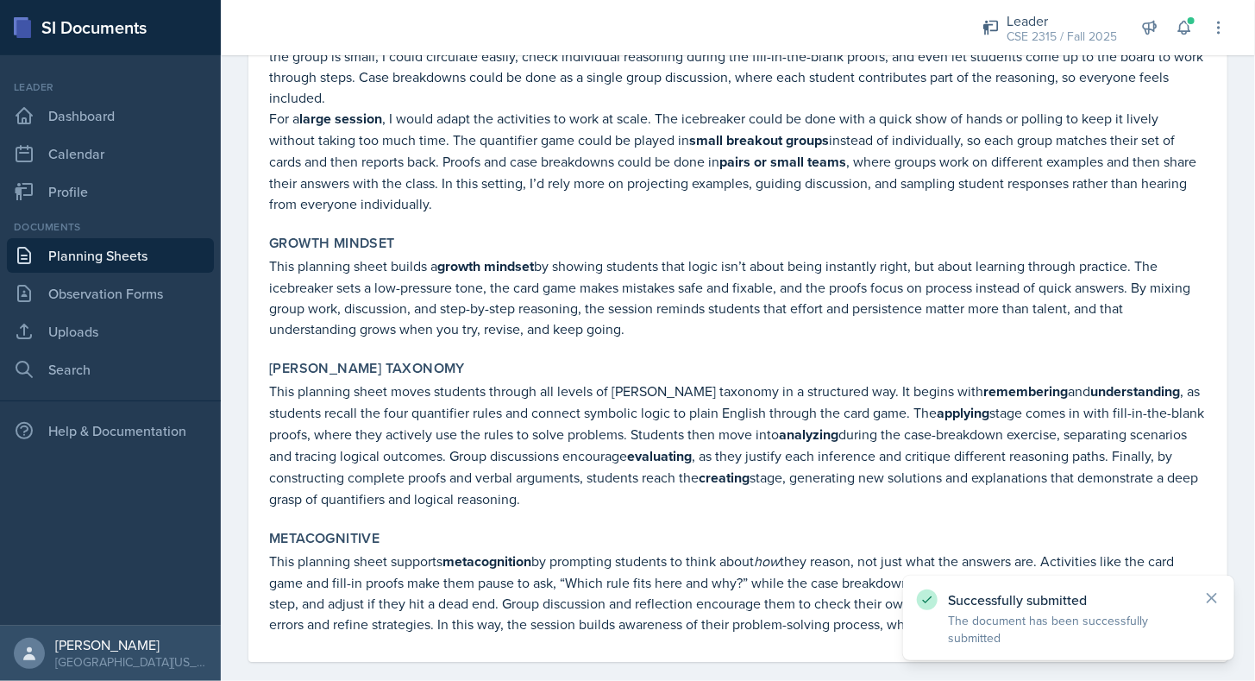
click at [170, 250] on link "Planning Sheets" at bounding box center [110, 255] width 207 height 35
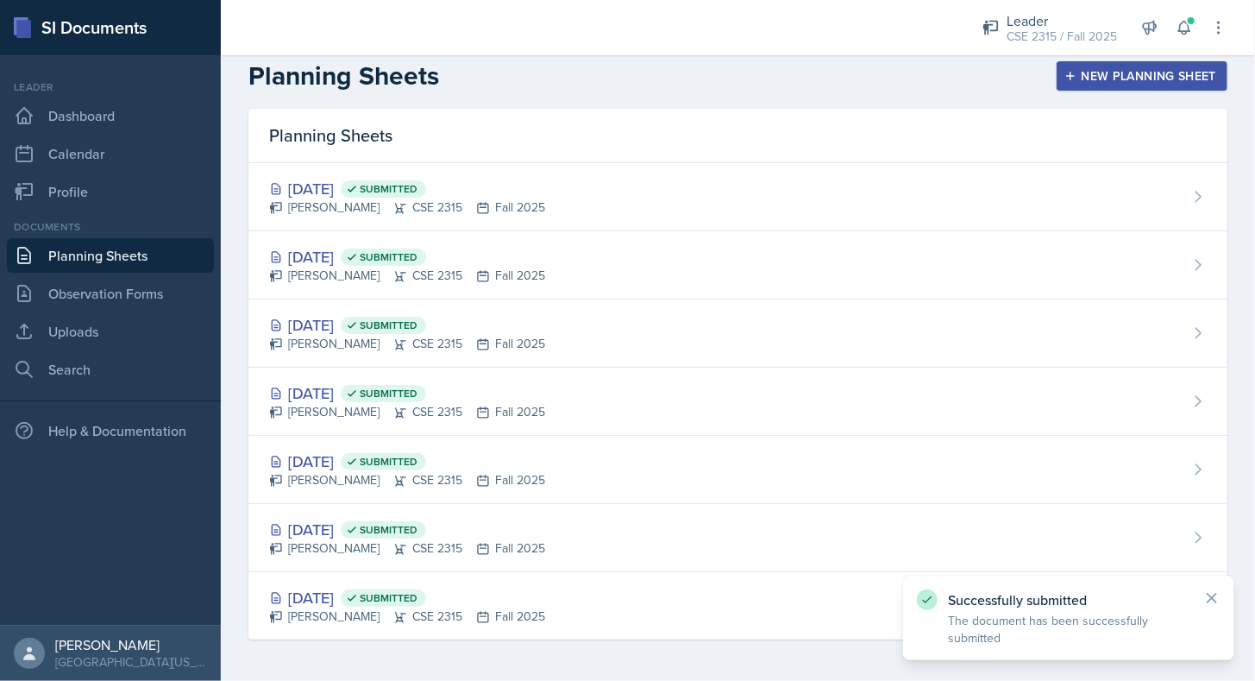
scroll to position [9, 0]
